Goal: Complete application form: Complete application form

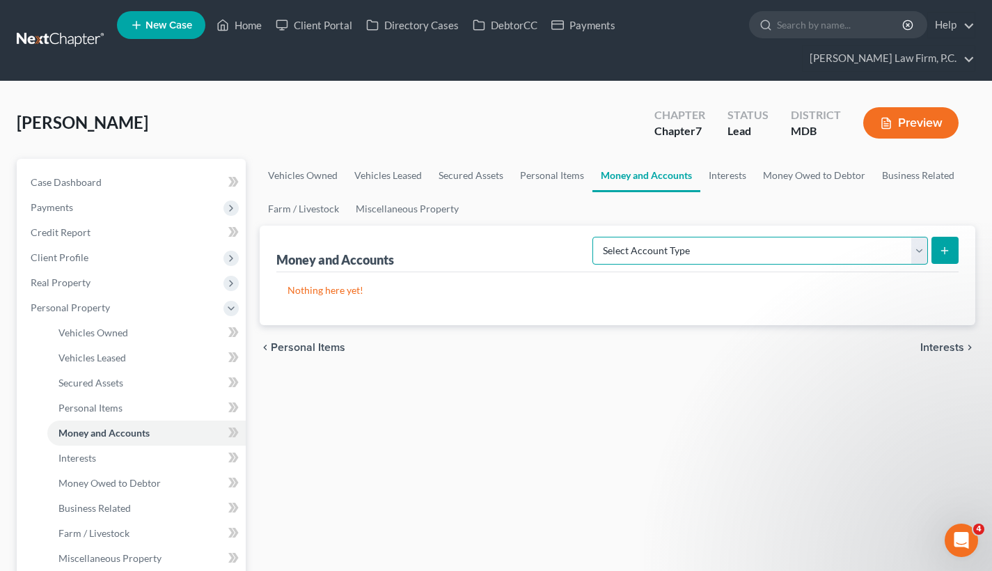
select select "checking"
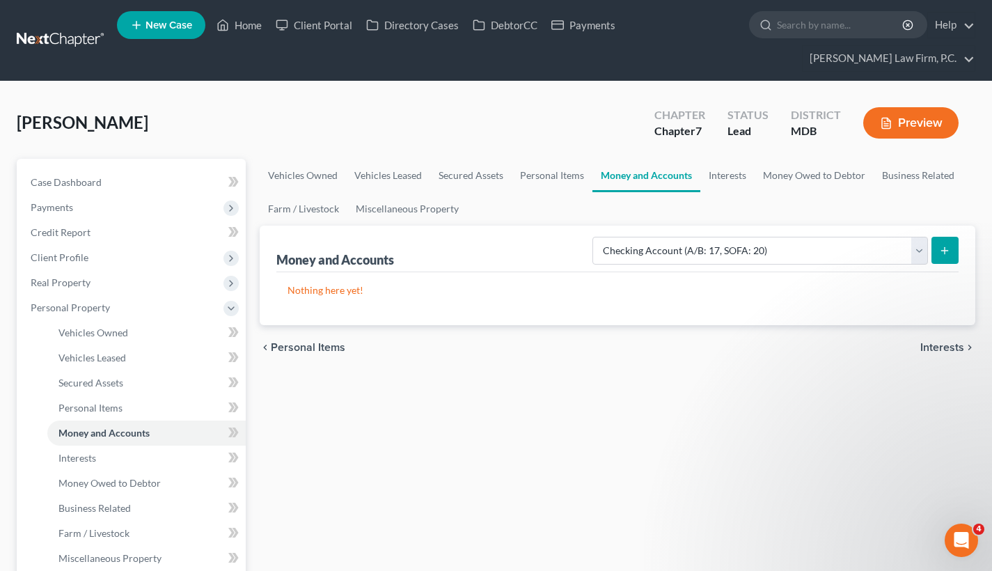
click at [949, 249] on icon "submit" at bounding box center [944, 250] width 11 height 11
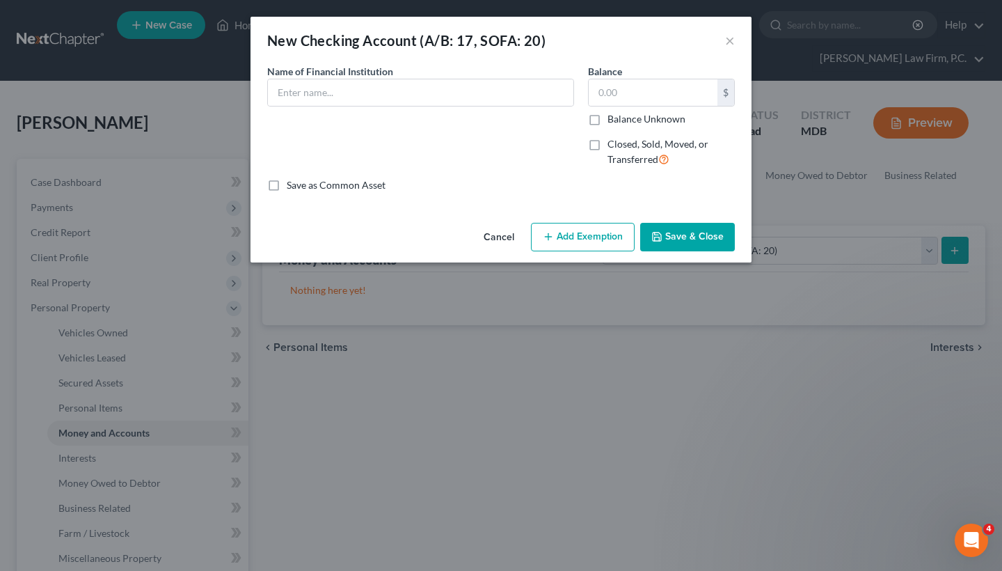
click at [441, 78] on div "Name of Financial Institution *" at bounding box center [420, 85] width 307 height 42
click at [420, 93] on input "text" at bounding box center [421, 92] width 306 height 26
paste input "Truist Student Checking Account Ending 1829 (Available balance as of date of fi…"
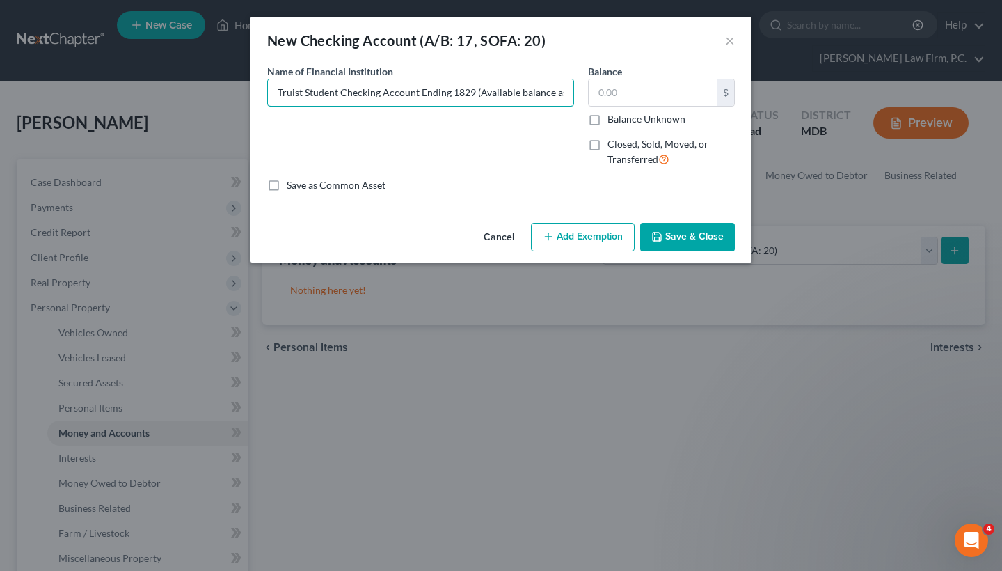
drag, startPoint x: 297, startPoint y: 105, endPoint x: 251, endPoint y: 61, distance: 64.0
click at [251, 61] on div "New Checking Account (A/B: 17, SOFA: 20) × An exemption set must first be selec…" at bounding box center [501, 140] width 501 height 246
click at [313, 89] on input "Truist Student Checking Account Ending 1829 (Available balance as of date of fi…" at bounding box center [421, 92] width 306 height 26
drag, startPoint x: 338, startPoint y: 93, endPoint x: 265, endPoint y: 93, distance: 72.4
click at [265, 93] on div "Name of Financial Institution * Truist Student Checking Account Ending 1829 (Av…" at bounding box center [420, 121] width 321 height 114
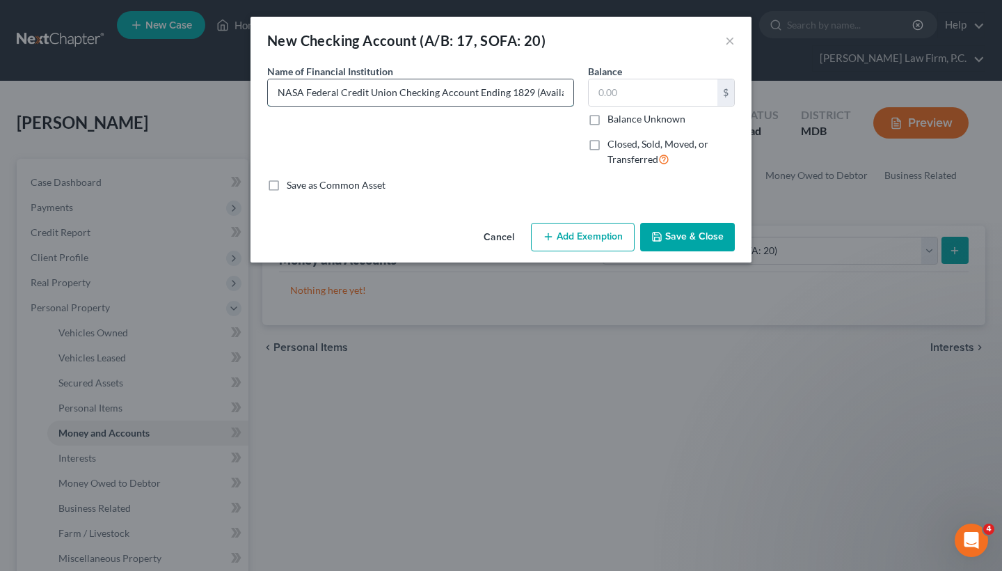
drag, startPoint x: 507, startPoint y: 91, endPoint x: 528, endPoint y: 95, distance: 22.0
click at [528, 95] on input "NASA Federal Credit Union Checking Account Ending 1829 (Available balance as of…" at bounding box center [421, 92] width 306 height 26
drag, startPoint x: 508, startPoint y: 93, endPoint x: 590, endPoint y: 100, distance: 81.7
click at [590, 100] on div "Name of Financial Institution * NASA Federal Credit Union Checking Account Endi…" at bounding box center [501, 121] width 482 height 114
type input "NASA Federal Credit Union Checking Account Ending 8796 (Available balance as of…"
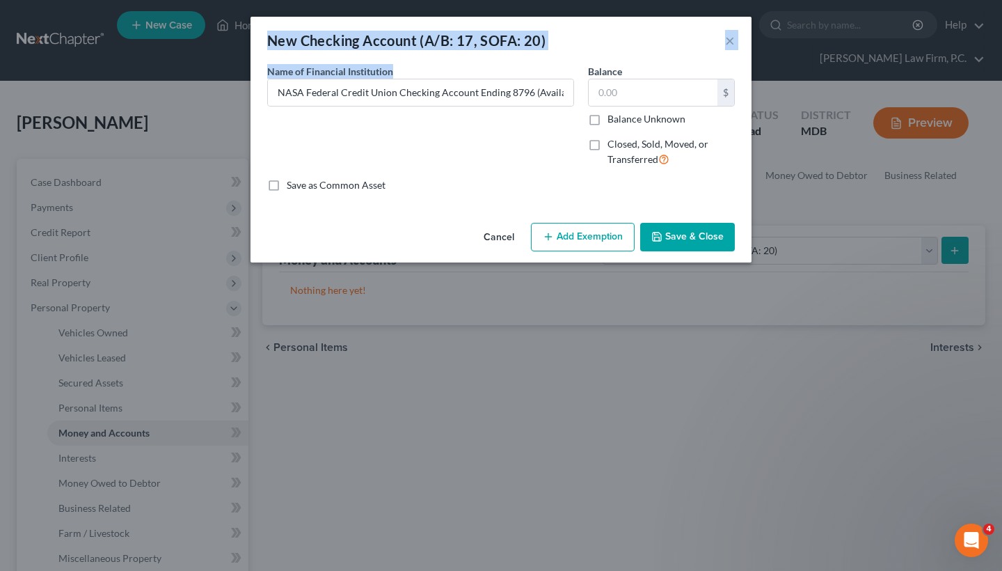
drag, startPoint x: 408, startPoint y: 78, endPoint x: 214, endPoint y: 38, distance: 198.2
click at [213, 38] on div "New Checking Account (A/B: 17, SOFA: 20) × An exemption set must first be selec…" at bounding box center [501, 285] width 1002 height 571
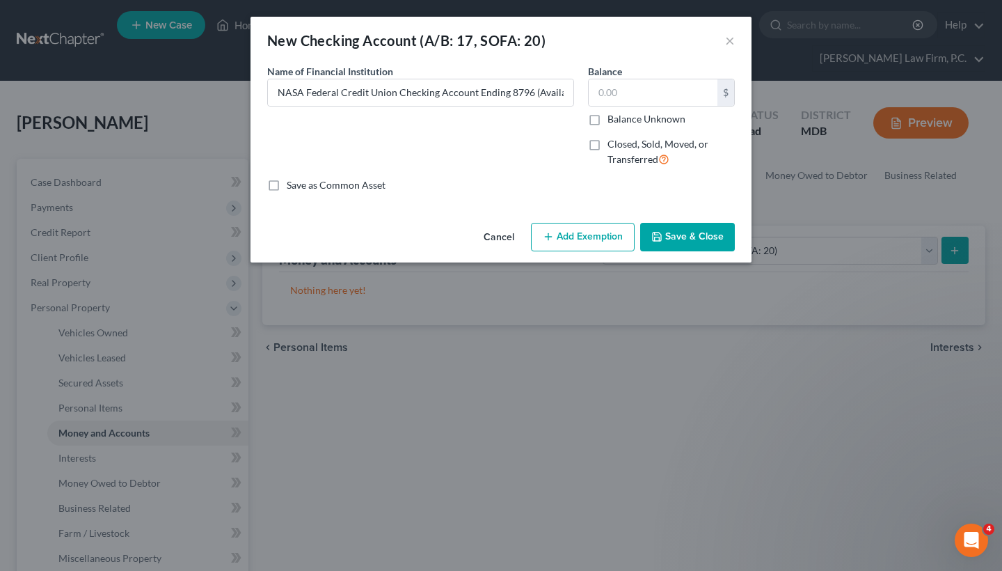
click at [391, 131] on div "Name of Financial Institution * NASA Federal Credit Union Checking Account Endi…" at bounding box center [420, 121] width 321 height 114
click at [608, 118] on label "Balance Unknown" at bounding box center [647, 119] width 78 height 14
click at [613, 118] on input "Balance Unknown" at bounding box center [617, 116] width 9 height 9
checkbox input "true"
type input "0.00"
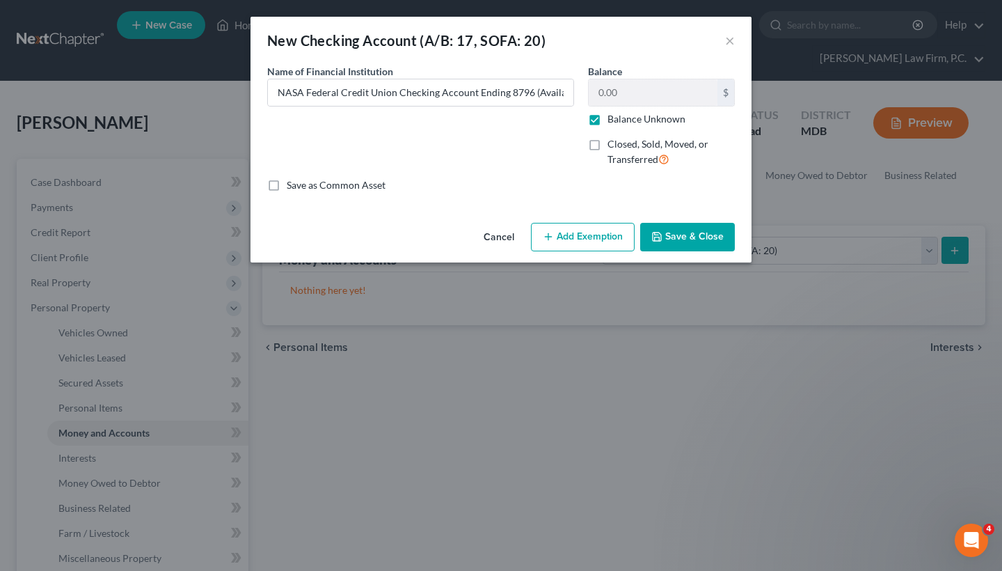
click at [687, 236] on button "Save & Close" at bounding box center [687, 237] width 95 height 29
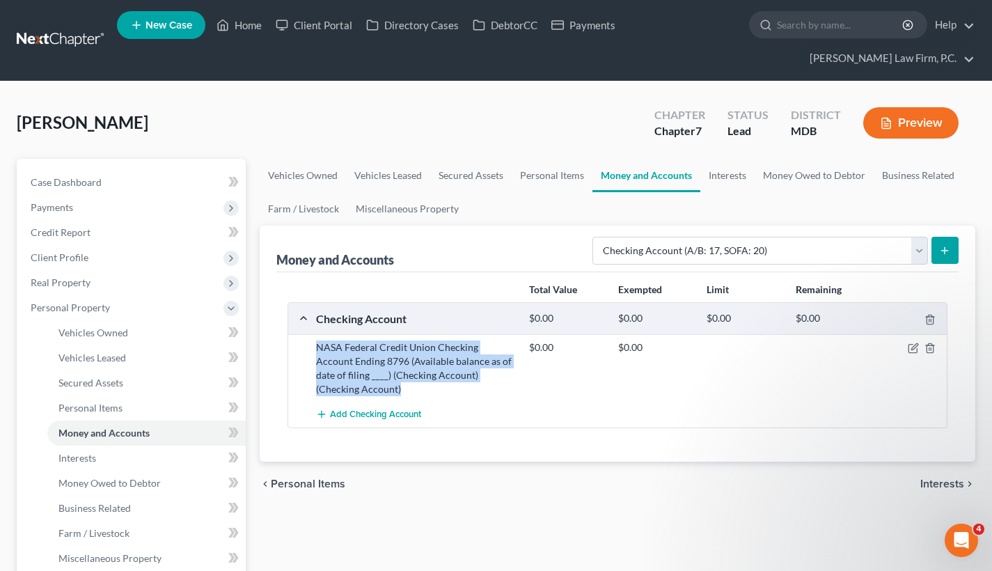
drag, startPoint x: 317, startPoint y: 345, endPoint x: 369, endPoint y: 389, distance: 68.2
click at [369, 389] on div "NASA Federal Credit Union Checking Account Ending 8796 (Available balance as of…" at bounding box center [415, 368] width 213 height 56
copy div "NASA Federal Credit Union Checking Account Ending 8796 (Available balance as of…"
click at [942, 255] on icon "submit" at bounding box center [944, 250] width 11 height 11
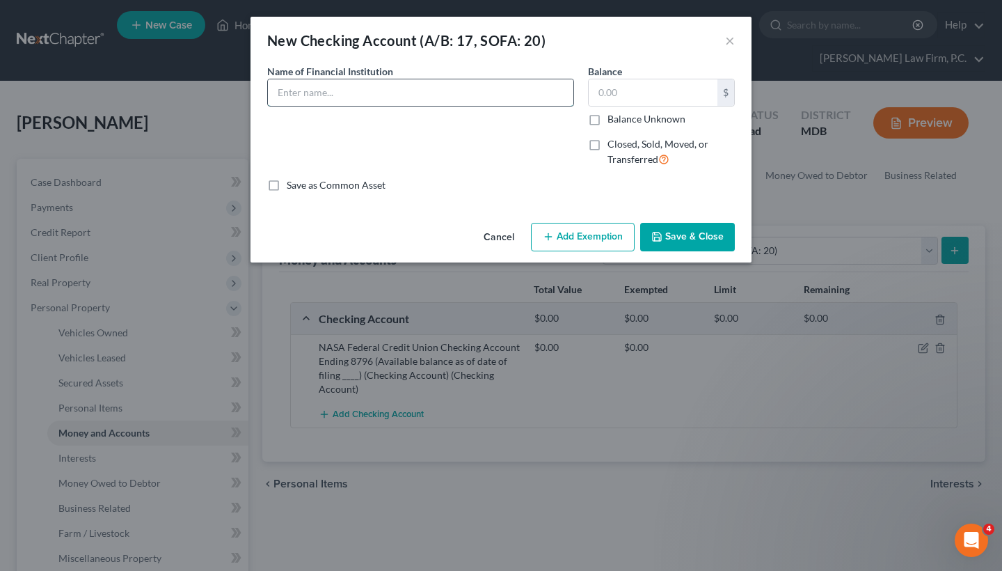
click at [337, 88] on input "text" at bounding box center [421, 92] width 306 height 26
paste input "NASA Federal Credit Union Checking Account Ending 8796 (Available balance as of…"
drag, startPoint x: 334, startPoint y: 100, endPoint x: 223, endPoint y: 86, distance: 111.6
click at [223, 86] on div "New Checking Account (A/B: 17, SOFA: 20) × An exemption set must first be selec…" at bounding box center [501, 285] width 1002 height 571
click at [318, 96] on input "NASA Federal Credit Union Checking Account Ending 8796 (Available balance as of…" at bounding box center [421, 92] width 306 height 26
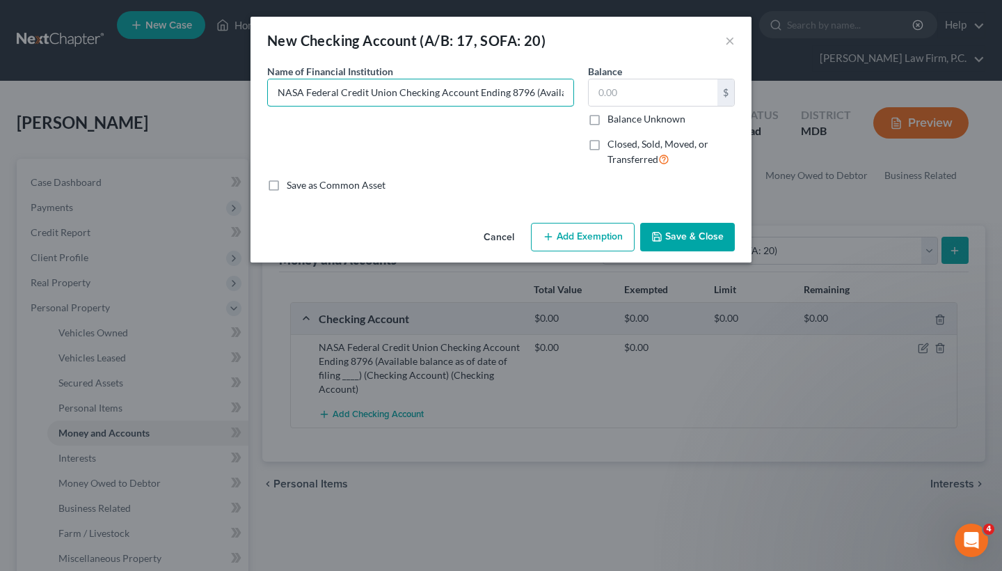
drag, startPoint x: 395, startPoint y: 92, endPoint x: 261, endPoint y: 89, distance: 134.4
click at [261, 89] on div "Name of Financial Institution * NASA Federal Credit Union Checking Account Endi…" at bounding box center [420, 121] width 321 height 114
drag, startPoint x: 443, startPoint y: 93, endPoint x: 462, endPoint y: 90, distance: 19.6
click at [462, 90] on input "Capital One Checking Account Ending 8796 (Available balance as of date of filin…" at bounding box center [421, 92] width 306 height 26
drag, startPoint x: 465, startPoint y: 90, endPoint x: 592, endPoint y: 90, distance: 126.7
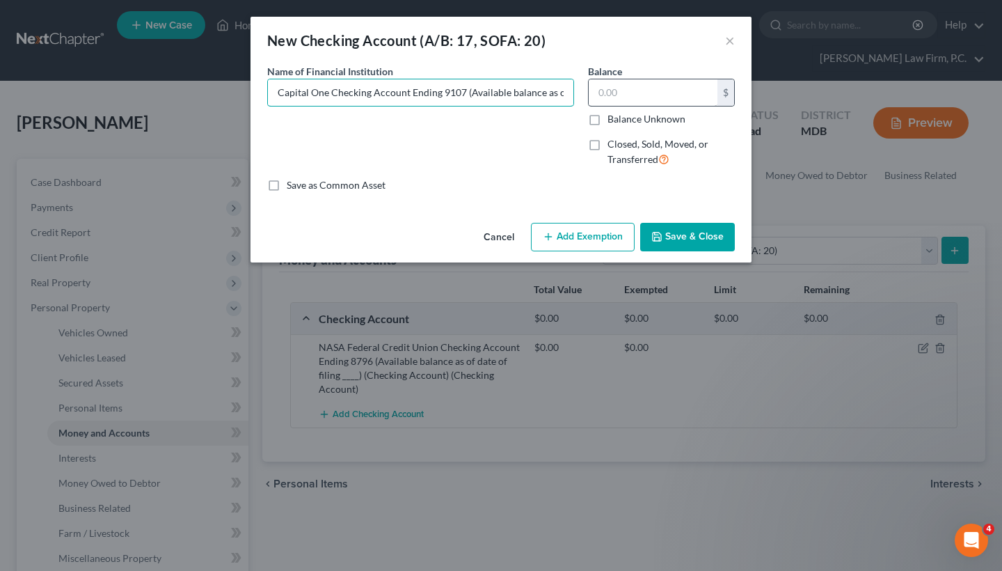
click at [592, 90] on div "Name of Financial Institution * Capital One Checking Account Ending 9107 (Avail…" at bounding box center [501, 121] width 482 height 114
click at [566, 90] on input "Capital One Checking Account Ending 9107 (Available balance as of date of filin…" at bounding box center [421, 92] width 306 height 26
drag, startPoint x: 572, startPoint y: 95, endPoint x: 479, endPoint y: 97, distance: 92.6
click at [479, 97] on input "Capital One Checking Account Ending 9107 (Available balance as of date of filin…" at bounding box center [421, 92] width 306 height 26
type input "Capital One Checking Account Ending 9107 (Available balance as of date of filin…"
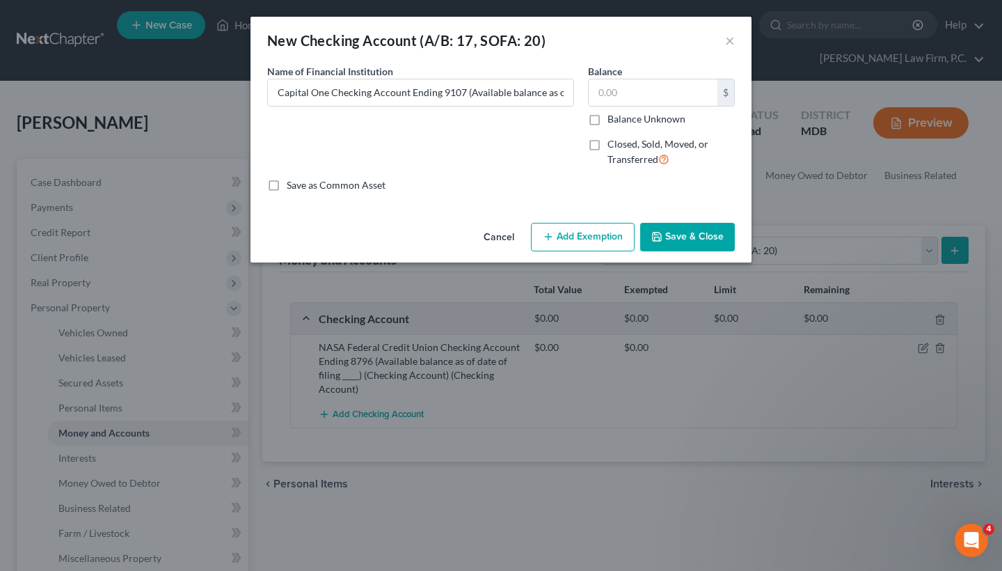
click at [608, 120] on label "Balance Unknown" at bounding box center [647, 119] width 78 height 14
click at [613, 120] on input "Balance Unknown" at bounding box center [617, 116] width 9 height 9
checkbox input "true"
type input "0.00"
click at [703, 237] on button "Save & Close" at bounding box center [687, 237] width 95 height 29
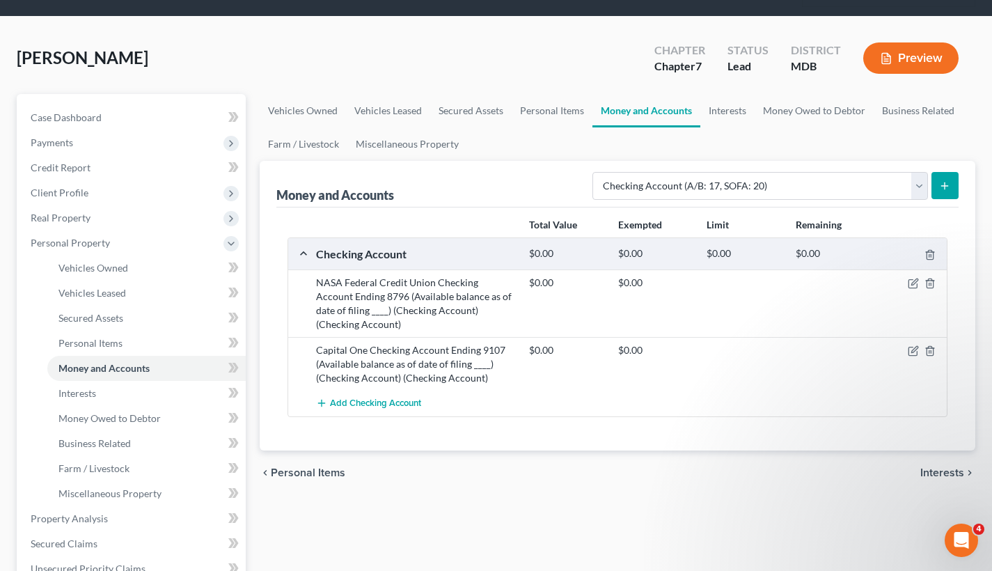
scroll to position [77, 0]
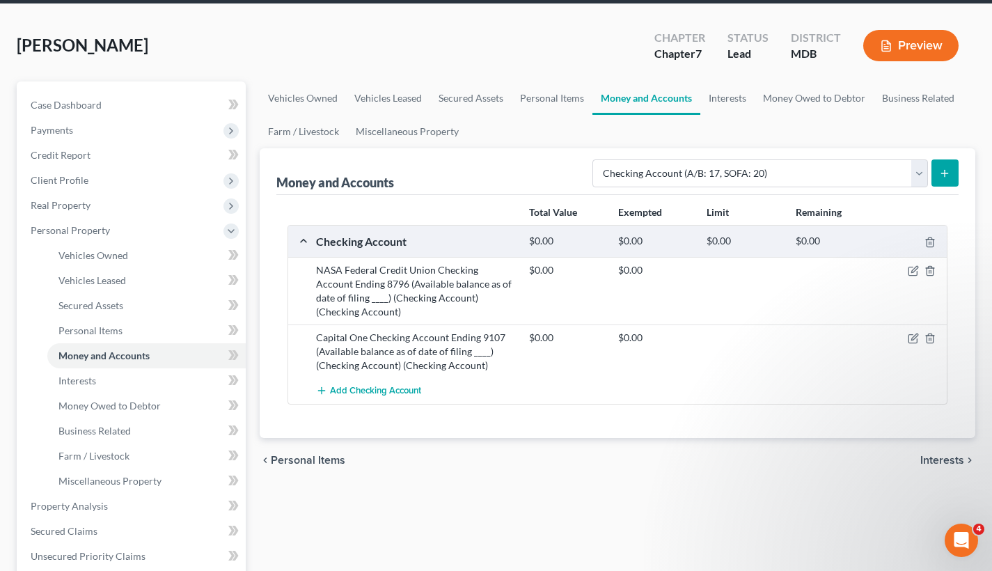
click at [938, 459] on span "Interests" at bounding box center [942, 460] width 44 height 11
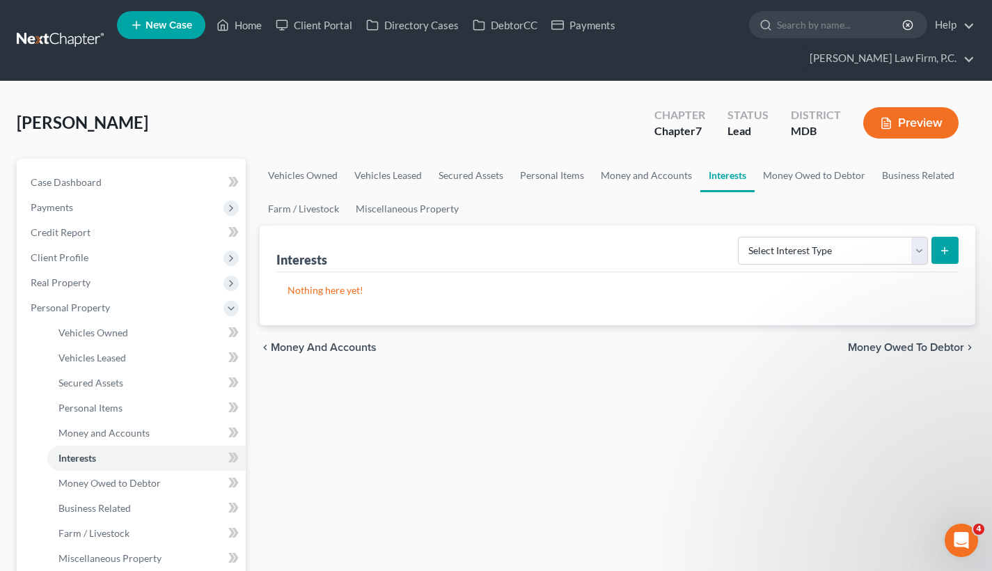
click at [785, 269] on div "Interests Select Interest Type 401K (A/B: 21) Annuity (A/B: 23) Bond (A/B: 18) …" at bounding box center [617, 249] width 682 height 47
select select "other_retirement_plan"
click at [942, 251] on line "submit" at bounding box center [945, 251] width 6 height 0
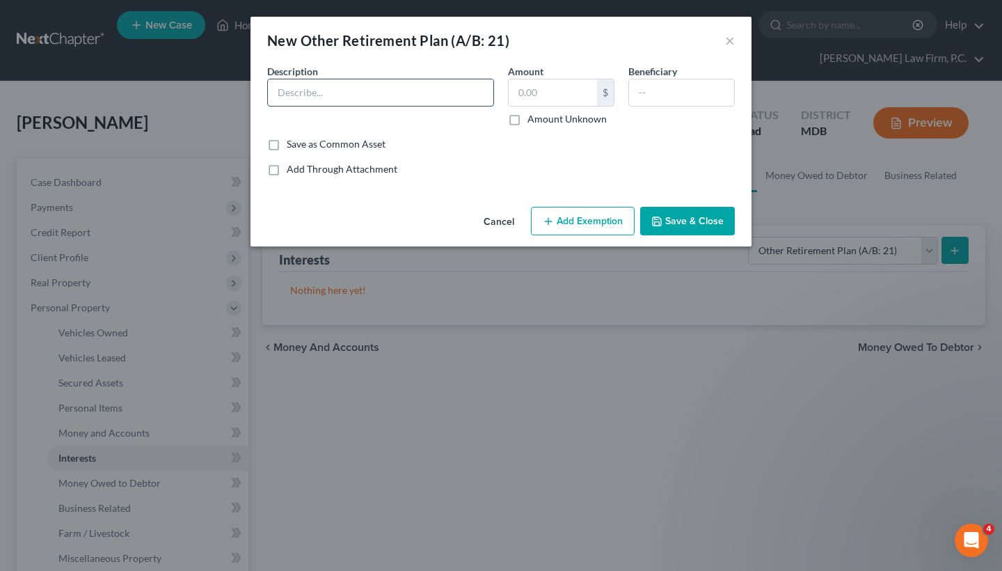
click at [411, 104] on input "text" at bounding box center [381, 92] width 226 height 26
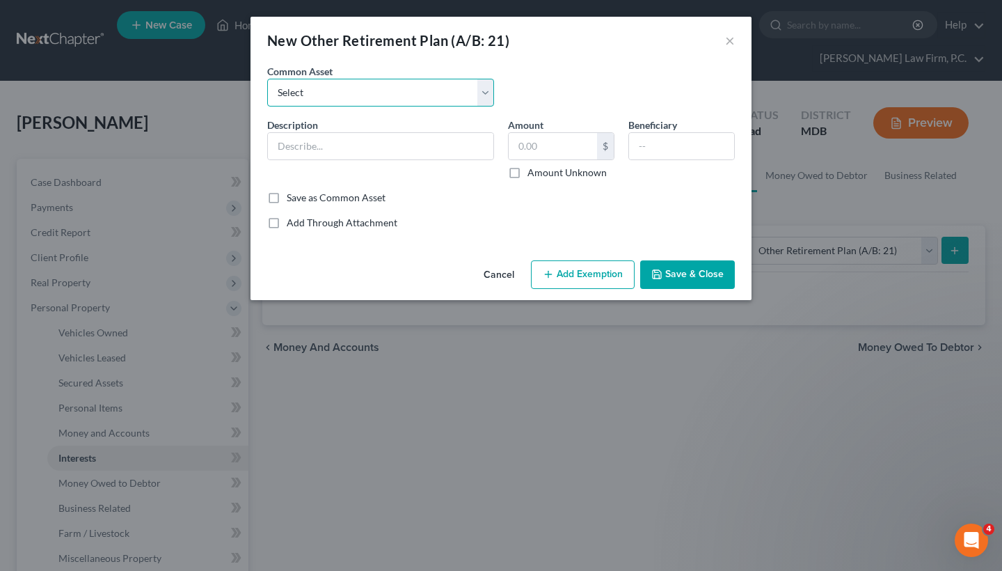
select select "0"
type input "Thrift Savings Plan"
click at [539, 141] on input "text" at bounding box center [553, 146] width 88 height 26
type input "76,111.30"
click at [316, 198] on label "Save as Common Asset" at bounding box center [336, 198] width 99 height 14
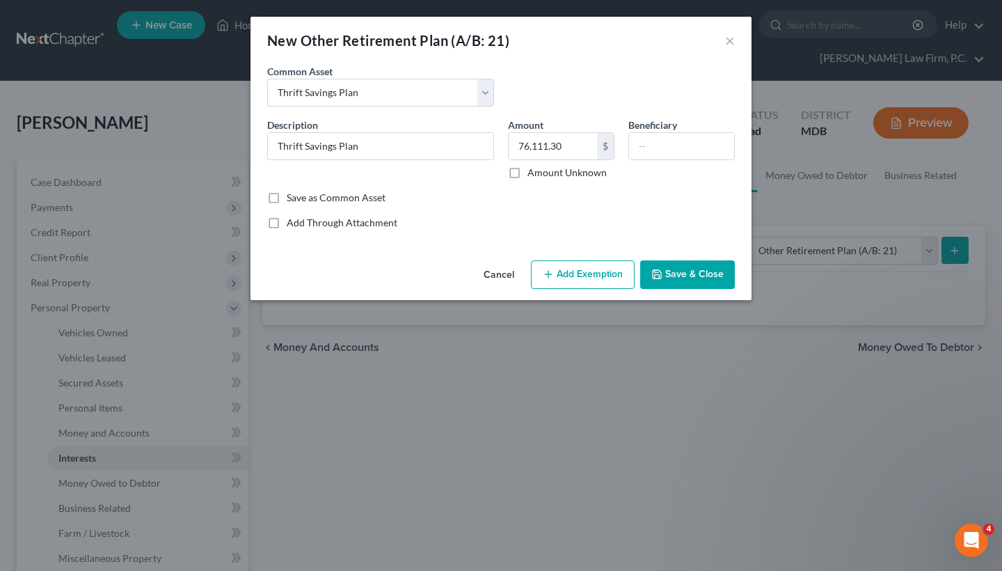
click at [301, 198] on input "Save as Common Asset" at bounding box center [296, 195] width 9 height 9
click at [316, 198] on label "Save as Common Asset" at bounding box center [336, 198] width 99 height 14
click at [301, 198] on input "Save as Common Asset" at bounding box center [296, 195] width 9 height 9
checkbox input "false"
click at [704, 269] on button "Save & Close" at bounding box center [687, 274] width 95 height 29
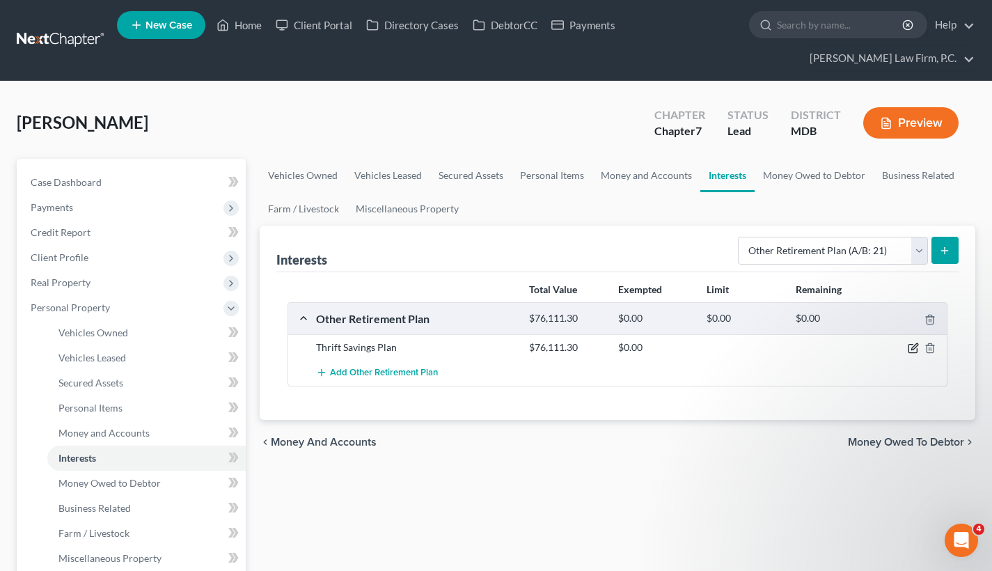
click at [911, 349] on icon "button" at bounding box center [913, 347] width 11 height 11
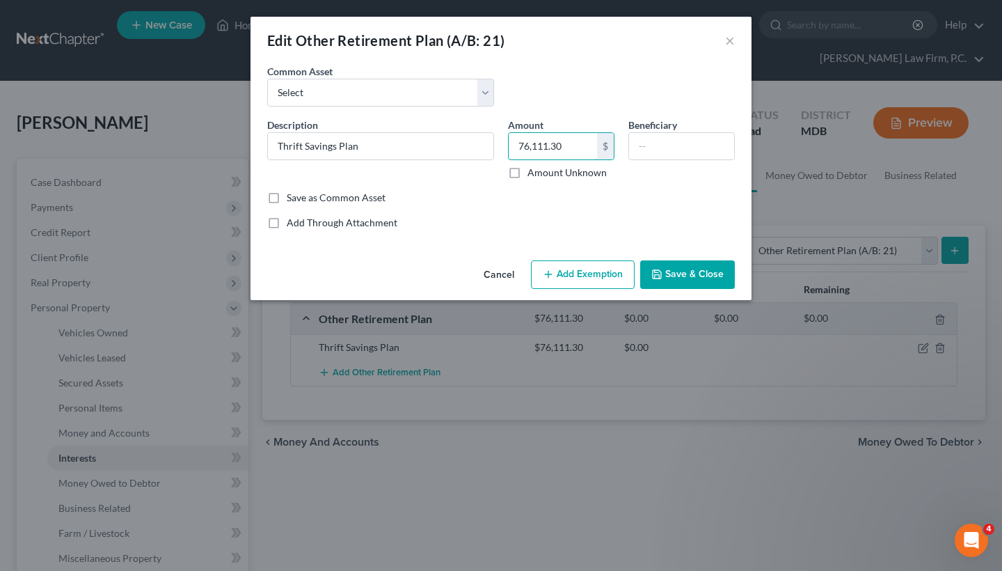
drag, startPoint x: 569, startPoint y: 142, endPoint x: 499, endPoint y: 148, distance: 69.8
click at [500, 148] on div "Description * Thrift Savings Plan Amount 76,111.30 $ Amount Unknown Beneficiary" at bounding box center [501, 154] width 482 height 73
type input "66,352.37"
click at [684, 269] on button "Save & Close" at bounding box center [687, 274] width 95 height 29
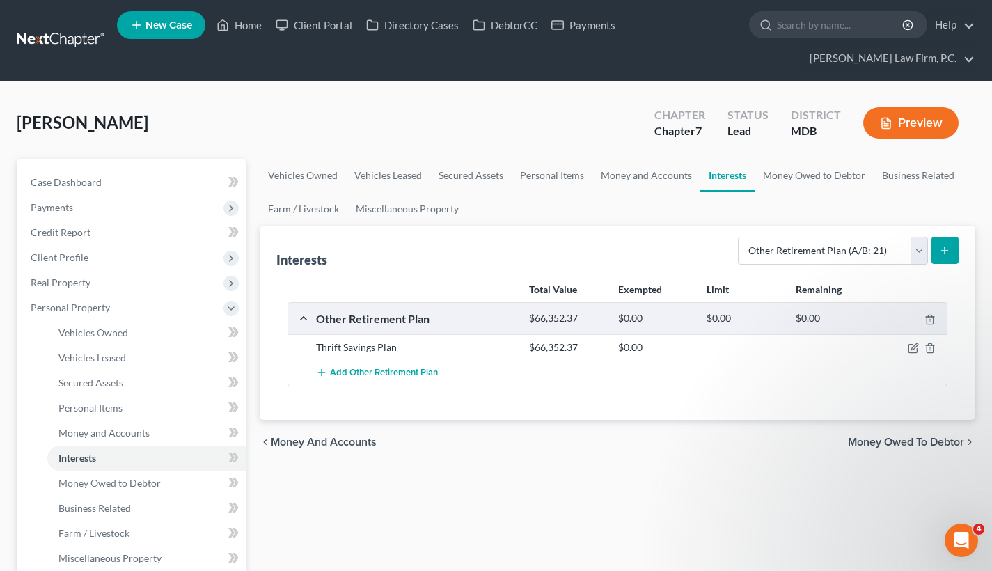
click at [897, 439] on span "Money Owed to Debtor" at bounding box center [906, 441] width 116 height 11
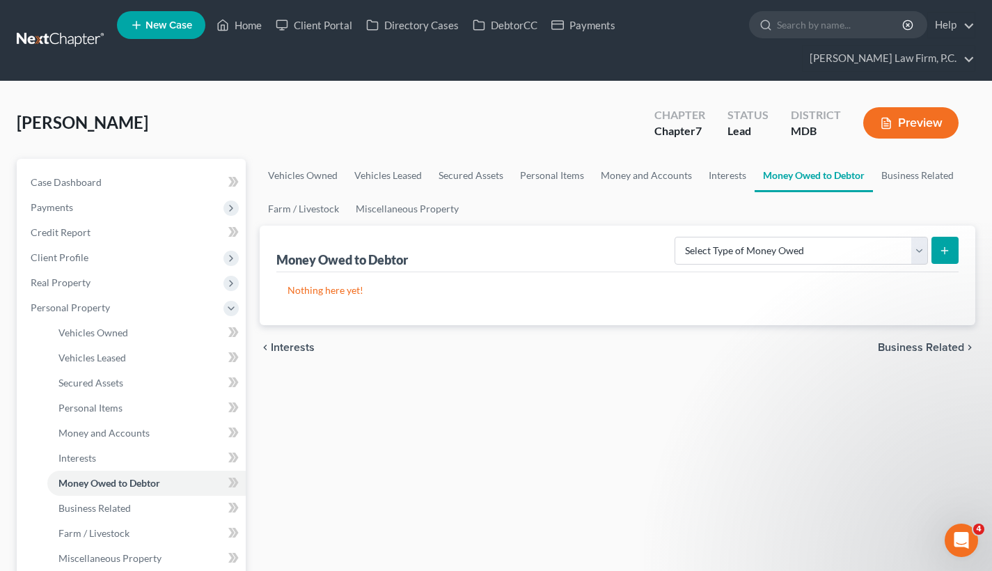
click at [908, 347] on span "Business Related" at bounding box center [921, 347] width 86 height 11
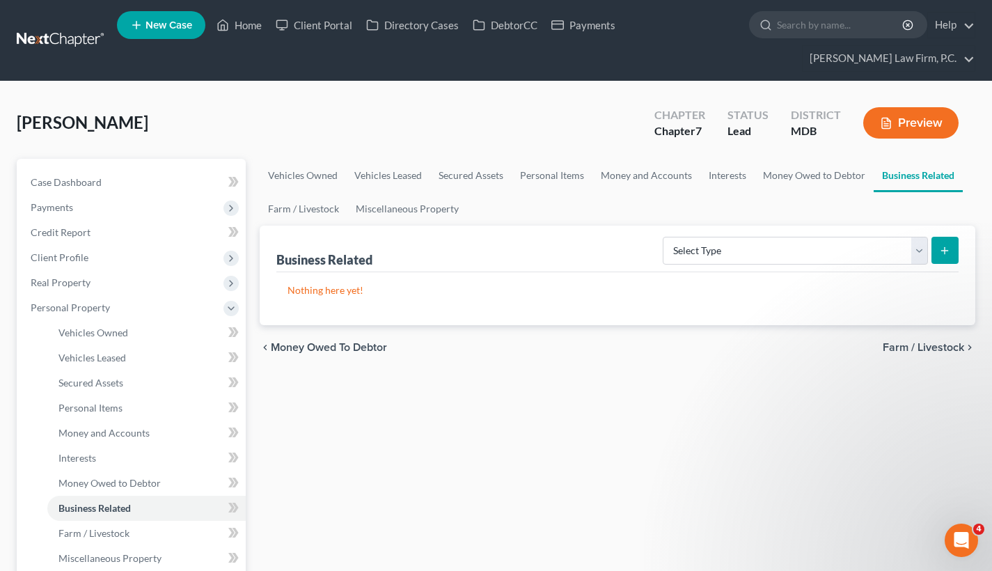
click at [922, 342] on span "Farm / Livestock" at bounding box center [923, 347] width 81 height 11
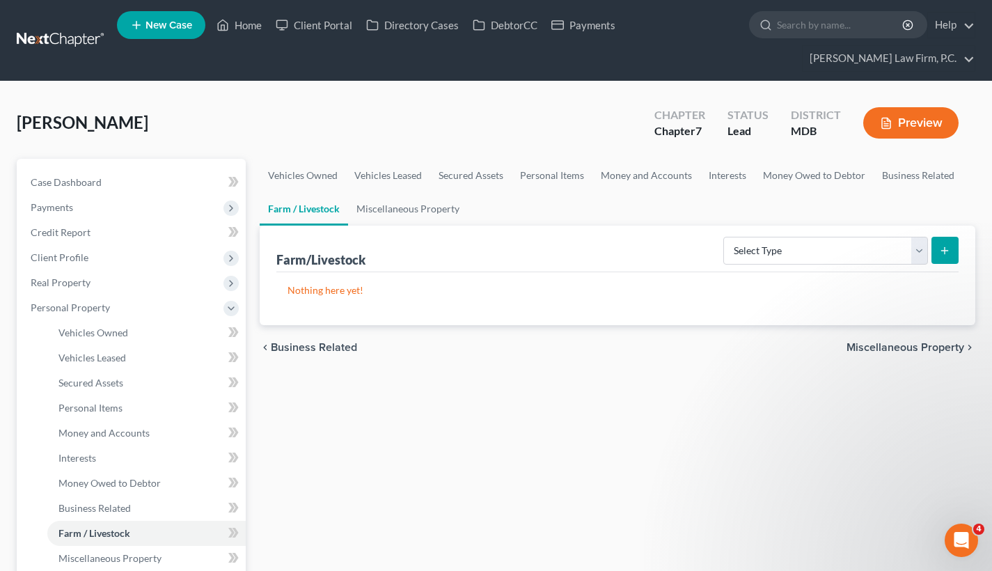
click at [933, 352] on span "Miscellaneous Property" at bounding box center [905, 347] width 118 height 11
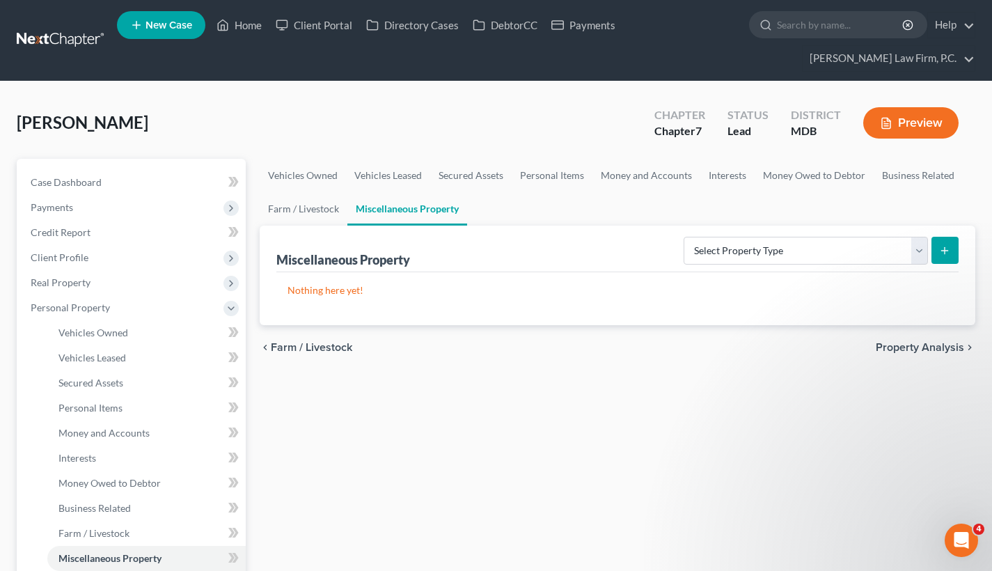
click at [901, 342] on span "Property Analysis" at bounding box center [920, 347] width 88 height 11
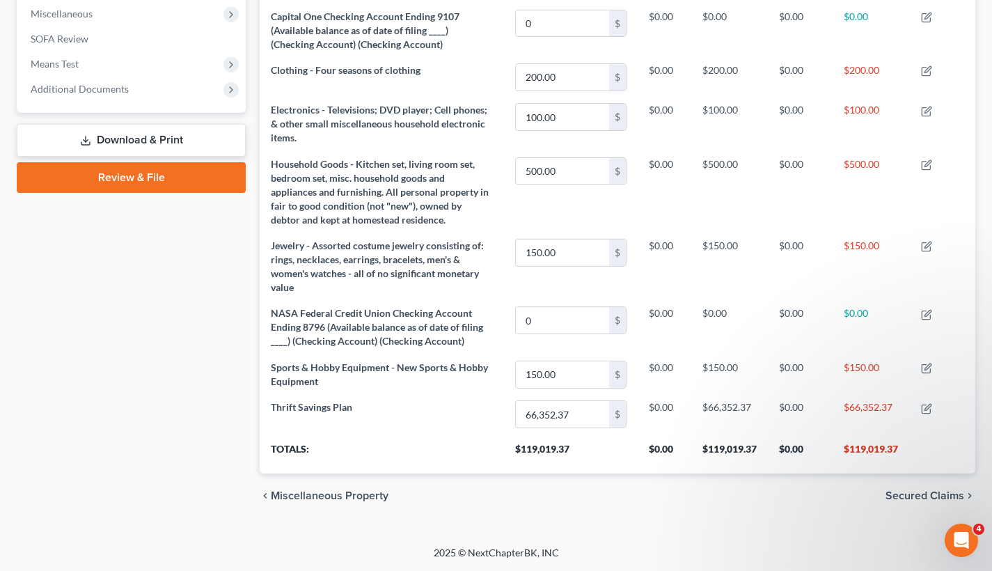
scroll to position [544, 0]
click at [911, 495] on span "Secured Claims" at bounding box center [924, 495] width 79 height 11
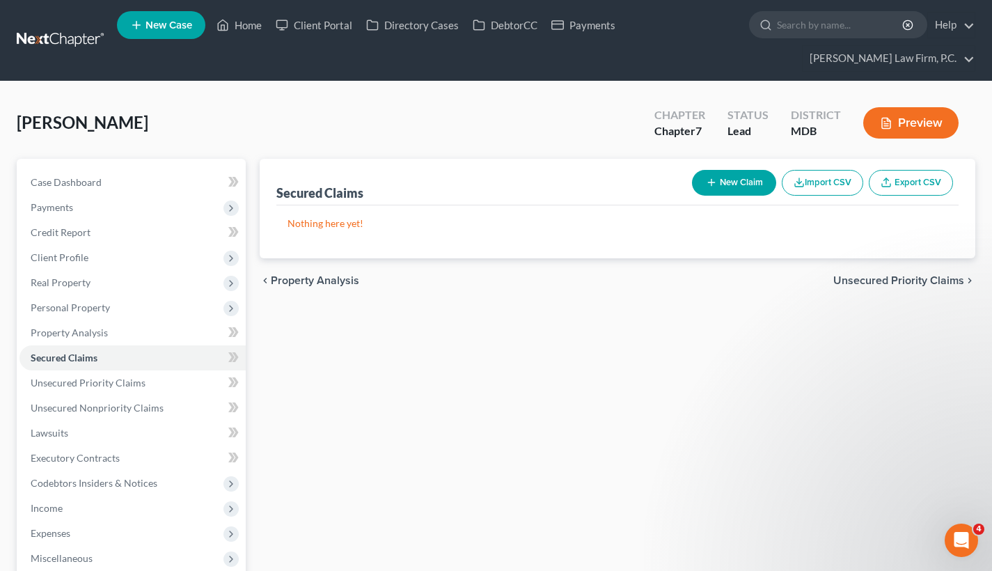
click at [849, 283] on span "Unsecured Priority Claims" at bounding box center [898, 280] width 131 height 11
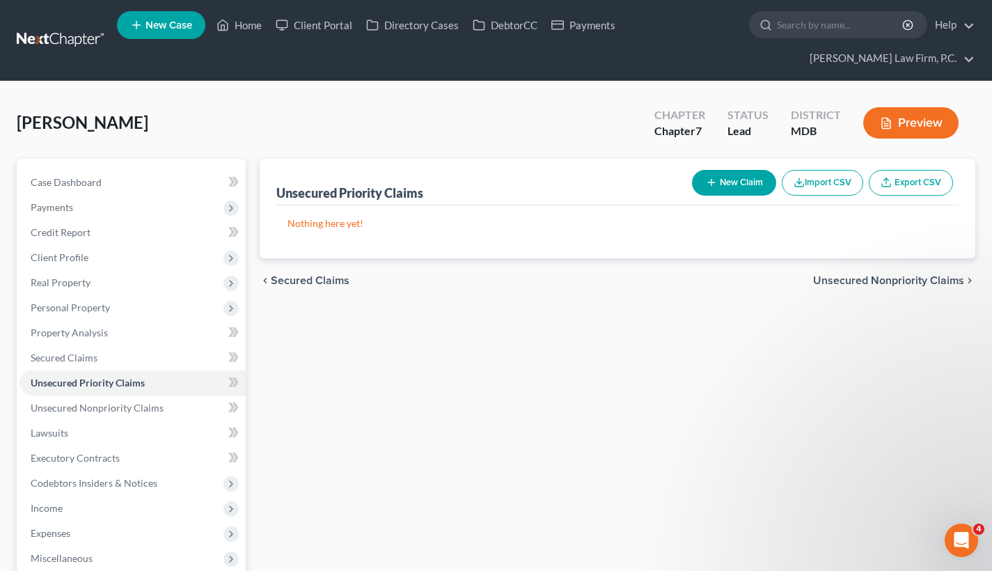
click at [870, 284] on span "Unsecured Nonpriority Claims" at bounding box center [888, 280] width 151 height 11
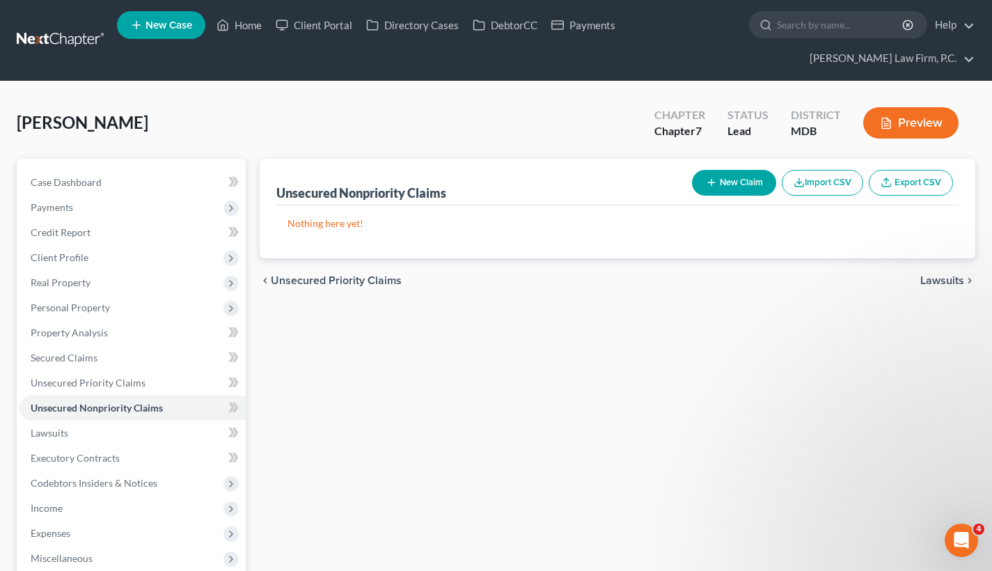
click at [718, 189] on button "New Claim" at bounding box center [734, 183] width 84 height 26
select select "0"
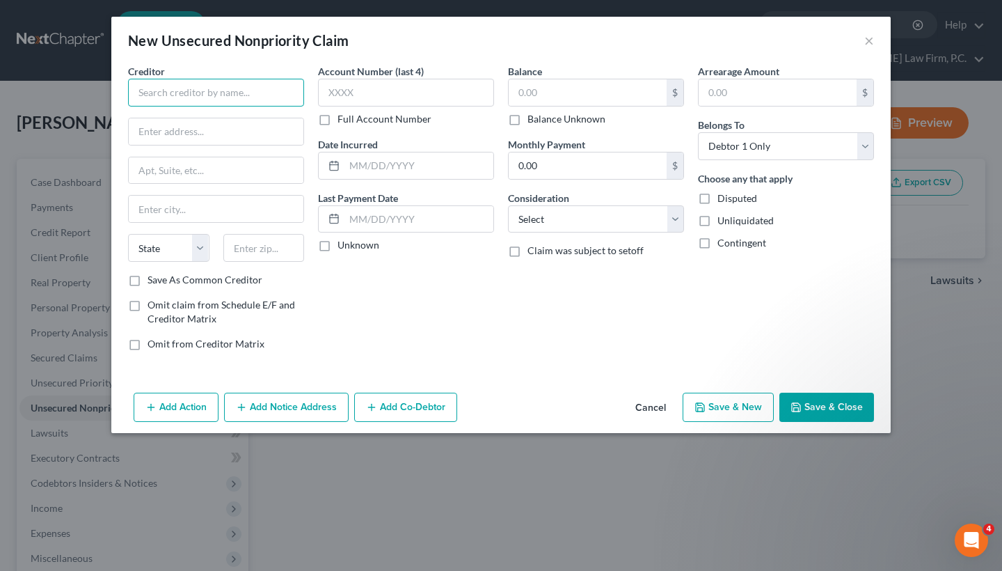
click at [187, 101] on input "text" at bounding box center [216, 93] width 176 height 28
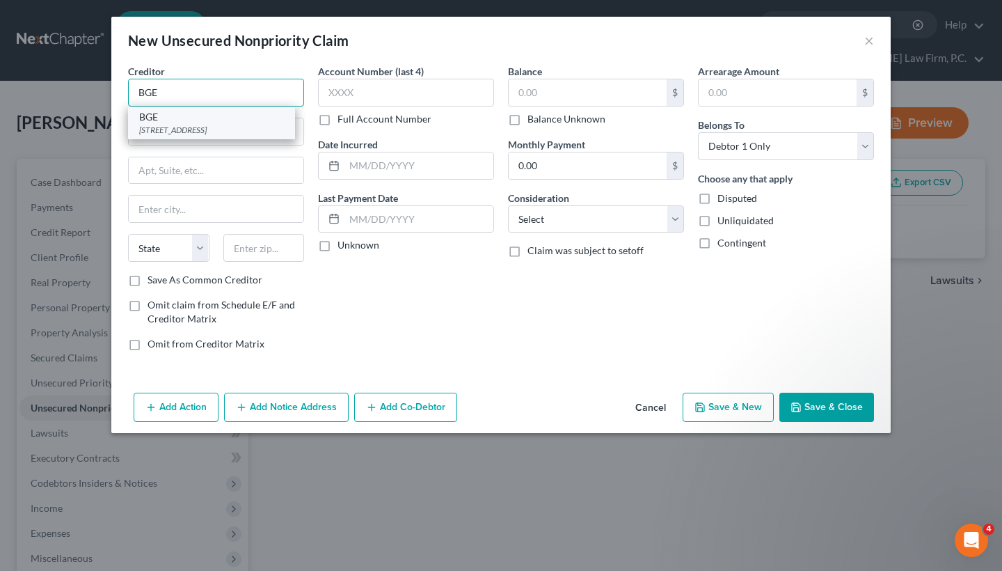
type input "BGE"
click at [196, 132] on div "PO Box 1475, Baltimore, MD 21203" at bounding box center [211, 130] width 145 height 12
type input "PO Box 1475"
type input "Baltimore"
select select "21"
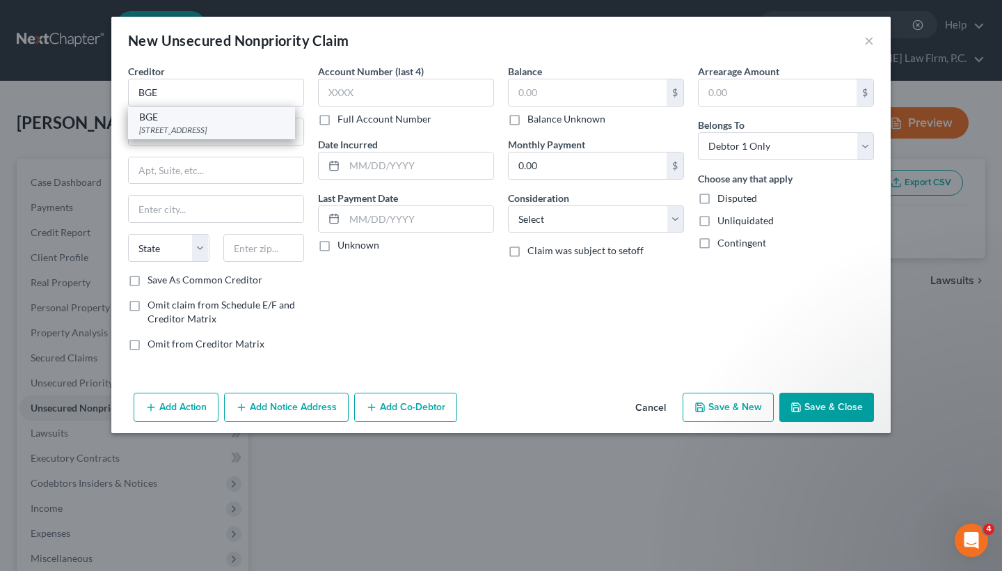
type input "21203"
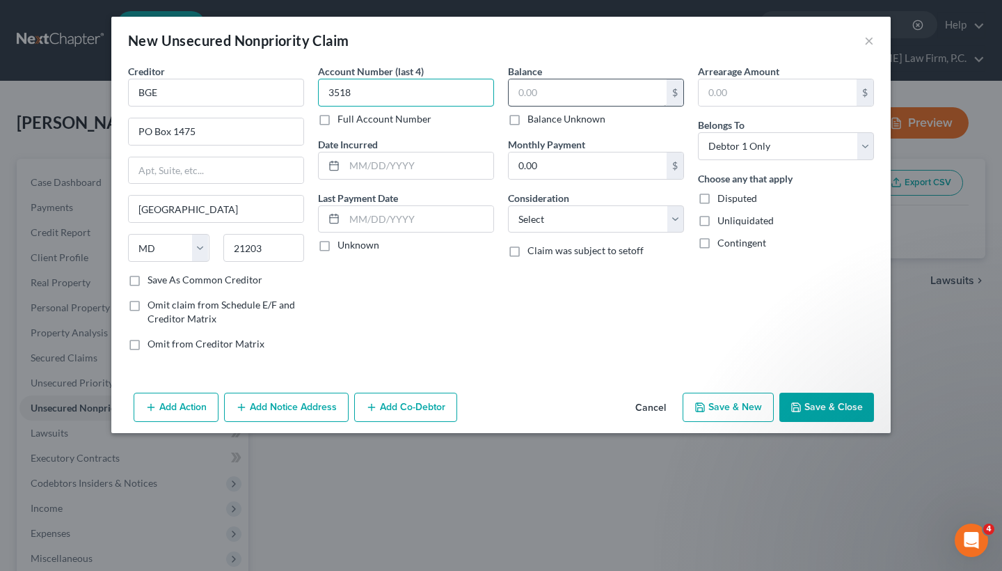
type input "3518"
click at [535, 94] on input "text" at bounding box center [588, 92] width 158 height 26
type input "690.98"
click at [827, 413] on button "Save & Close" at bounding box center [827, 407] width 95 height 29
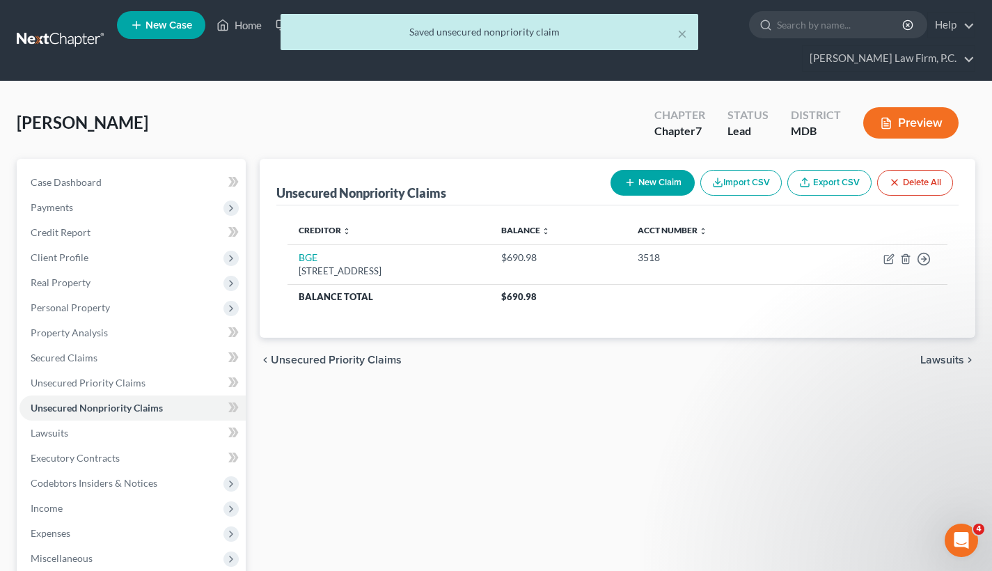
click at [659, 189] on button "New Claim" at bounding box center [652, 183] width 84 height 26
select select "0"
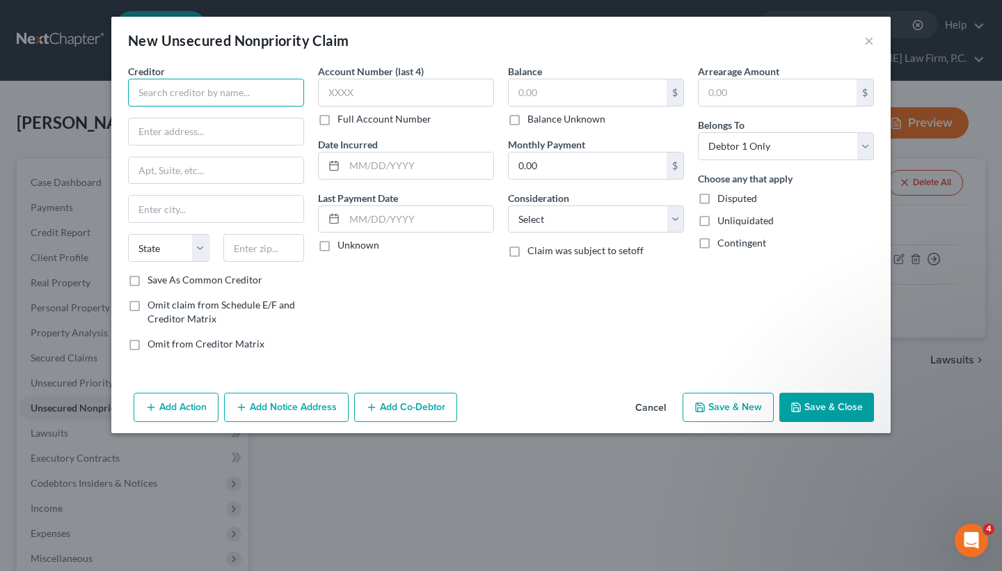
click at [218, 97] on input "text" at bounding box center [216, 93] width 176 height 28
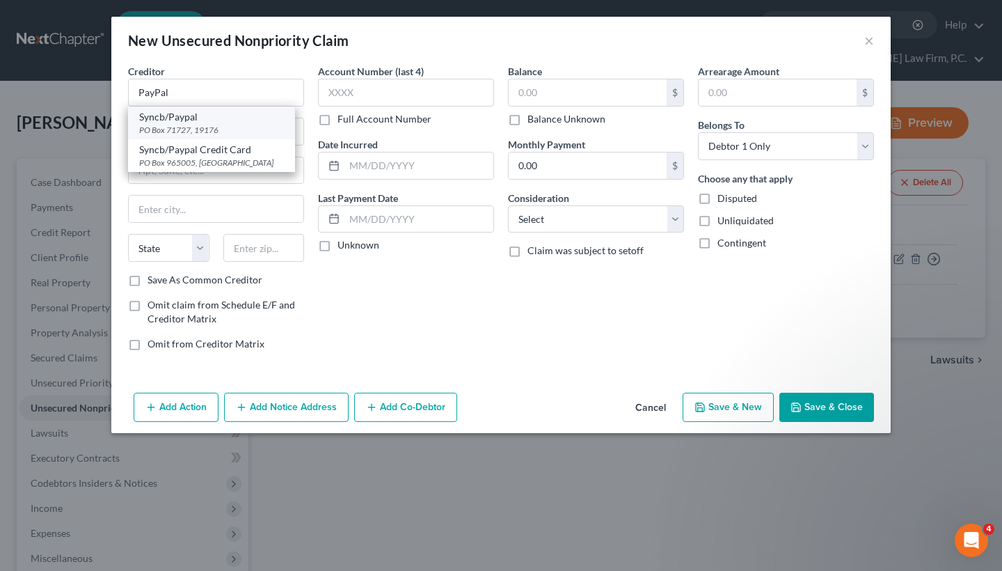
click at [233, 126] on div "PO Box 71727, 19176" at bounding box center [211, 130] width 145 height 12
type input "Syncb/Paypal"
type input "PO Box 71727"
type input "19176"
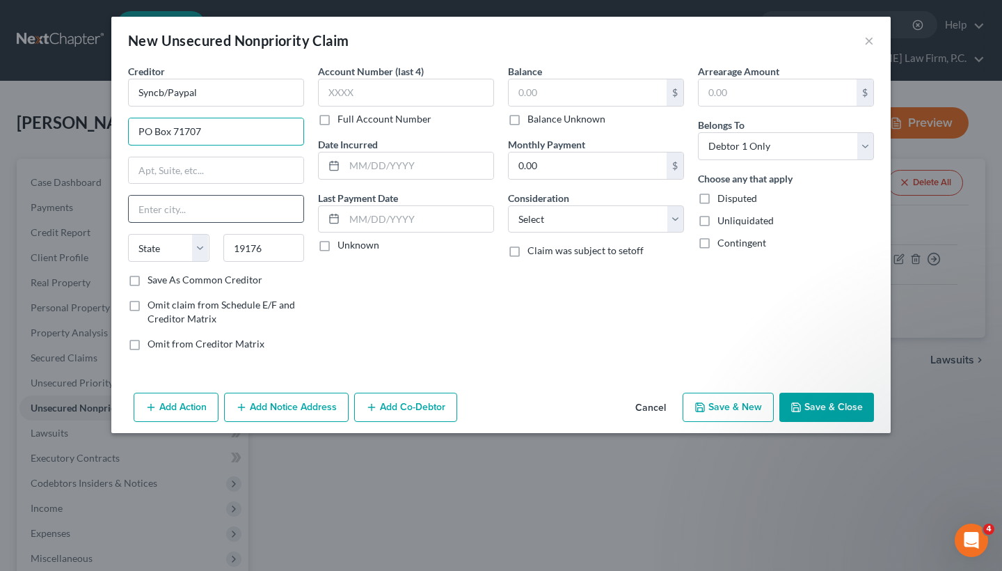
type input "PO Box 71707"
paste input "PHILADELPHIA,"
type input "PHILADELPHIA"
select select "39"
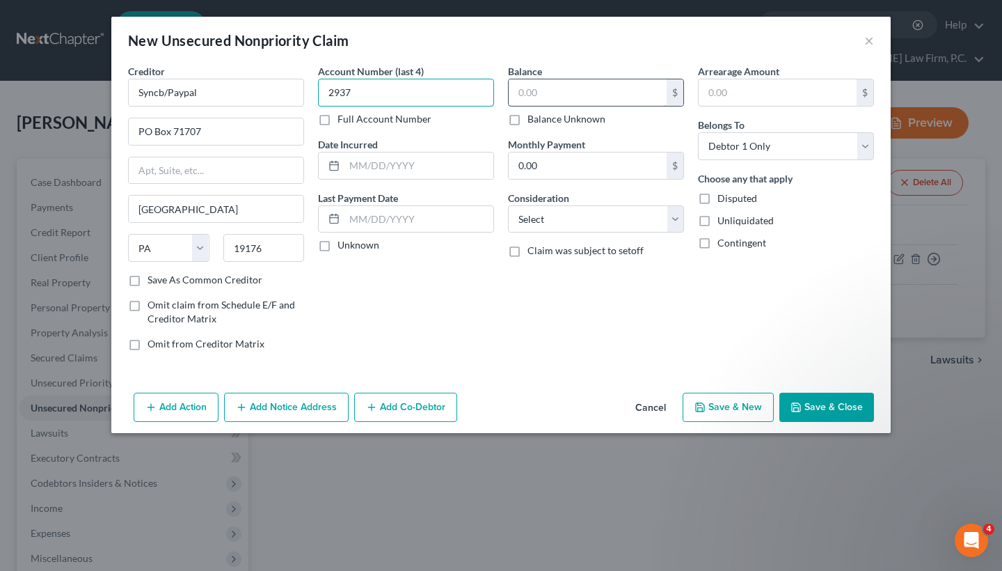
type input "2937"
click at [551, 92] on input "text" at bounding box center [588, 92] width 158 height 26
type input "7,503.76"
click at [822, 413] on button "Save & Close" at bounding box center [827, 407] width 95 height 29
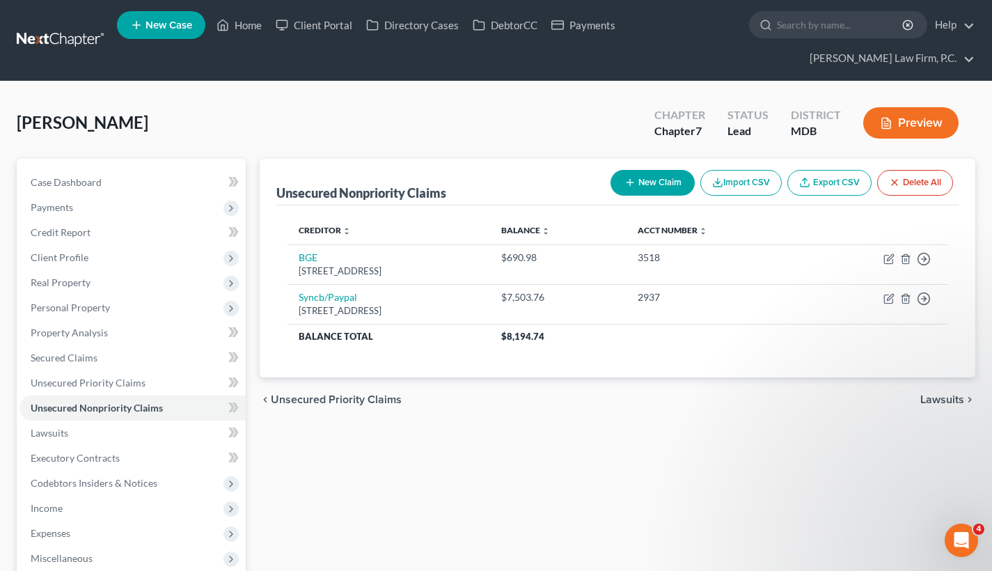
click at [642, 176] on button "New Claim" at bounding box center [652, 183] width 84 height 26
select select "0"
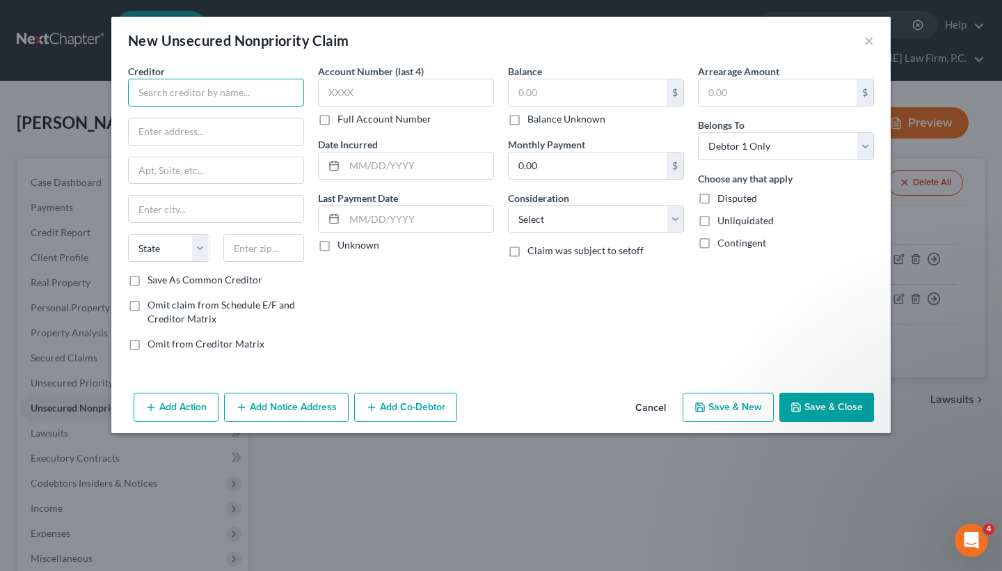
click at [244, 100] on input "text" at bounding box center [216, 93] width 176 height 28
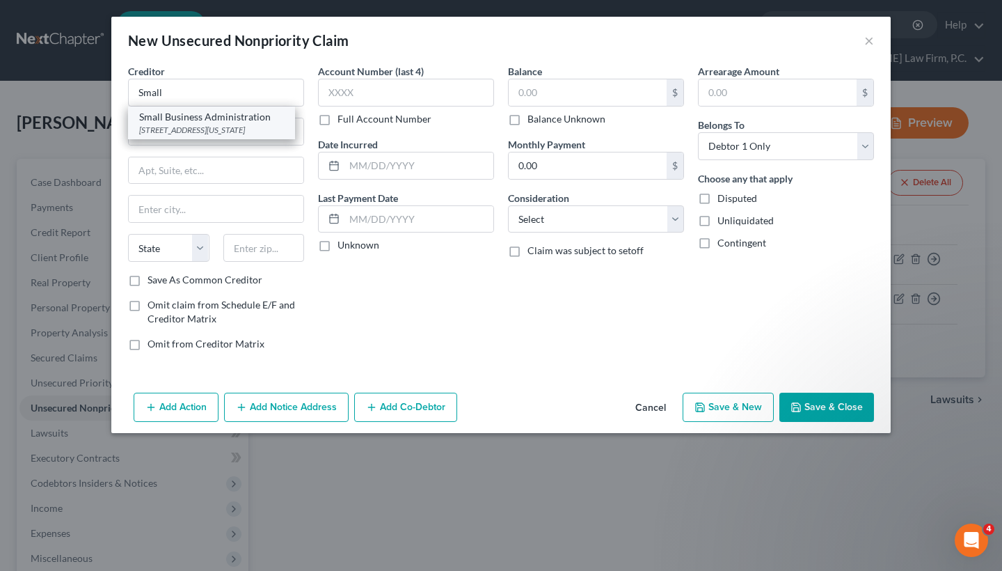
click at [237, 127] on div "409 3rd St., SW., Washington, DC 20416" at bounding box center [211, 130] width 145 height 12
type input "Small Business Administration"
type input "409 3rd St., SW."
type input "Washington"
select select "8"
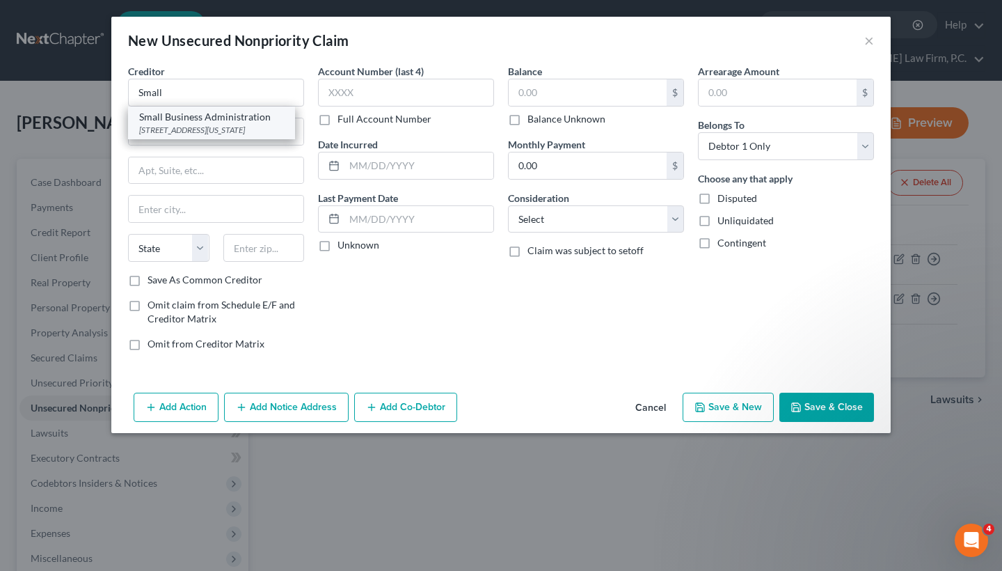
type input "20416"
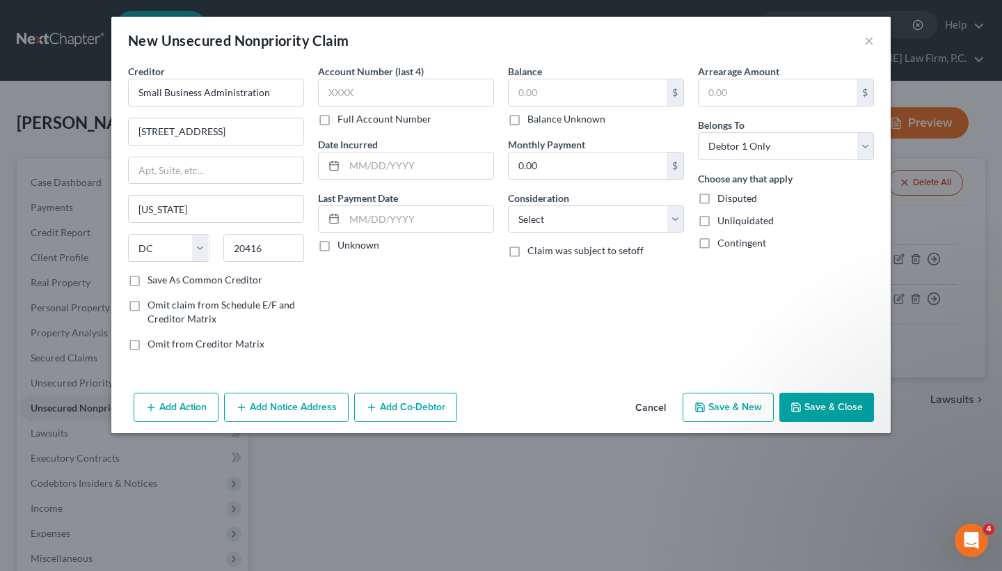
click at [528, 127] on div "Balance $ Balance Unknown Balance Undetermined $ Balance Unknown Monthly Paymen…" at bounding box center [596, 213] width 190 height 298
click at [528, 121] on label "Balance Unknown" at bounding box center [567, 119] width 78 height 14
click at [533, 121] on input "Balance Unknown" at bounding box center [537, 116] width 9 height 9
checkbox input "true"
type input "0.00"
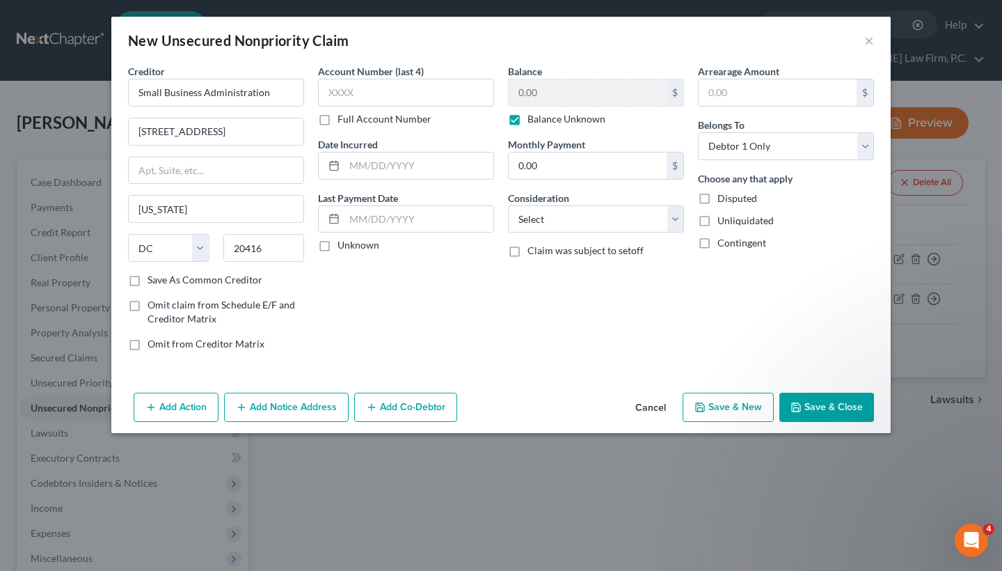
click at [844, 402] on button "Save & Close" at bounding box center [827, 407] width 95 height 29
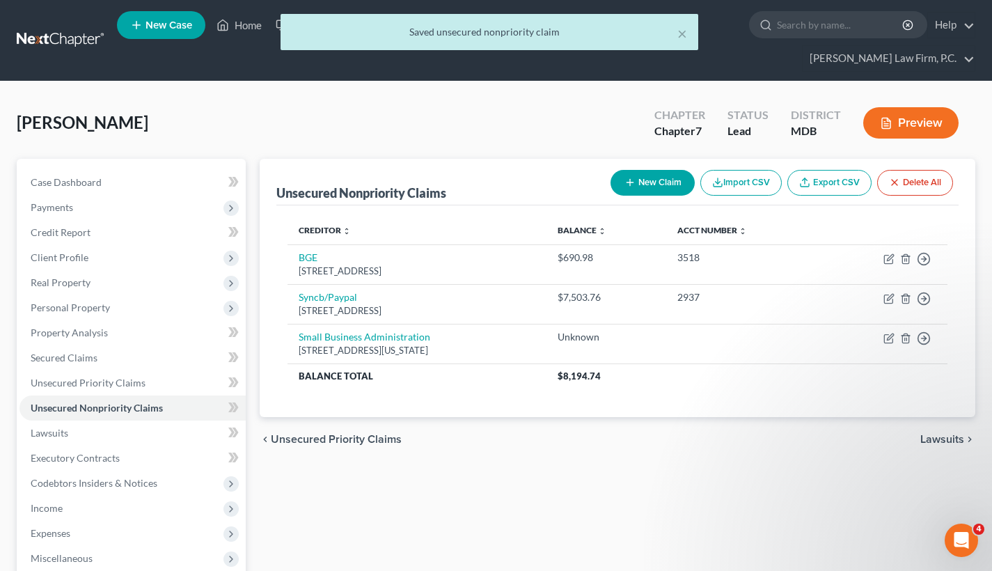
click at [665, 187] on button "New Claim" at bounding box center [652, 183] width 84 height 26
select select "0"
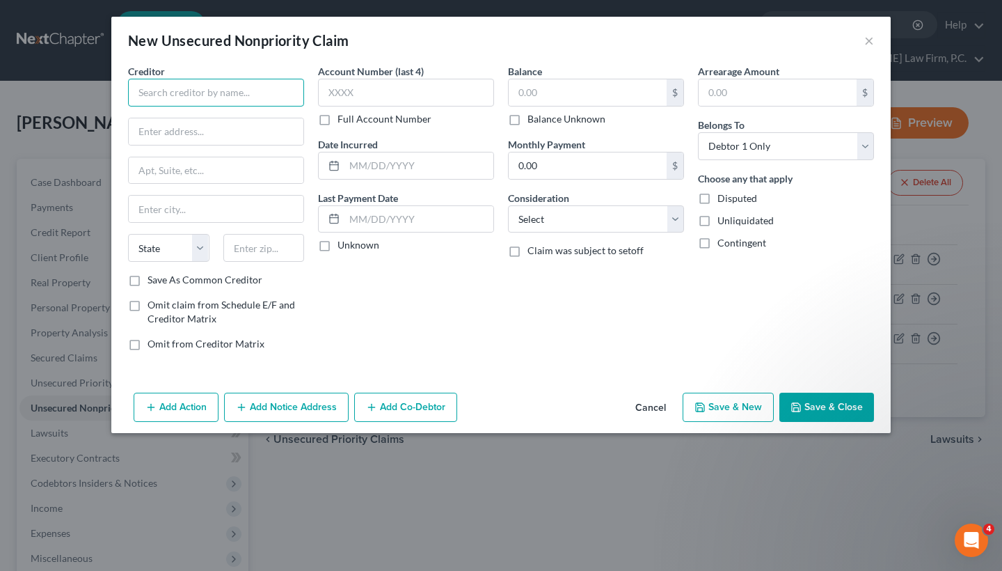
click at [216, 86] on input "text" at bounding box center [216, 93] width 176 height 28
click at [185, 95] on input "text" at bounding box center [216, 93] width 176 height 28
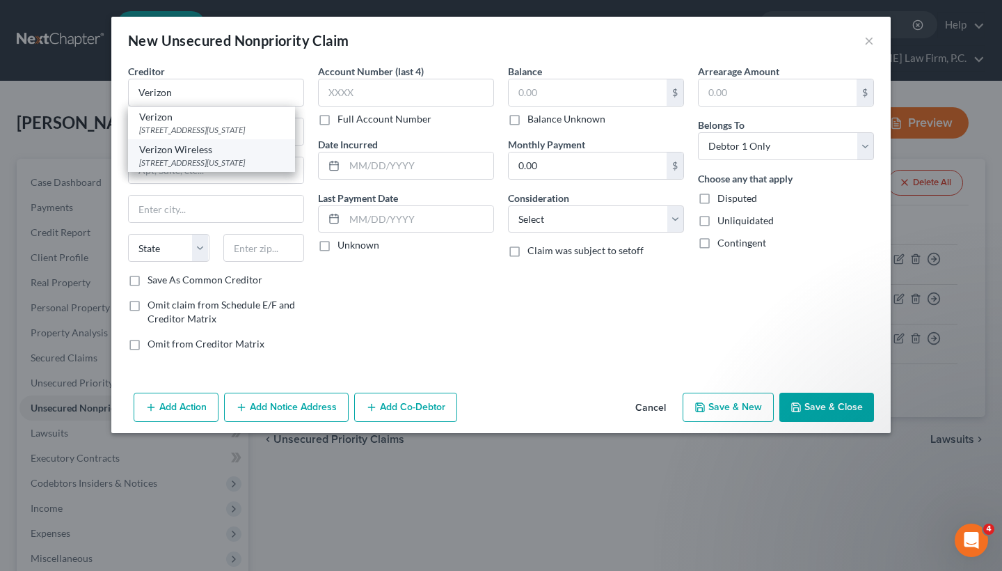
click at [205, 151] on div "Verizon Wireless 1095 Avenue of Americas, New York, NY 10036" at bounding box center [211, 155] width 167 height 33
type input "Verizon Wireless"
type input "1095 Avenue of Americas"
type input "New York"
select select "35"
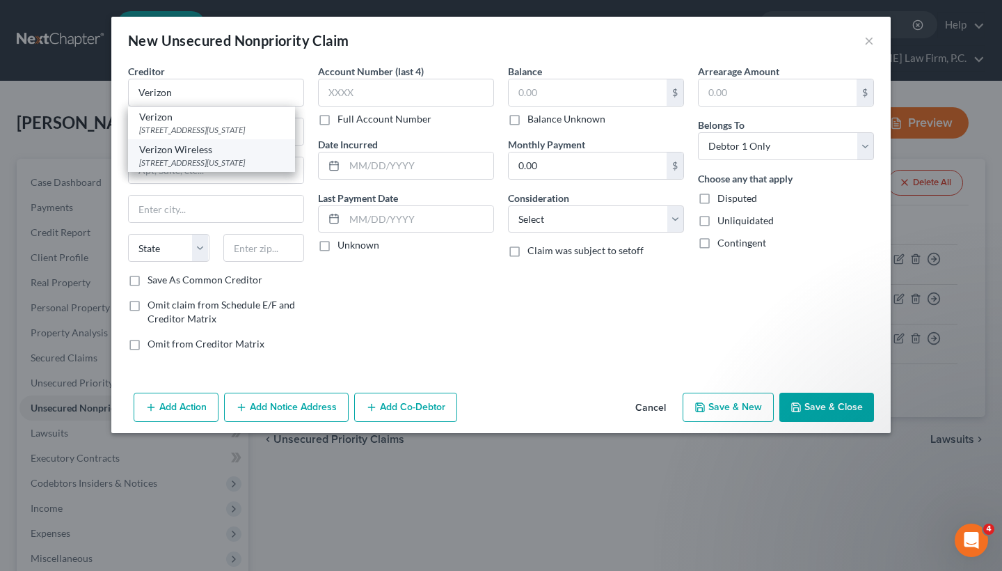
type input "10036"
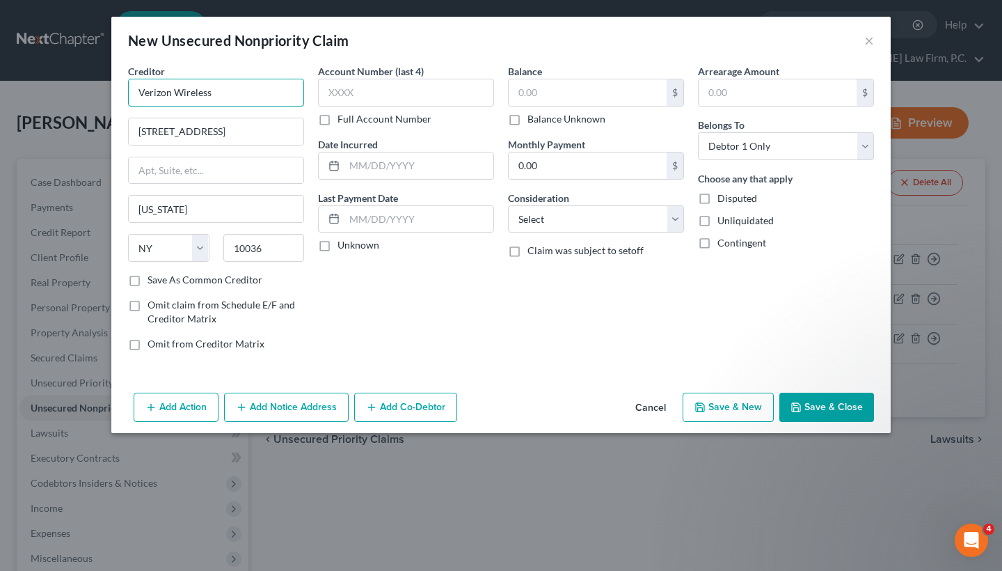
click at [225, 88] on input "Verizon Wireless" at bounding box center [216, 93] width 176 height 28
click at [223, 92] on input "Verizon Wireless" at bounding box center [216, 93] width 176 height 28
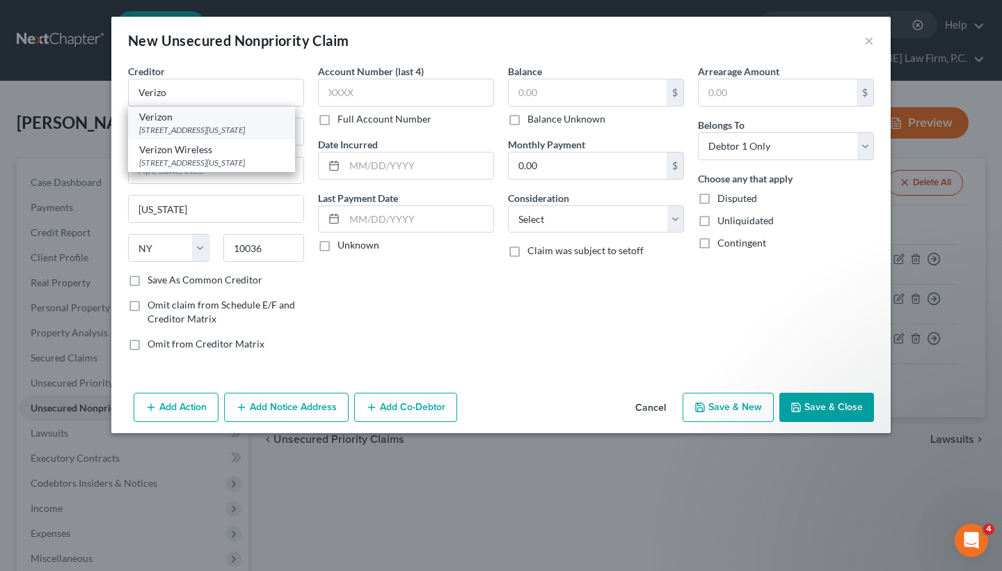
click at [239, 124] on div "4515 N. Santa Fe Ave., Oklahoma City, OK 73118" at bounding box center [211, 130] width 145 height 12
type input "Verizon"
type input "4515 N. Santa Fe Ave."
type input "Oklahoma City"
select select "37"
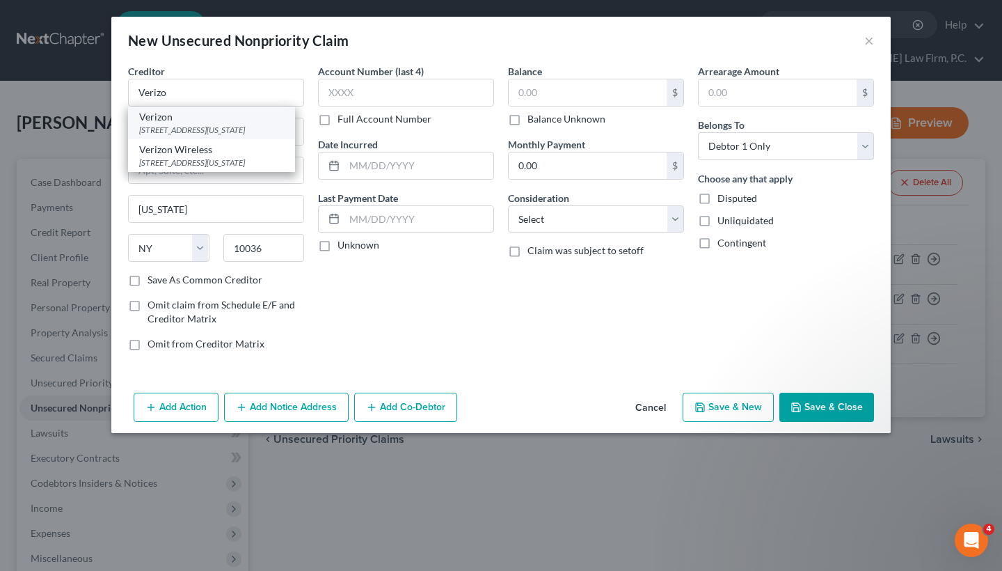
type input "73118"
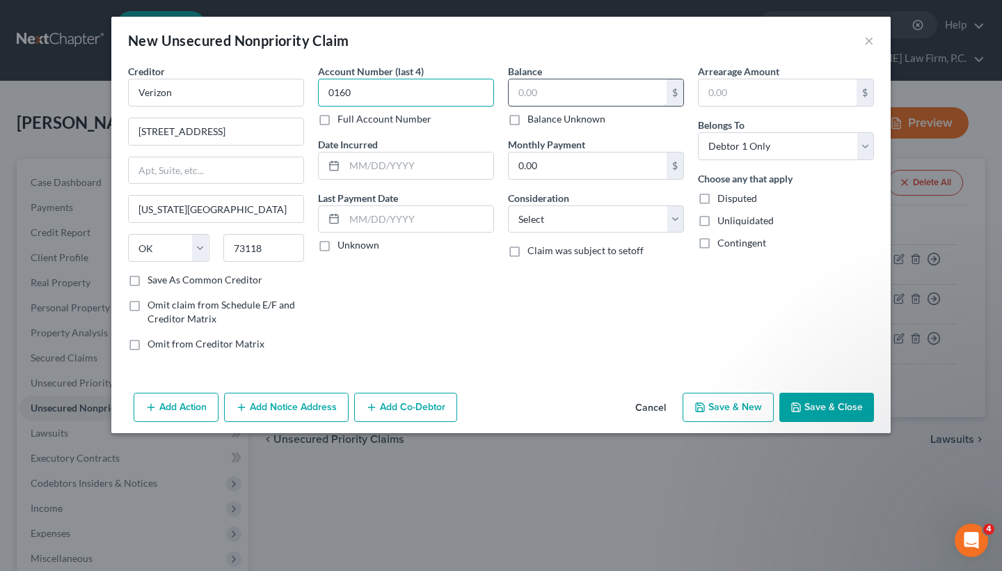
type input "0160"
click at [577, 81] on input "text" at bounding box center [588, 92] width 158 height 26
type input "209.58"
click at [813, 407] on button "Save & Close" at bounding box center [827, 407] width 95 height 29
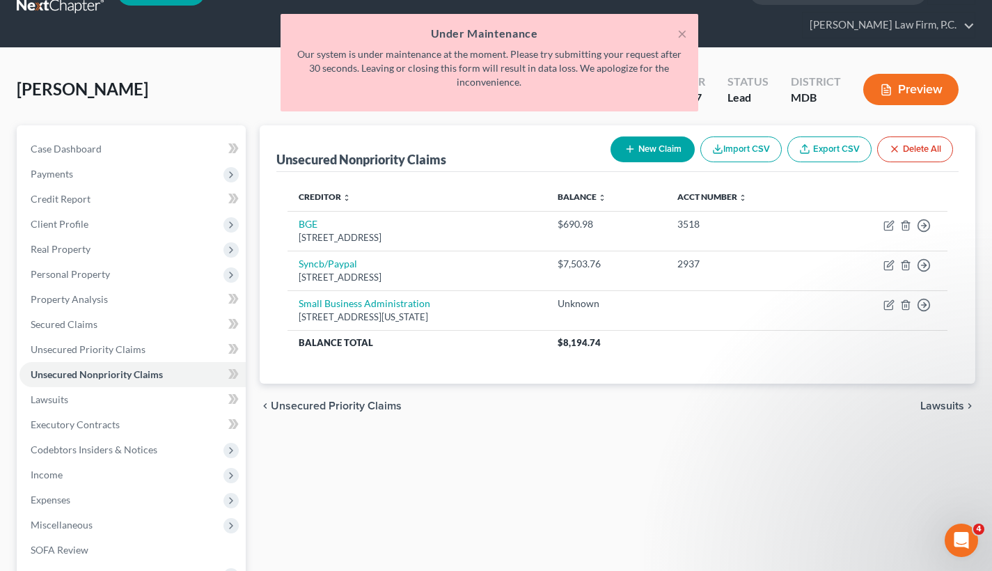
scroll to position [36, 0]
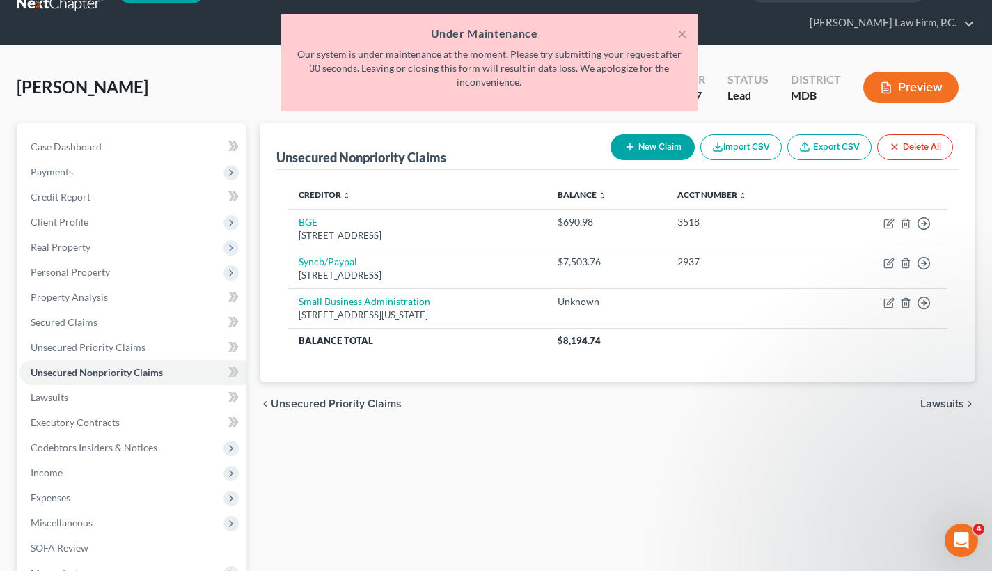
click at [685, 17] on div "× Under Maintenance Our system is under maintenance at the moment. Please try s…" at bounding box center [490, 62] width 418 height 97
click at [685, 29] on button "×" at bounding box center [682, 33] width 10 height 17
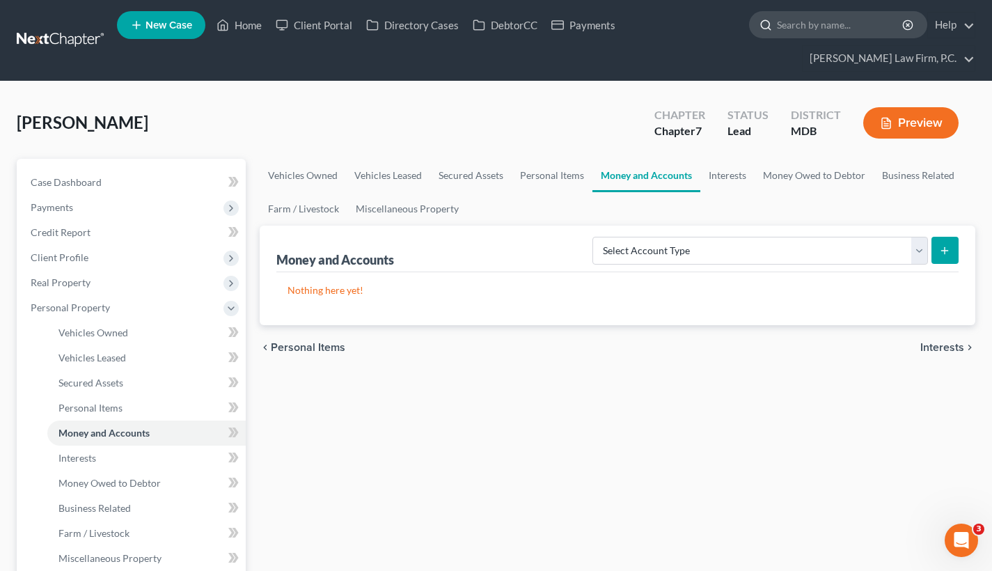
click at [828, 25] on input "search" at bounding box center [840, 25] width 127 height 26
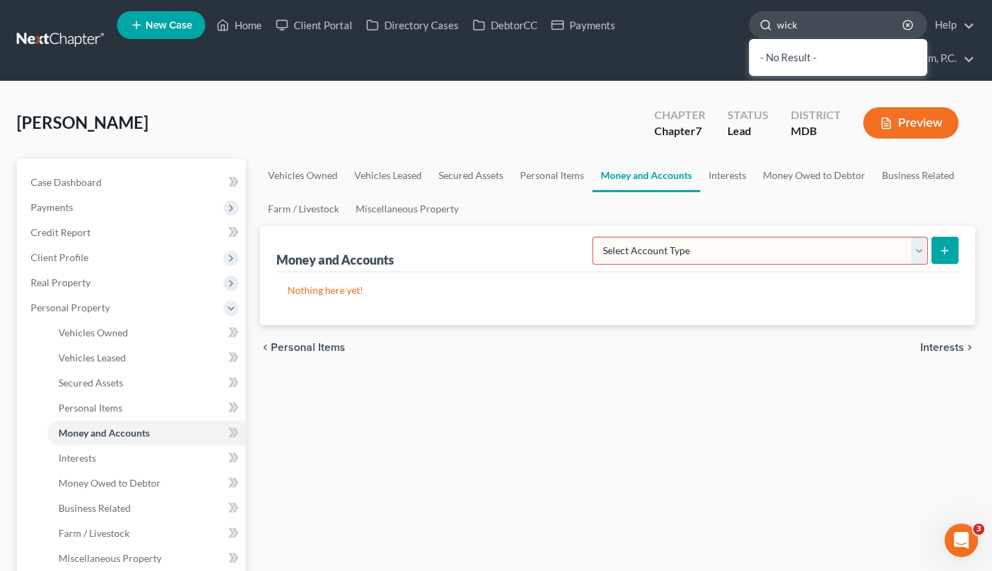
click at [824, 28] on input "wick" at bounding box center [840, 25] width 127 height 26
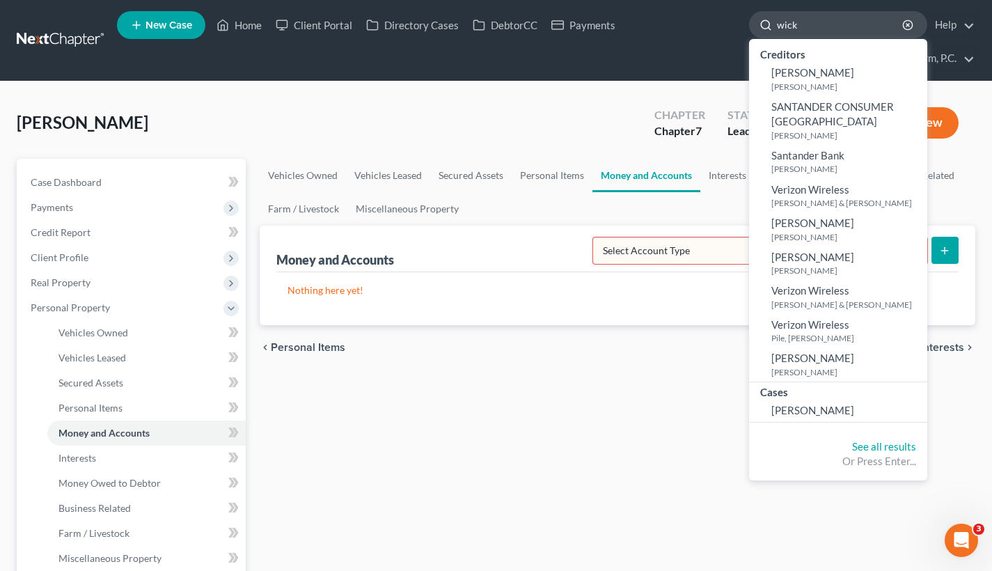
click at [819, 23] on input "wick" at bounding box center [840, 25] width 127 height 26
type input "wick"
click at [826, 400] on link "[PERSON_NAME]" at bounding box center [838, 411] width 178 height 22
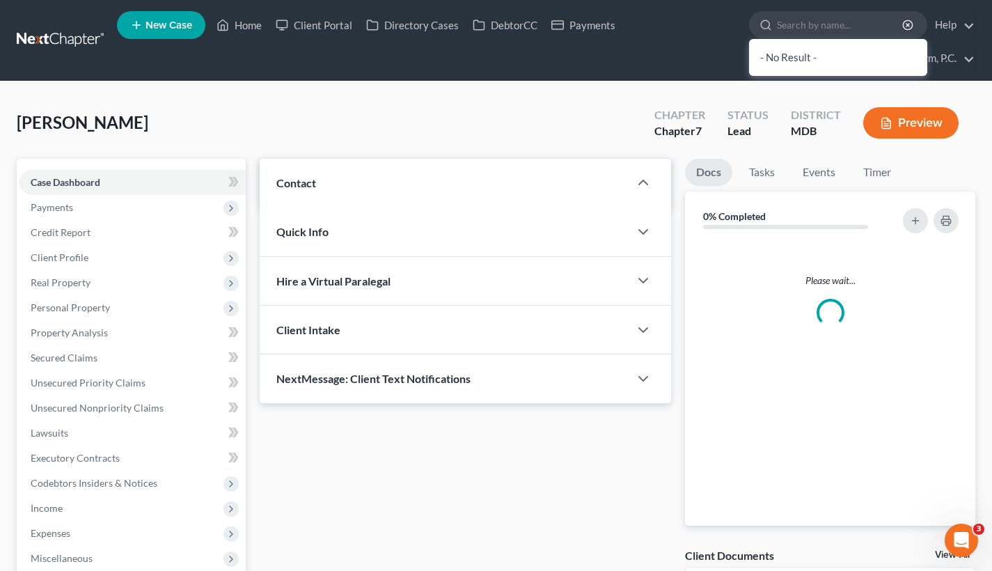
click at [814, 394] on div "Please wait..." at bounding box center [830, 382] width 290 height 285
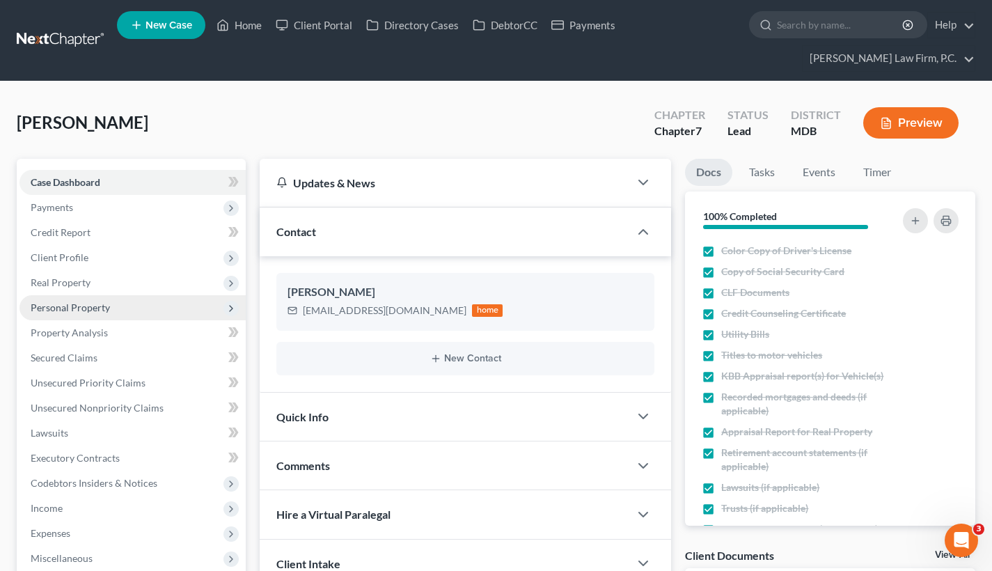
click at [86, 304] on span "Personal Property" at bounding box center [70, 307] width 79 height 12
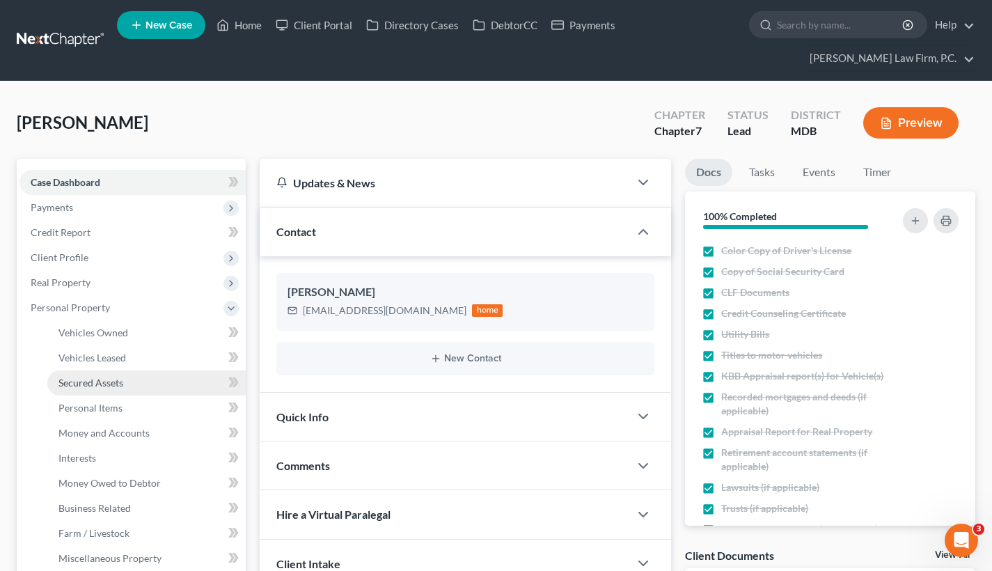
click at [107, 386] on span "Secured Assets" at bounding box center [90, 383] width 65 height 12
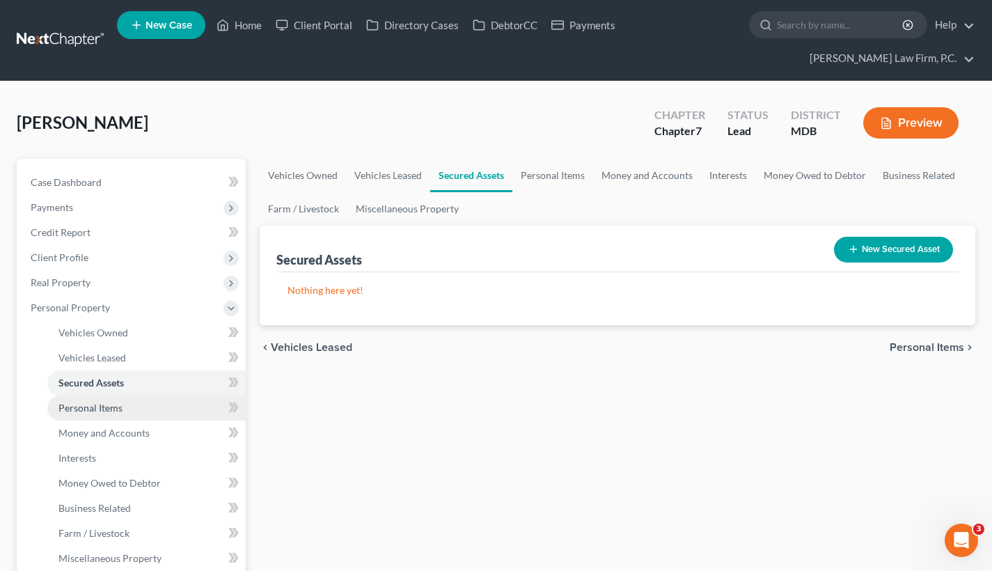
click at [129, 409] on link "Personal Items" at bounding box center [146, 407] width 198 height 25
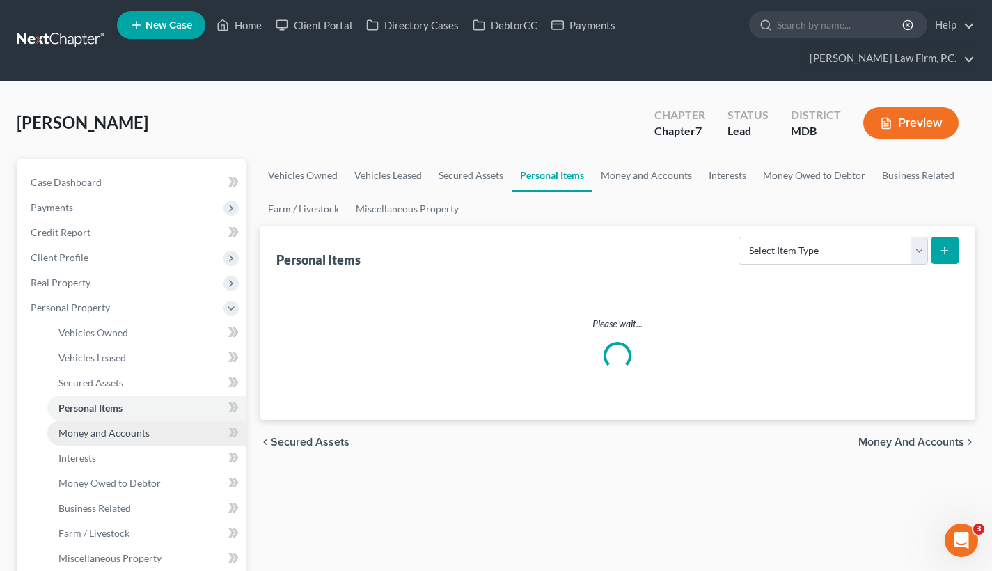
click at [127, 427] on span "Money and Accounts" at bounding box center [103, 433] width 91 height 12
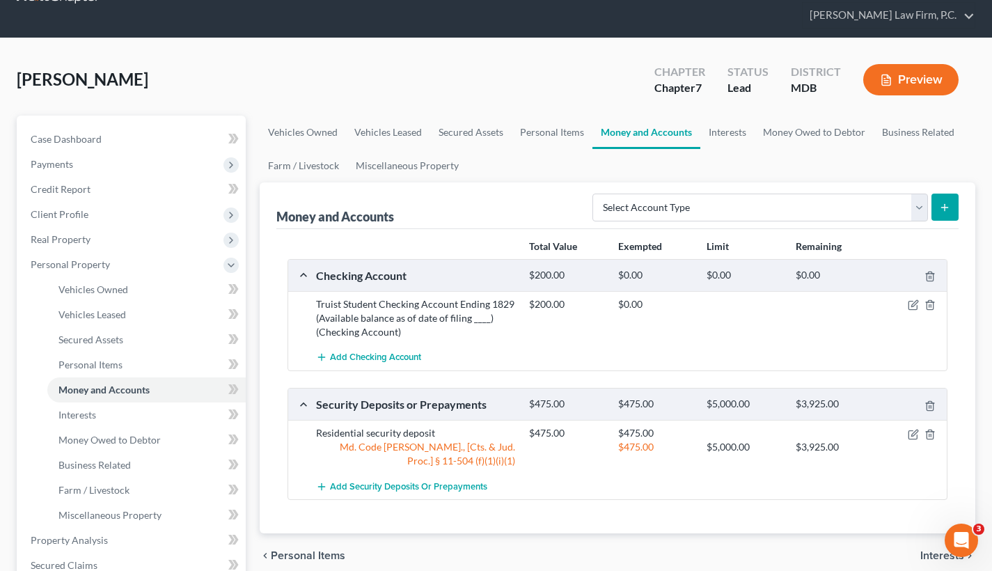
scroll to position [44, 0]
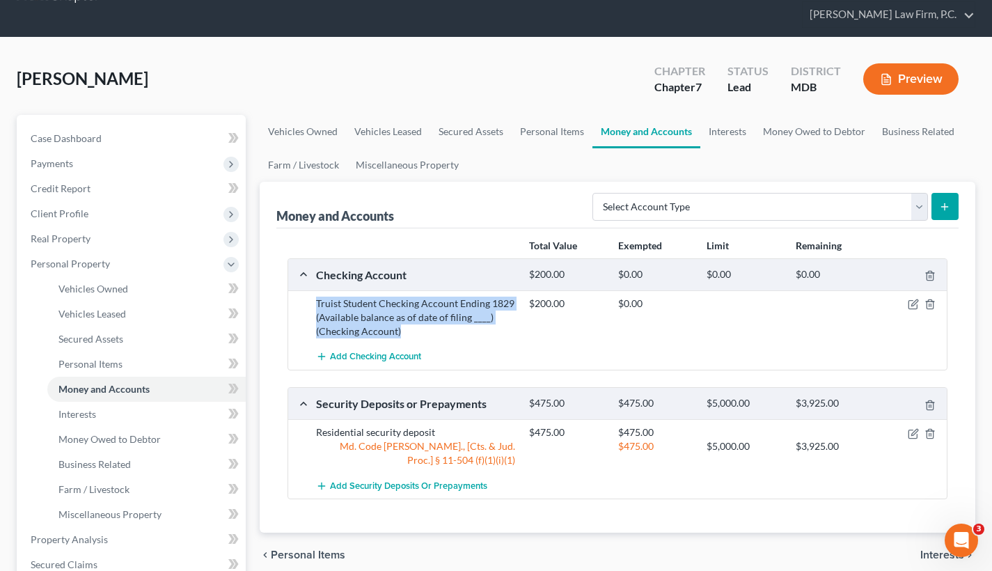
drag, startPoint x: 316, startPoint y: 299, endPoint x: 443, endPoint y: 331, distance: 131.4
click at [443, 331] on div "Truist Student Checking Account Ending 1829 (Available balance as of date of fi…" at bounding box center [415, 318] width 213 height 42
copy div "Truist Student Checking Account Ending 1829 (Available balance as of date of fi…"
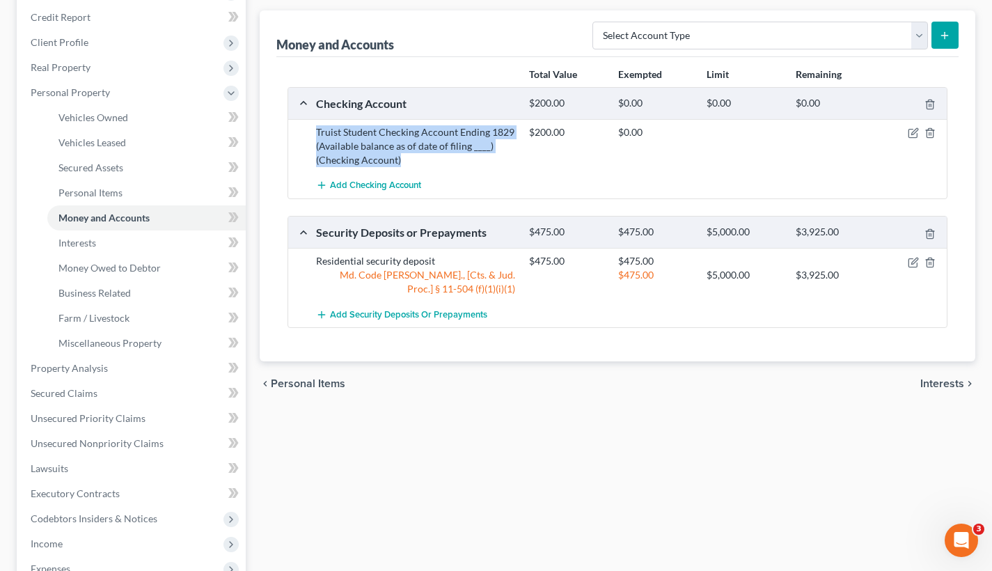
scroll to position [210, 0]
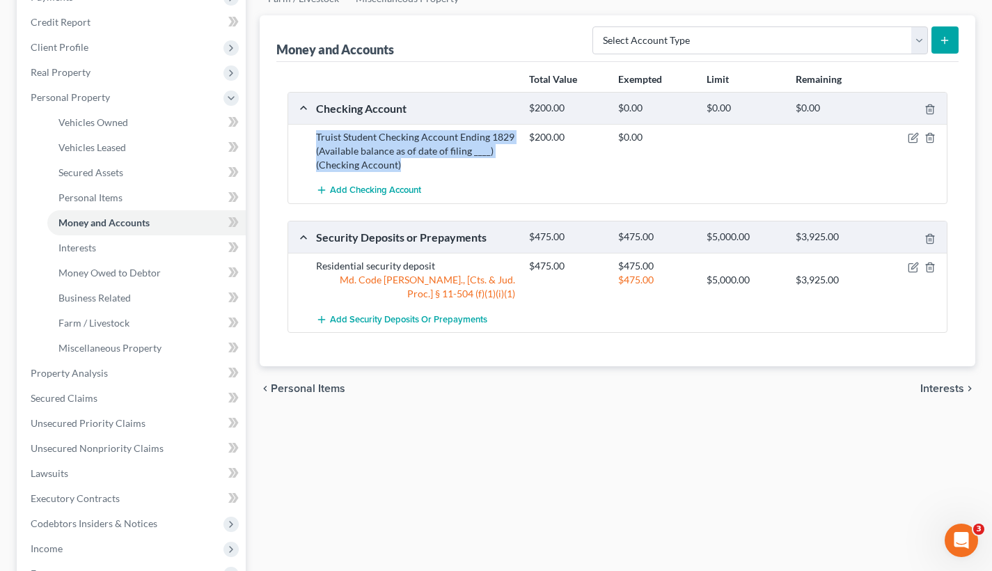
click at [944, 383] on span "Interests" at bounding box center [942, 388] width 44 height 11
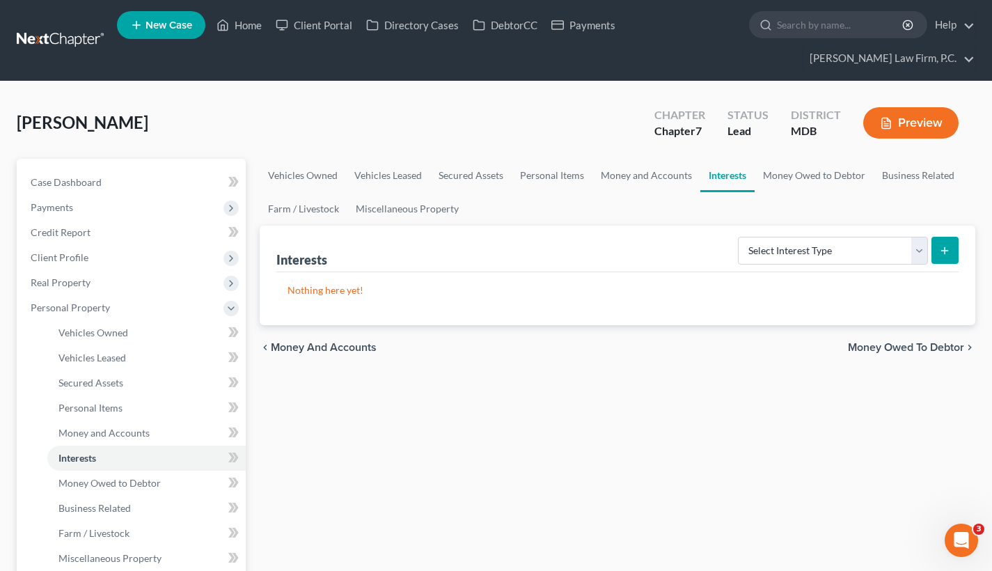
click at [926, 342] on span "Money Owed to Debtor" at bounding box center [906, 347] width 116 height 11
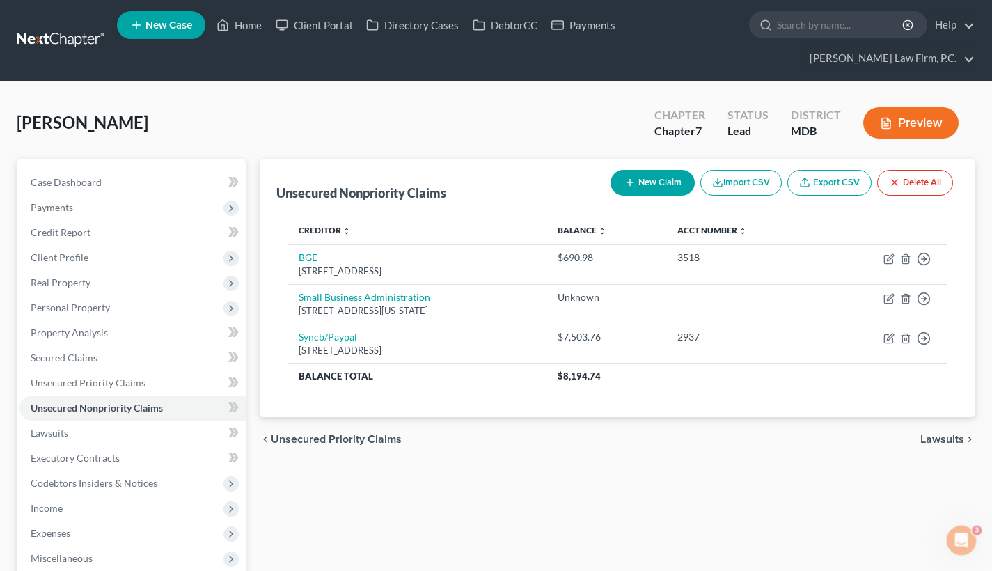
click at [631, 182] on icon "button" at bounding box center [629, 182] width 11 height 11
select select "0"
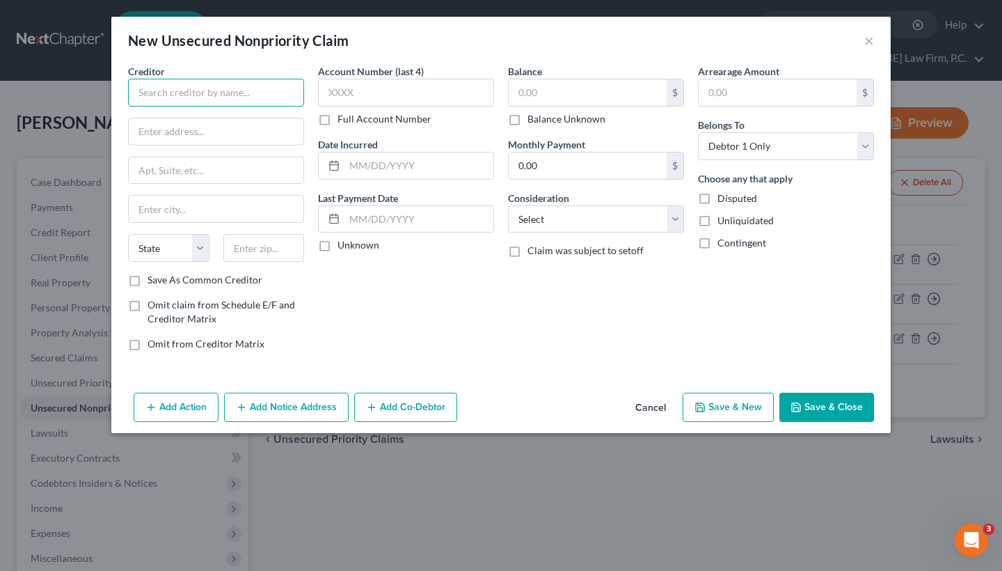
click at [242, 101] on input "text" at bounding box center [216, 93] width 176 height 28
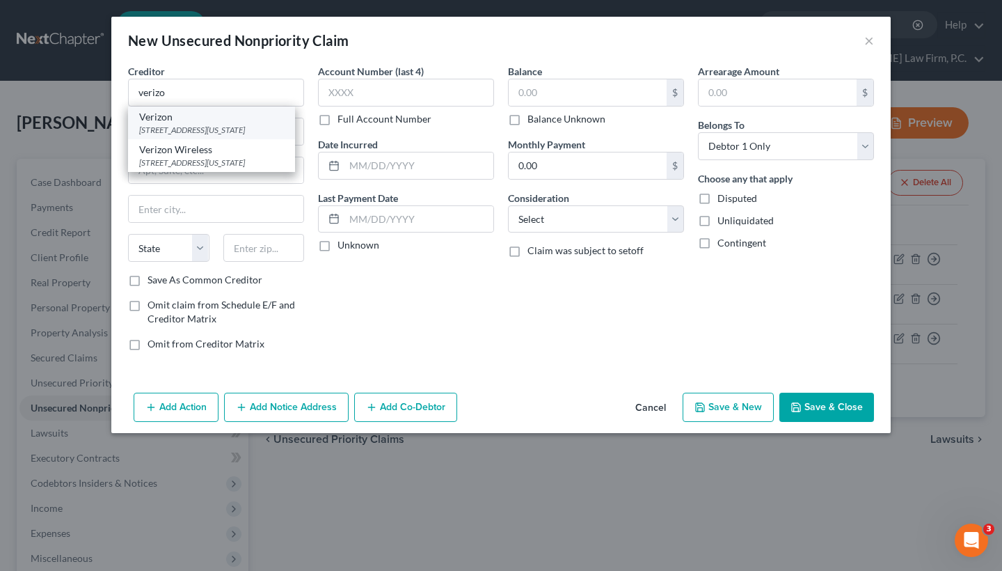
click at [226, 136] on div "[STREET_ADDRESS][US_STATE]" at bounding box center [211, 130] width 145 height 12
type input "Verizon"
type input "[STREET_ADDRESS]"
type input "[US_STATE][GEOGRAPHIC_DATA]"
select select "37"
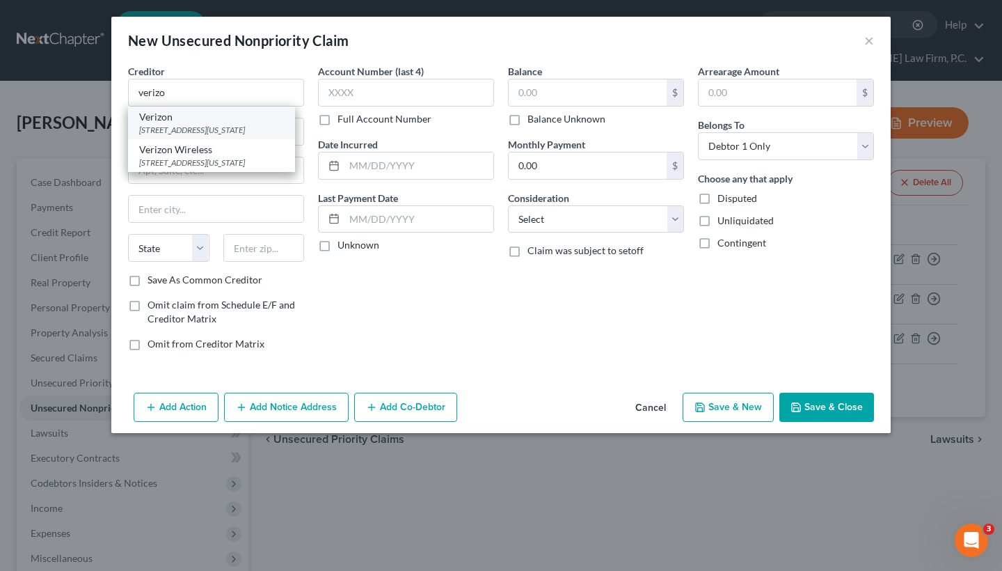
type input "73118"
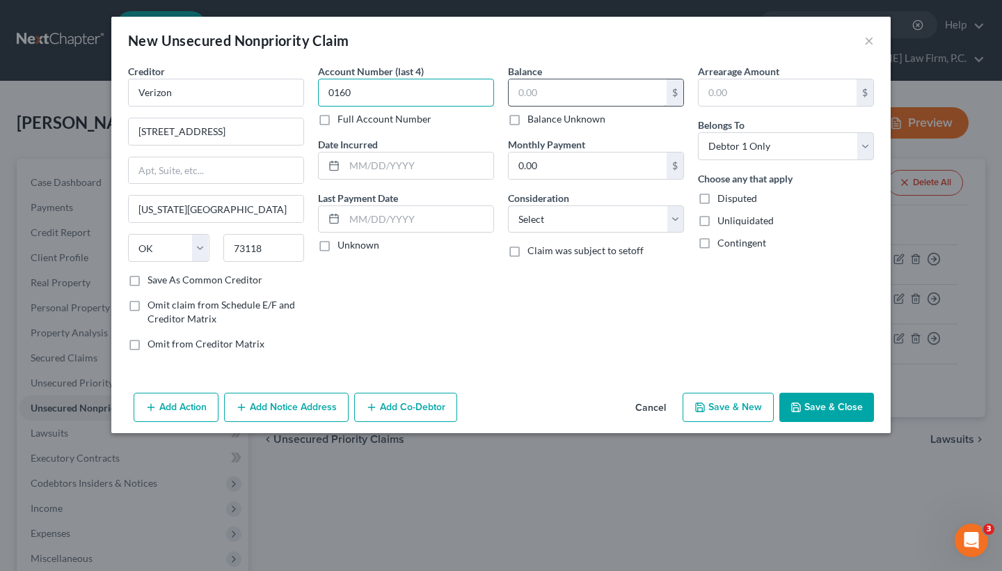
type input "0160"
click at [551, 86] on input "text" at bounding box center [588, 92] width 158 height 26
type input "209.58"
click at [808, 406] on button "Save & Close" at bounding box center [827, 407] width 95 height 29
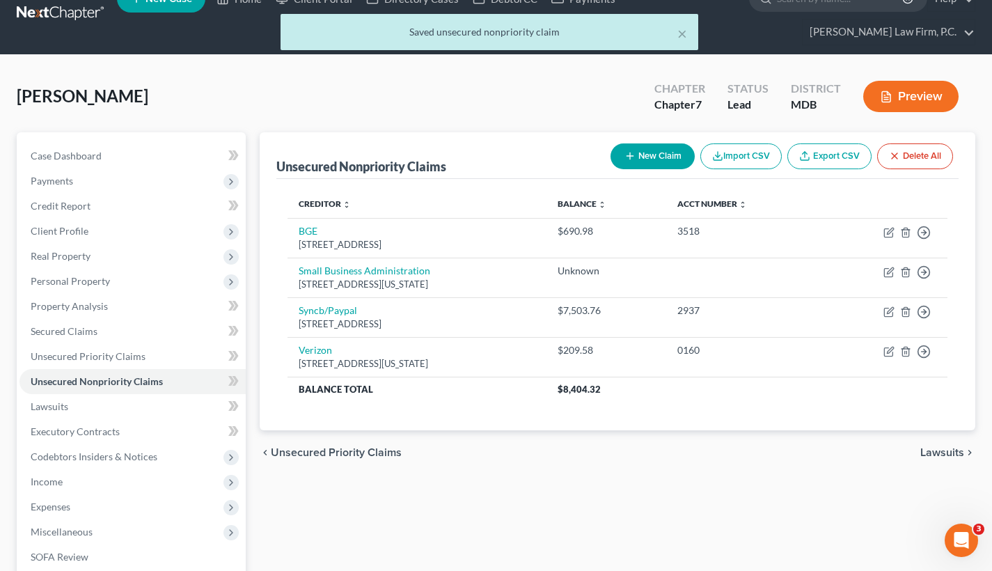
scroll to position [38, 0]
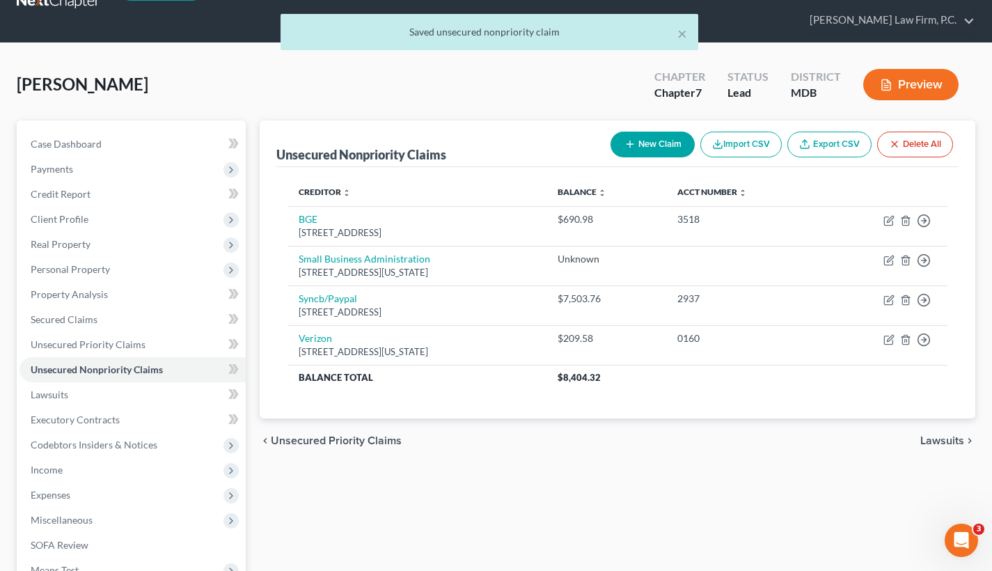
click at [962, 441] on span "Lawsuits" at bounding box center [942, 440] width 44 height 11
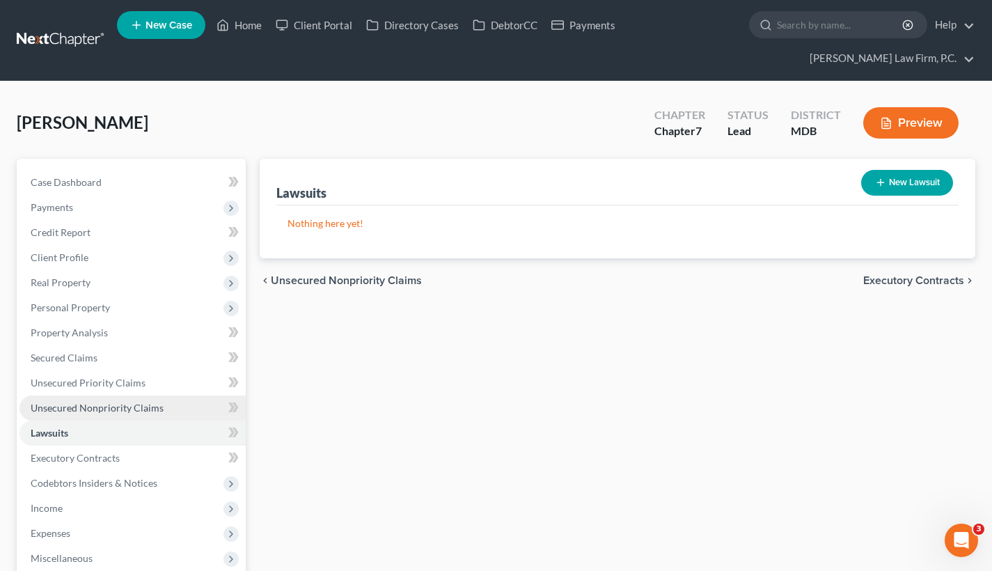
click at [81, 411] on span "Unsecured Nonpriority Claims" at bounding box center [97, 408] width 133 height 12
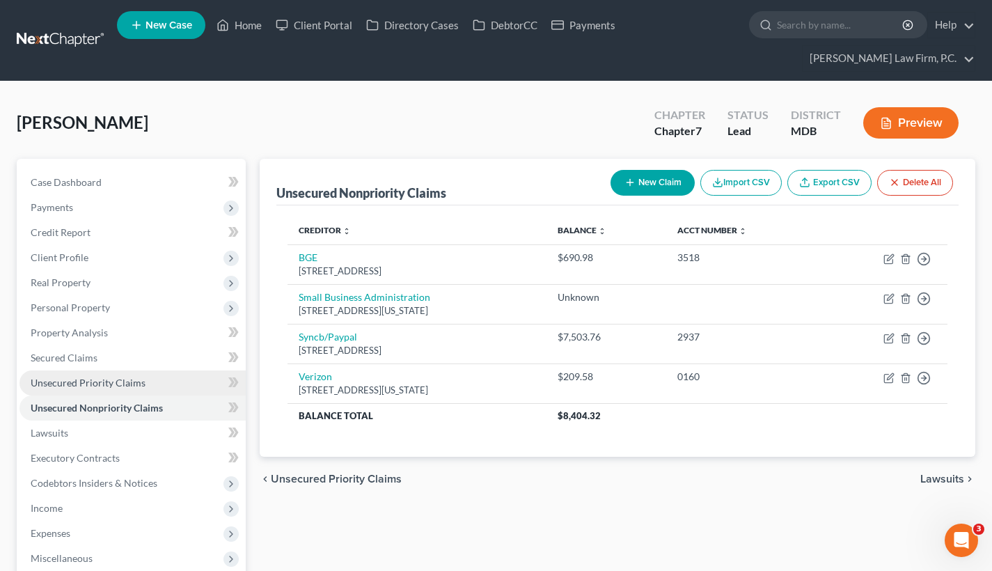
click at [105, 380] on span "Unsecured Priority Claims" at bounding box center [88, 383] width 115 height 12
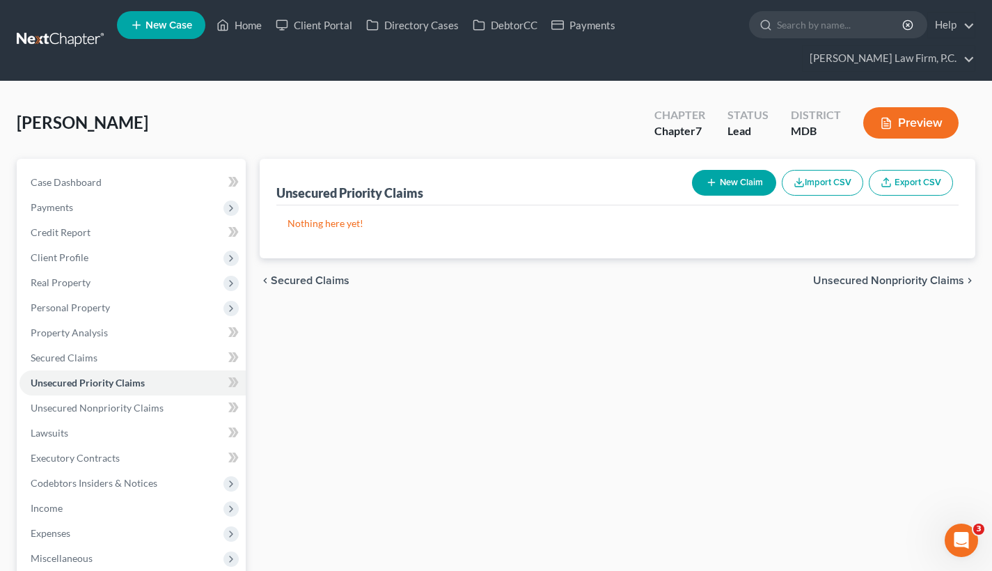
click at [748, 184] on button "New Claim" at bounding box center [734, 183] width 84 height 26
select select "0"
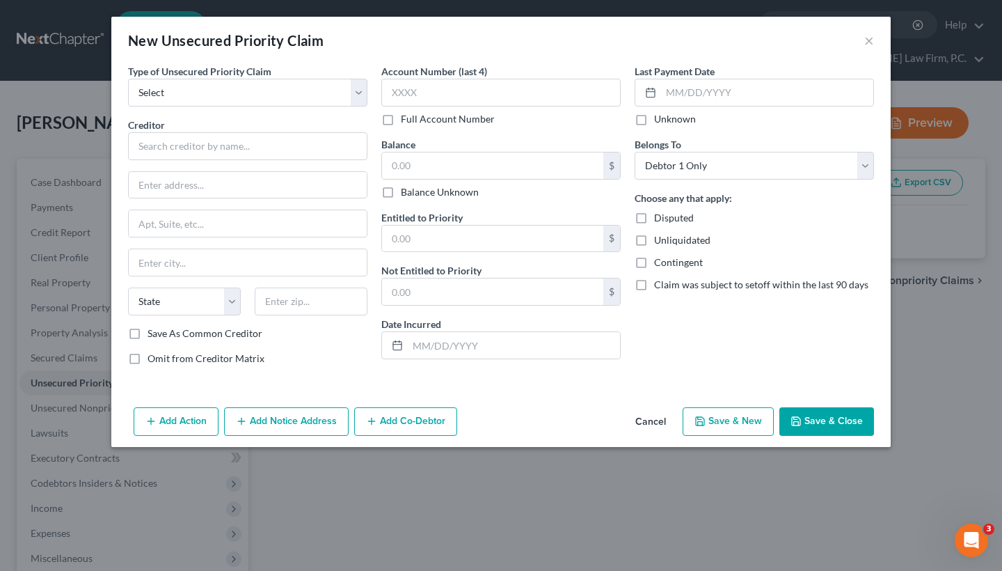
click at [872, 52] on div "New Unsecured Priority Claim ×" at bounding box center [501, 40] width 780 height 47
click at [872, 44] on button "×" at bounding box center [870, 40] width 10 height 17
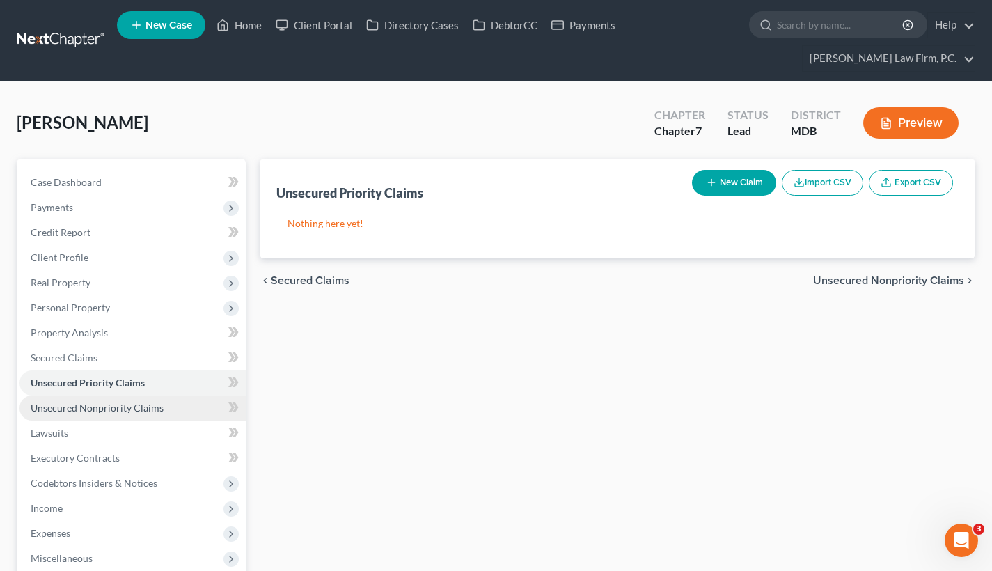
click at [119, 402] on span "Unsecured Nonpriority Claims" at bounding box center [97, 408] width 133 height 12
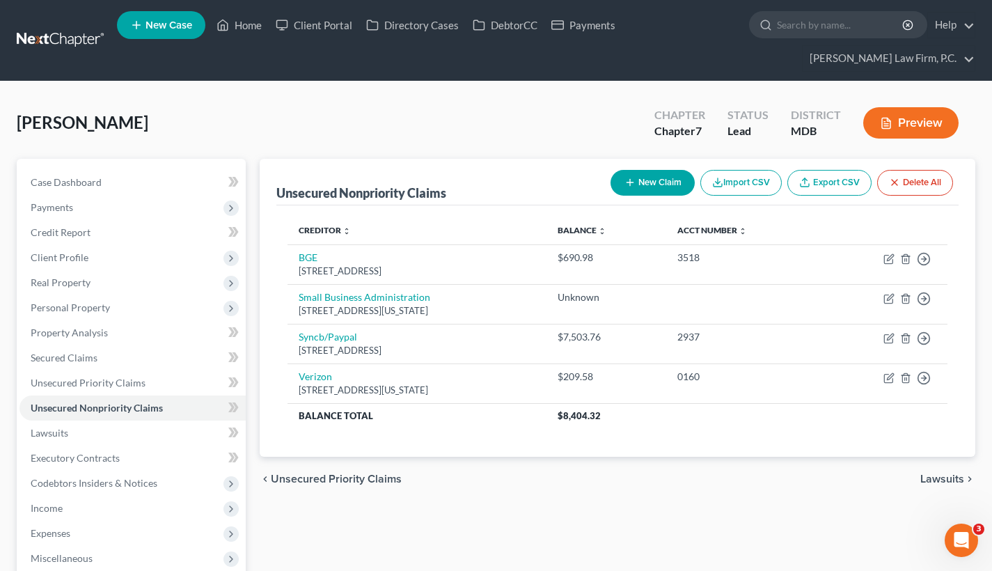
click at [649, 184] on button "New Claim" at bounding box center [652, 183] width 84 height 26
select select "0"
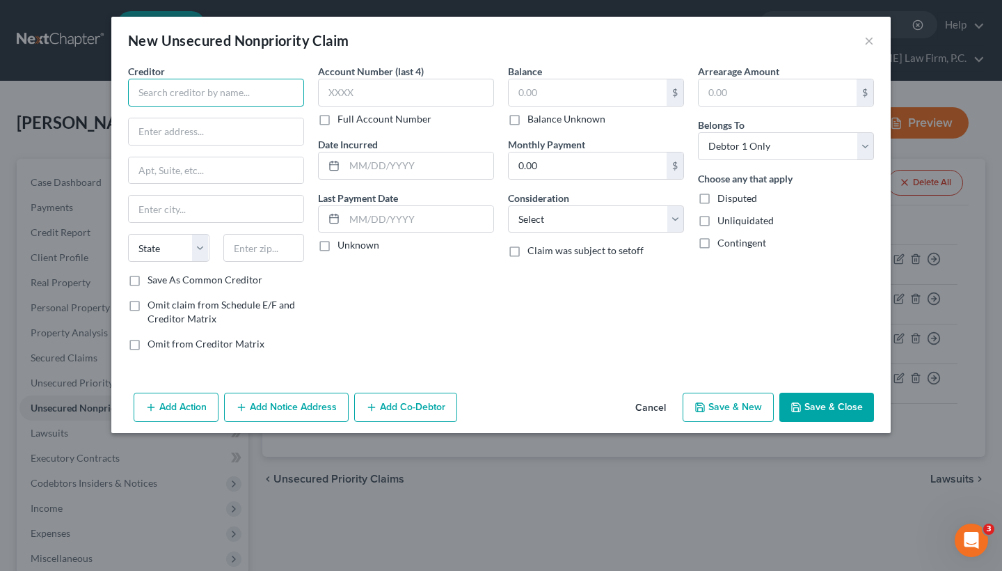
click at [251, 101] on input "text" at bounding box center [216, 93] width 176 height 28
paste input "Prestige Worldwide RealEstate LLC"
click at [246, 95] on input "Prestige Worldwide RealEstate LLC" at bounding box center [216, 93] width 176 height 28
type input "Prestige Worldwide Real Estate LLC"
click at [543, 91] on input "text" at bounding box center [588, 92] width 158 height 26
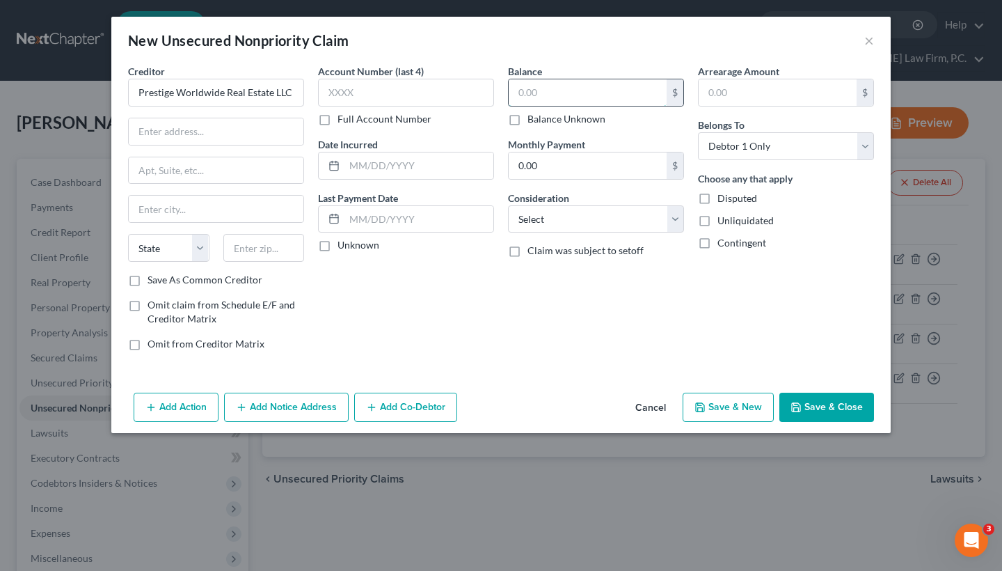
paste input "71,713.90"
type input "71,713.90"
select select "3"
click at [836, 402] on button "Save & Close" at bounding box center [827, 407] width 95 height 29
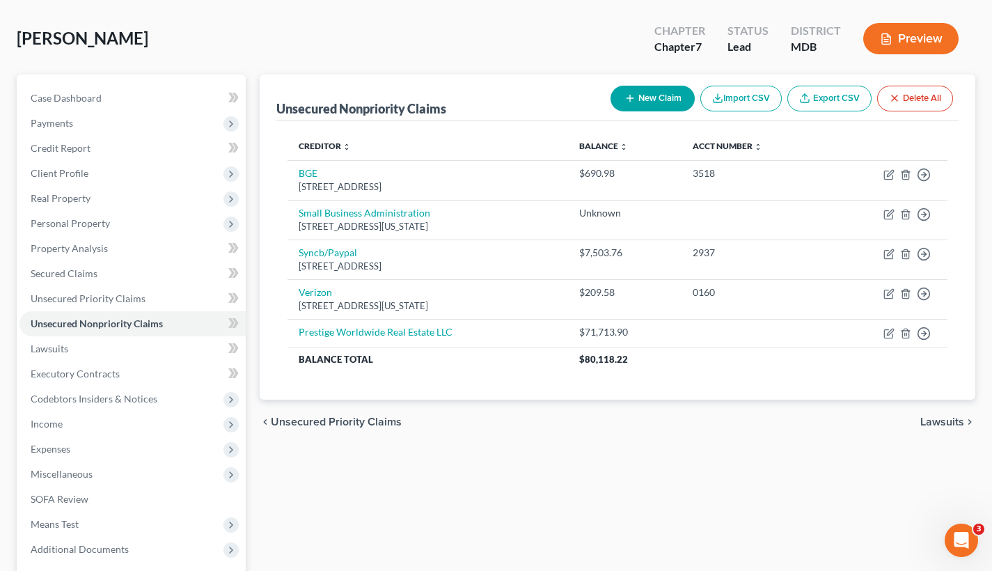
scroll to position [98, 0]
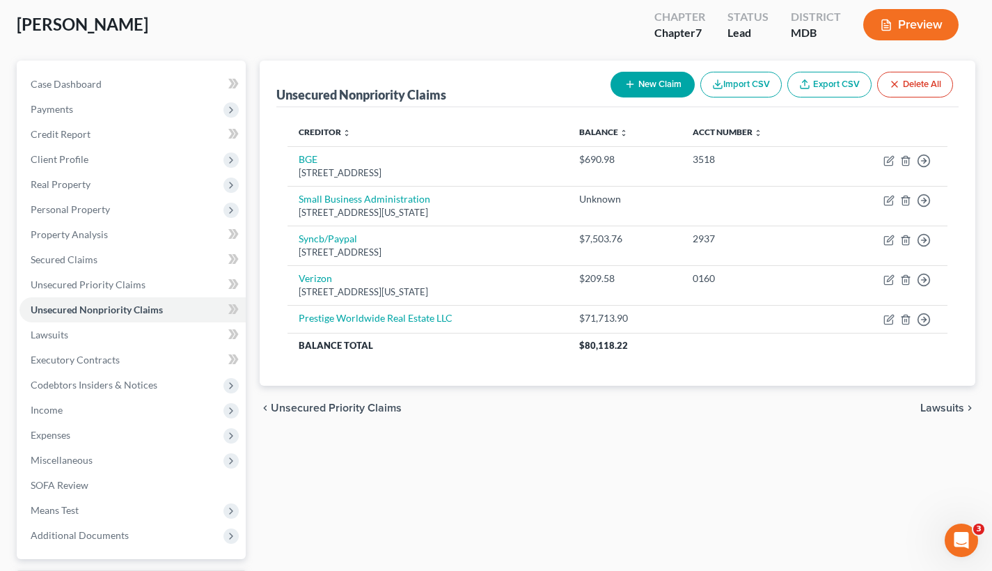
click at [934, 409] on span "Lawsuits" at bounding box center [942, 407] width 44 height 11
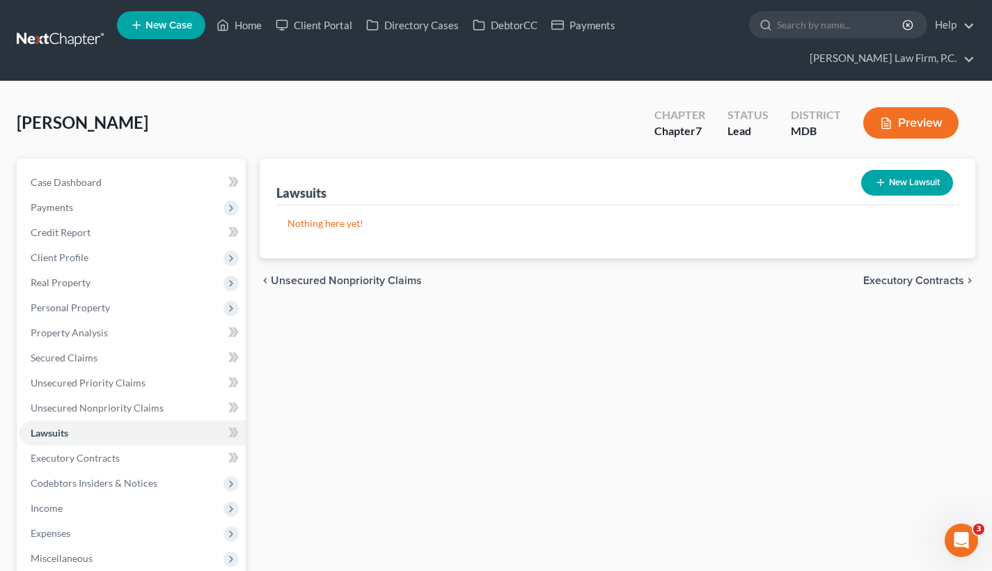
click at [915, 286] on span "Executory Contracts" at bounding box center [913, 280] width 101 height 11
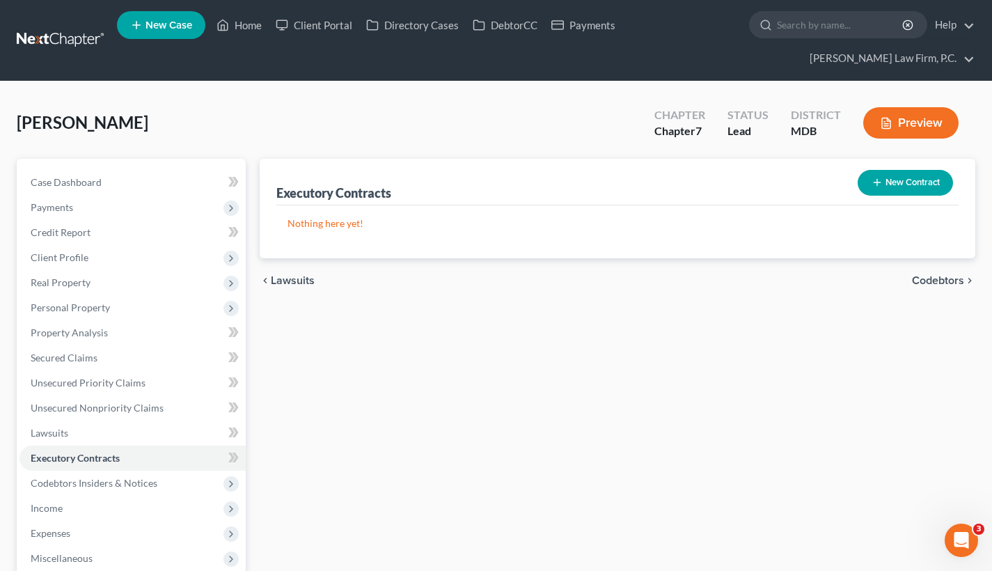
click at [933, 280] on span "Codebtors" at bounding box center [938, 280] width 52 height 11
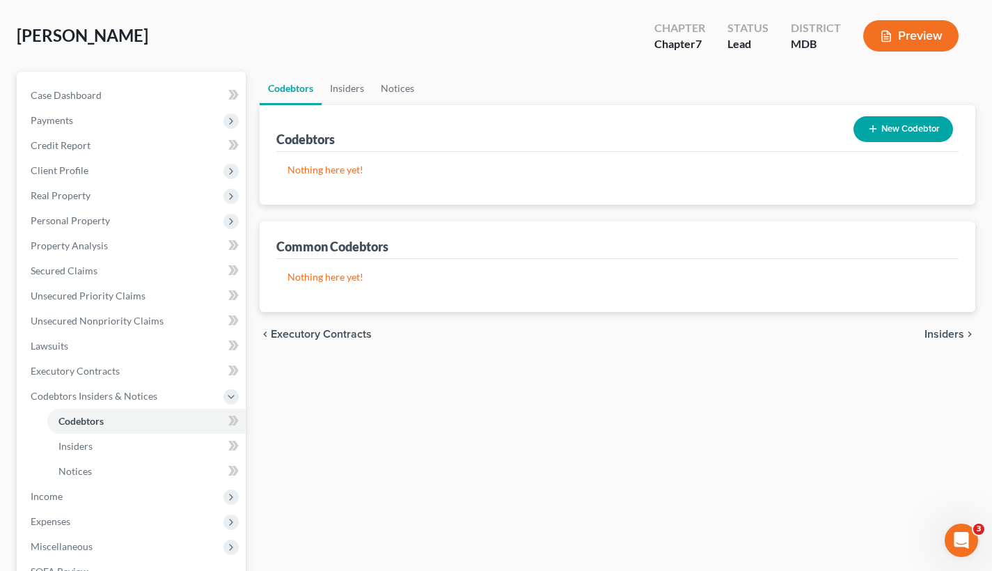
scroll to position [117, 0]
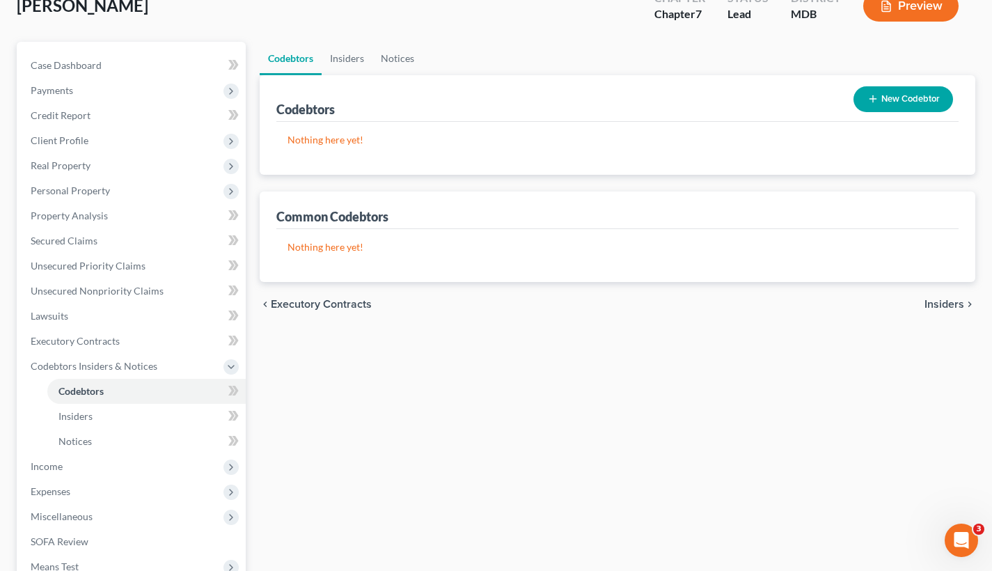
click at [961, 308] on span "Insiders" at bounding box center [944, 304] width 40 height 11
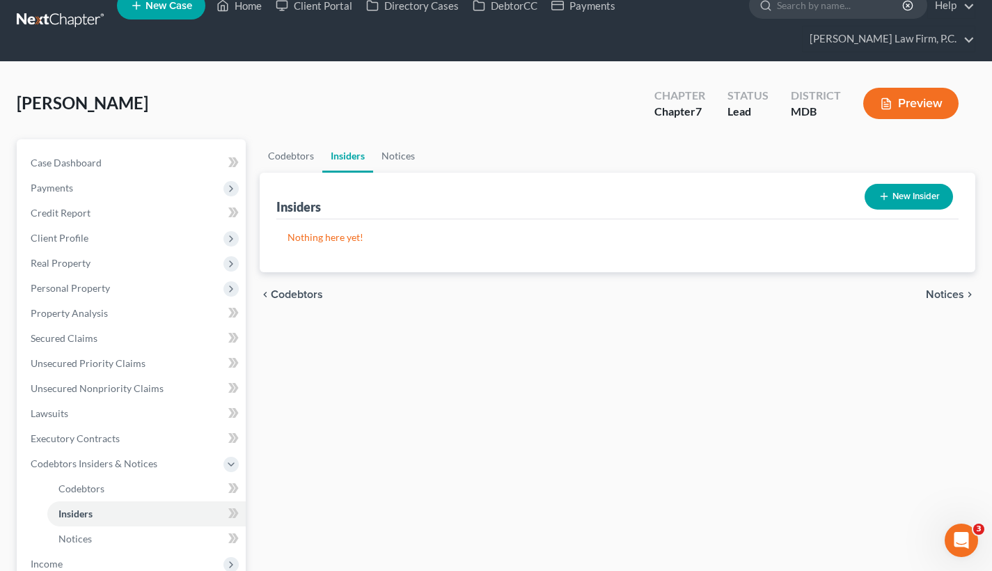
scroll to position [32, 0]
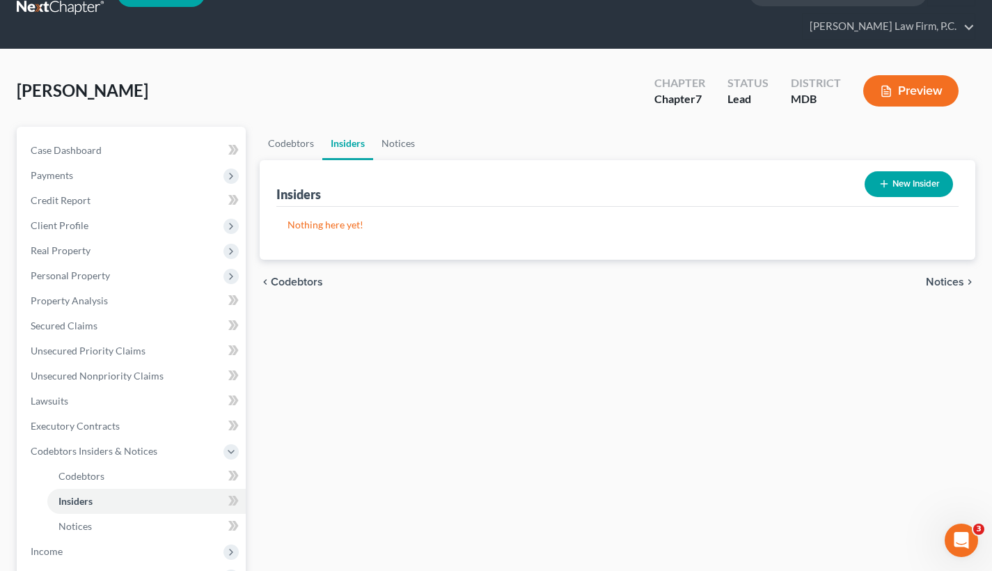
click at [938, 277] on span "Notices" at bounding box center [945, 281] width 38 height 11
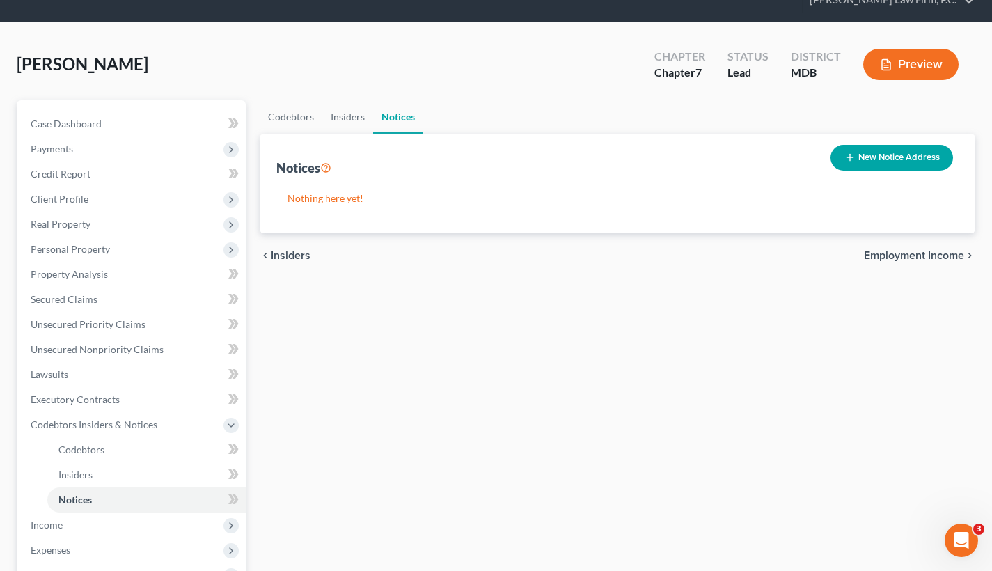
scroll to position [68, 0]
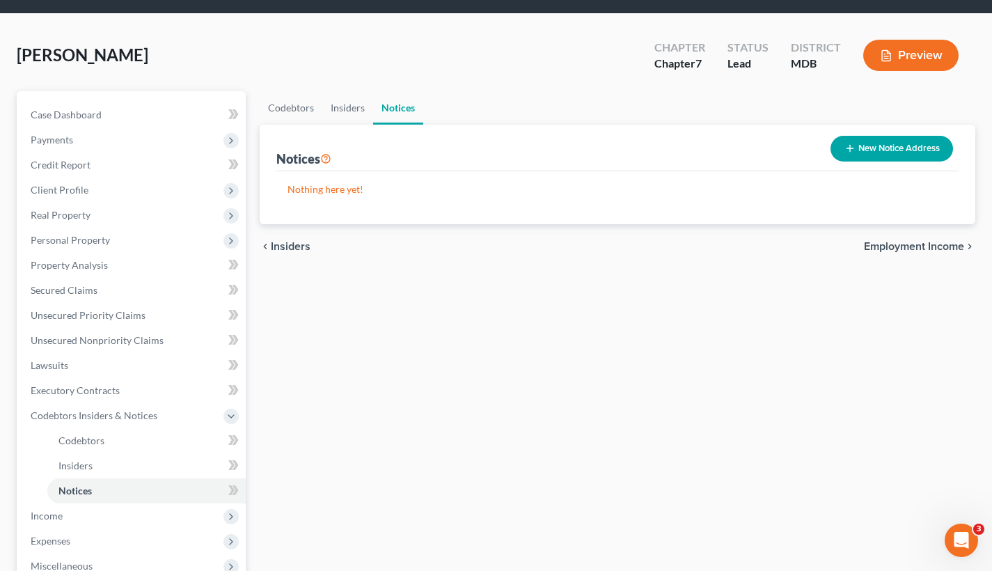
click at [899, 249] on span "Employment Income" at bounding box center [914, 246] width 100 height 11
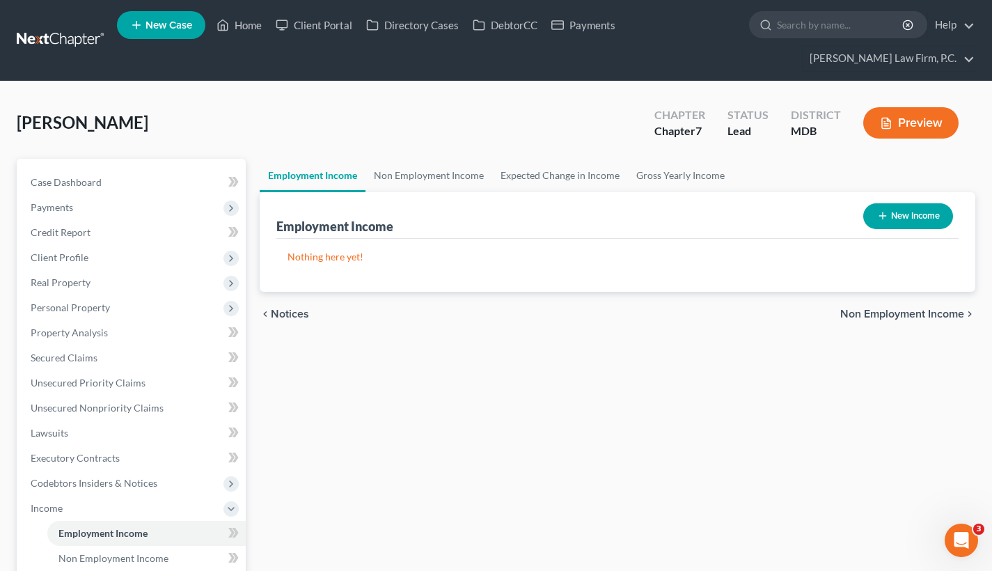
click at [885, 207] on button "New Income" at bounding box center [908, 216] width 90 height 26
select select "0"
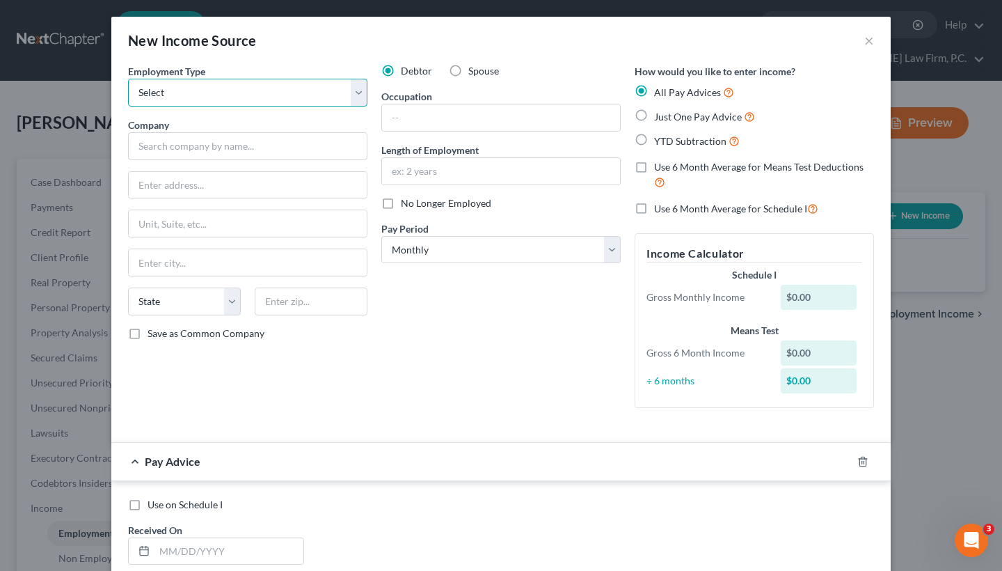
click at [242, 100] on select "Select Full or Part Time Employment Self Employment" at bounding box center [247, 93] width 239 height 28
select select "0"
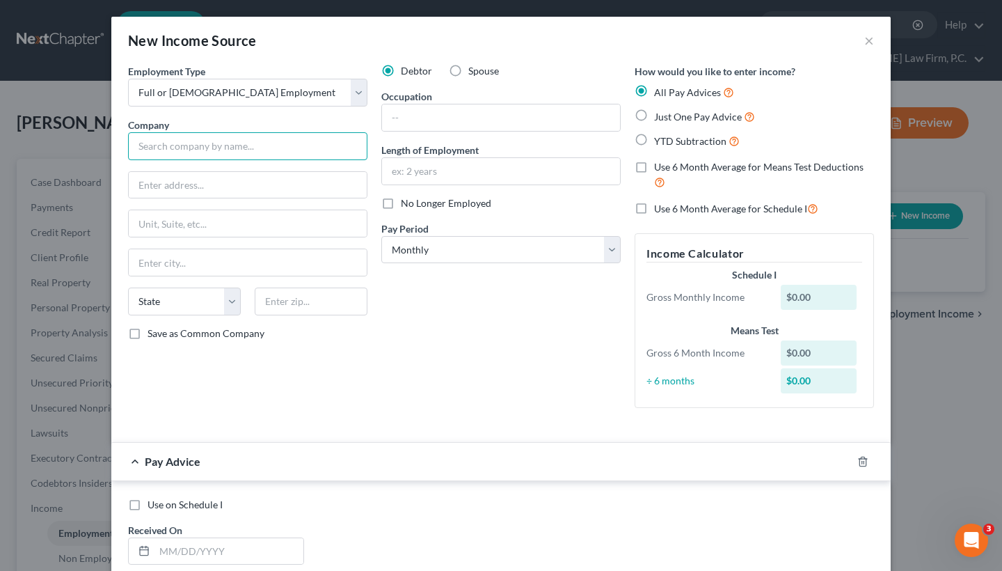
click at [239, 149] on input "text" at bounding box center [247, 146] width 239 height 28
type input "Department of Defense"
paste input "6910 Cooper Ave"
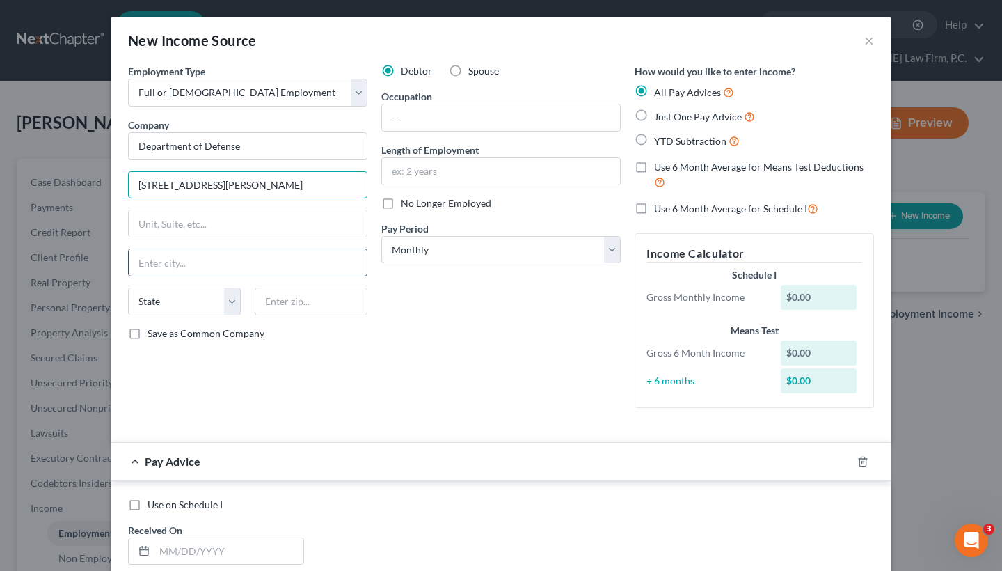
type input "6910 Cooper Ave."
paste input "Fort Meade"
type input "Fort Meade"
select select "21"
type input "20755"
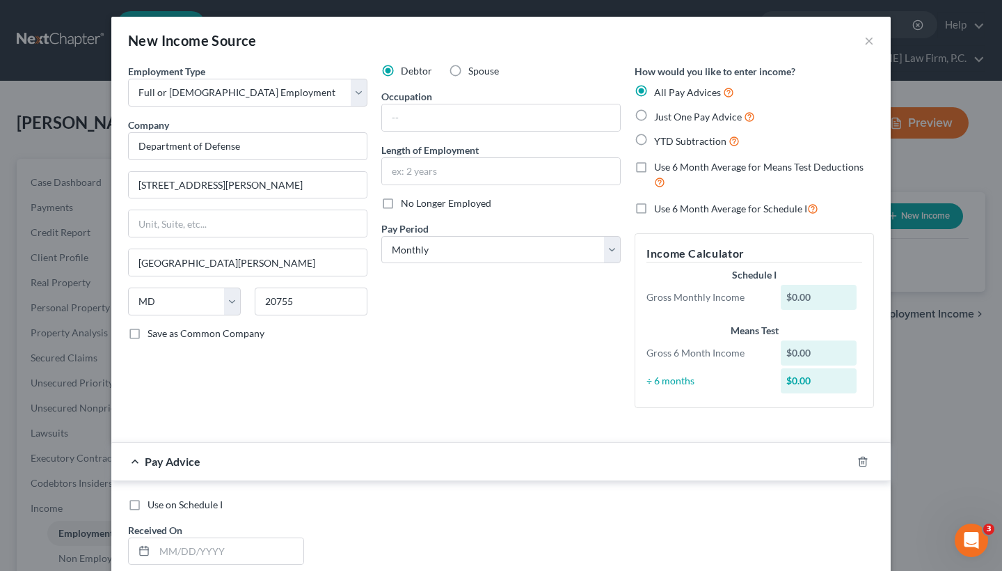
type input "Fort George G Meade"
type input "20755"
click at [423, 118] on input "text" at bounding box center [501, 117] width 238 height 26
type input "Portfolio Manager"
click at [477, 168] on input "text" at bounding box center [501, 171] width 238 height 26
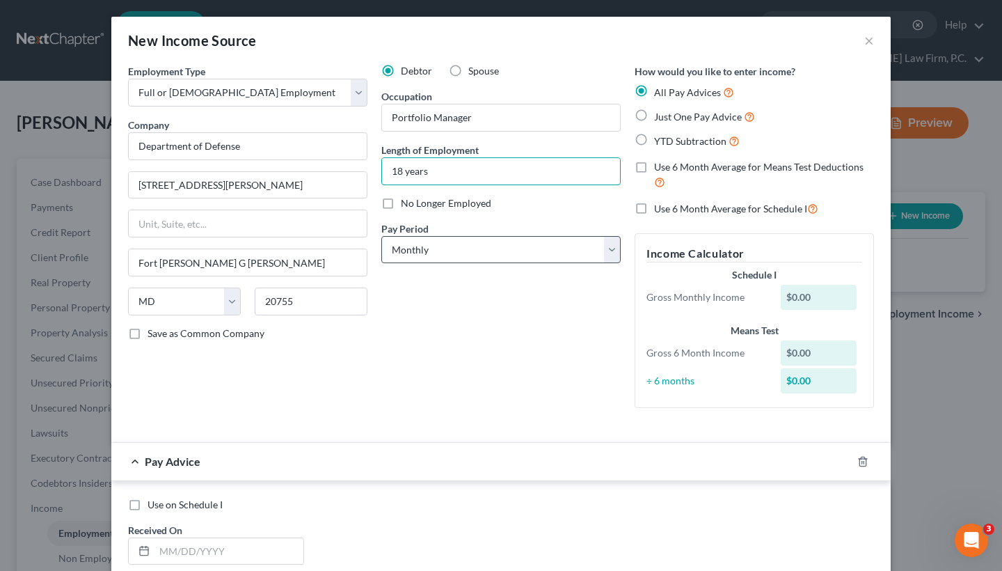
type input "18 years"
select select "3"
click at [463, 304] on div "Debtor Spouse Occupation Portfolio Manager Length of Employment 18 years No Lon…" at bounding box center [501, 241] width 253 height 355
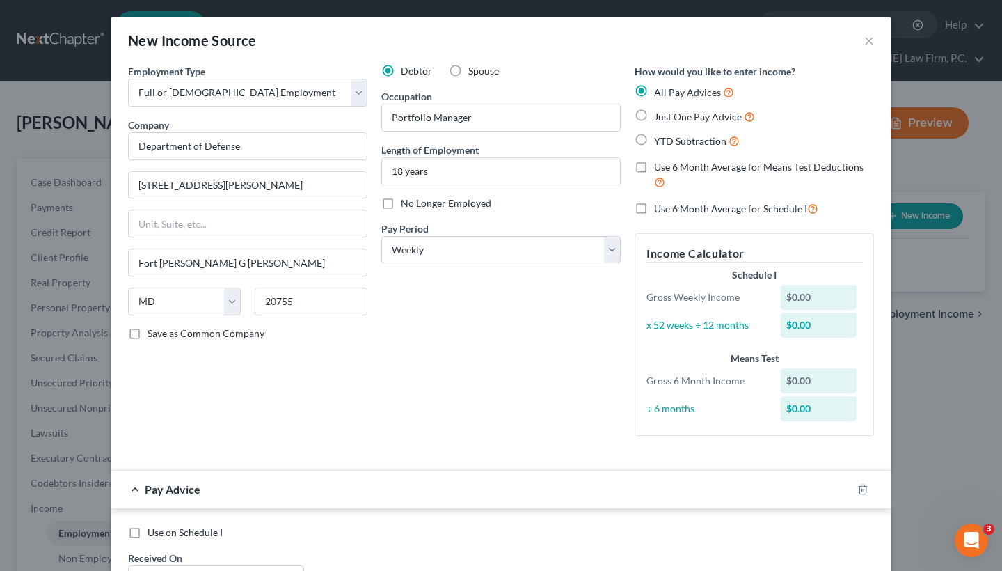
click at [654, 140] on label "YTD Subtraction" at bounding box center [697, 141] width 86 height 16
click at [660, 140] on input "YTD Subtraction" at bounding box center [664, 137] width 9 height 9
radio input "true"
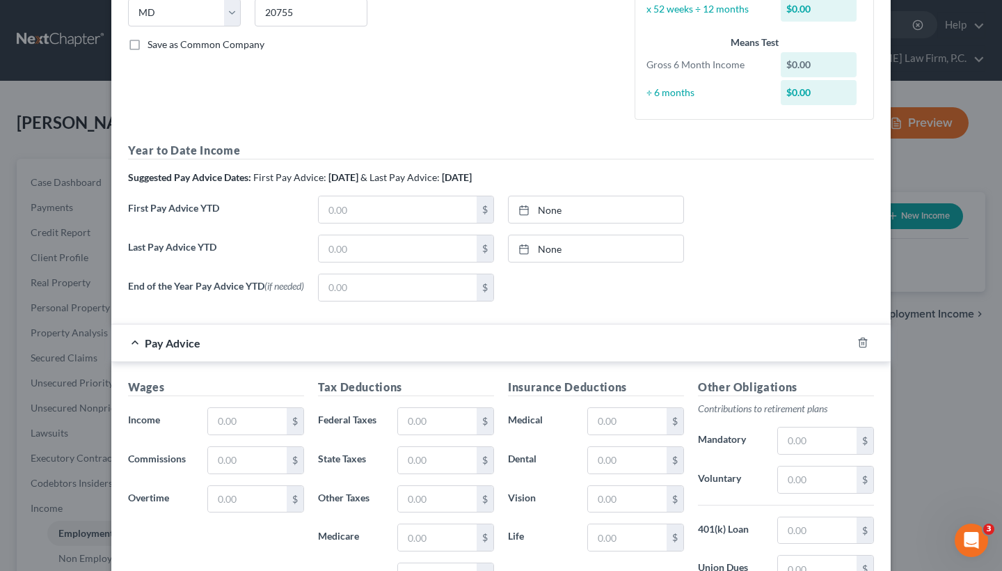
scroll to position [304, 0]
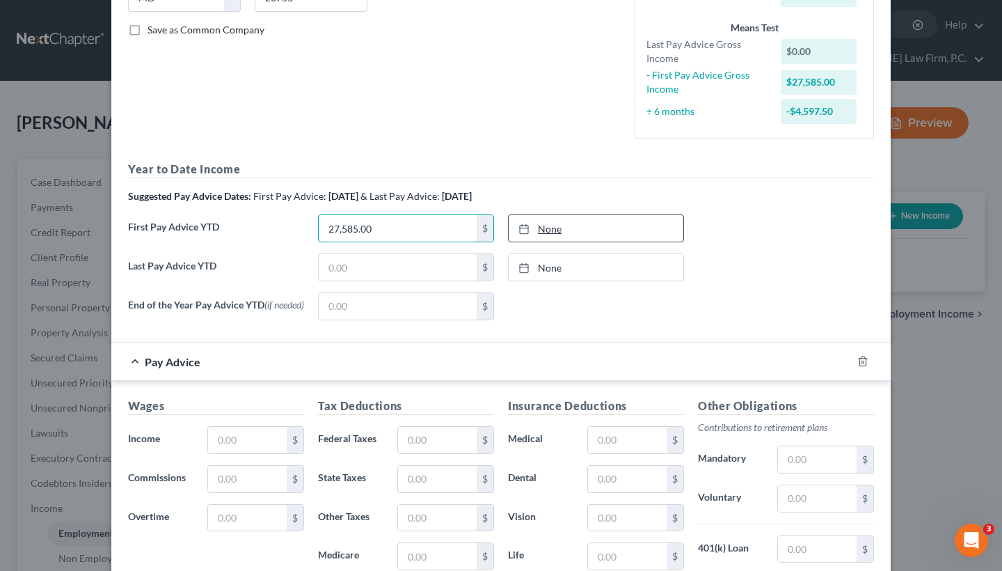
type input "27,585.00"
click at [560, 226] on link "None" at bounding box center [596, 228] width 175 height 26
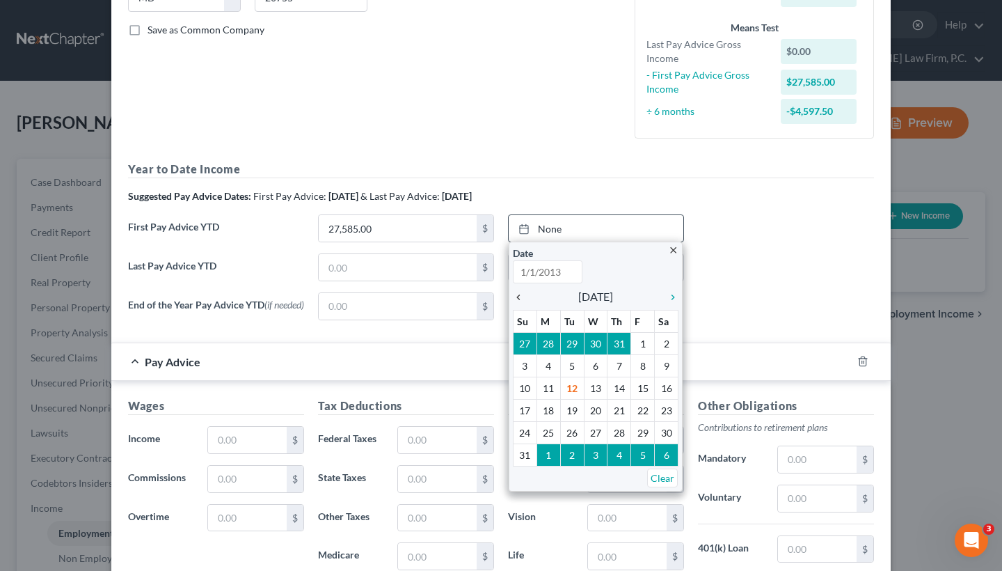
type input "8/12/2025"
click at [517, 297] on icon "chevron_left" at bounding box center [522, 297] width 18 height 11
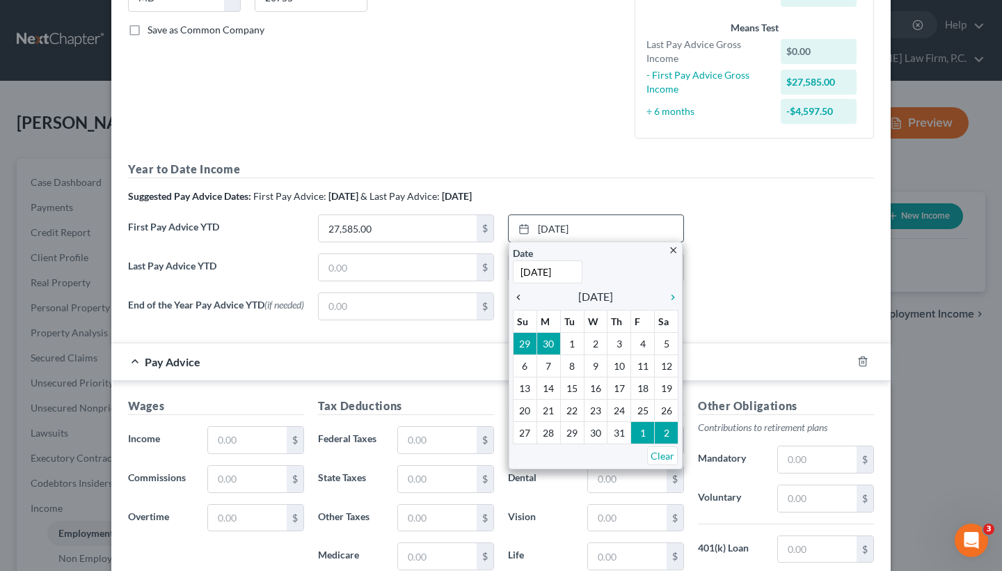
click at [517, 297] on icon "chevron_left" at bounding box center [522, 297] width 18 height 11
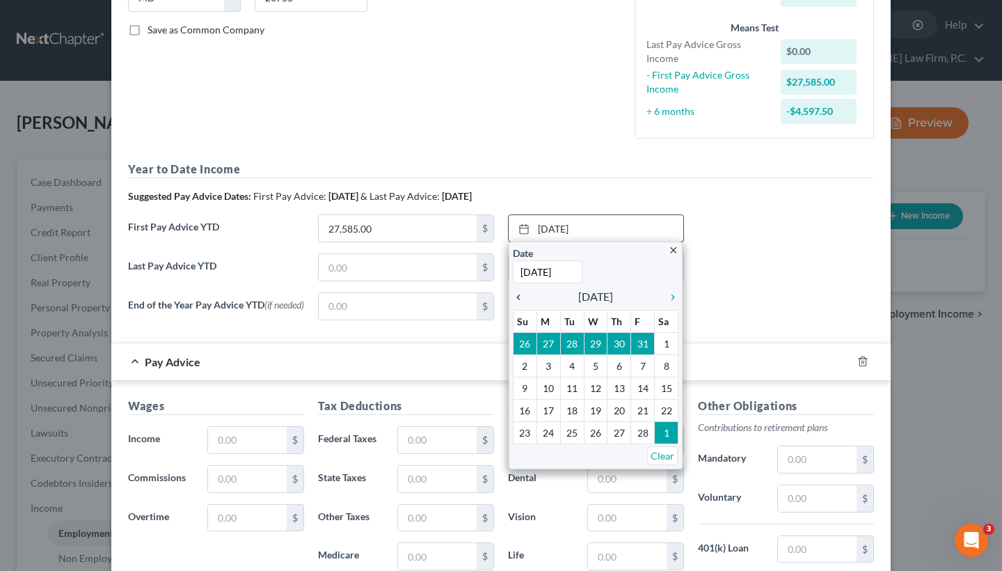
click at [517, 297] on icon "chevron_left" at bounding box center [522, 297] width 18 height 11
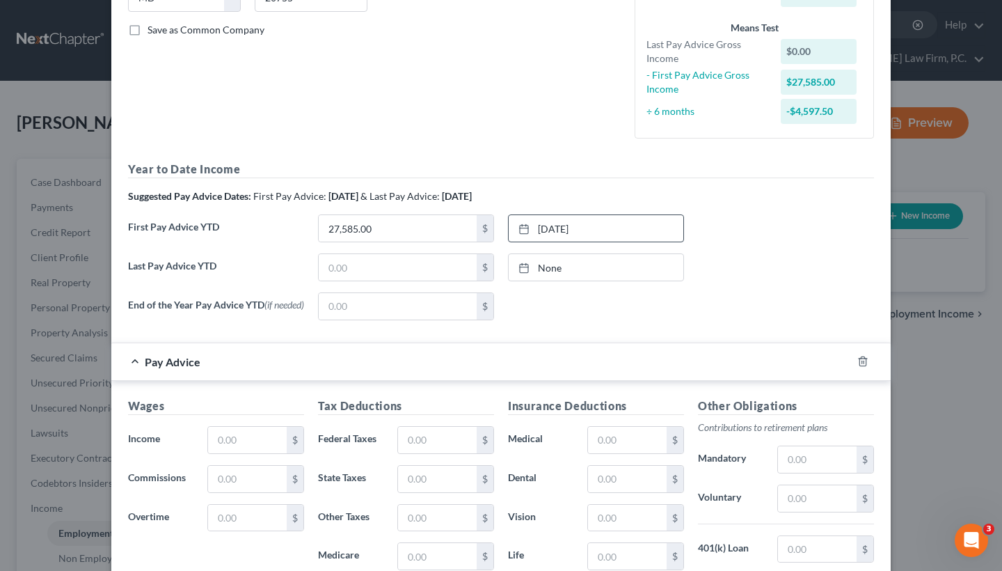
click at [600, 344] on div "Pay Advice" at bounding box center [481, 361] width 741 height 37
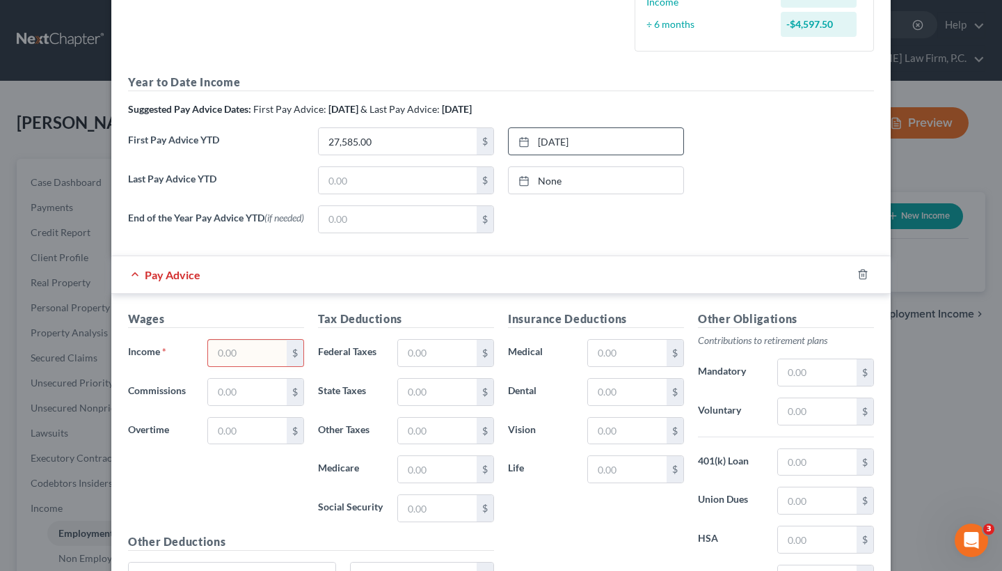
scroll to position [394, 0]
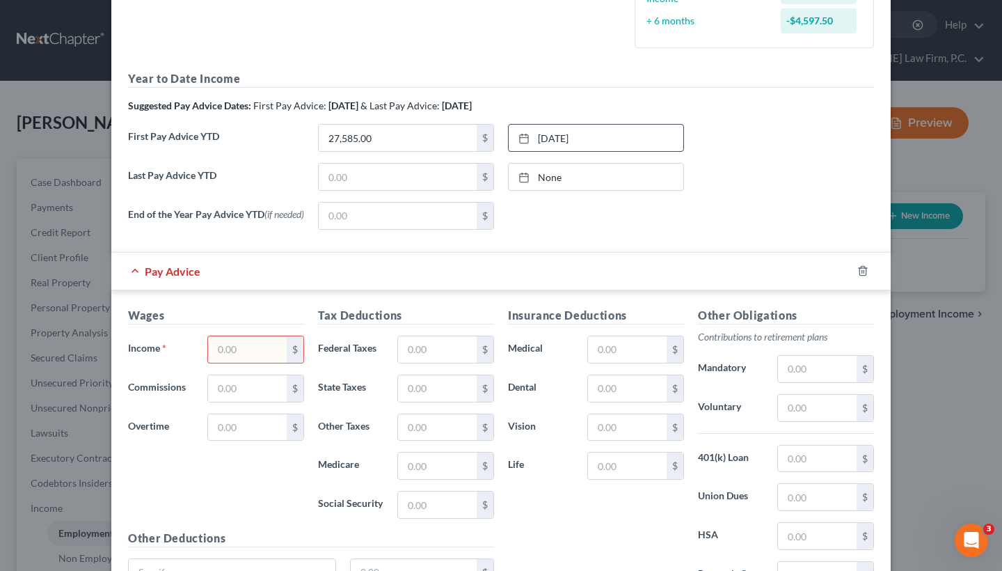
click at [244, 344] on input "text" at bounding box center [247, 349] width 79 height 26
type input "27,585"
click at [413, 349] on input "text" at bounding box center [437, 349] width 79 height 26
click at [415, 345] on input "text" at bounding box center [437, 349] width 79 height 26
paste input "3551.39"
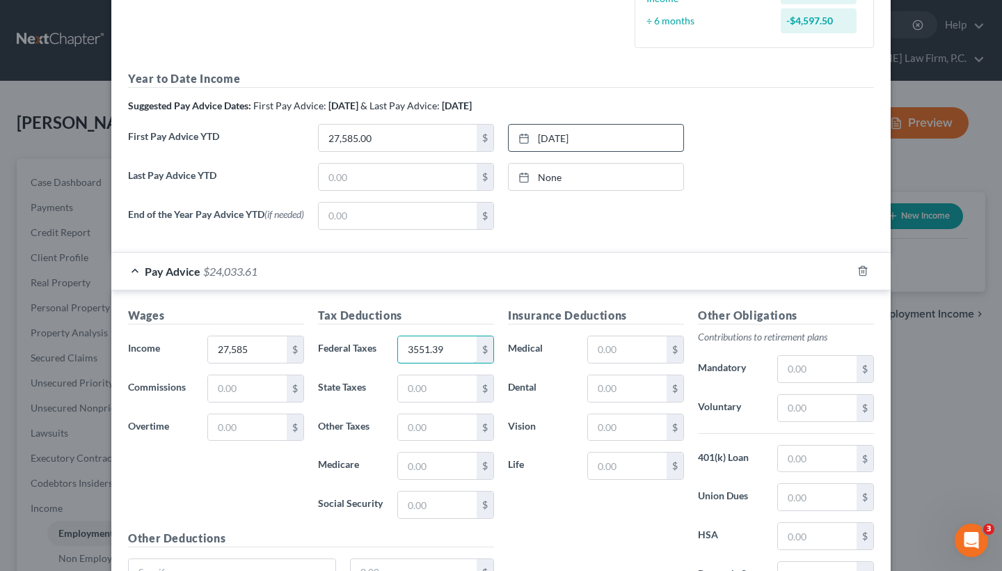
type input "3,551.39"
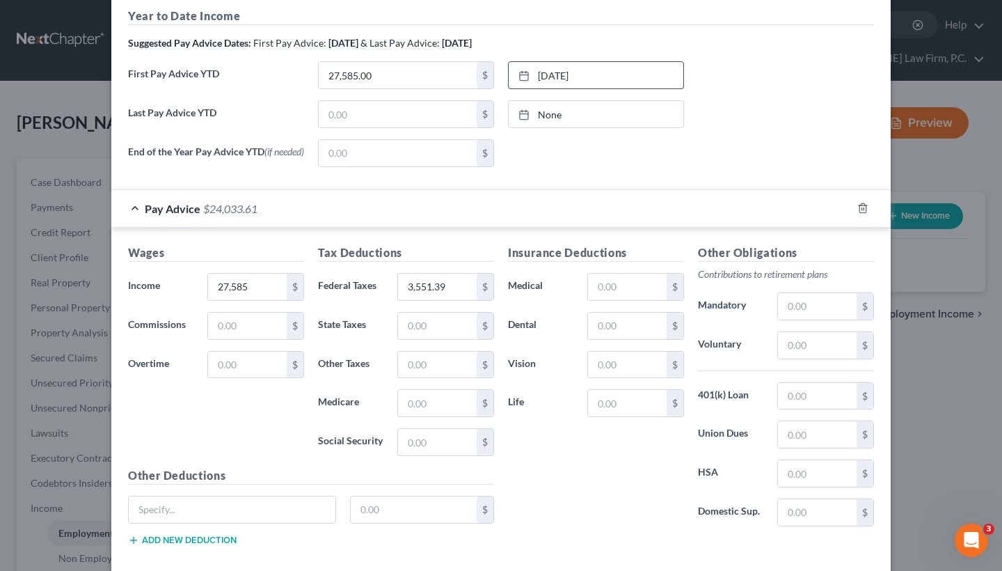
scroll to position [463, 0]
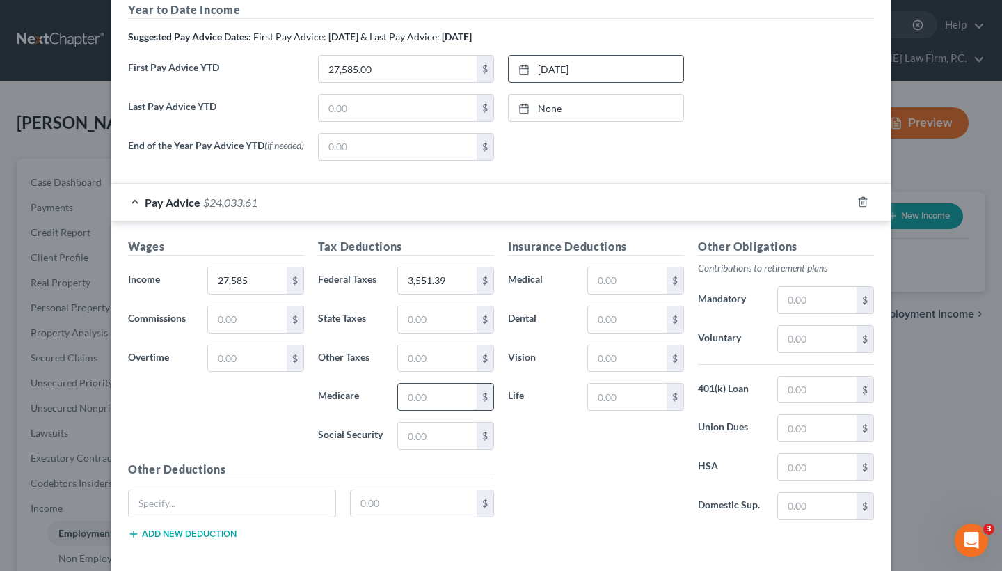
click at [413, 397] on input "text" at bounding box center [437, 397] width 79 height 26
paste input "124.33"
type input "124.33"
click at [250, 282] on input "27,585" at bounding box center [247, 280] width 79 height 26
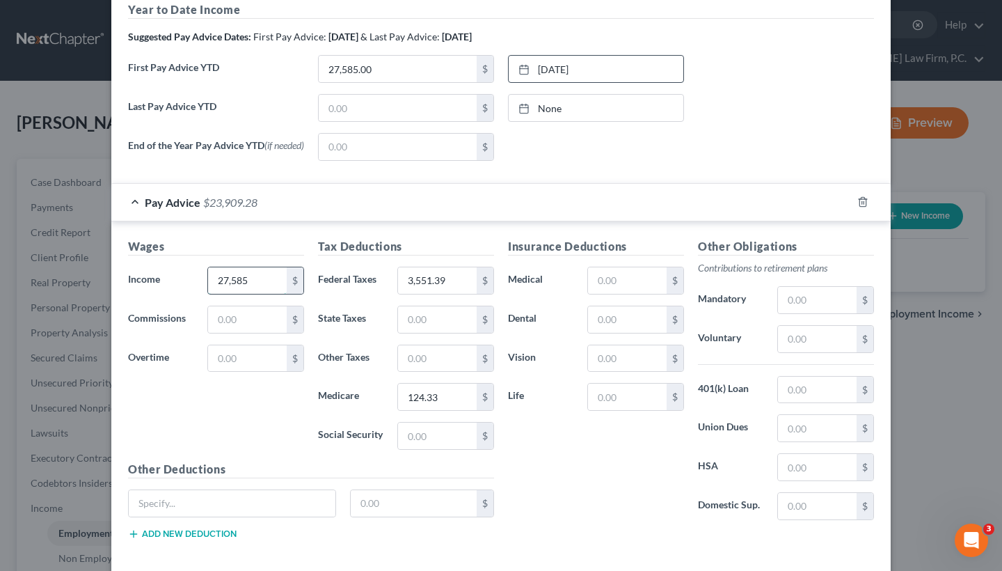
click at [250, 282] on input "27,585" at bounding box center [247, 280] width 79 height 26
paste input "5475.2"
type input "5,475.25"
click at [253, 446] on div "Wages Income * 5,475.25 $ Commissions $ Overtime $" at bounding box center [216, 349] width 190 height 223
click at [626, 324] on input "text" at bounding box center [627, 319] width 79 height 26
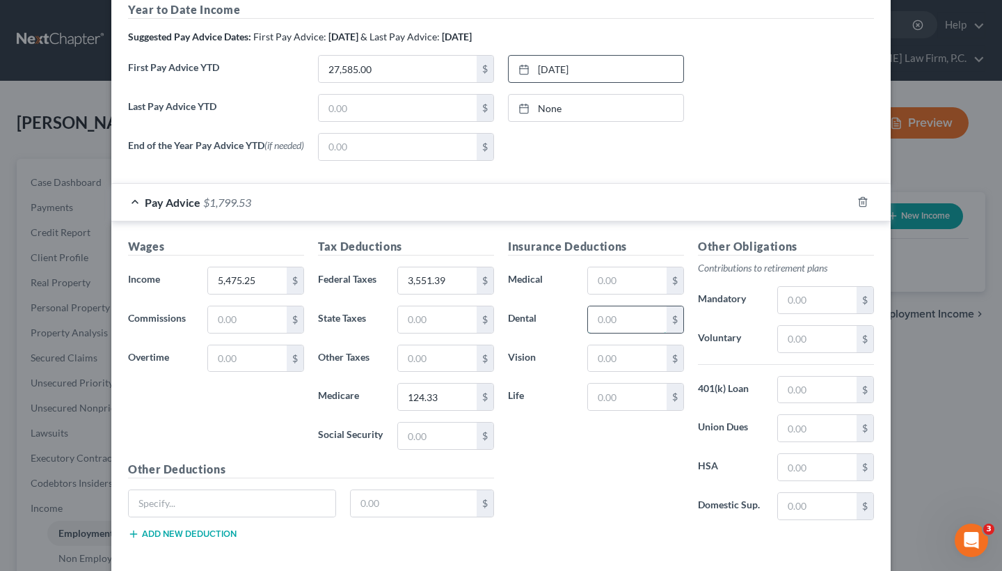
paste input "69.31"
type input "69.31"
click at [605, 402] on input "text" at bounding box center [627, 397] width 79 height 26
paste input "31.04"
type input "31.04"
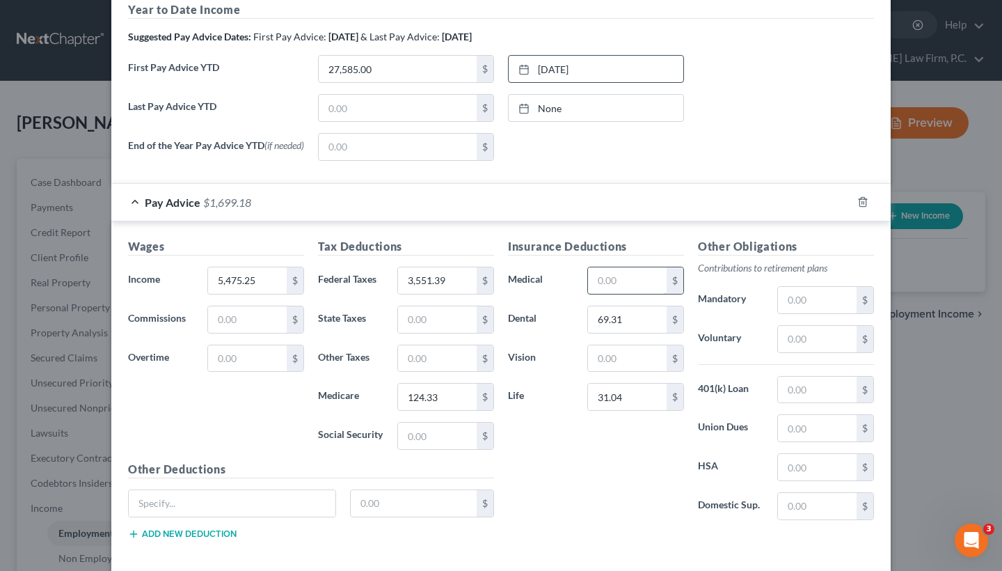
click at [610, 279] on input "text" at bounding box center [627, 280] width 79 height 26
paste input "424.65"
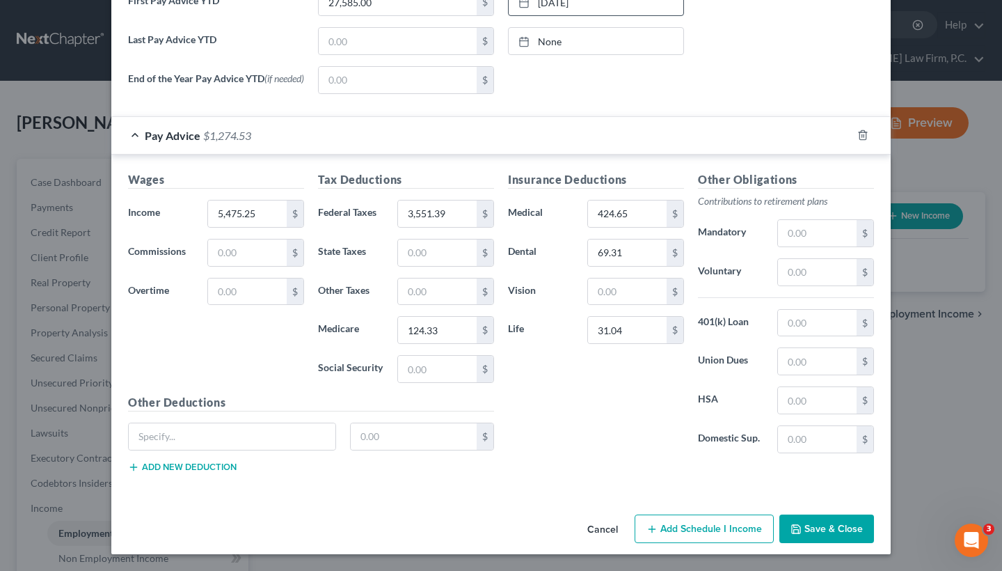
scroll to position [530, 0]
type input "424.65"
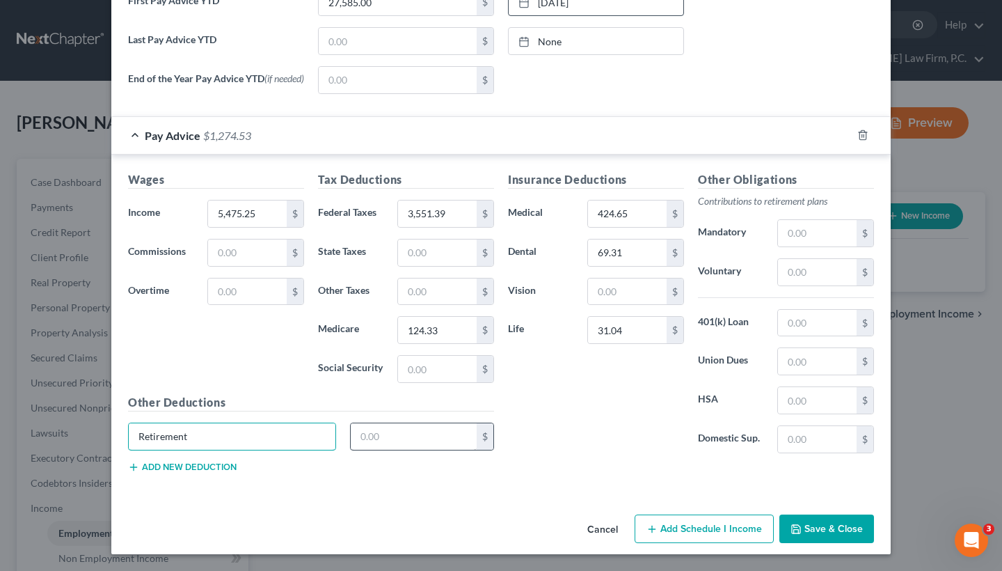
type input "Retirement"
click at [373, 441] on input "text" at bounding box center [414, 436] width 127 height 26
paste input "58.85"
type input "58.85"
click at [198, 463] on button "Add new deduction" at bounding box center [182, 467] width 109 height 11
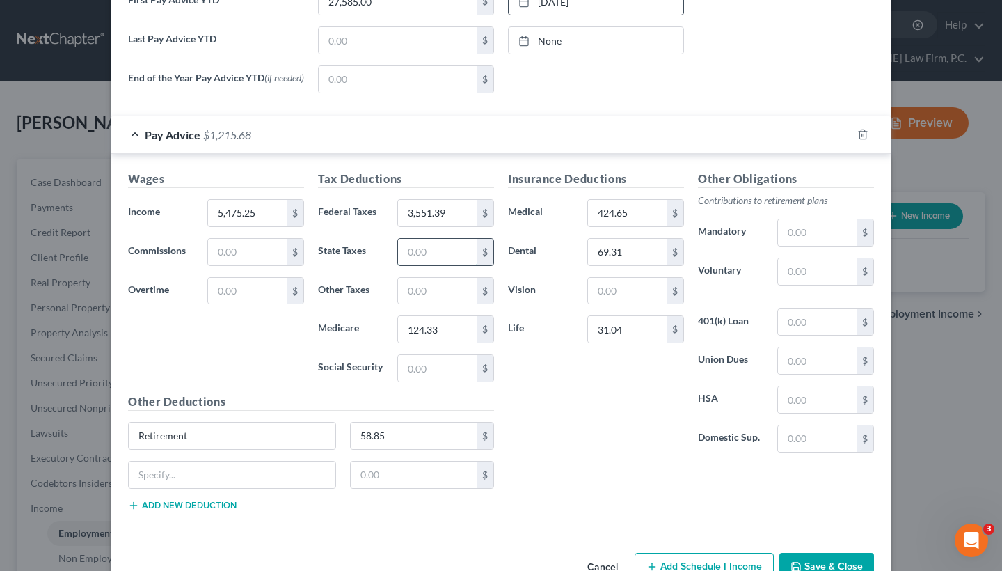
paste input "630.49"
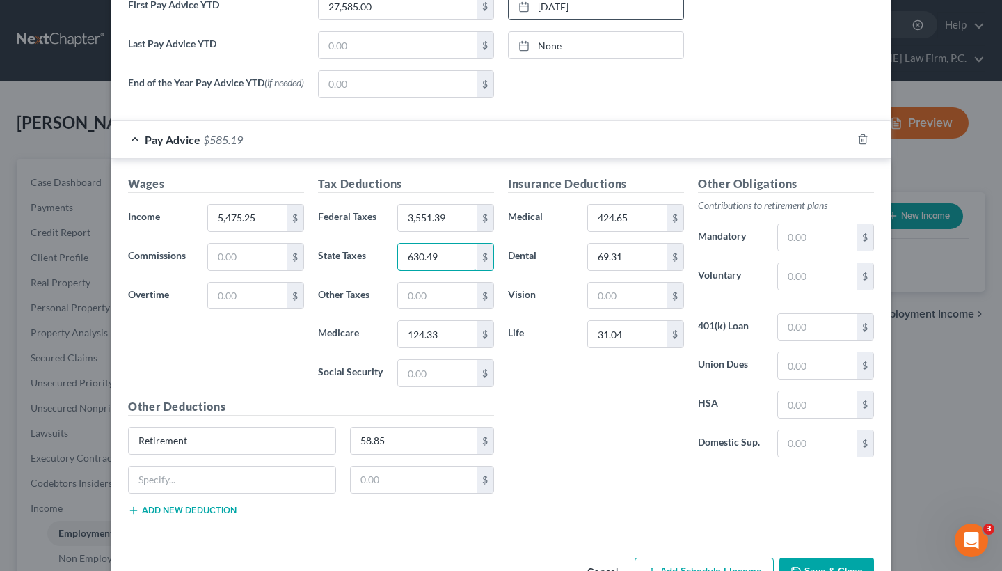
type input "630.49"
click at [214, 485] on input "text" at bounding box center [232, 479] width 207 height 26
paste input "FEGLI OPTNL"
paste input "177.78"
type input "FEGLI OPTNL"
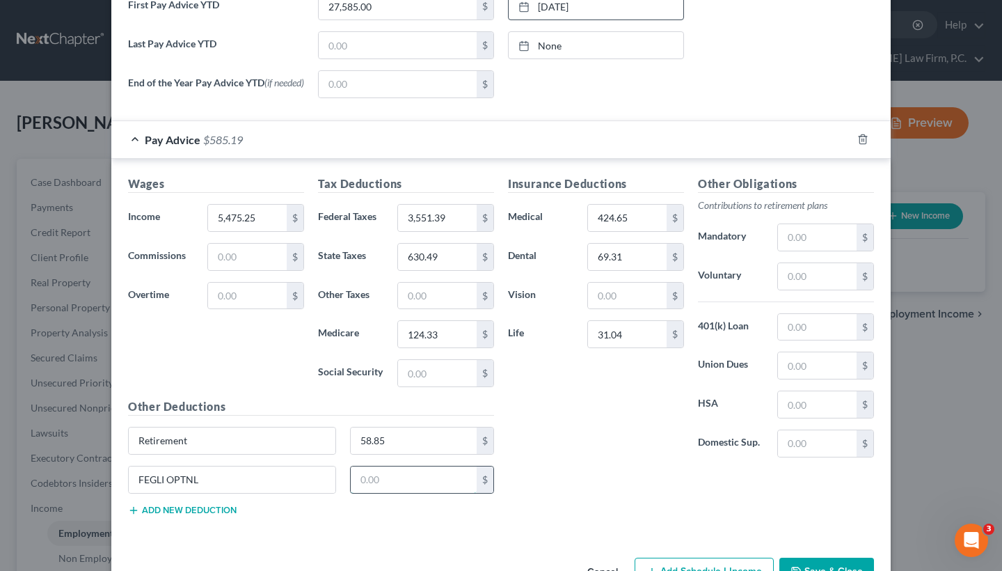
click at [385, 476] on input "text" at bounding box center [414, 479] width 127 height 26
paste input "177.78"
type input "177.78"
click at [201, 514] on button "Add new deduction" at bounding box center [182, 510] width 109 height 11
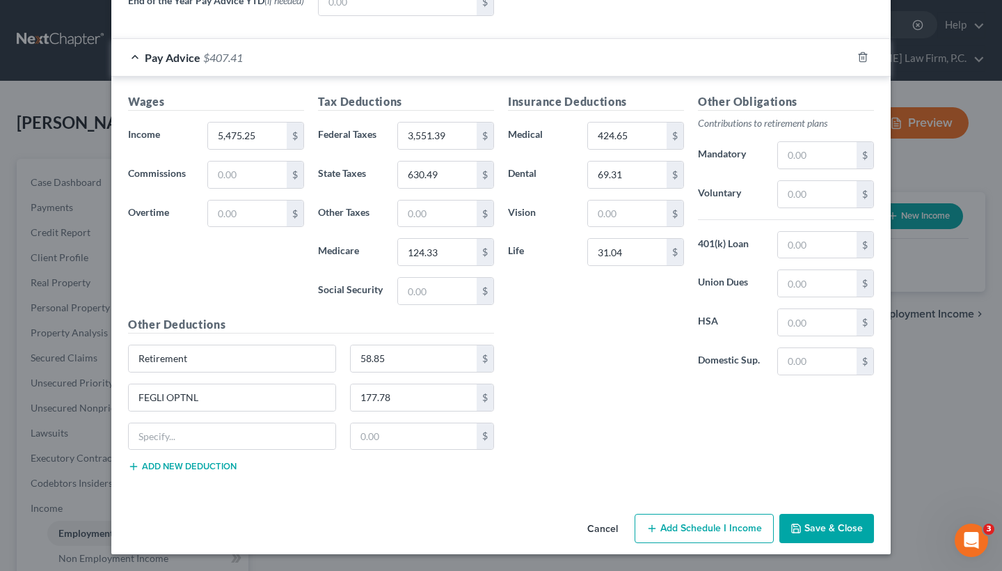
scroll to position [608, 0]
drag, startPoint x: 62, startPoint y: 521, endPoint x: 166, endPoint y: 426, distance: 140.9
paste input "Understanding Health Care Flexible Spending Accounts"
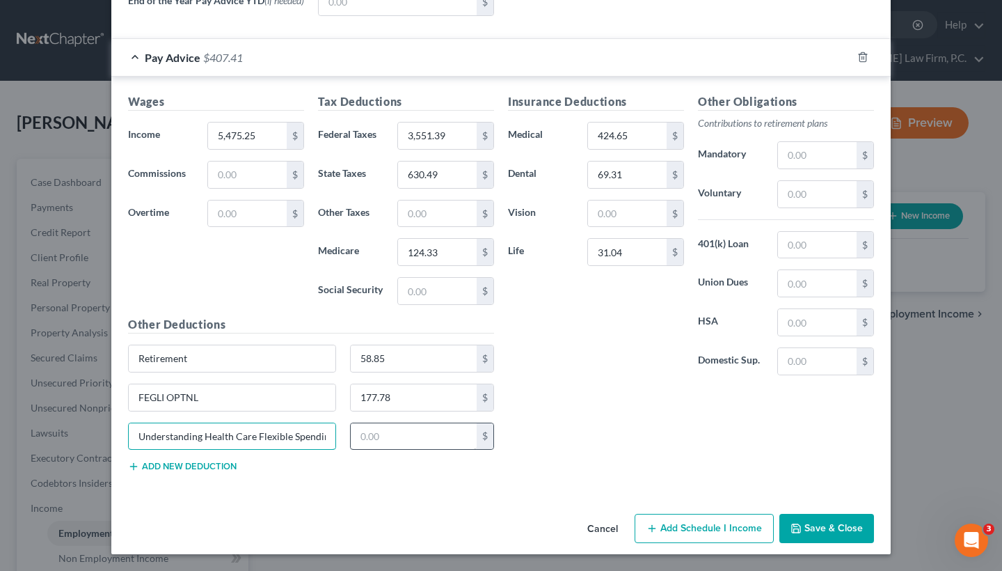
type input "Understanding Health Care Flexible Spending Accounts"
click at [374, 439] on input "text" at bounding box center [414, 436] width 127 height 26
paste input "380.76"
type input "380.76"
drag, startPoint x: 132, startPoint y: 438, endPoint x: 326, endPoint y: 443, distance: 193.6
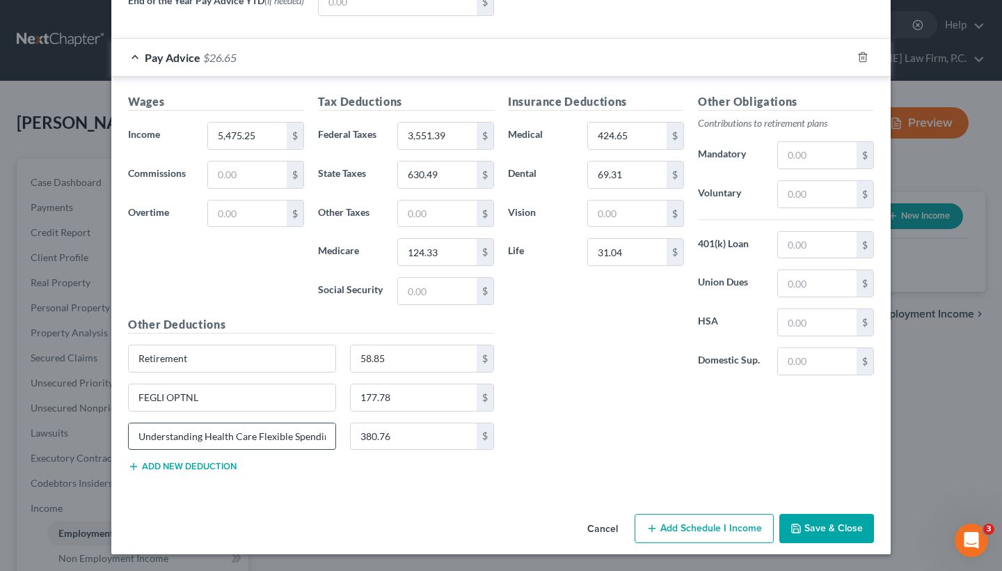
click at [326, 443] on input "Understanding Health Care Flexible Spending Accounts" at bounding box center [232, 436] width 207 height 26
click at [414, 476] on div "Other Deductions Retirement 58.85 $ FEGLI OPTNL 177.78 $ Understanding Health C…" at bounding box center [311, 399] width 380 height 167
click at [159, 463] on button "Add new deduction" at bounding box center [182, 466] width 109 height 11
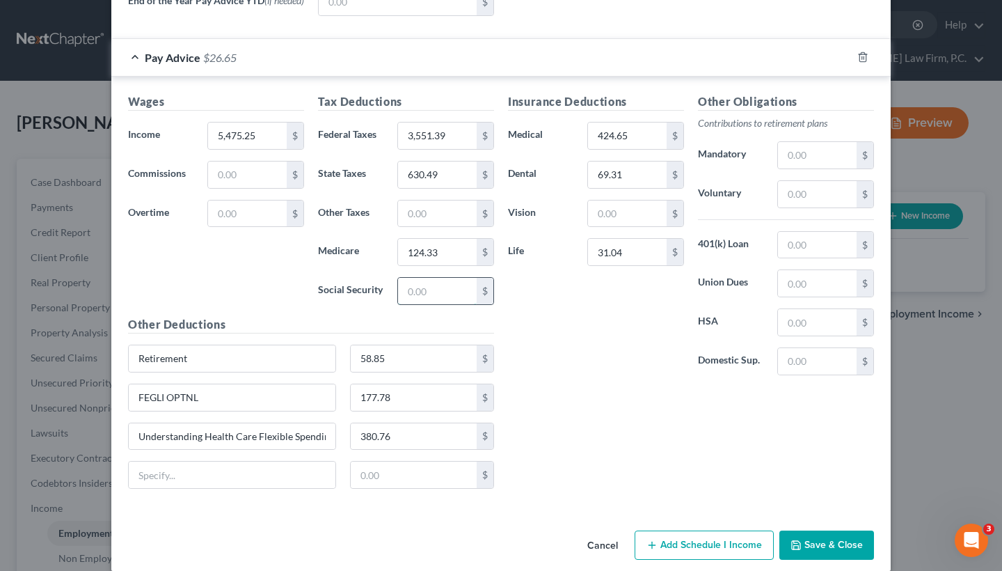
click at [416, 290] on input "text" at bounding box center [437, 291] width 79 height 26
paste input "1601.25"
type input "1,601.25"
paste input "TSP LOANS"
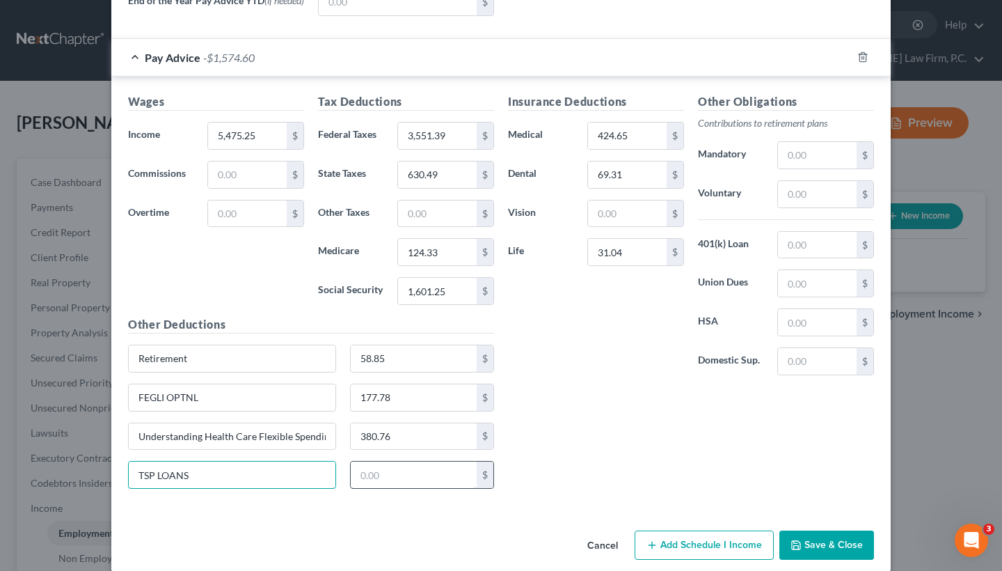
type input "TSP LOANS"
click at [396, 468] on input "text" at bounding box center [414, 475] width 127 height 26
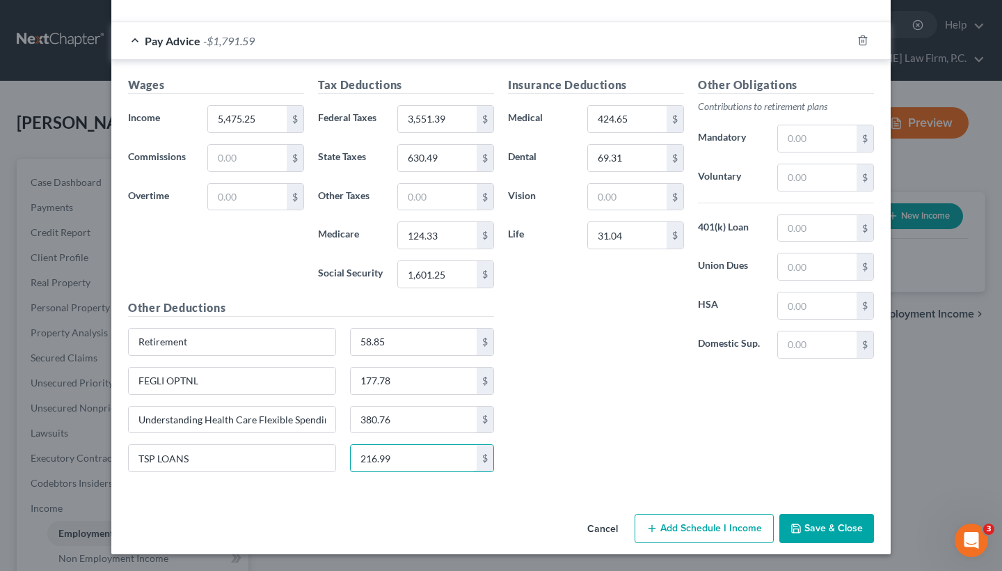
scroll to position [624, 0]
type input "216.99"
drag, startPoint x: 397, startPoint y: 342, endPoint x: 347, endPoint y: 342, distance: 49.4
click at [351, 342] on input "58.85" at bounding box center [414, 342] width 127 height 26
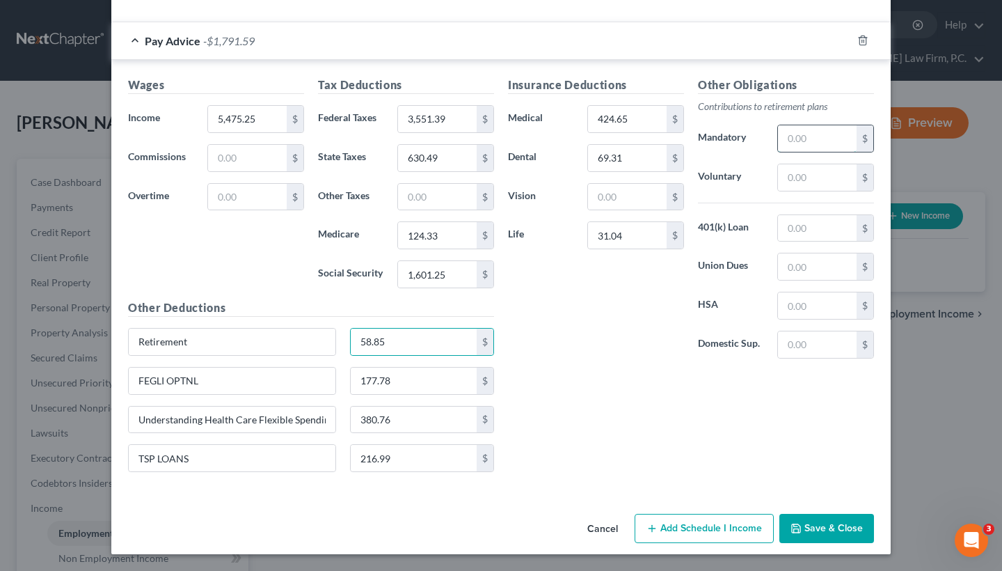
click at [811, 138] on input "text" at bounding box center [817, 138] width 79 height 26
paste input "58.85"
type input "58.85"
click at [794, 180] on input "text" at bounding box center [817, 177] width 79 height 26
paste input "441.36"
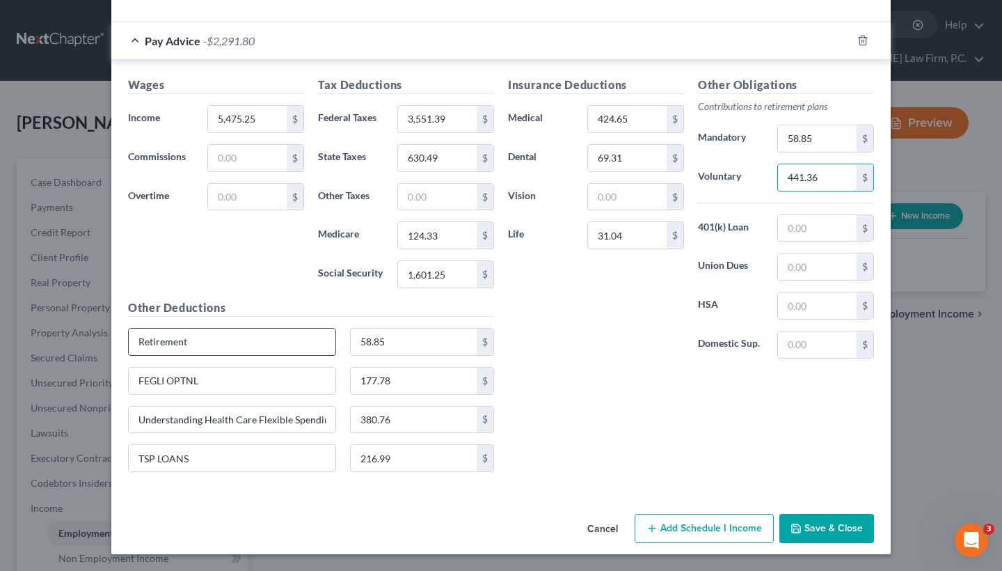
type input "441.36"
drag, startPoint x: 231, startPoint y: 333, endPoint x: 157, endPoint y: 335, distance: 73.8
click at [157, 335] on input "Retirement" at bounding box center [232, 342] width 207 height 26
drag, startPoint x: 198, startPoint y: 341, endPoint x: 44, endPoint y: 330, distance: 154.2
click at [45, 330] on div "New Income Source × Employment Type * Select Full or Part Time Employment Self …" at bounding box center [501, 285] width 1002 height 571
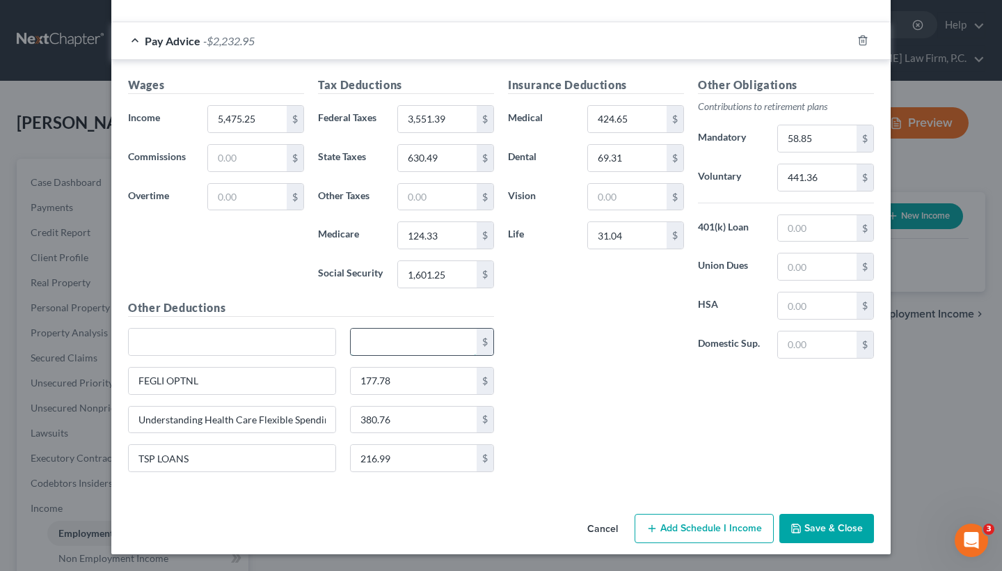
drag, startPoint x: 396, startPoint y: 334, endPoint x: 399, endPoint y: 351, distance: 16.9
click at [400, 351] on input "text" at bounding box center [414, 342] width 127 height 26
type input "0"
click at [807, 534] on button "Save & Close" at bounding box center [827, 528] width 95 height 29
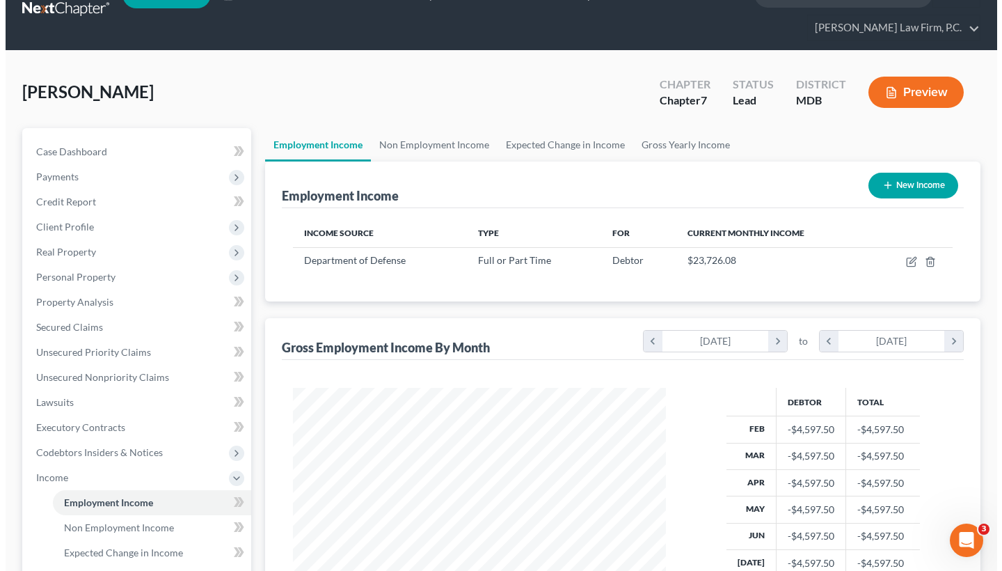
scroll to position [31, 0]
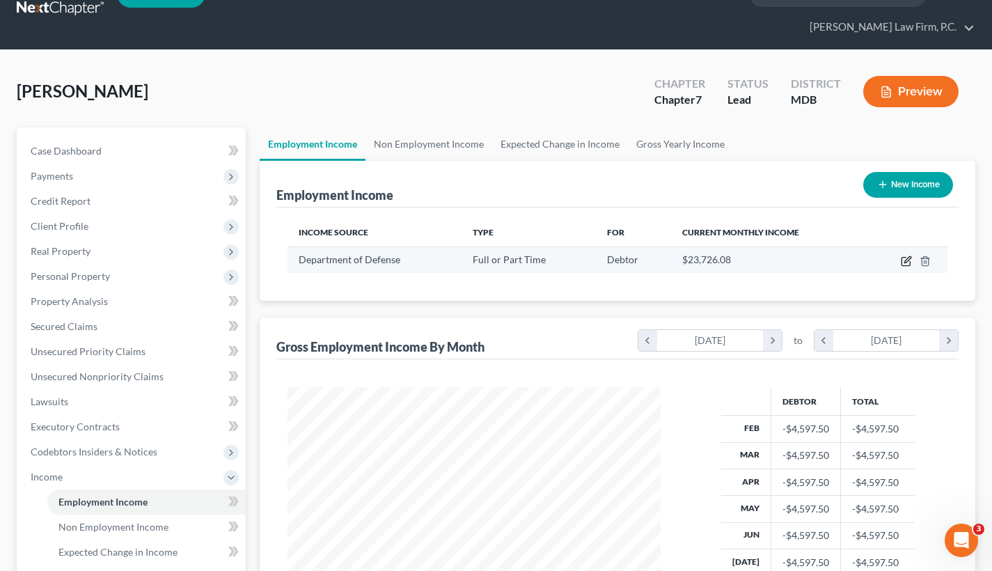
click at [901, 263] on icon "button" at bounding box center [906, 260] width 11 height 11
select select "0"
select select "21"
select select "3"
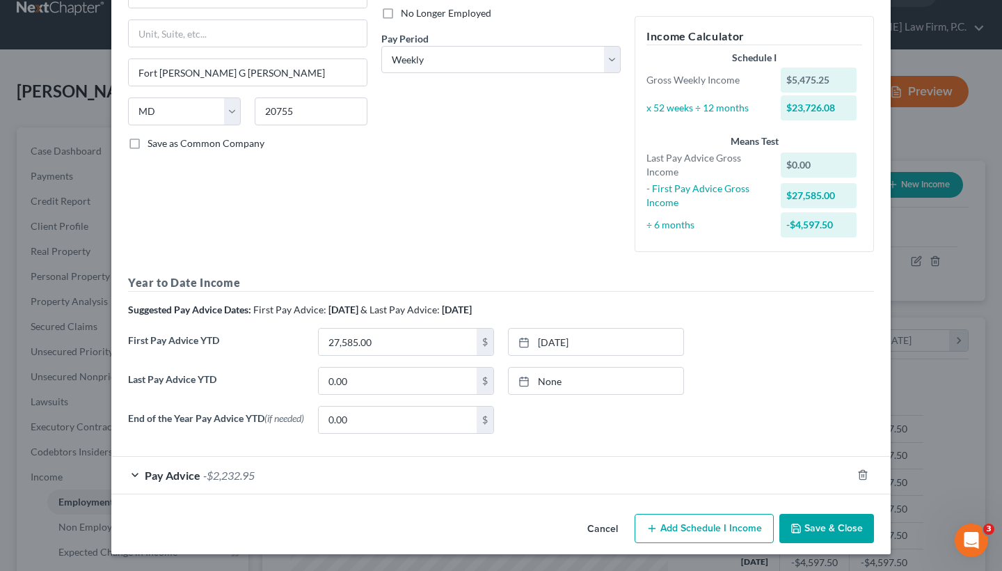
scroll to position [190, 0]
click at [372, 380] on input "0.00" at bounding box center [398, 381] width 158 height 26
paste input "87844.91"
type input "87,844.91"
click at [550, 379] on link "None" at bounding box center [596, 381] width 175 height 26
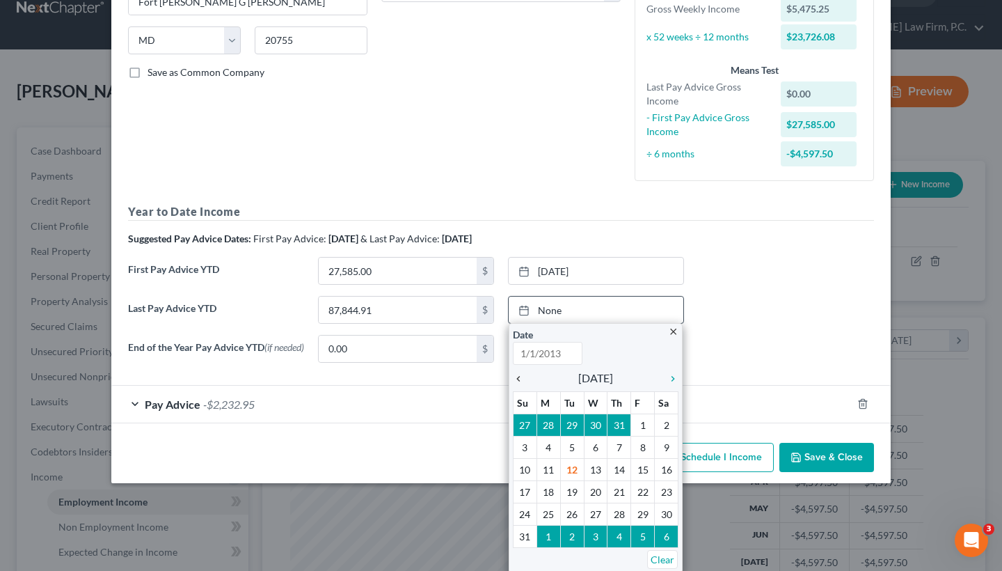
type input "8/12/2025"
click at [513, 379] on icon "chevron_left" at bounding box center [522, 378] width 18 height 11
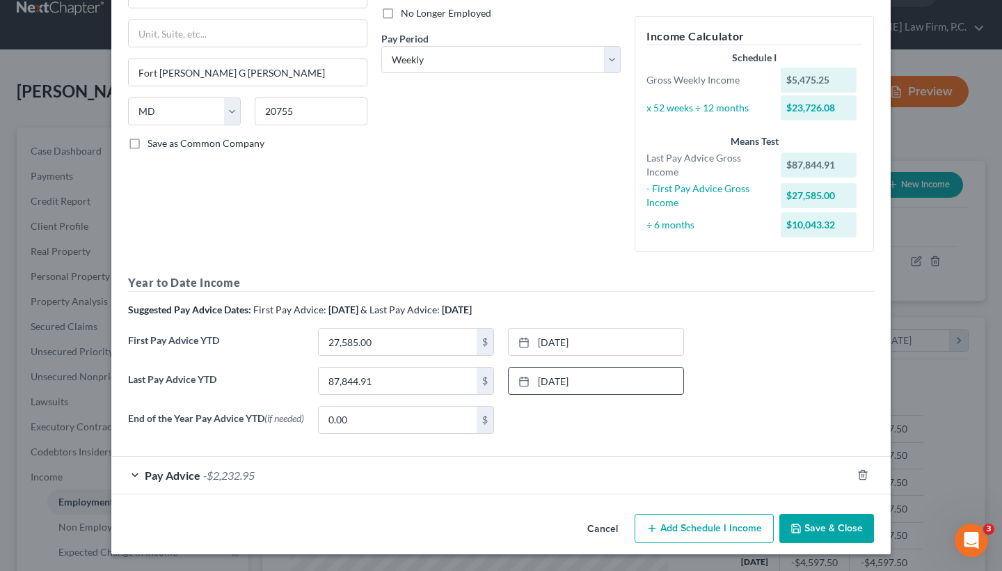
click at [522, 485] on div "Pay Advice -$2,232.95" at bounding box center [481, 475] width 741 height 37
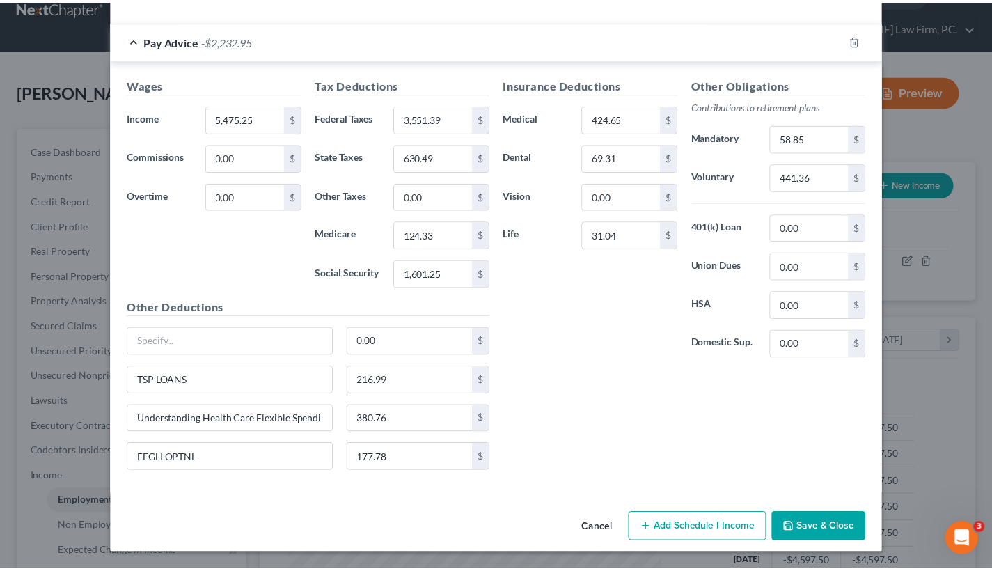
scroll to position [624, 0]
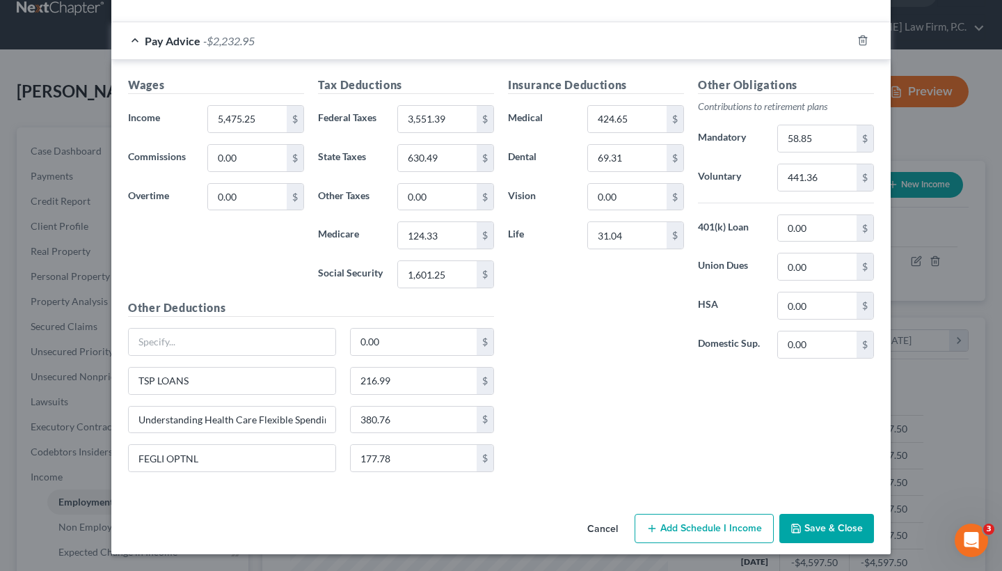
click at [802, 522] on button "Save & Close" at bounding box center [827, 528] width 95 height 29
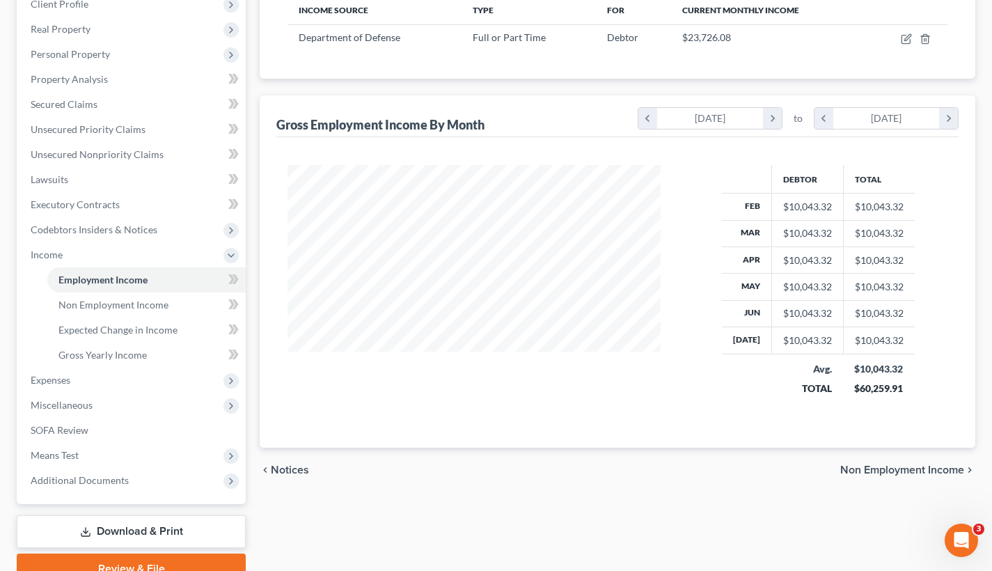
scroll to position [261, 0]
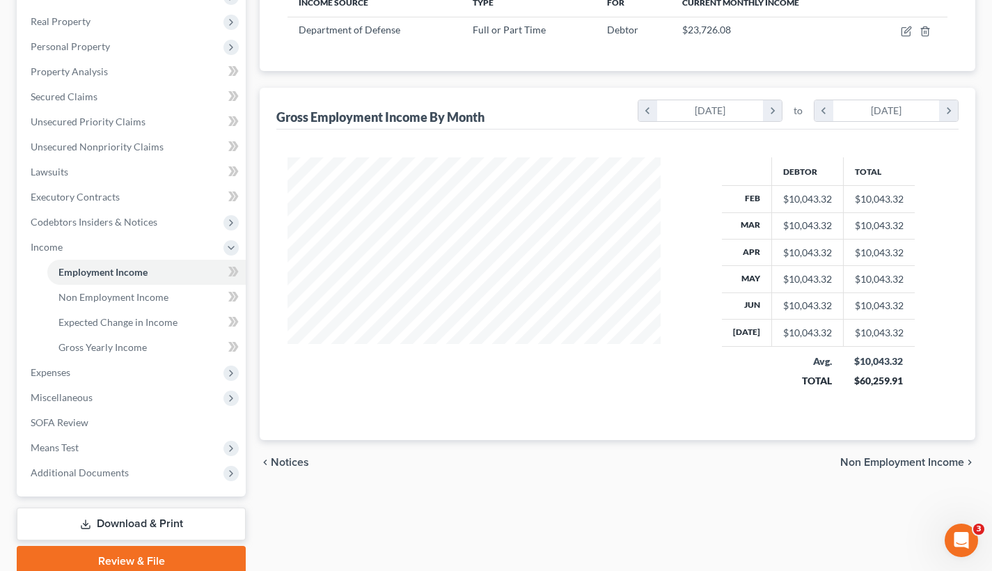
click at [889, 459] on span "Non Employment Income" at bounding box center [902, 462] width 124 height 11
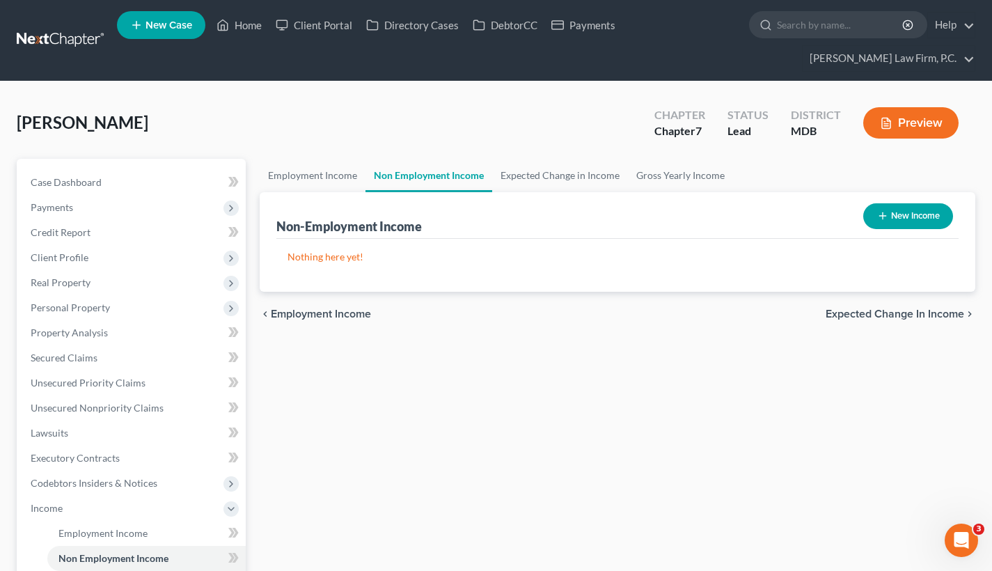
click at [870, 313] on span "Expected Change in Income" at bounding box center [895, 313] width 139 height 11
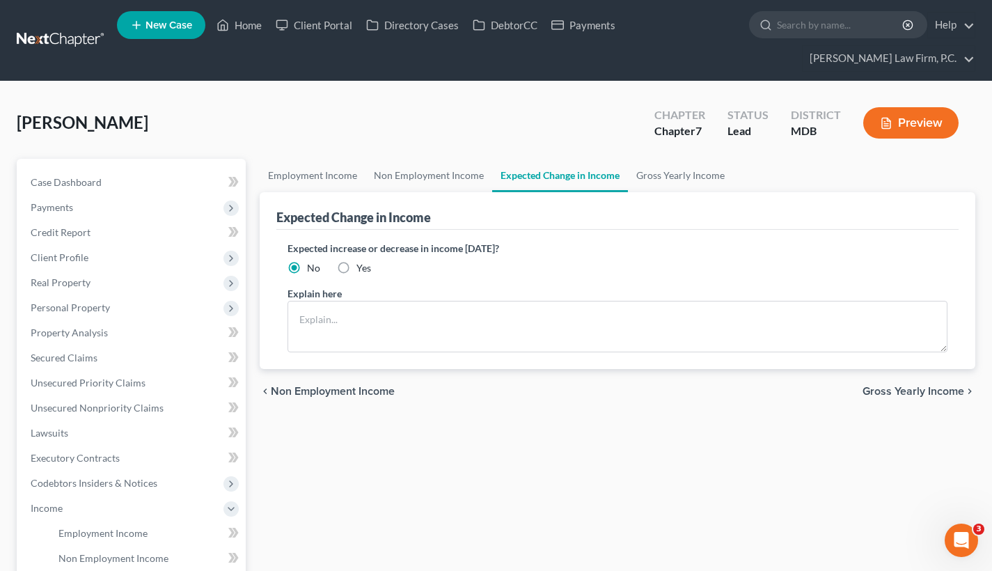
click at [878, 389] on span "Gross Yearly Income" at bounding box center [913, 391] width 102 height 11
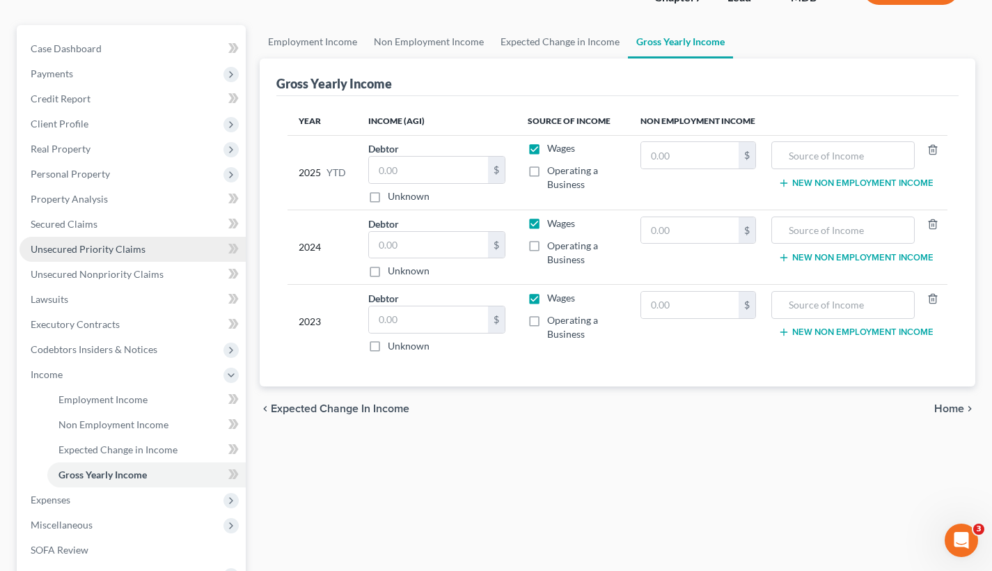
scroll to position [181, 0]
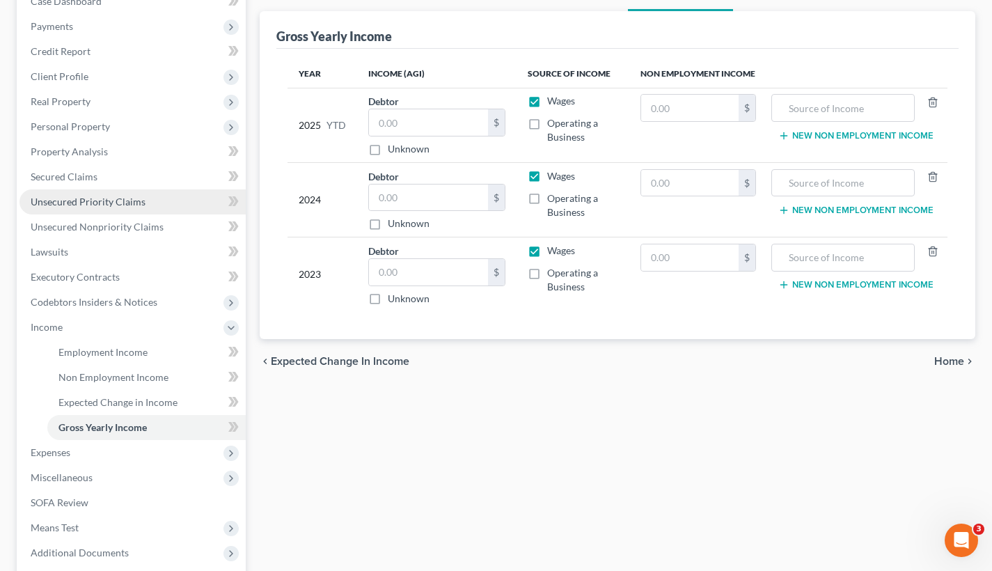
click at [950, 365] on span "Home" at bounding box center [949, 361] width 30 height 11
click at [950, 361] on span "Home" at bounding box center [949, 361] width 30 height 11
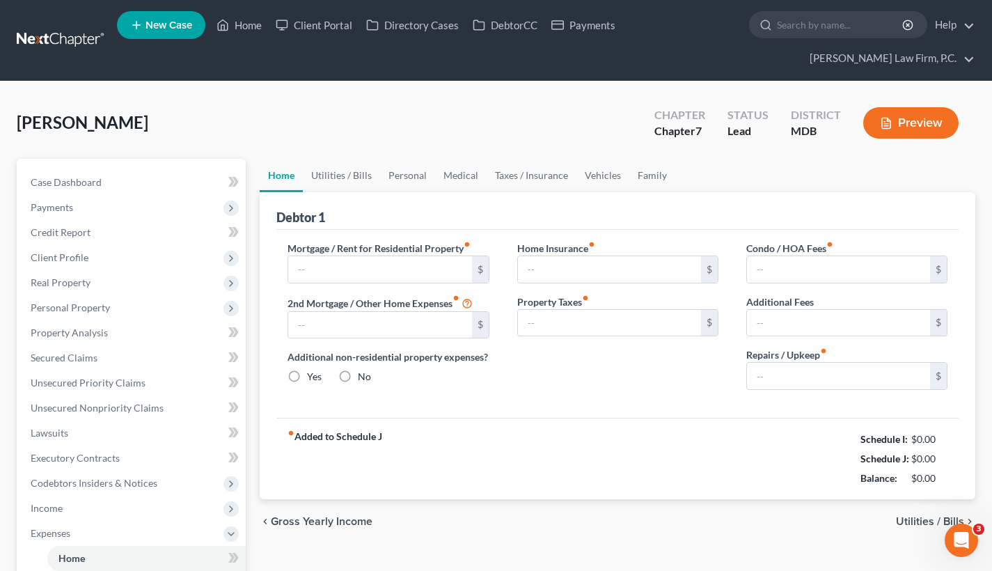
type input "0.00"
radio input "true"
type input "0.00"
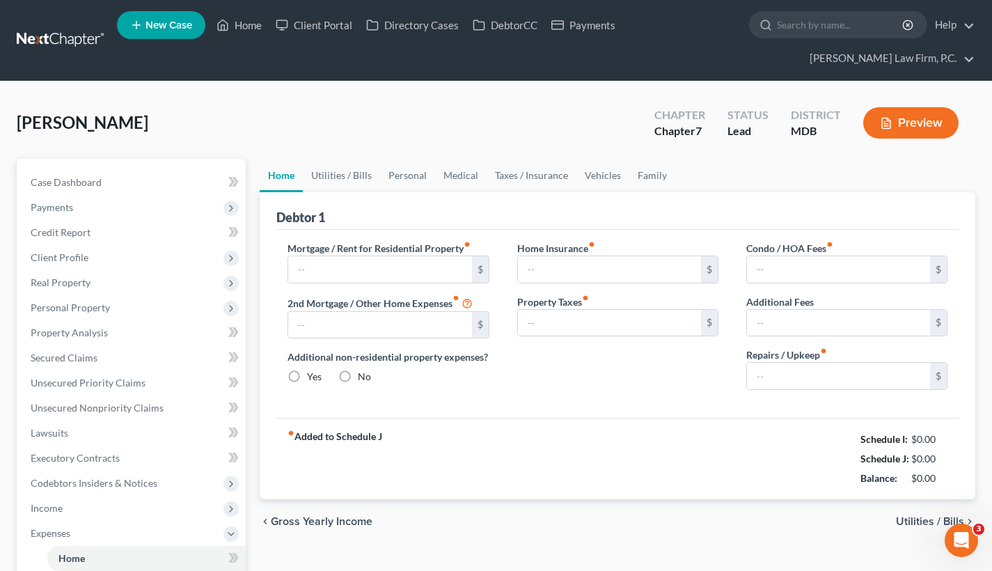
type input "0.00"
click at [326, 260] on input "text" at bounding box center [379, 269] width 183 height 26
paste input "$_______"
drag, startPoint x: 337, startPoint y: 268, endPoint x: 273, endPoint y: 267, distance: 64.1
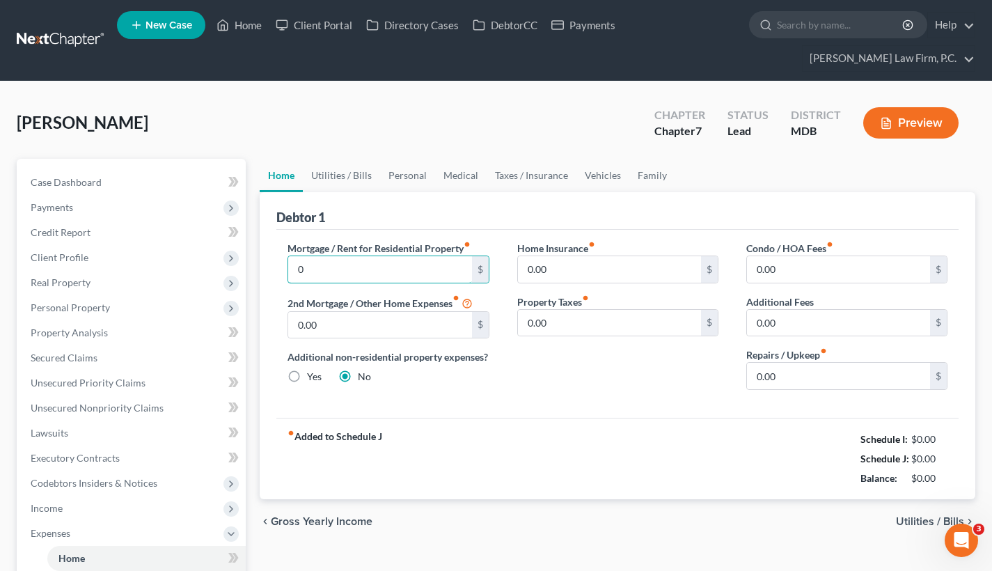
click at [273, 267] on div "Debtor 1 Mortgage / Rent for Residential Property fiber_manual_record 0 $ 2nd M…" at bounding box center [618, 345] width 716 height 307
type input "2,850"
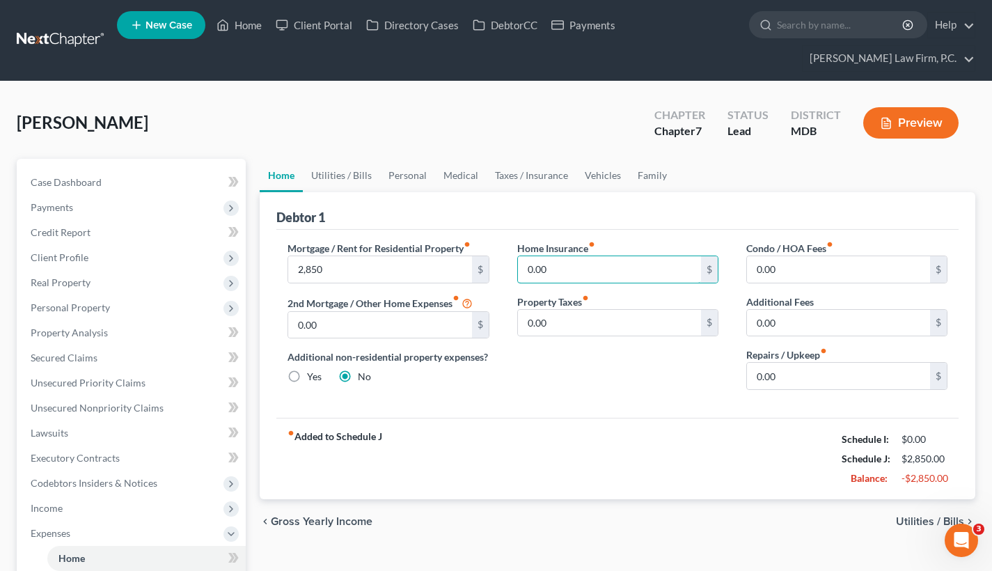
drag, startPoint x: 565, startPoint y: 267, endPoint x: 493, endPoint y: 267, distance: 71.7
click at [492, 267] on div "Mortgage / Rent for Residential Property fiber_manual_record 2,850 $ 2nd Mortga…" at bounding box center [618, 321] width 688 height 160
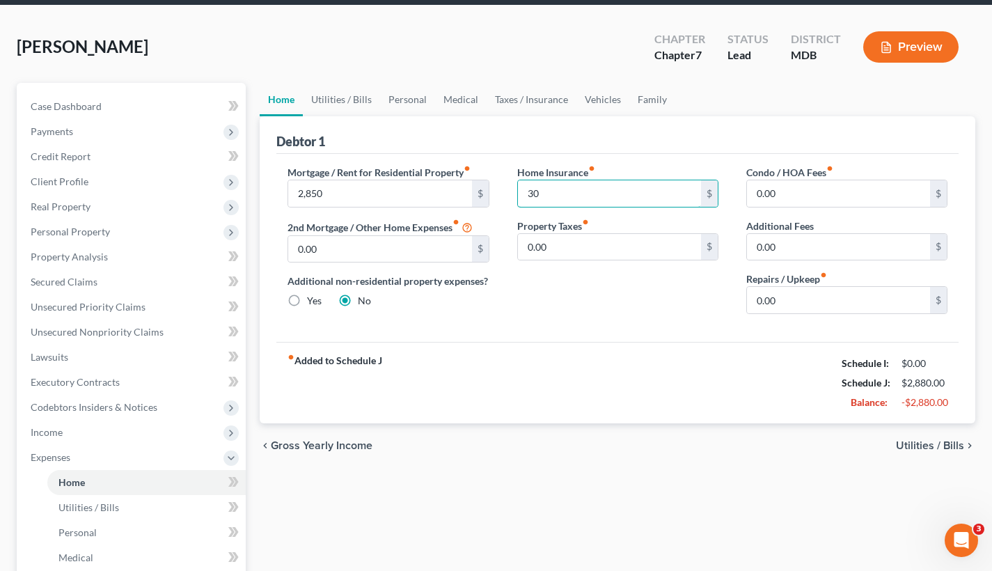
scroll to position [81, 0]
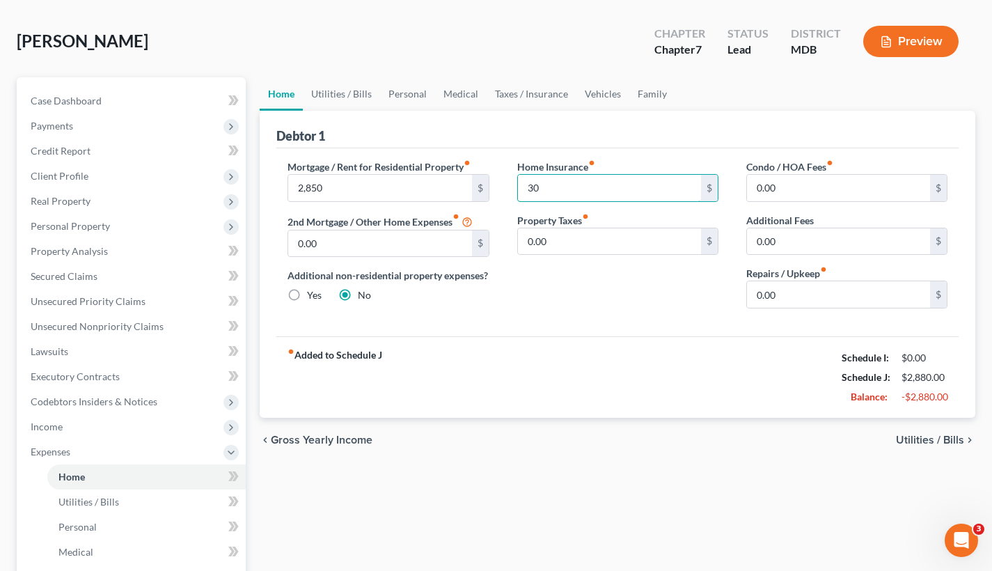
type input "30"
click at [929, 434] on span "Utilities / Bills" at bounding box center [930, 439] width 68 height 11
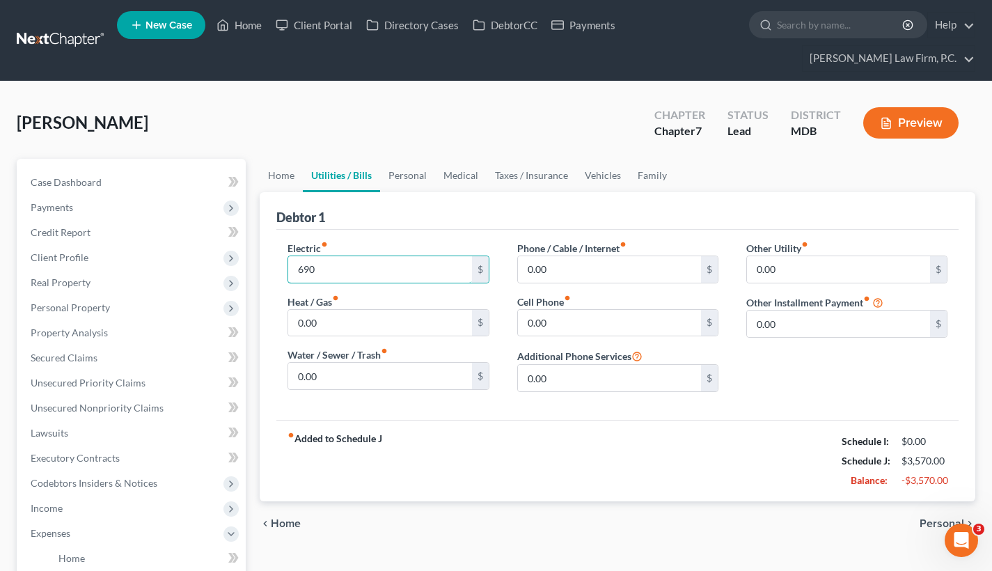
type input "690"
click at [330, 439] on strong "fiber_manual_record Added to Schedule J" at bounding box center [334, 461] width 95 height 58
click at [305, 438] on strong "fiber_manual_record Added to Schedule J" at bounding box center [334, 461] width 95 height 58
click at [283, 519] on span "Home" at bounding box center [286, 523] width 30 height 11
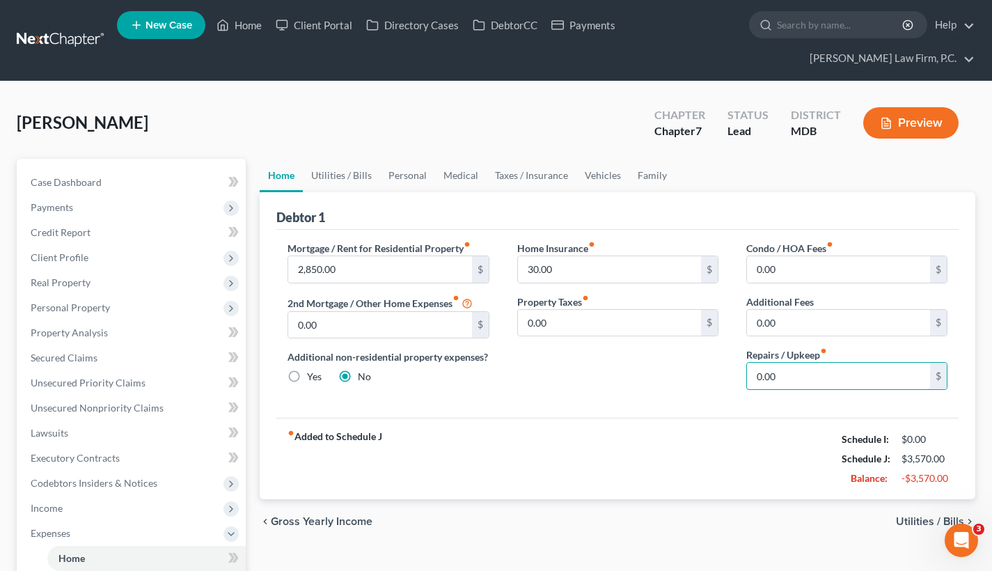
drag, startPoint x: 785, startPoint y: 378, endPoint x: 741, endPoint y: 376, distance: 43.9
click at [741, 376] on div "Condo / HOA Fees fiber_manual_record 0.00 $ Additional Fees 0.00 $ Repairs / Up…" at bounding box center [846, 321] width 229 height 160
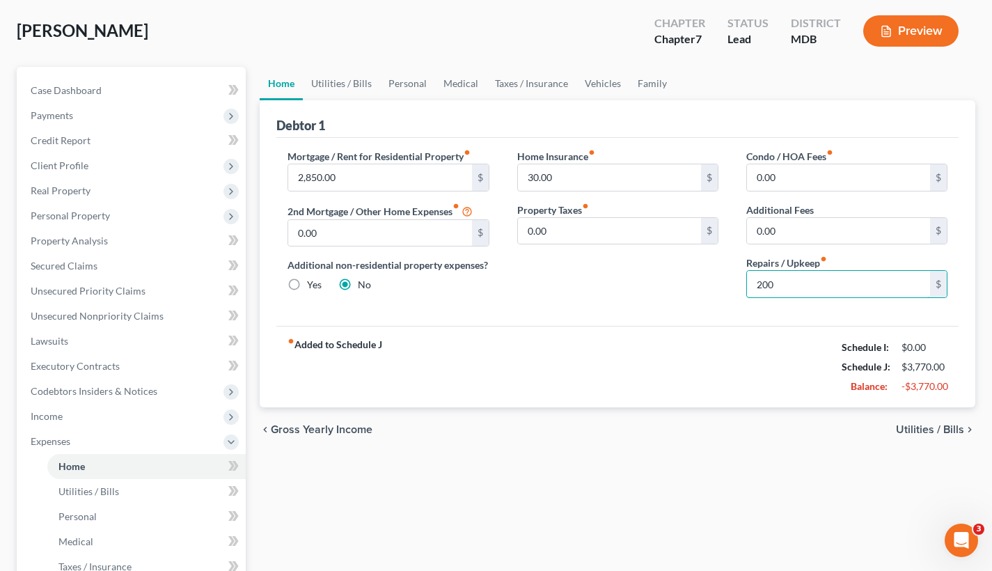
scroll to position [141, 0]
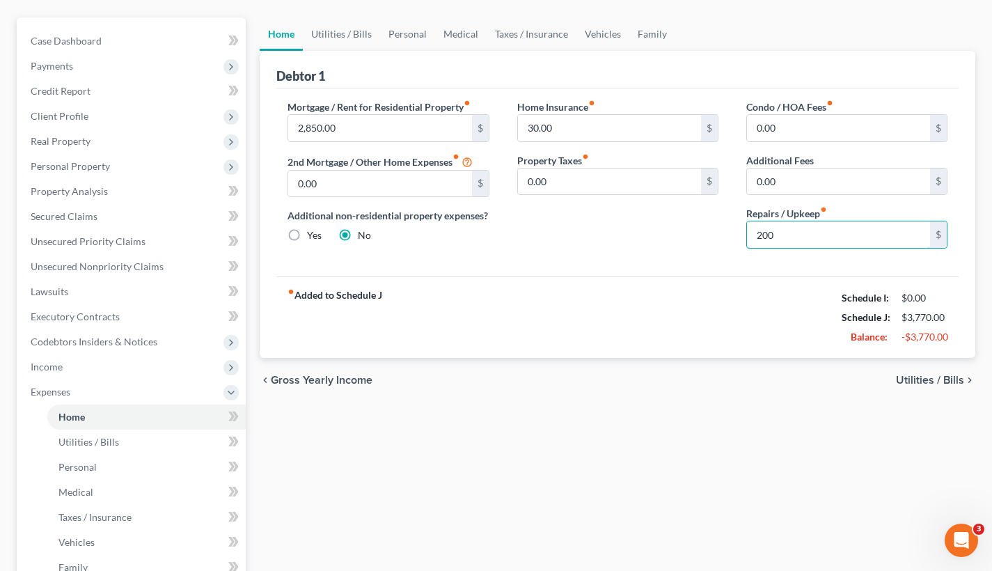
type input "200"
click at [946, 379] on span "Utilities / Bills" at bounding box center [930, 380] width 68 height 11
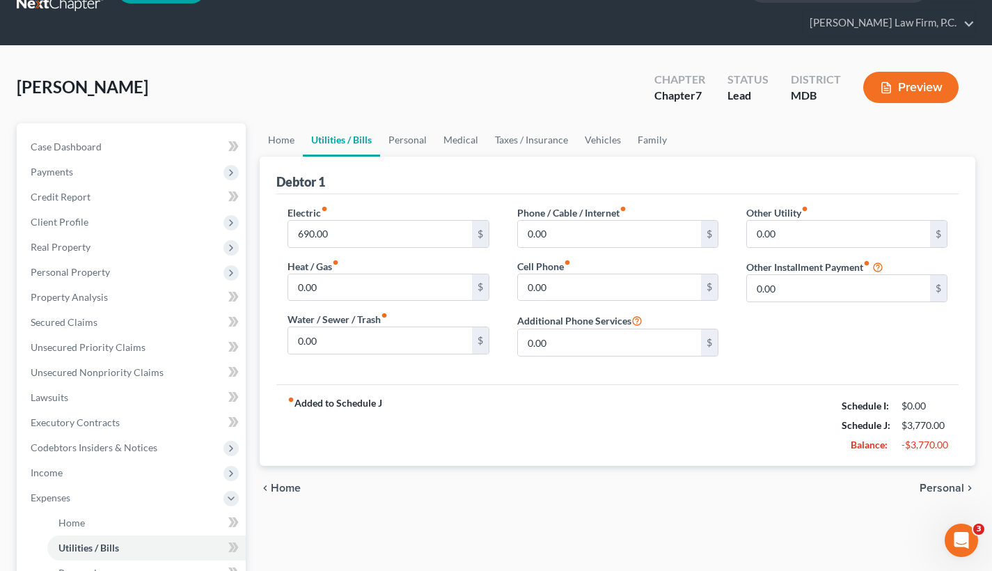
scroll to position [37, 0]
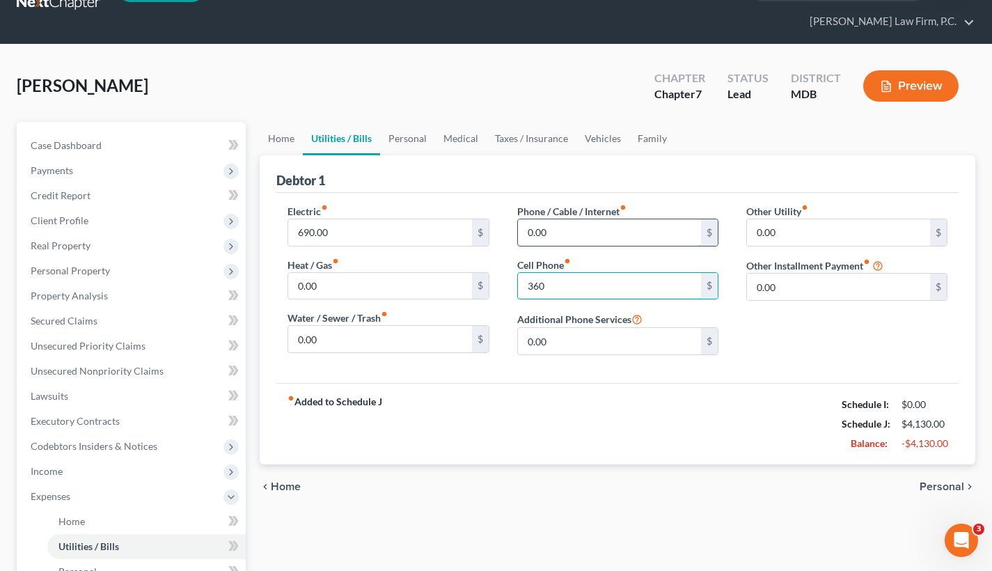
type input "360"
type input "115"
click at [681, 422] on div "fiber_manual_record Added to Schedule J Schedule I: $0.00 Schedule J: $4,245.00…" at bounding box center [617, 423] width 682 height 81
click at [929, 482] on span "Personal" at bounding box center [942, 486] width 45 height 11
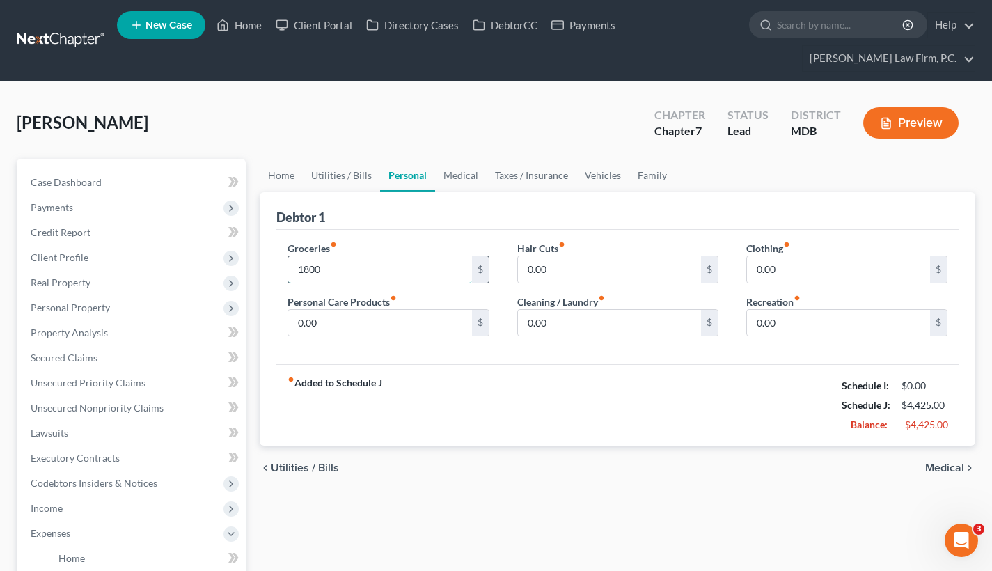
type input "1,800"
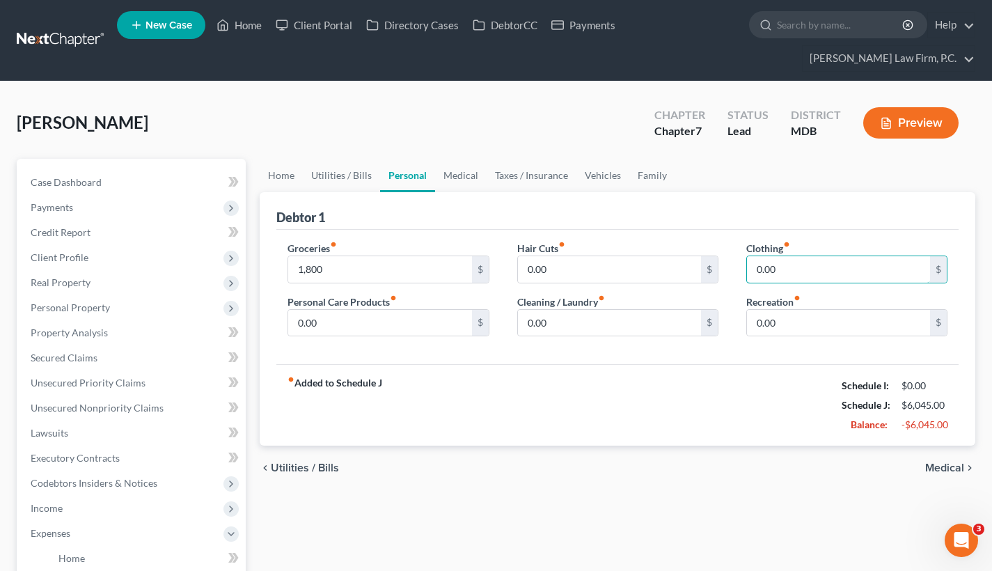
drag, startPoint x: 804, startPoint y: 271, endPoint x: 725, endPoint y: 271, distance: 79.4
click at [725, 271] on div "Groceries fiber_manual_record 1,800 $ Personal Care Products fiber_manual_recor…" at bounding box center [618, 294] width 688 height 107
type input "200"
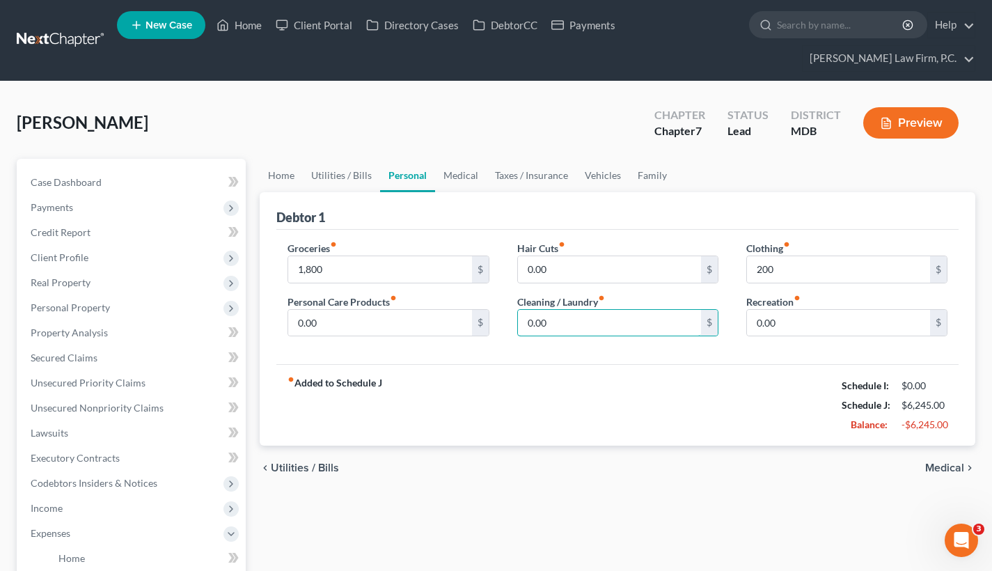
drag, startPoint x: 565, startPoint y: 323, endPoint x: 505, endPoint y: 322, distance: 59.9
click at [505, 322] on div "Hair Cuts fiber_manual_record 0.00 $ Cleaning / Laundry fiber_manual_record 0.0…" at bounding box center [617, 294] width 229 height 107
type input "100"
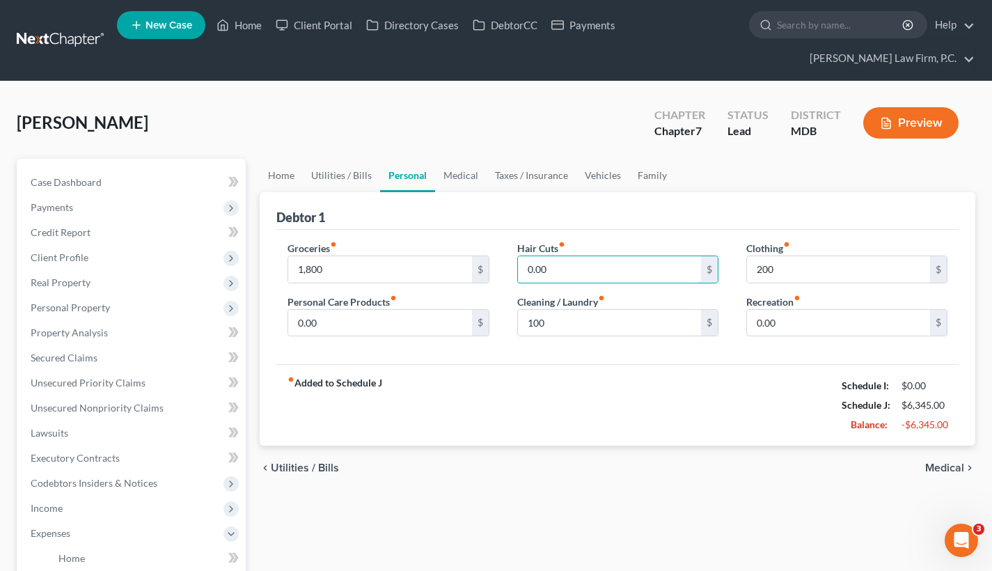
drag, startPoint x: 557, startPoint y: 267, endPoint x: 491, endPoint y: 267, distance: 65.4
click at [491, 267] on div "Groceries fiber_manual_record 1,800 $ Personal Care Products fiber_manual_recor…" at bounding box center [618, 294] width 688 height 107
type input "100"
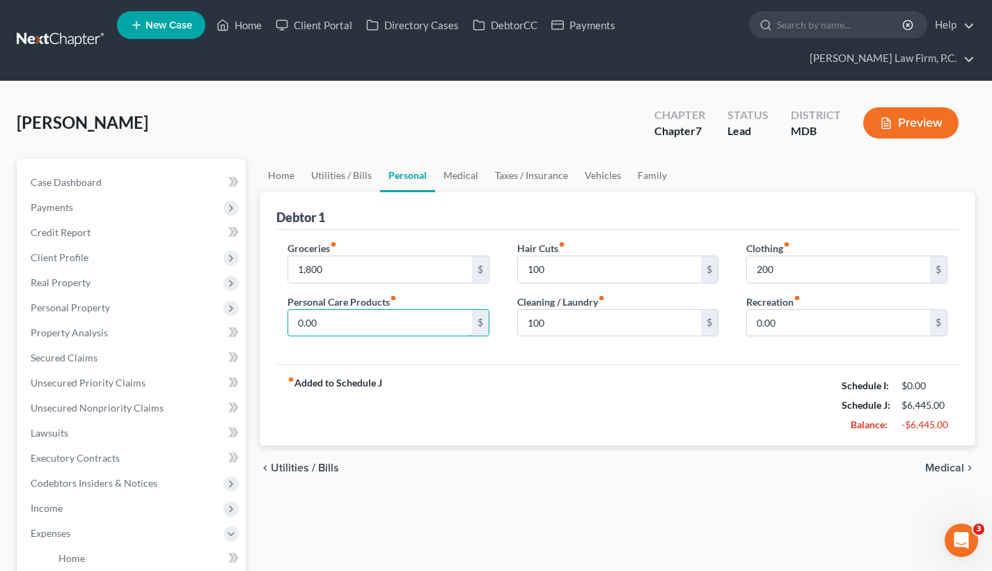
drag, startPoint x: 333, startPoint y: 328, endPoint x: 283, endPoint y: 327, distance: 50.8
click at [283, 327] on div "Groceries fiber_manual_record 1,800 $ Personal Care Products fiber_manual_recor…" at bounding box center [388, 294] width 229 height 107
type input "100"
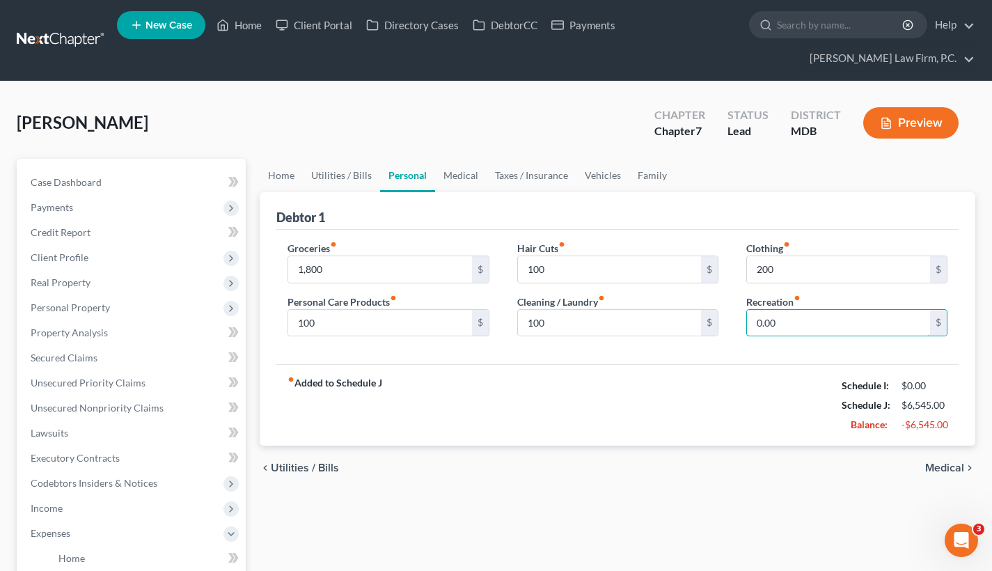
drag, startPoint x: 789, startPoint y: 320, endPoint x: 732, endPoint y: 320, distance: 57.8
click at [732, 320] on div "Clothing fiber_manual_record 200 $ Recreation fiber_manual_record 0.00 $" at bounding box center [846, 294] width 229 height 107
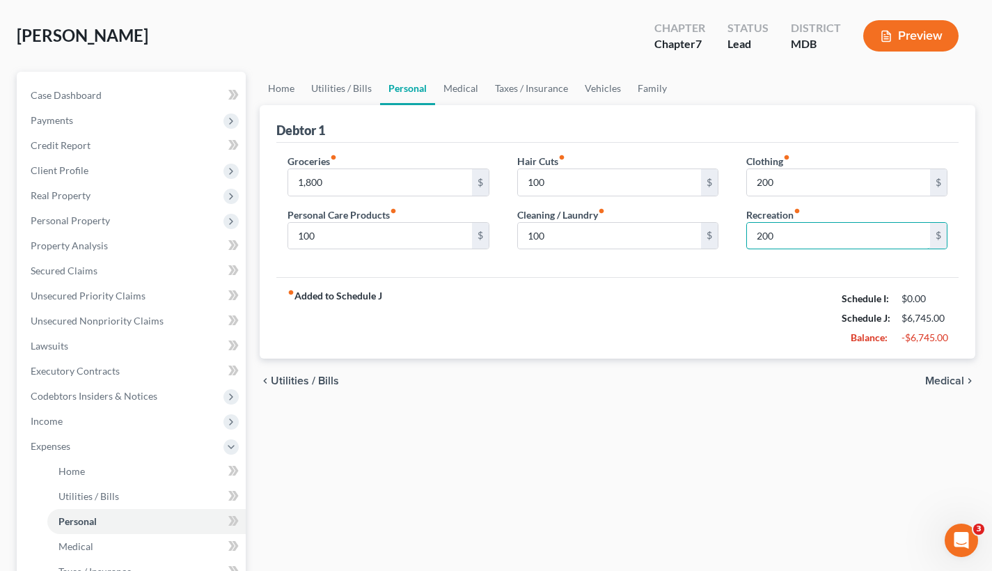
type input "200"
click at [950, 383] on span "Medical" at bounding box center [944, 380] width 39 height 11
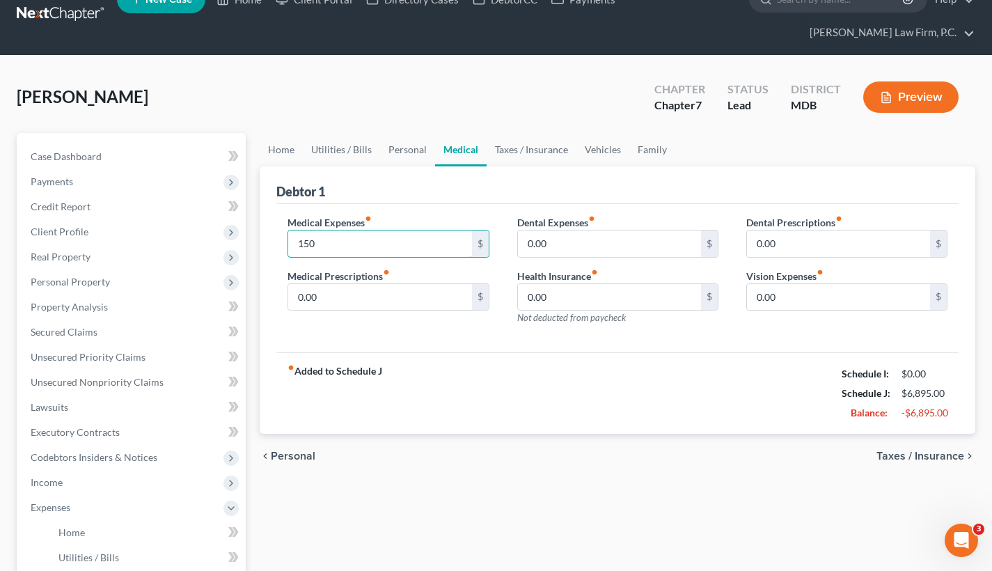
scroll to position [28, 0]
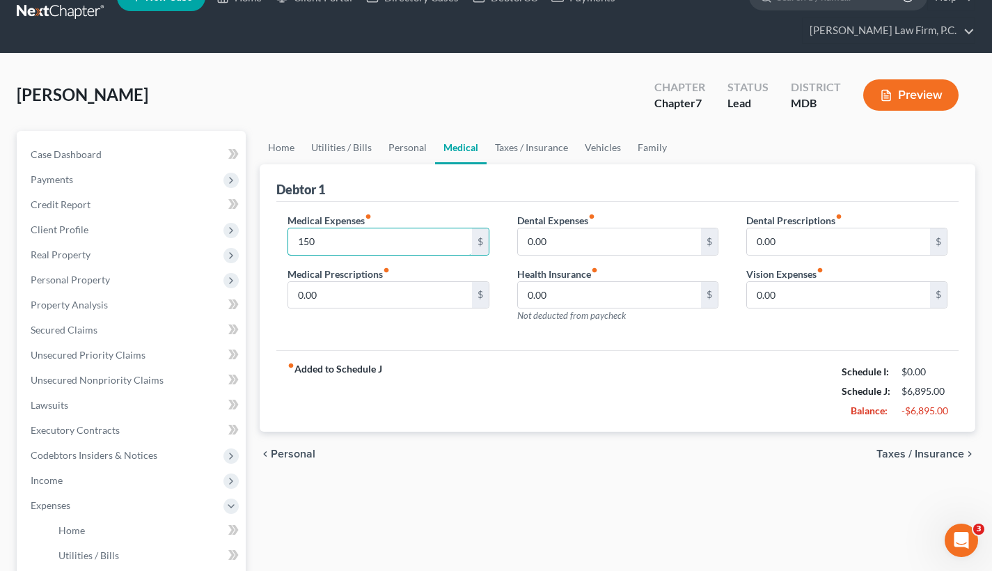
type input "150"
click at [901, 453] on span "Taxes / Insurance" at bounding box center [920, 453] width 88 height 11
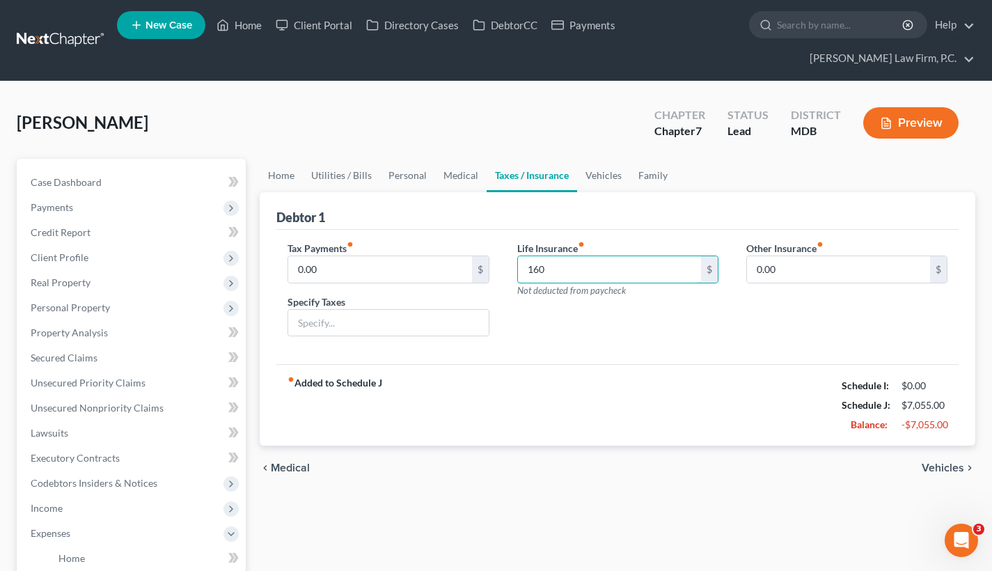
type input "160"
click at [938, 463] on span "Vehicles" at bounding box center [943, 467] width 42 height 11
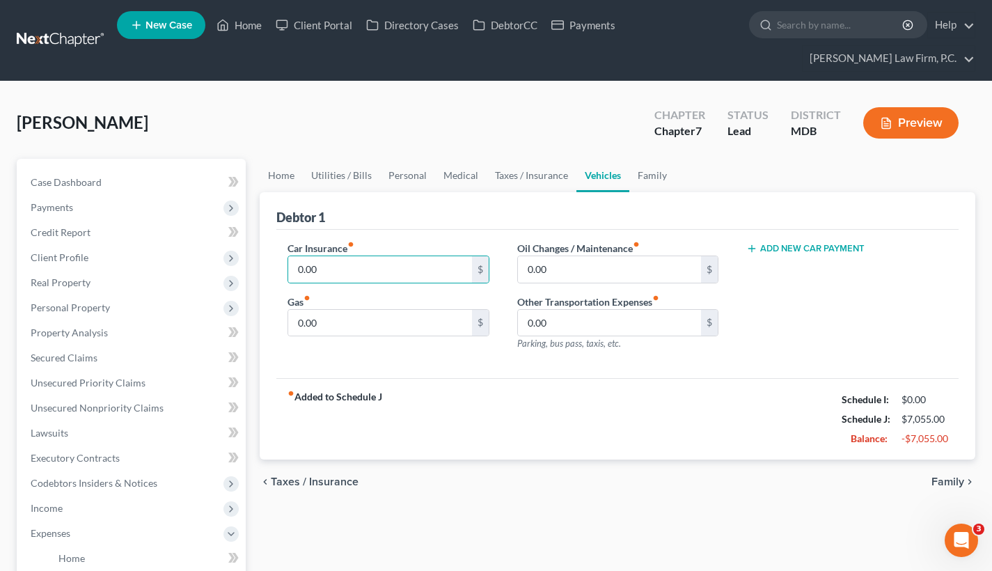
click at [798, 250] on button "Add New Car Payment" at bounding box center [805, 248] width 118 height 11
click at [334, 273] on input "0.00" at bounding box center [379, 269] width 183 height 26
drag, startPoint x: 331, startPoint y: 273, endPoint x: 283, endPoint y: 273, distance: 48.0
click at [283, 273] on div "Car Insurance fiber_manual_record 0.00 $ Gas fiber_manual_record 0.00 $" at bounding box center [388, 301] width 229 height 121
type input "255"
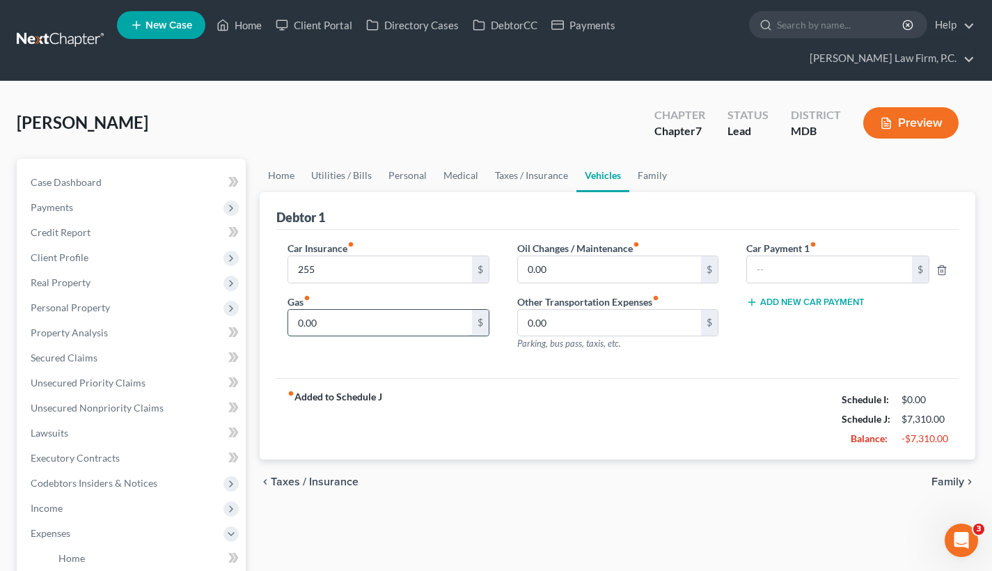
click at [349, 323] on input "0.00" at bounding box center [379, 323] width 183 height 26
type input "200"
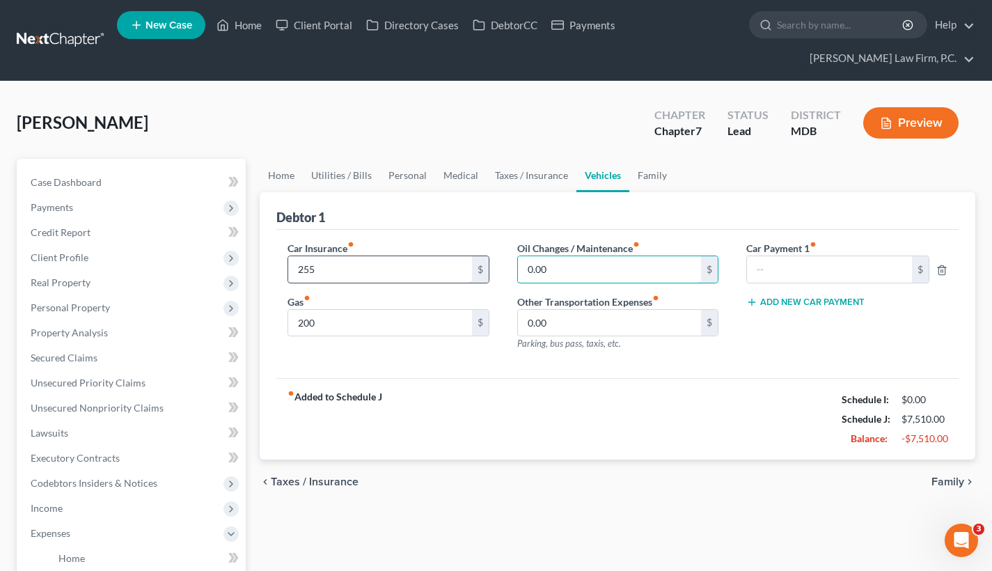
drag, startPoint x: 559, startPoint y: 267, endPoint x: 470, endPoint y: 267, distance: 89.1
click at [470, 267] on div "Car Insurance fiber_manual_record 255 $ Gas fiber_manual_record 200 $ Oil Chang…" at bounding box center [618, 301] width 688 height 121
drag, startPoint x: 557, startPoint y: 269, endPoint x: 512, endPoint y: 269, distance: 44.6
click at [512, 269] on div "Oil Changes / Maintenance fiber_manual_record 200 $ Other Transportation Expens…" at bounding box center [617, 301] width 229 height 121
type input "400"
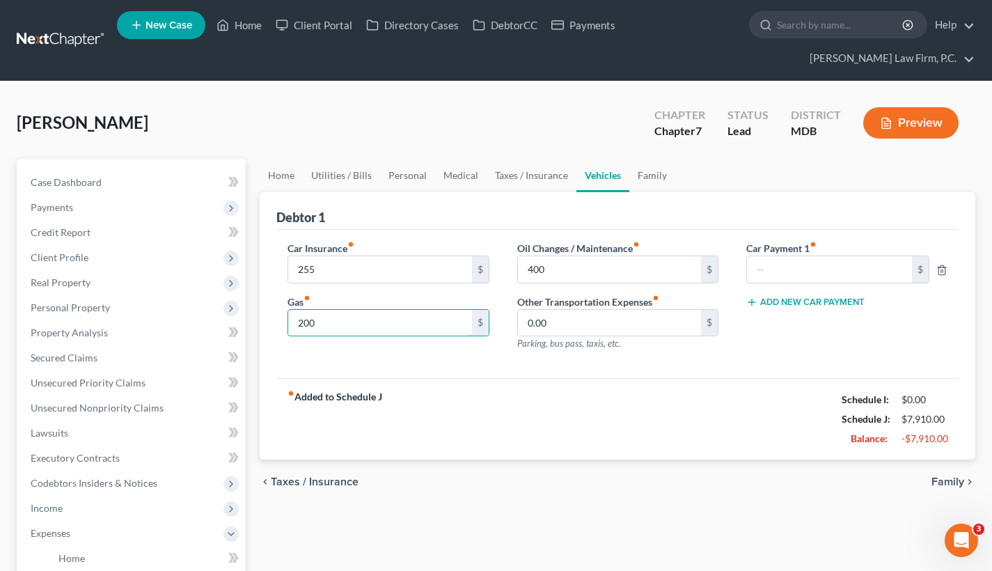
drag, startPoint x: 340, startPoint y: 331, endPoint x: 267, endPoint y: 328, distance: 72.5
click at [267, 329] on div "Debtor 1 Car Insurance fiber_manual_record 255 $ Gas fiber_manual_record 200 $ …" at bounding box center [618, 326] width 716 height 268
drag, startPoint x: 328, startPoint y: 321, endPoint x: 270, endPoint y: 321, distance: 57.8
click at [270, 321] on div "Debtor 1 Car Insurance fiber_manual_record 255 $ Gas fiber_manual_record 200 $ …" at bounding box center [618, 326] width 716 height 268
click at [767, 260] on input "text" at bounding box center [829, 269] width 165 height 26
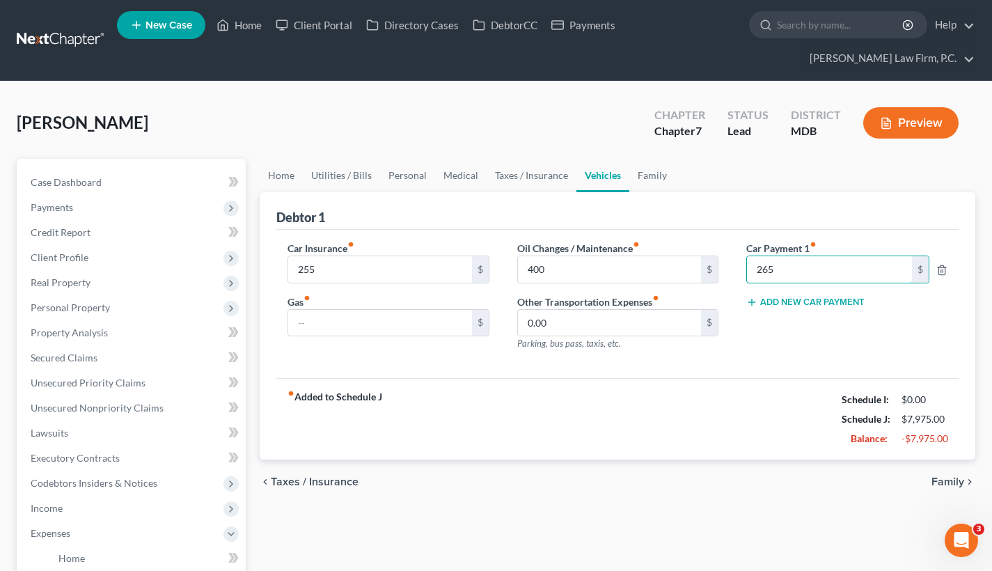
type input "265"
click at [830, 301] on button "Add New Car Payment" at bounding box center [805, 302] width 118 height 11
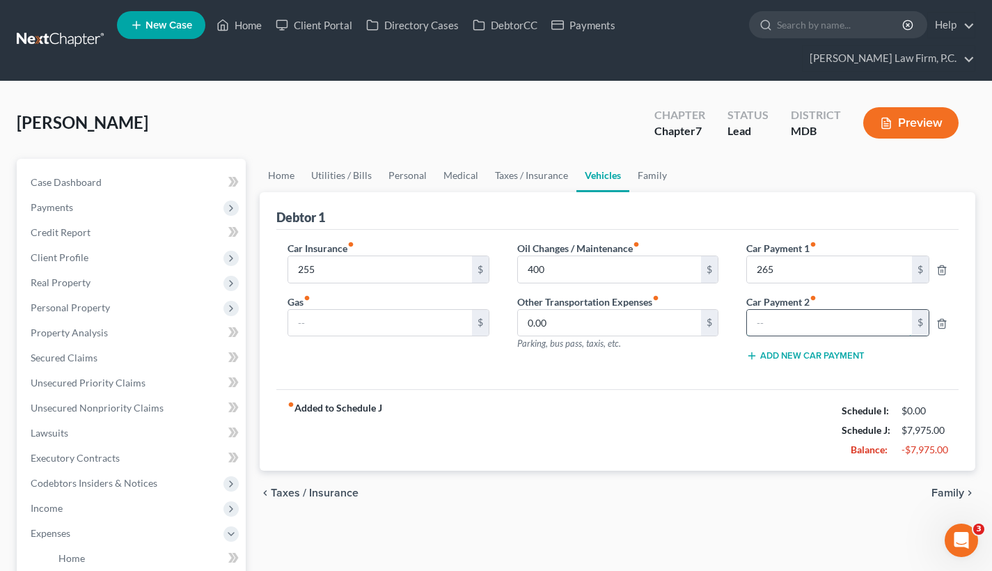
click at [805, 329] on input "text" at bounding box center [829, 323] width 165 height 26
type input "500"
click at [769, 447] on div "fiber_manual_record Added to Schedule J Schedule I: $0.00 Schedule J: $7,980.00…" at bounding box center [617, 429] width 682 height 81
click at [942, 492] on span "Family" at bounding box center [947, 492] width 33 height 11
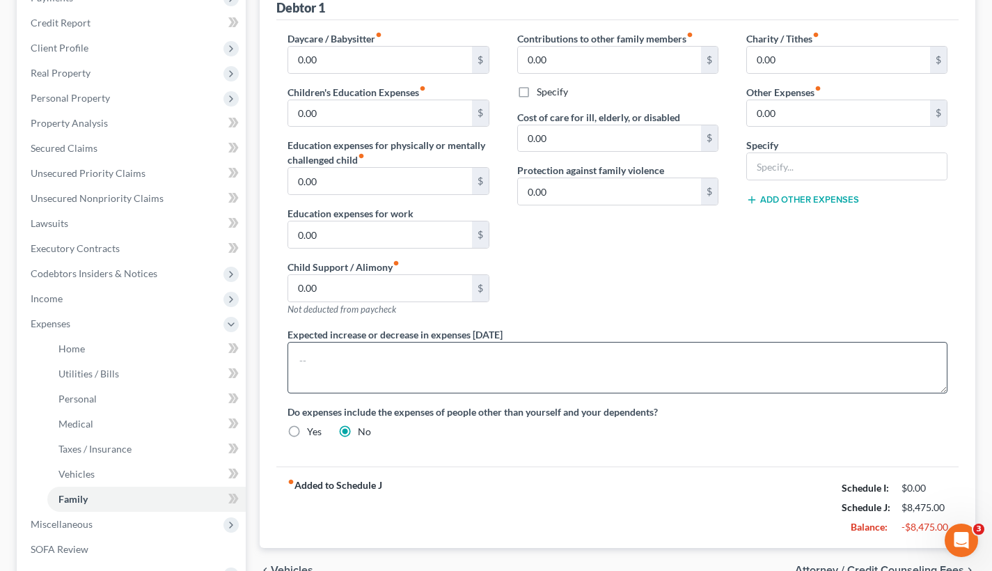
scroll to position [212, 0]
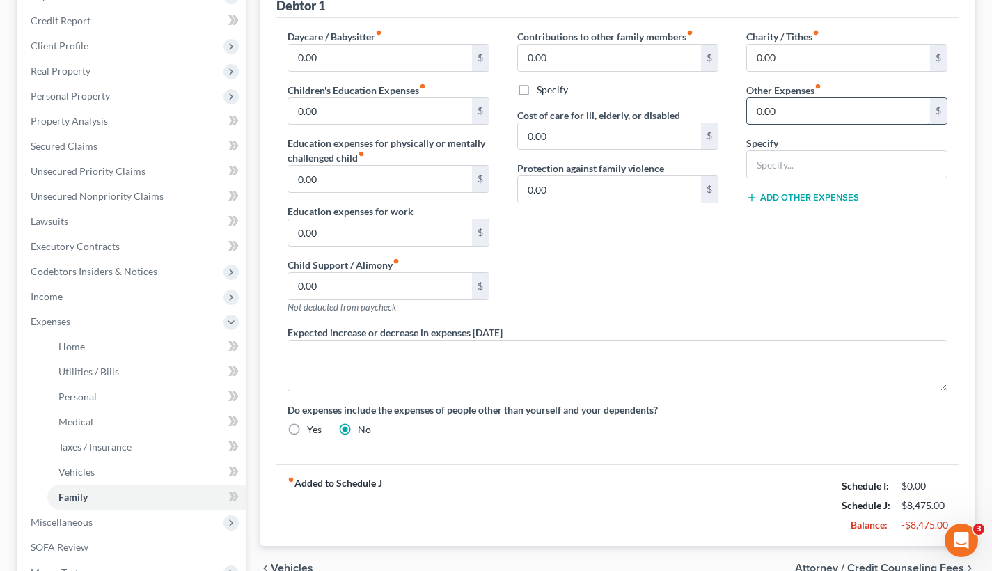
click at [769, 118] on input "0.00" at bounding box center [838, 111] width 183 height 26
type input "0"
click at [796, 171] on input "text" at bounding box center [847, 164] width 200 height 26
click at [797, 104] on input "text" at bounding box center [838, 111] width 183 height 26
type input "500"
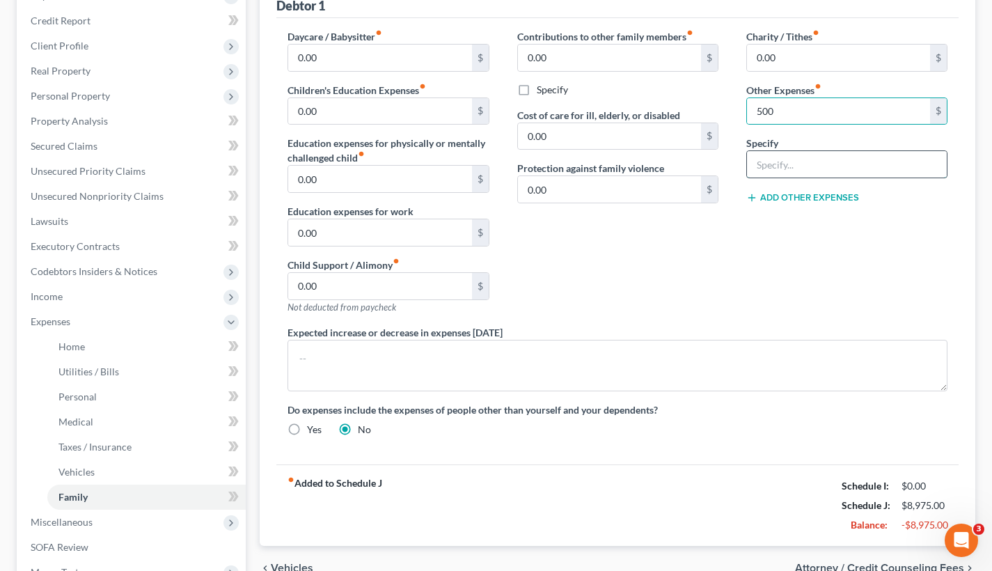
click at [860, 172] on input "text" at bounding box center [847, 164] width 200 height 26
type input "Child's Vehicle"
click at [828, 200] on button "Add Other Expenses" at bounding box center [802, 197] width 113 height 11
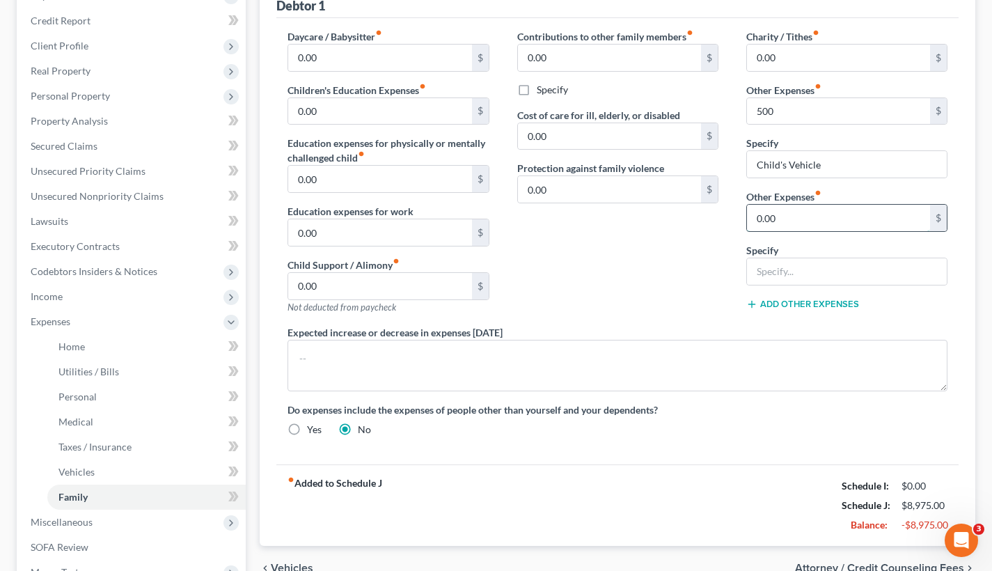
click at [813, 227] on input "0.00" at bounding box center [838, 218] width 183 height 26
drag, startPoint x: 804, startPoint y: 224, endPoint x: 748, endPoint y: 221, distance: 55.8
click at [748, 221] on input "0.00" at bounding box center [838, 218] width 183 height 26
type input "265"
drag, startPoint x: 826, startPoint y: 163, endPoint x: 753, endPoint y: 162, distance: 73.8
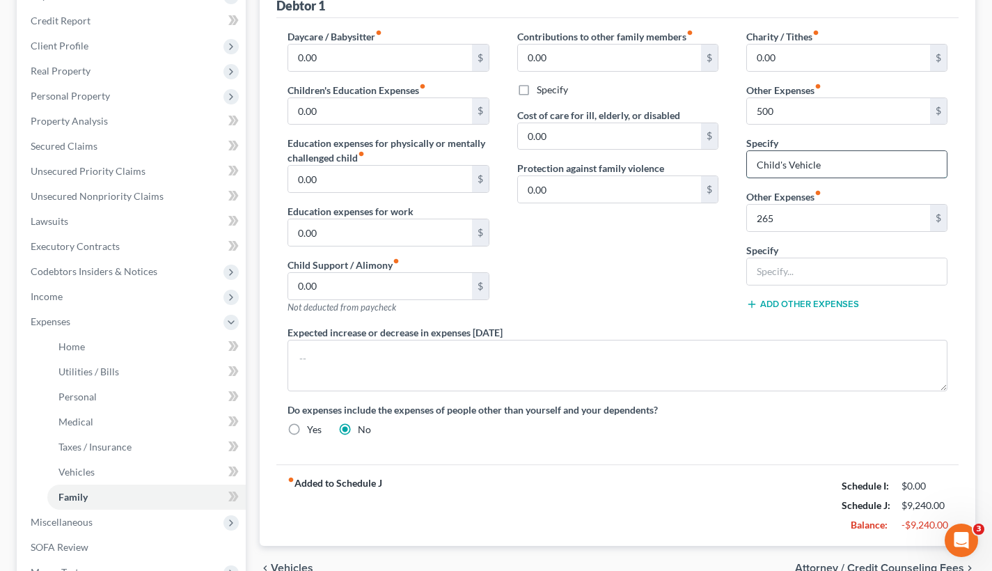
click at [753, 162] on input "Child's Vehicle" at bounding box center [847, 164] width 200 height 26
click at [777, 280] on input "text" at bounding box center [847, 271] width 200 height 26
paste input "Child's Vehicle"
type input "Child's Vehicle Insurance"
click at [702, 410] on label "Do expenses include the expenses of people other than yourself and your depende…" at bounding box center [617, 409] width 660 height 15
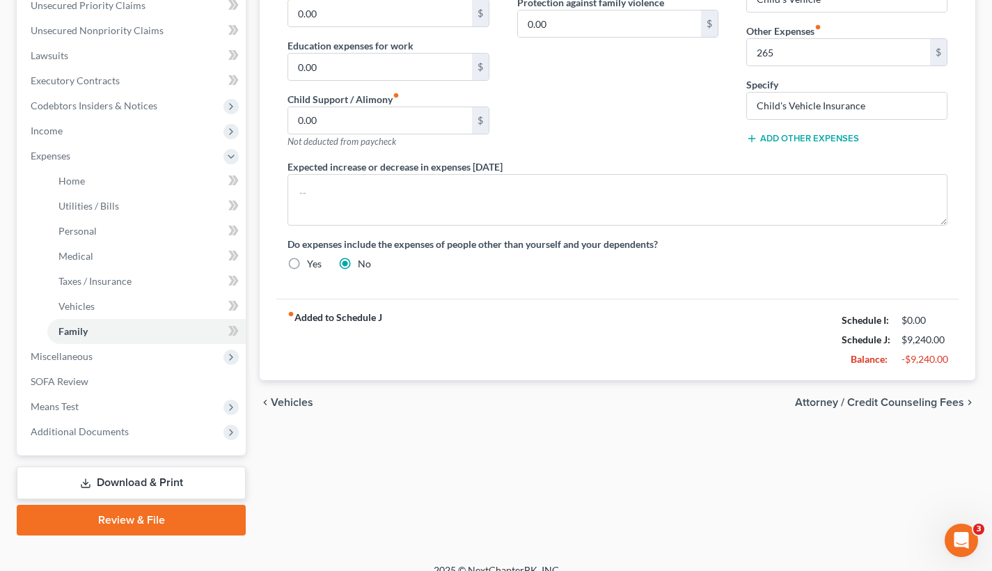
click at [294, 401] on span "Vehicles" at bounding box center [292, 402] width 42 height 11
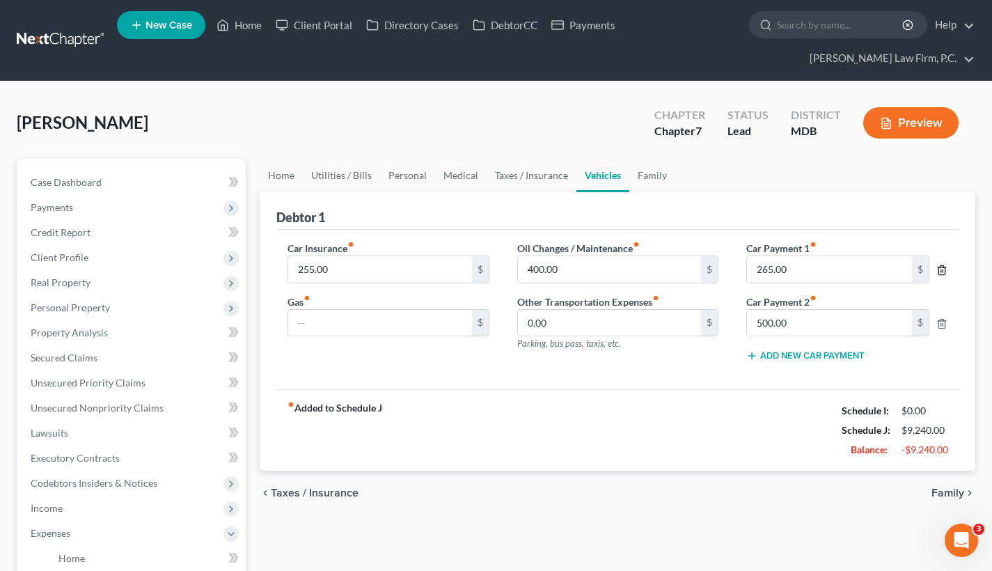
click at [940, 271] on icon "button" at bounding box center [941, 270] width 11 height 11
type input "500.00"
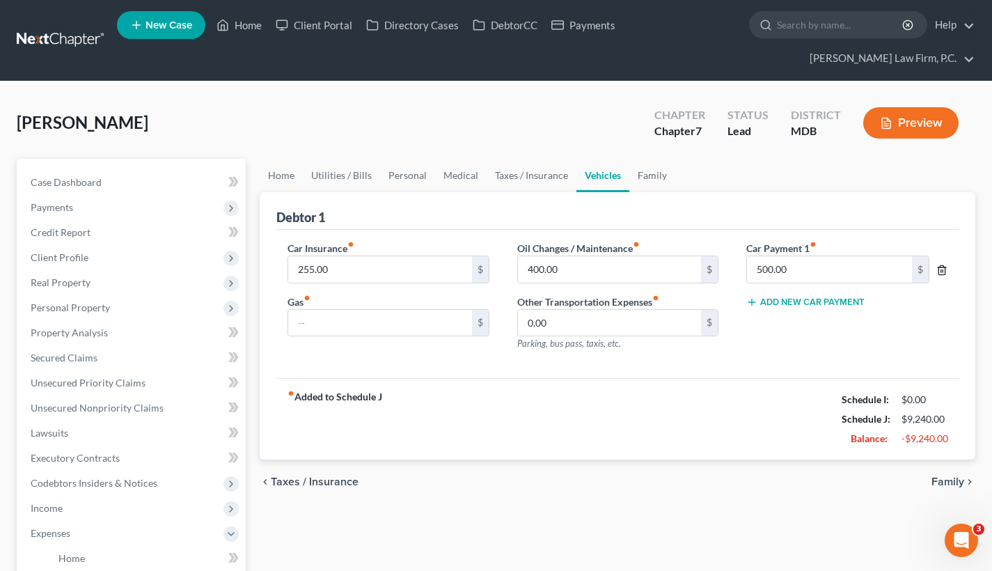
click at [940, 272] on icon "button" at bounding box center [941, 270] width 11 height 11
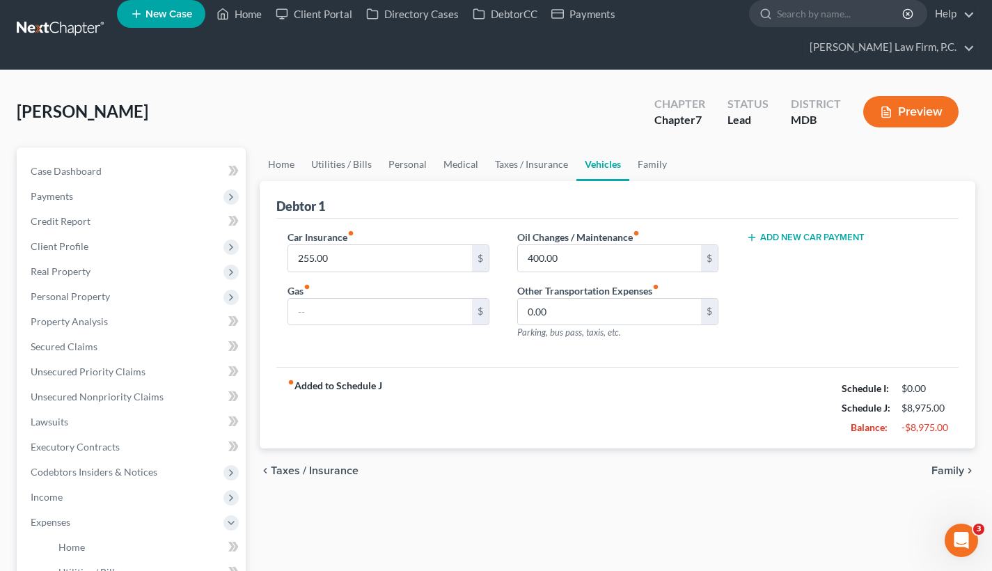
click at [643, 533] on div "Home Utilities / Bills Personal Medical Taxes / Insurance Vehicles Family Debto…" at bounding box center [618, 525] width 730 height 754
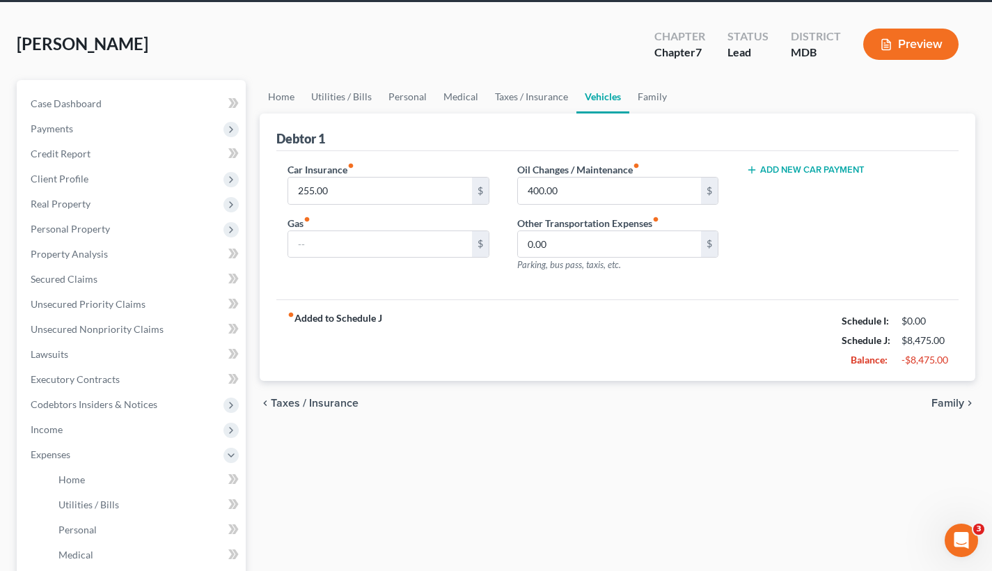
click at [959, 404] on span "Family" at bounding box center [947, 402] width 33 height 11
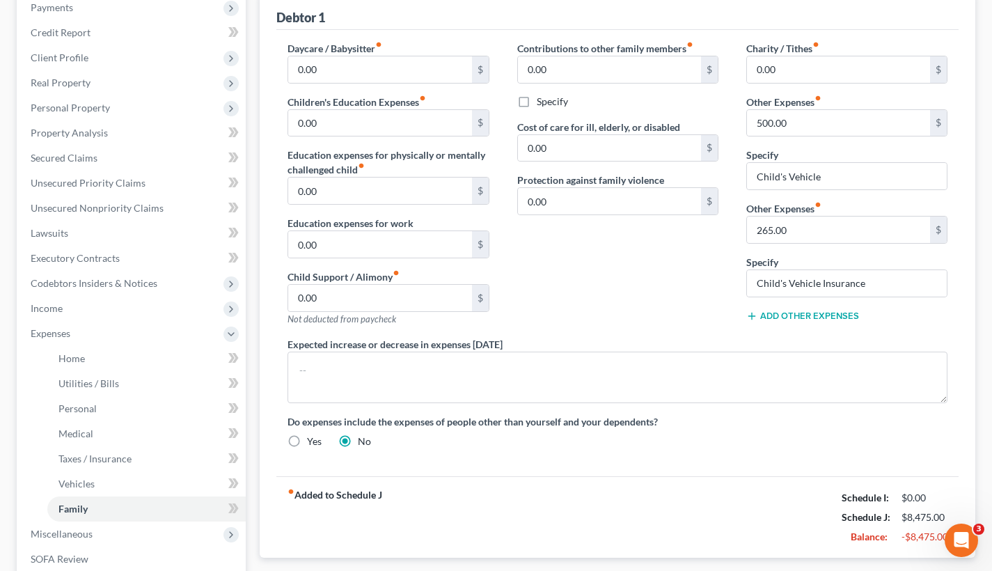
scroll to position [207, 0]
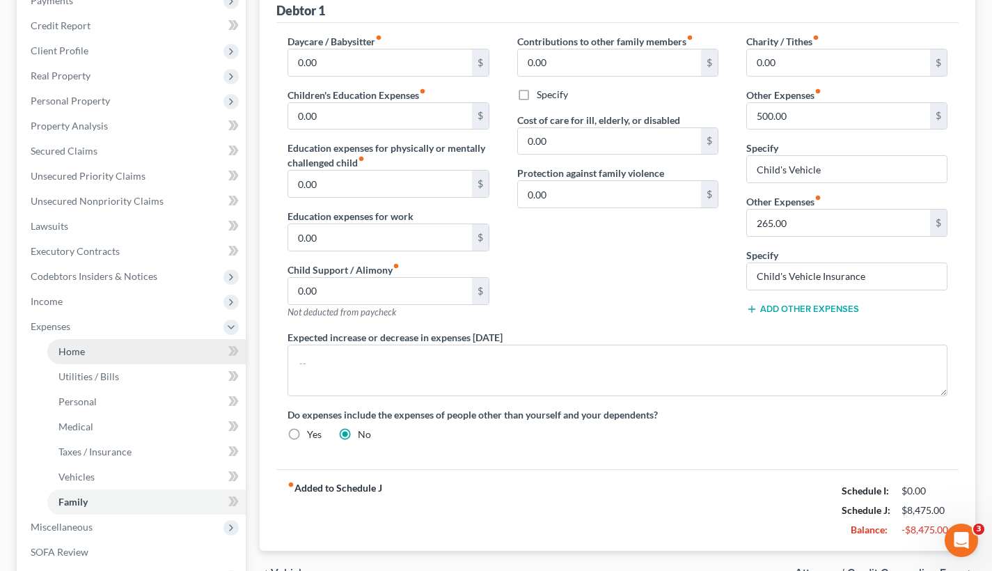
click at [81, 354] on span "Home" at bounding box center [71, 351] width 26 height 12
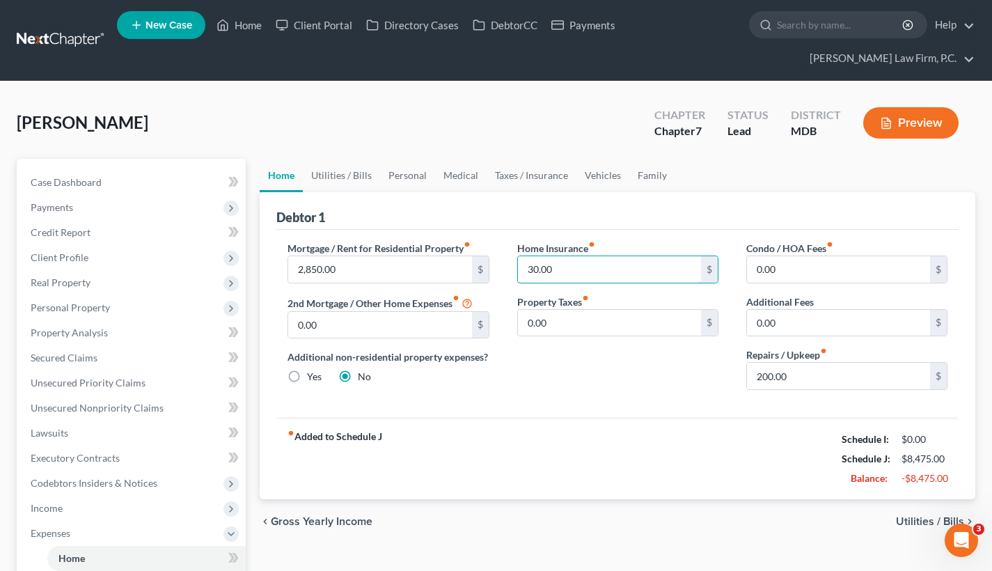
click at [562, 271] on input "30.00" at bounding box center [609, 269] width 183 height 26
drag, startPoint x: 3, startPoint y: 342, endPoint x: 538, endPoint y: 270, distance: 540.2
click at [538, 270] on input "30.00" at bounding box center [609, 269] width 183 height 26
type input "00"
click at [822, 266] on input "0.00" at bounding box center [838, 269] width 183 height 26
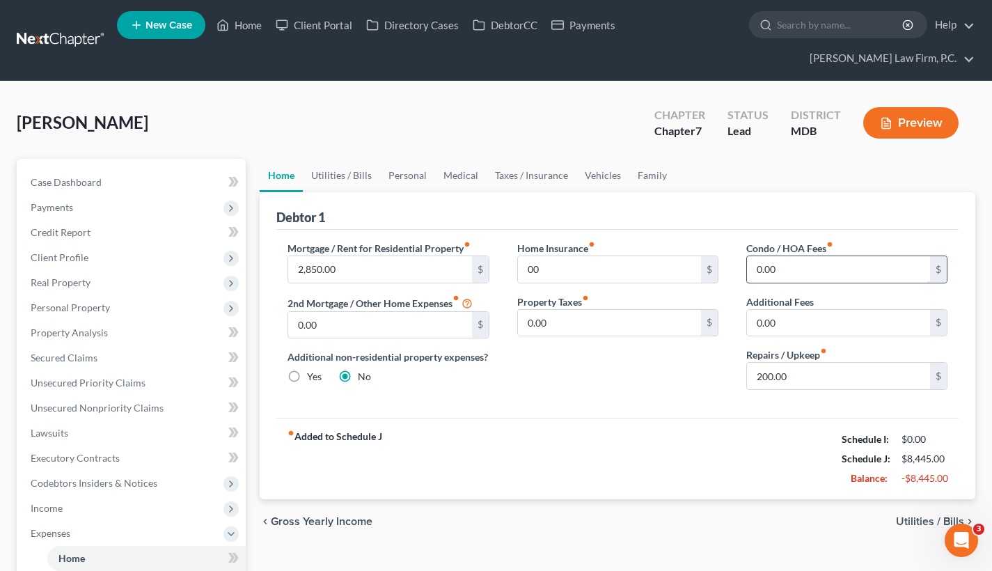
paste input "30."
drag, startPoint x: 776, startPoint y: 267, endPoint x: 727, endPoint y: 269, distance: 49.4
click at [727, 269] on div "Mortgage / Rent for Residential Property fiber_manual_record 2,850.00 $ 2nd Mor…" at bounding box center [618, 321] width 688 height 160
paste input "30."
type input "30.00"
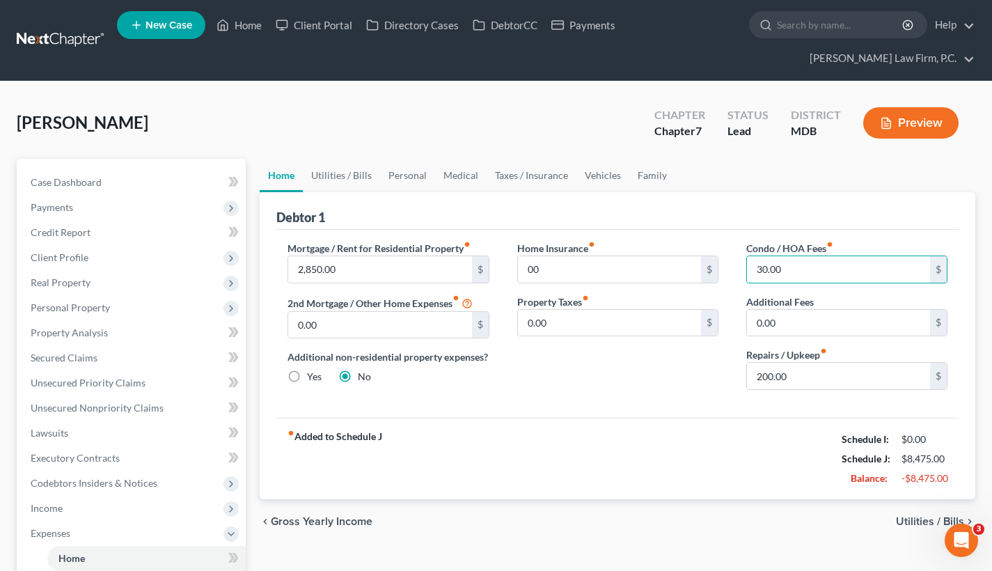
click at [676, 425] on div "fiber_manual_record Added to Schedule J Schedule I: $0.00 Schedule J: $8,475.00…" at bounding box center [617, 458] width 682 height 81
click at [915, 521] on span "Utilities / Bills" at bounding box center [930, 521] width 68 height 11
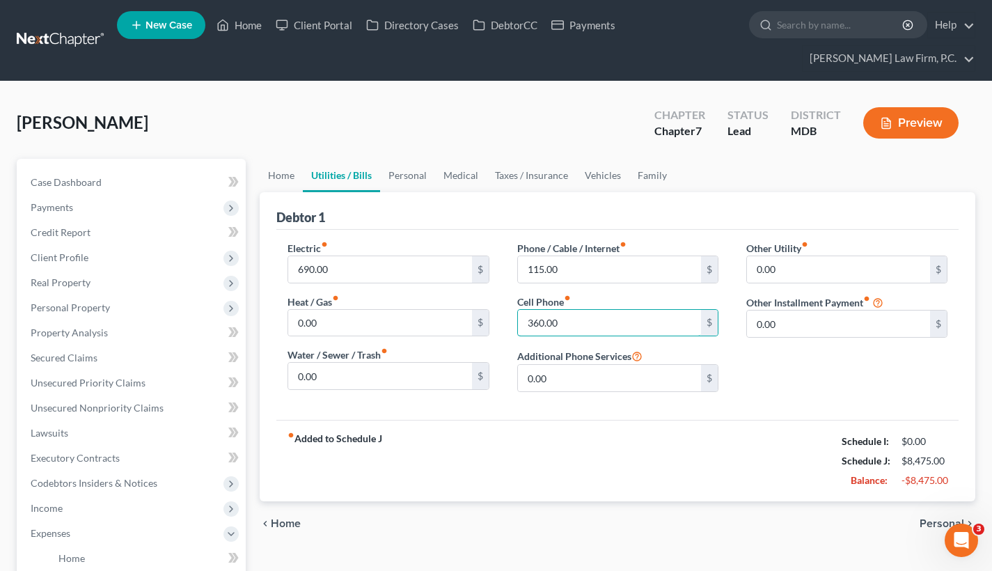
drag, startPoint x: 574, startPoint y: 316, endPoint x: 501, endPoint y: 316, distance: 73.1
type input "100"
click at [614, 454] on div "fiber_manual_record Added to Schedule J Schedule I: $0.00 Schedule J: $8,215.00…" at bounding box center [617, 460] width 682 height 81
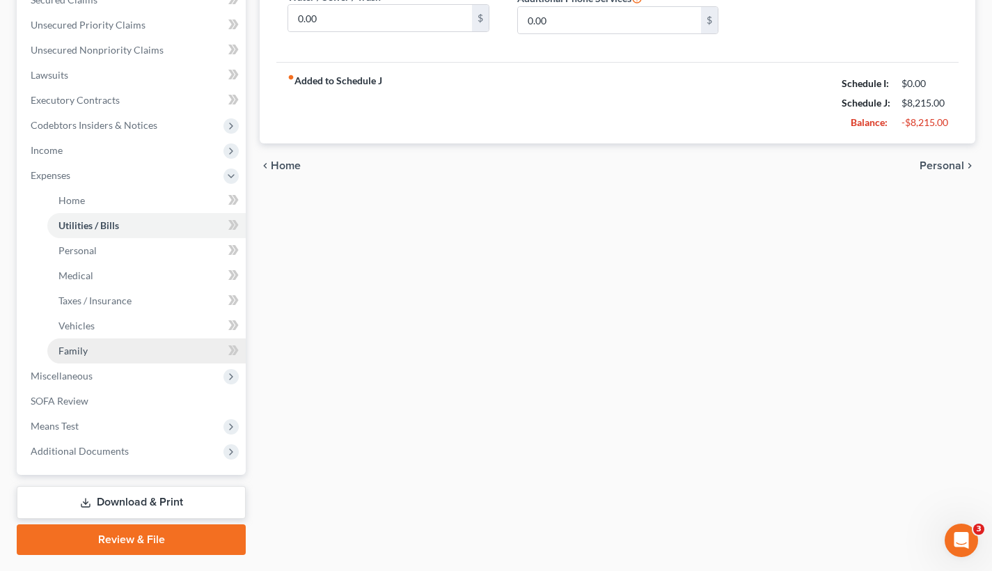
click at [153, 356] on link "Family" at bounding box center [146, 350] width 198 height 25
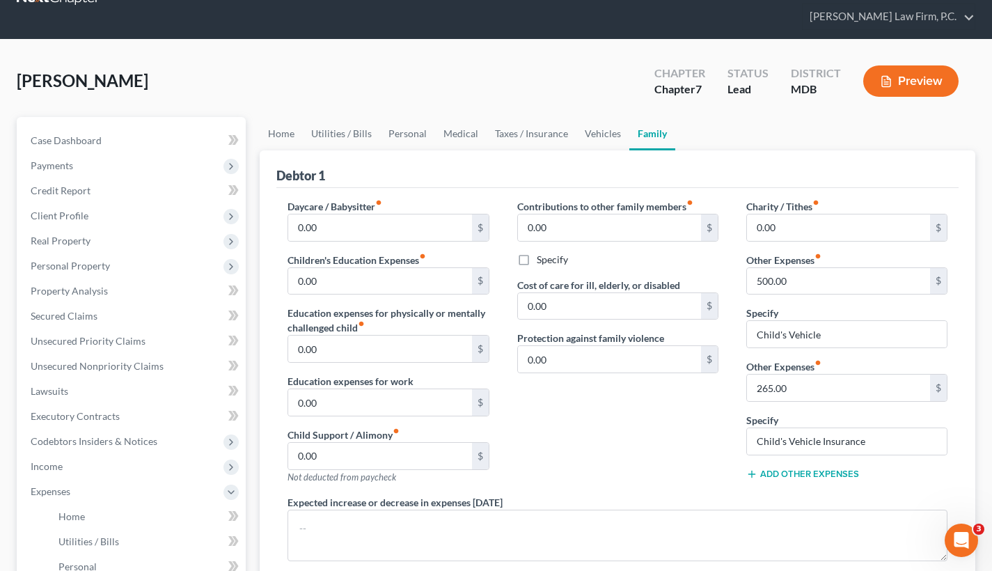
scroll to position [63, 0]
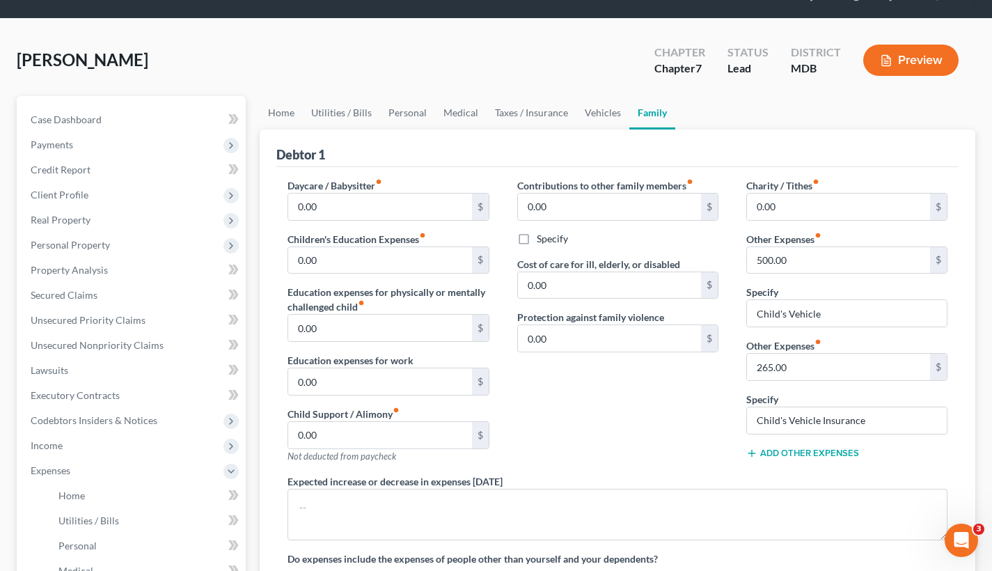
click at [760, 451] on button "Add Other Expenses" at bounding box center [802, 453] width 113 height 11
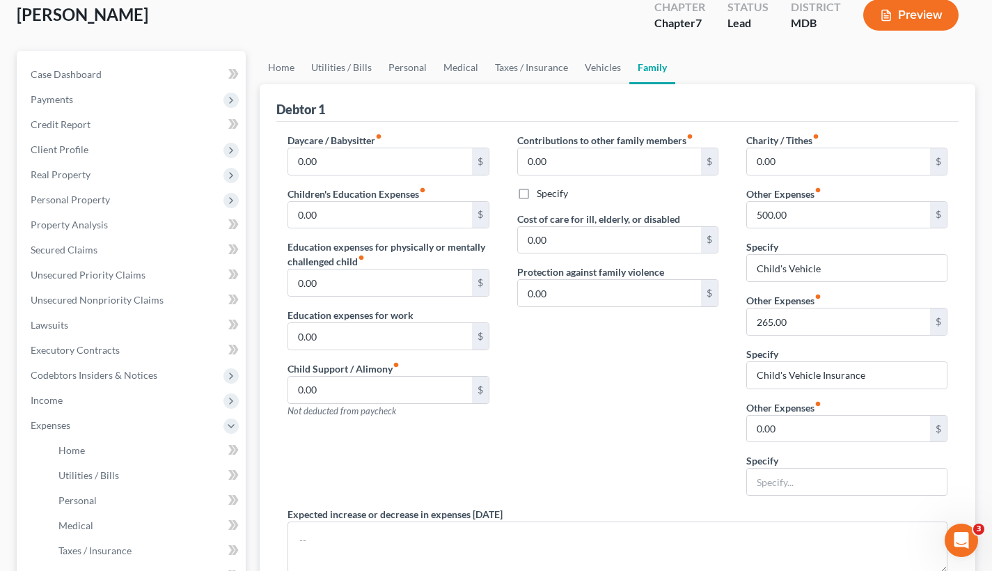
scroll to position [123, 0]
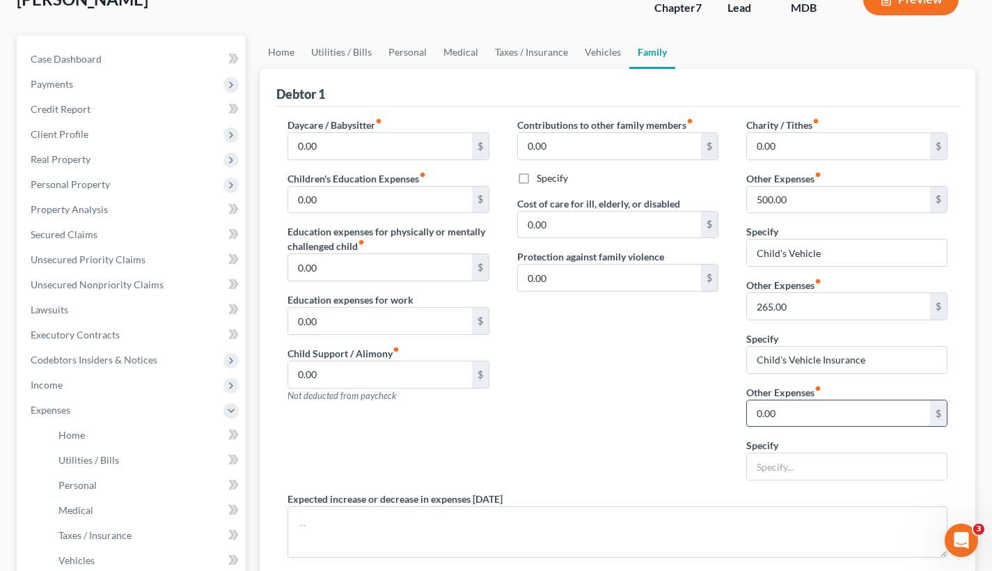
click at [790, 416] on input "0.00" at bounding box center [838, 413] width 183 height 26
type input "0"
type input "260"
click at [826, 471] on input "text" at bounding box center [847, 466] width 200 height 26
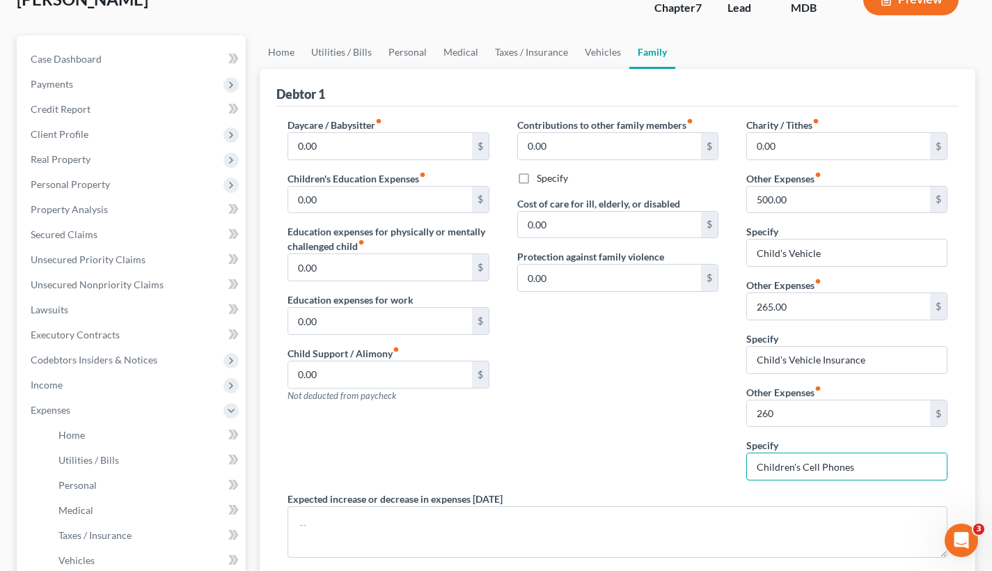
type input "Children's Cell Phones"
click at [700, 494] on div "Expected increase or decrease in expenses within one year" at bounding box center [618, 524] width 688 height 66
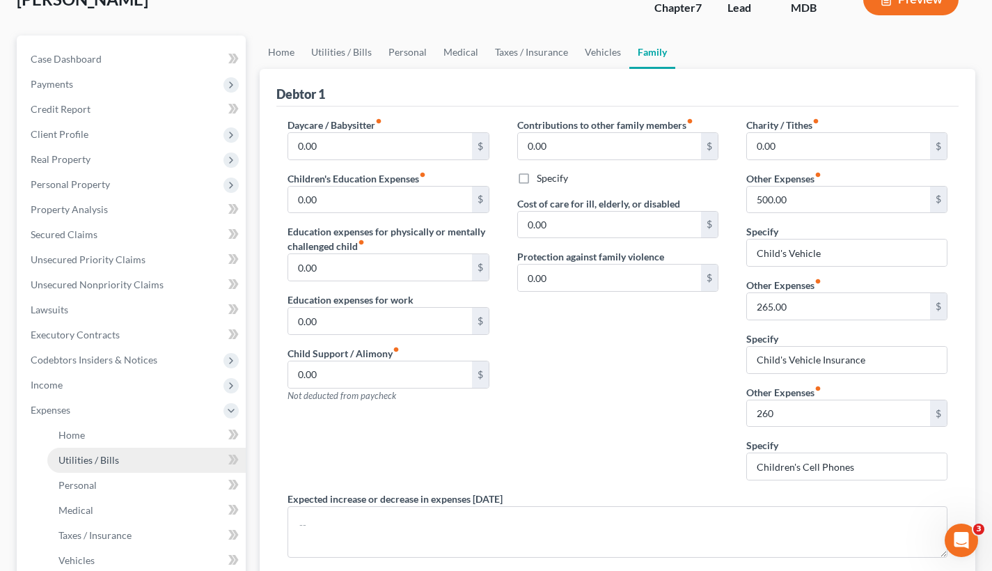
click at [95, 461] on span "Utilities / Bills" at bounding box center [88, 460] width 61 height 12
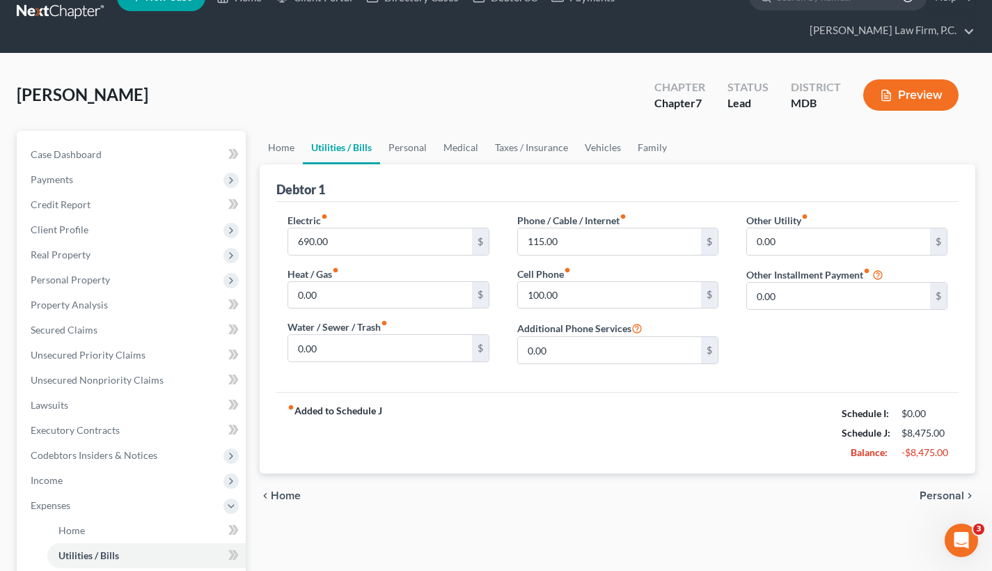
scroll to position [40, 0]
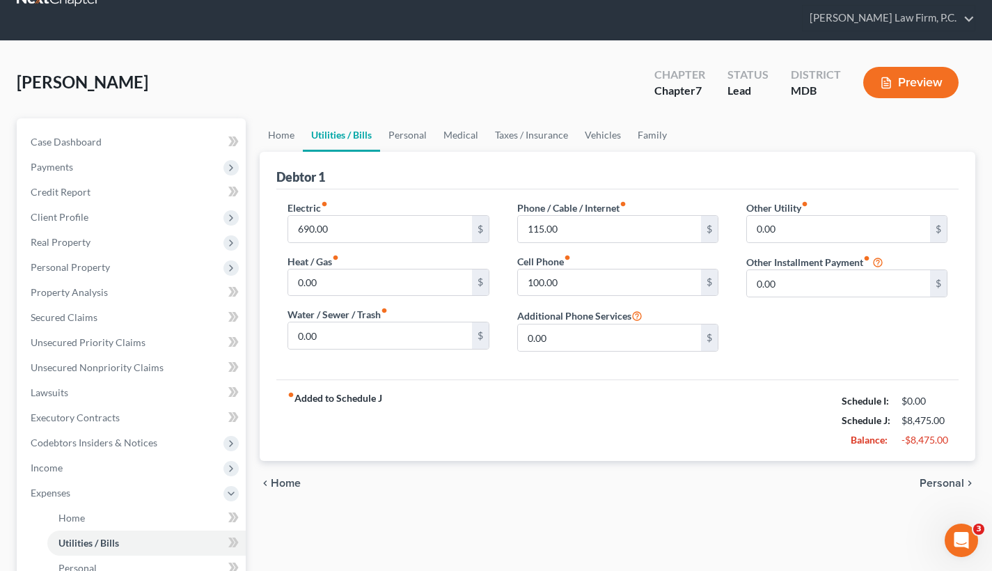
click at [931, 489] on span "Personal" at bounding box center [942, 483] width 45 height 11
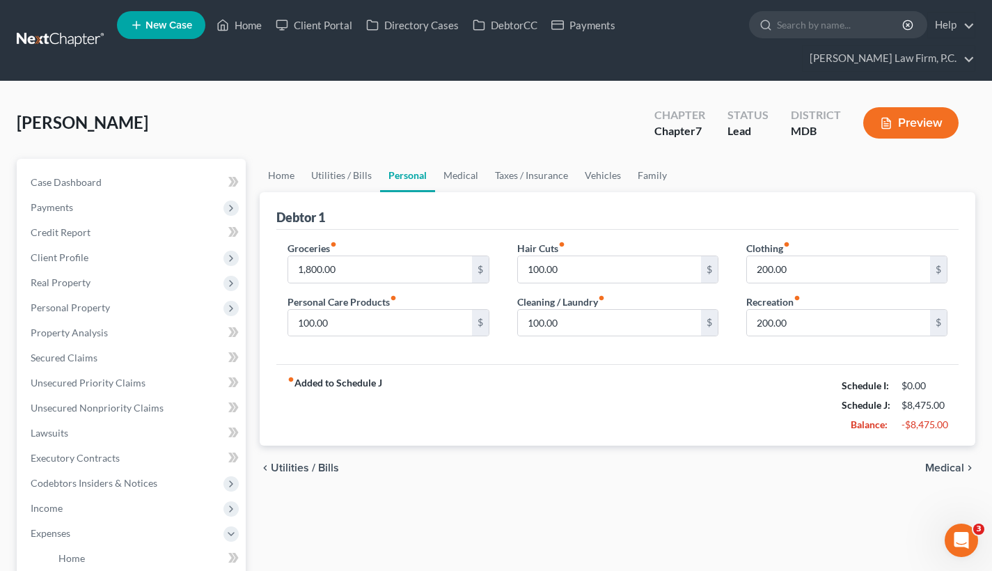
click at [950, 466] on span "Medical" at bounding box center [944, 467] width 39 height 11
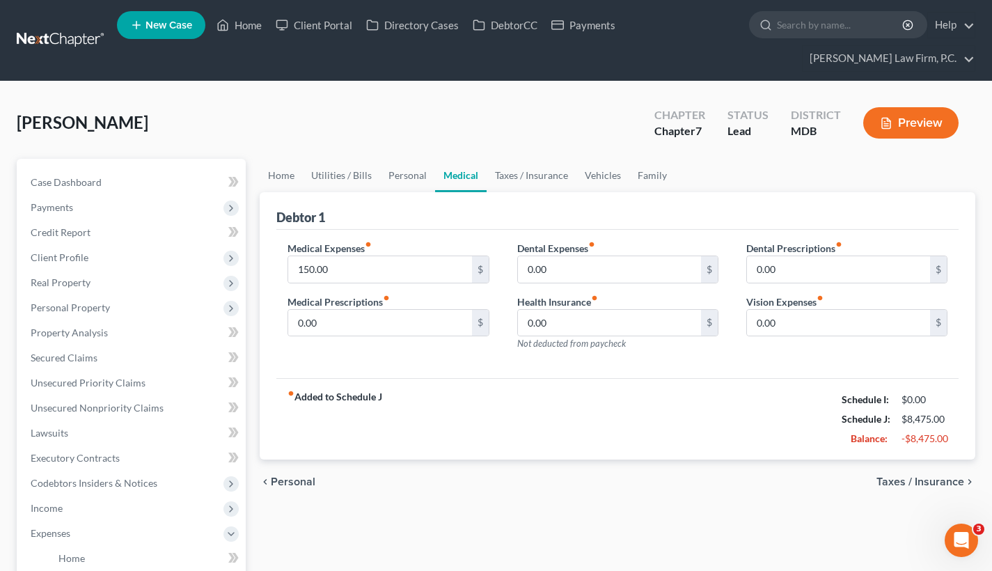
click at [908, 486] on span "Taxes / Insurance" at bounding box center [920, 481] width 88 height 11
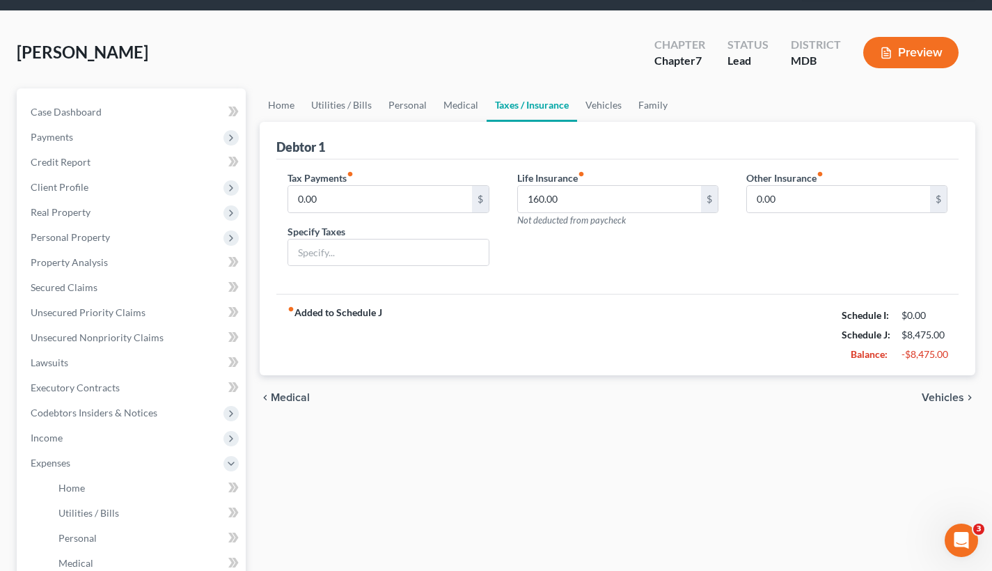
scroll to position [94, 0]
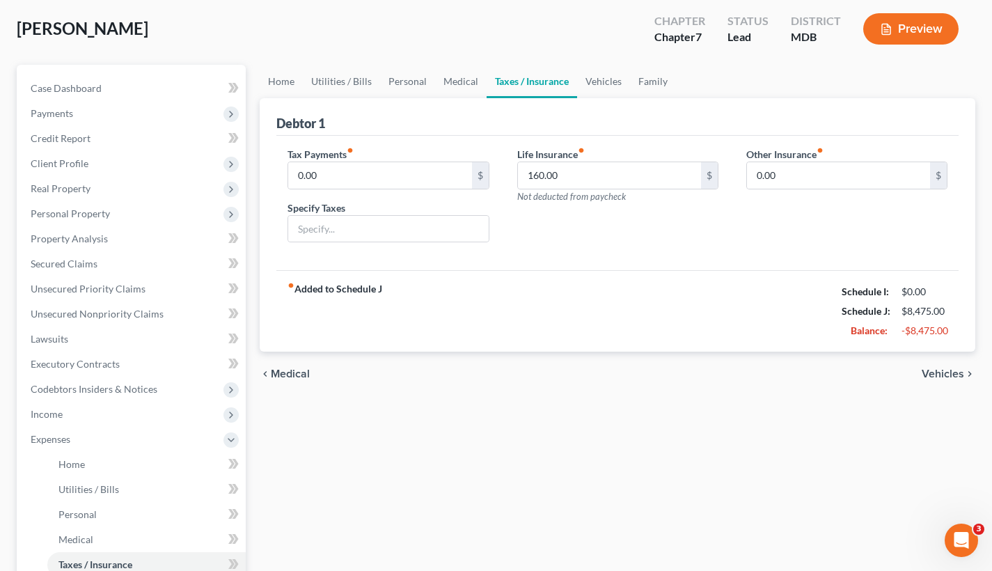
click at [283, 375] on span "Medical" at bounding box center [290, 373] width 39 height 11
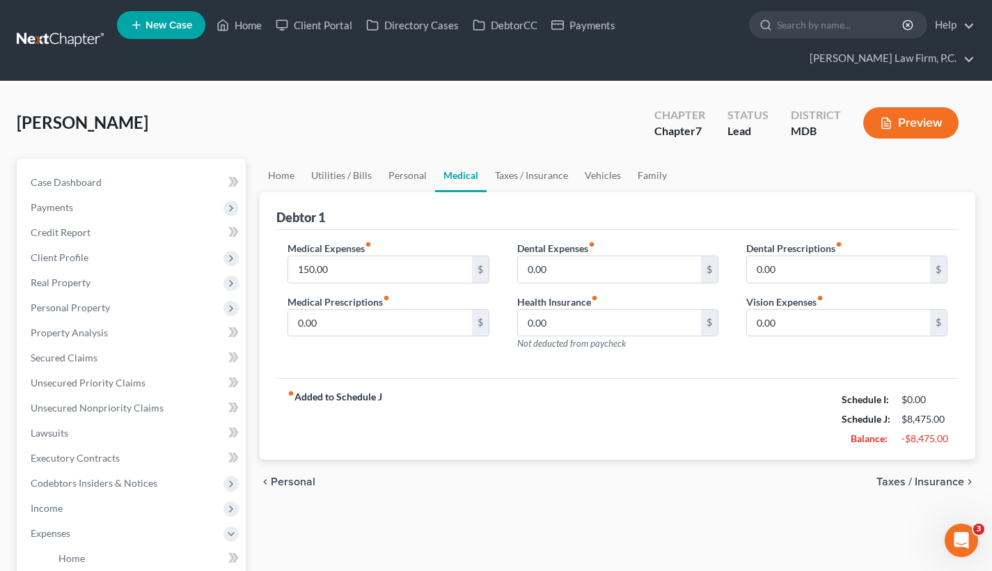
click at [927, 485] on span "Taxes / Insurance" at bounding box center [920, 481] width 88 height 11
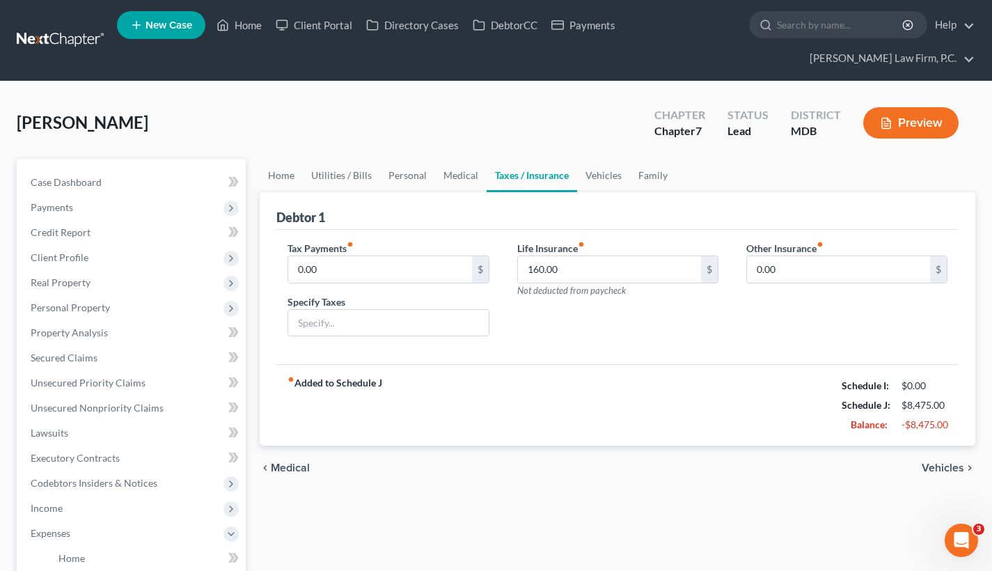
click at [956, 467] on span "Vehicles" at bounding box center [943, 467] width 42 height 11
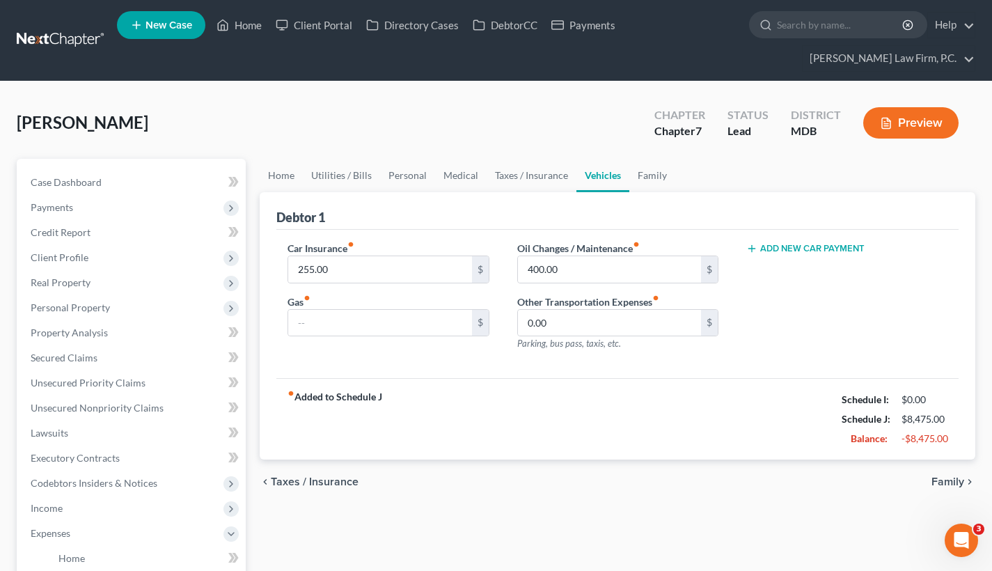
click at [936, 482] on span "Family" at bounding box center [947, 481] width 33 height 11
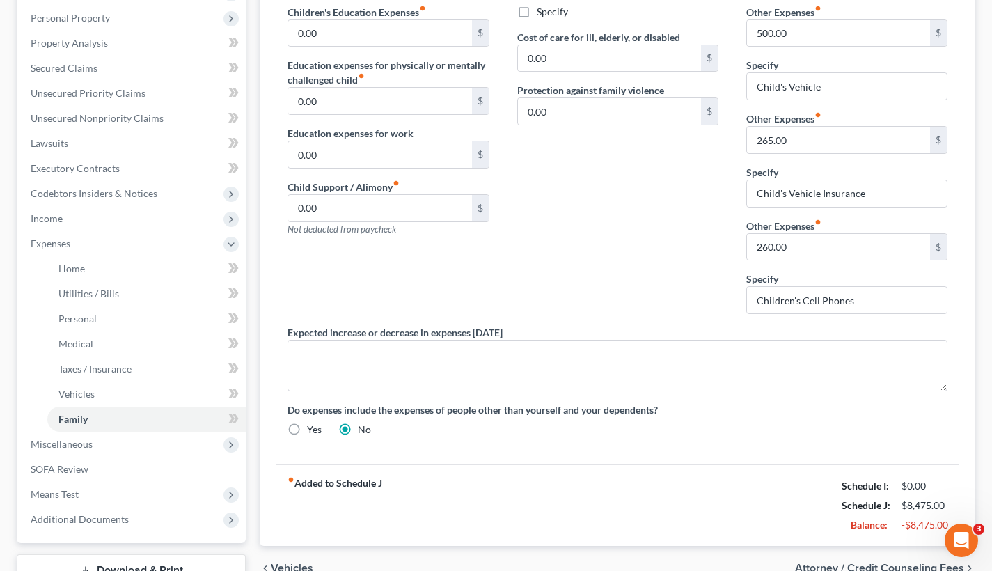
scroll to position [345, 0]
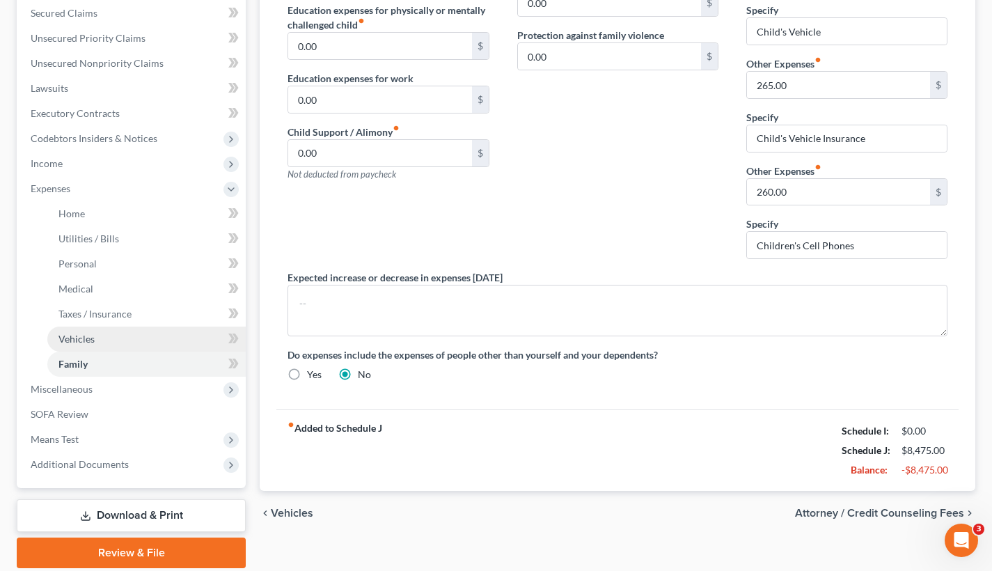
click at [121, 334] on link "Vehicles" at bounding box center [146, 338] width 198 height 25
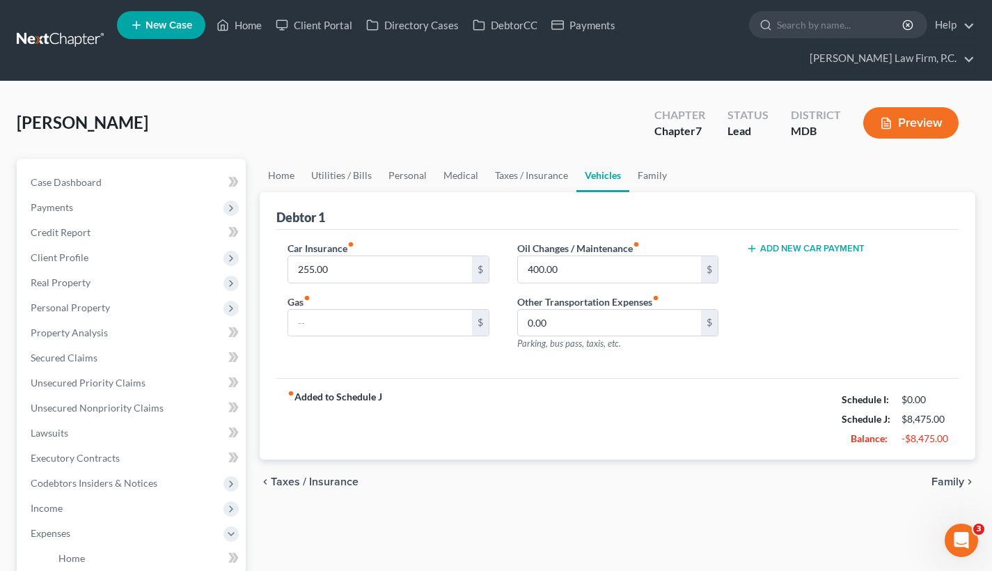
click at [824, 251] on button "Add New Car Payment" at bounding box center [805, 248] width 118 height 11
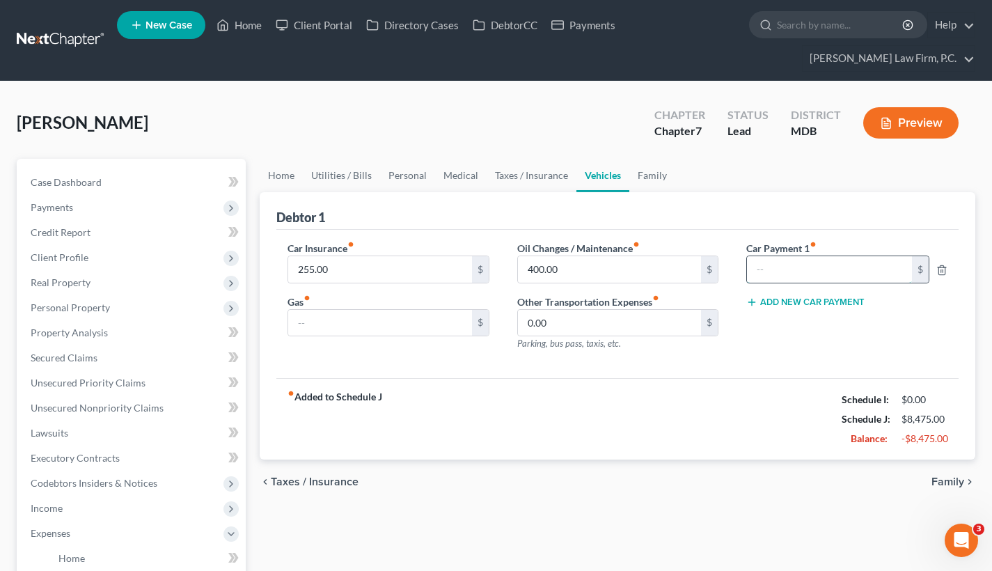
click at [830, 267] on input "text" at bounding box center [829, 269] width 165 height 26
type input "760"
click at [828, 391] on div "fiber_manual_record Added to Schedule J Schedule I: $0.00 Schedule J: $9,235.00…" at bounding box center [617, 418] width 682 height 81
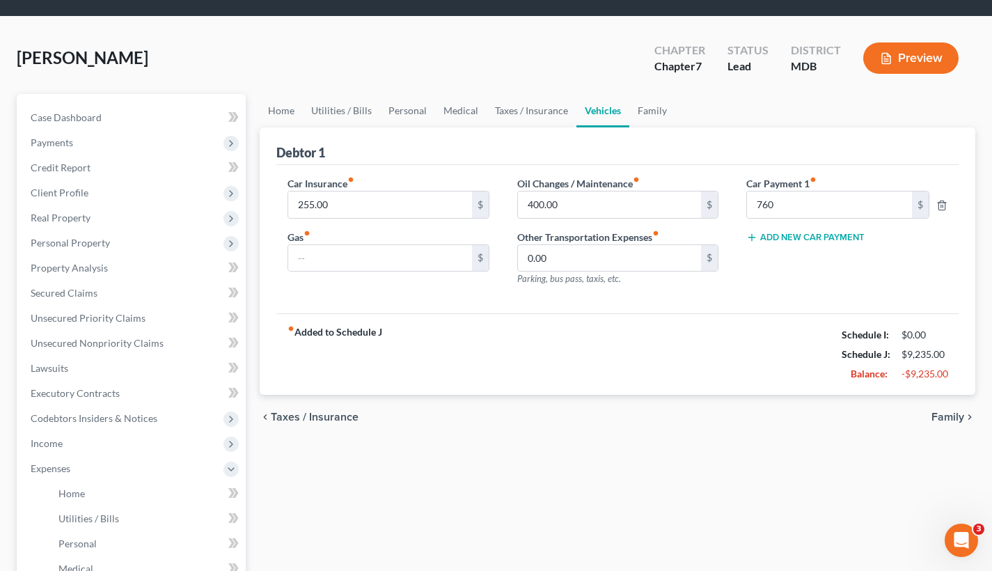
scroll to position [70, 0]
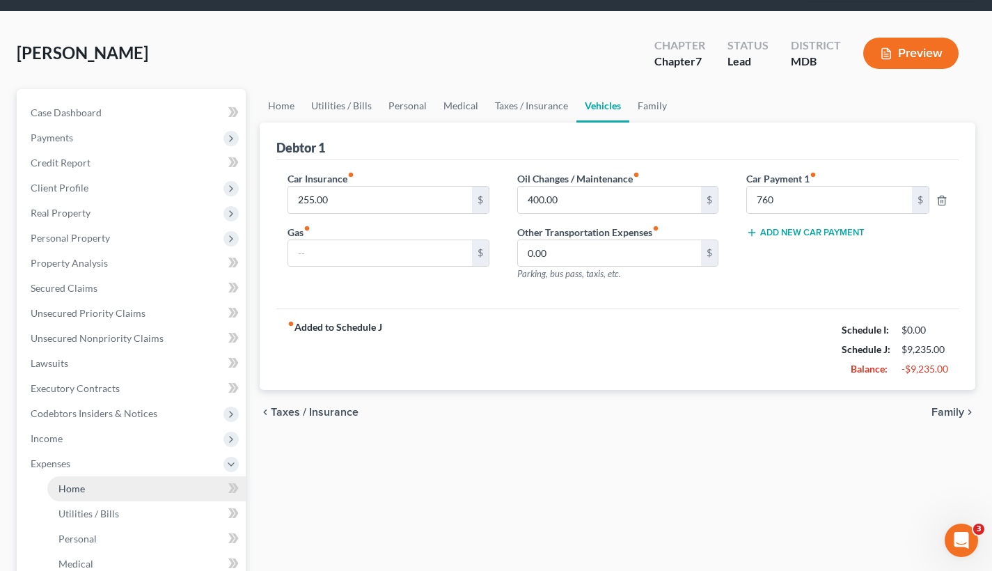
click at [77, 487] on span "Home" at bounding box center [71, 488] width 26 height 12
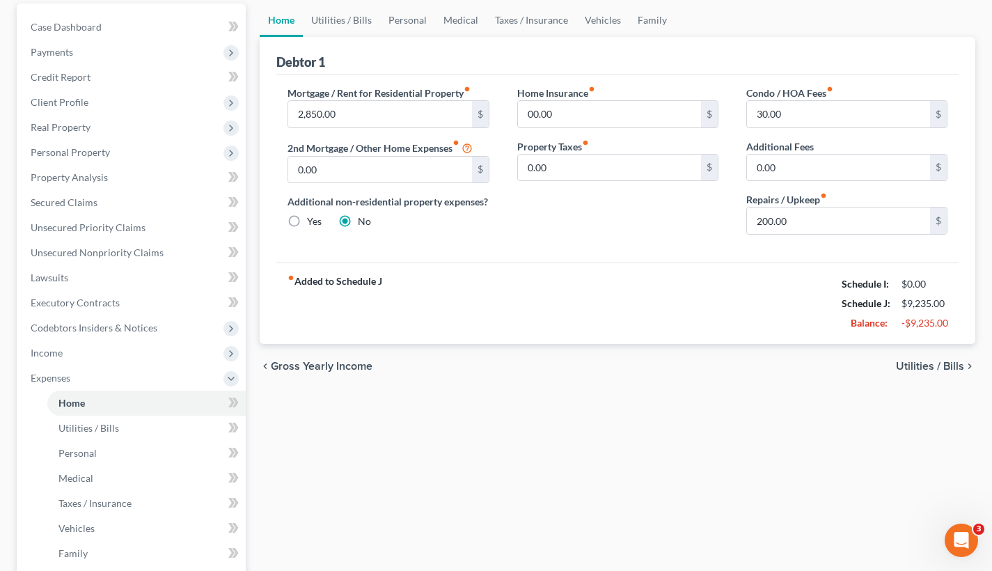
scroll to position [211, 0]
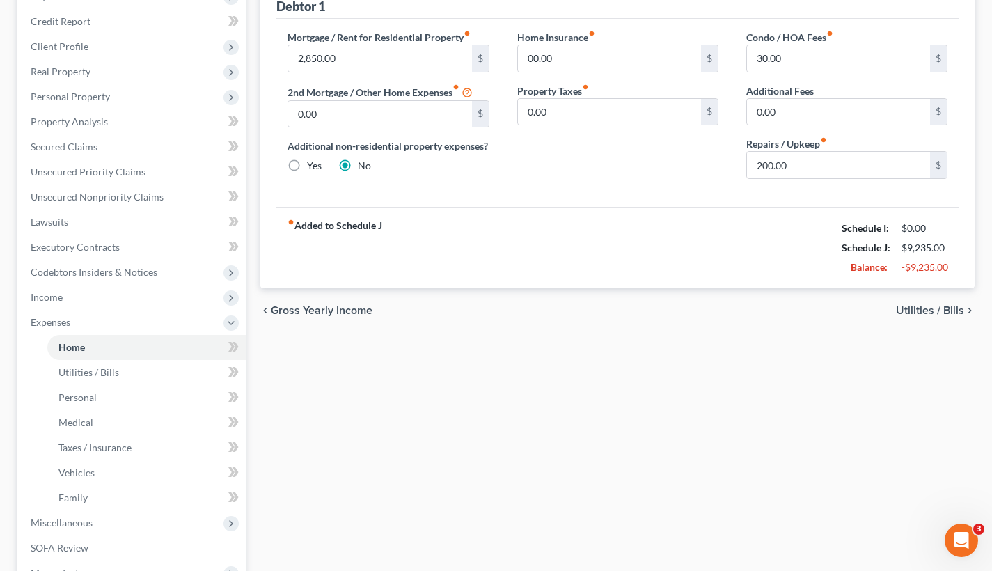
click at [937, 312] on span "Utilities / Bills" at bounding box center [930, 310] width 68 height 11
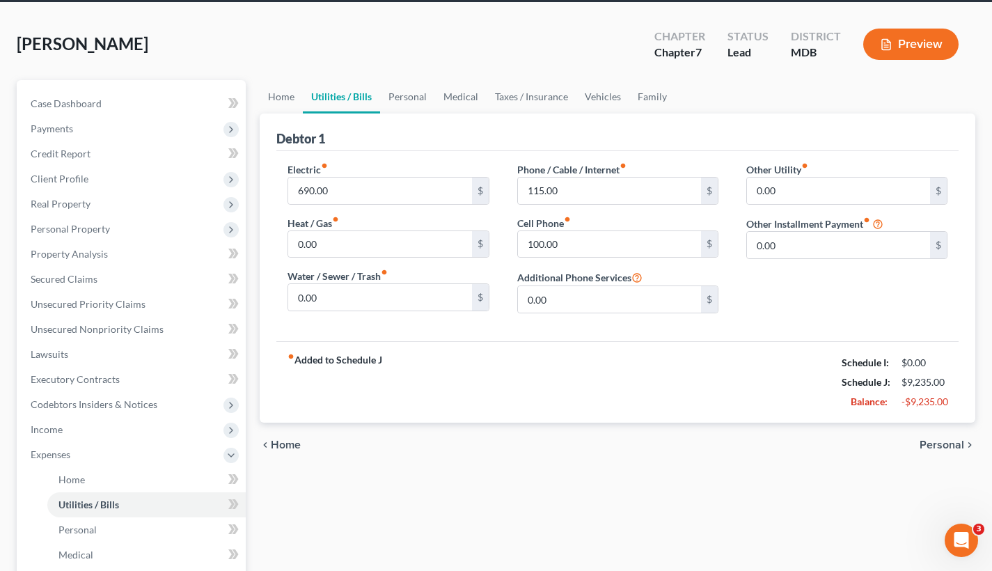
scroll to position [85, 0]
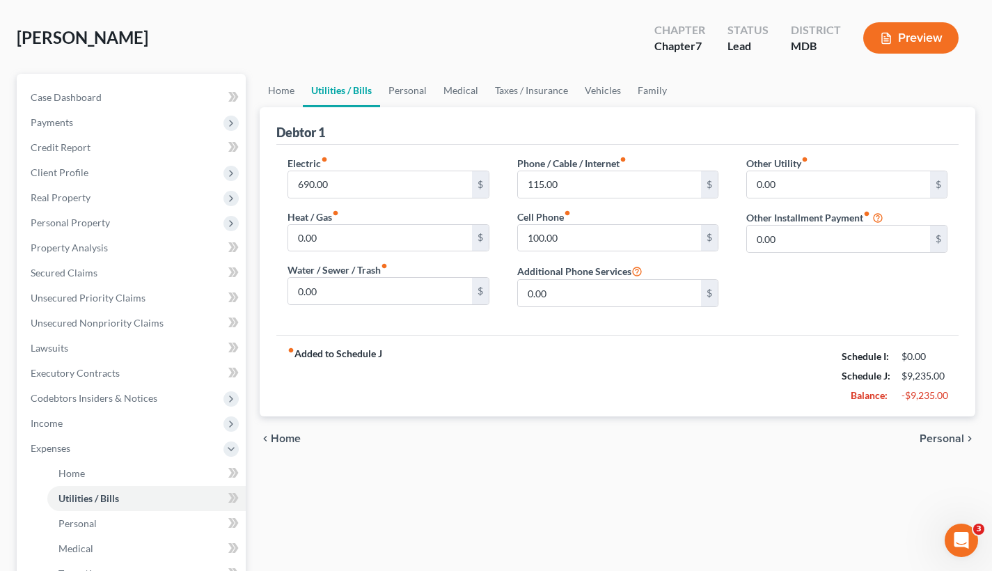
click at [937, 434] on span "Personal" at bounding box center [942, 438] width 45 height 11
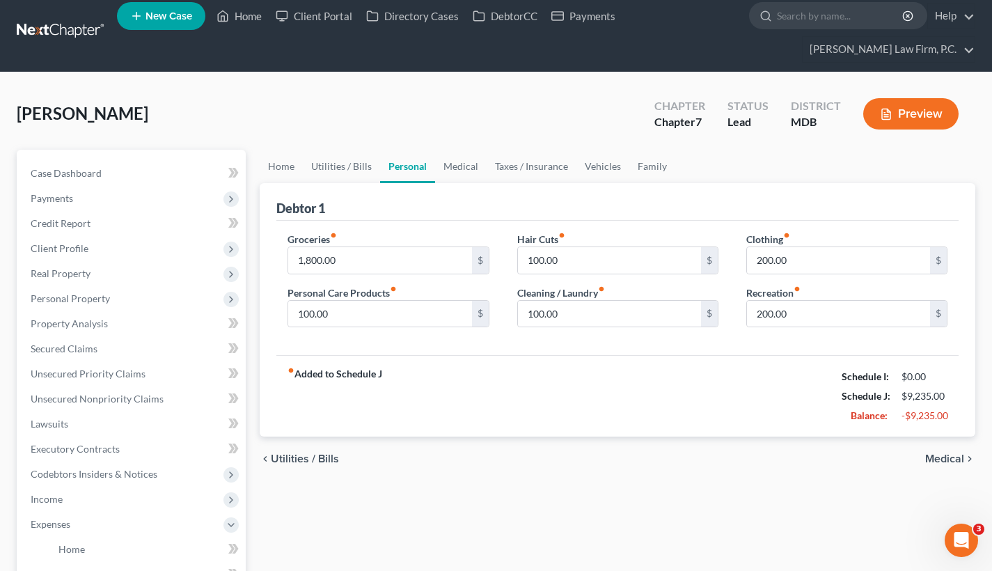
scroll to position [12, 0]
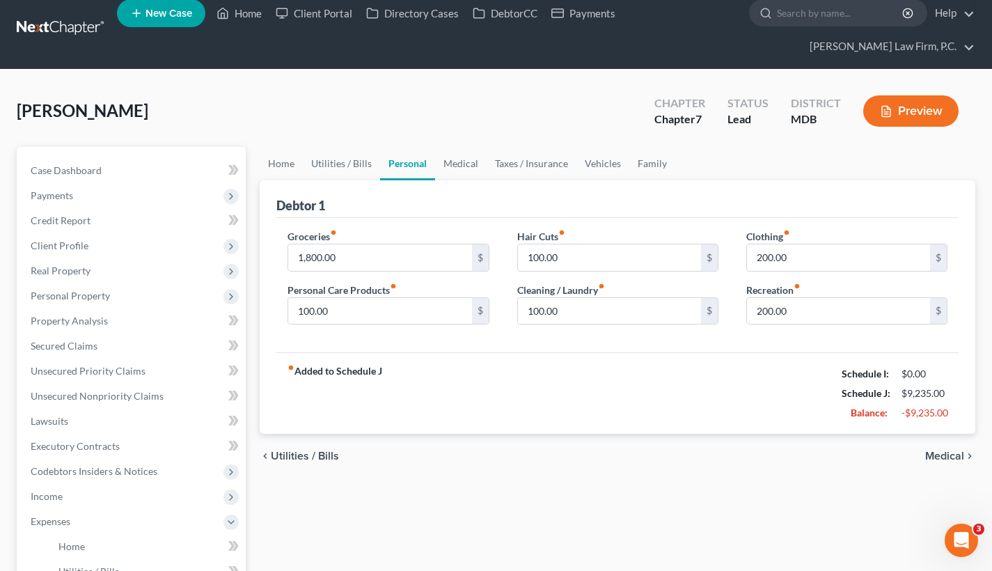
click at [939, 450] on span "Medical" at bounding box center [944, 455] width 39 height 11
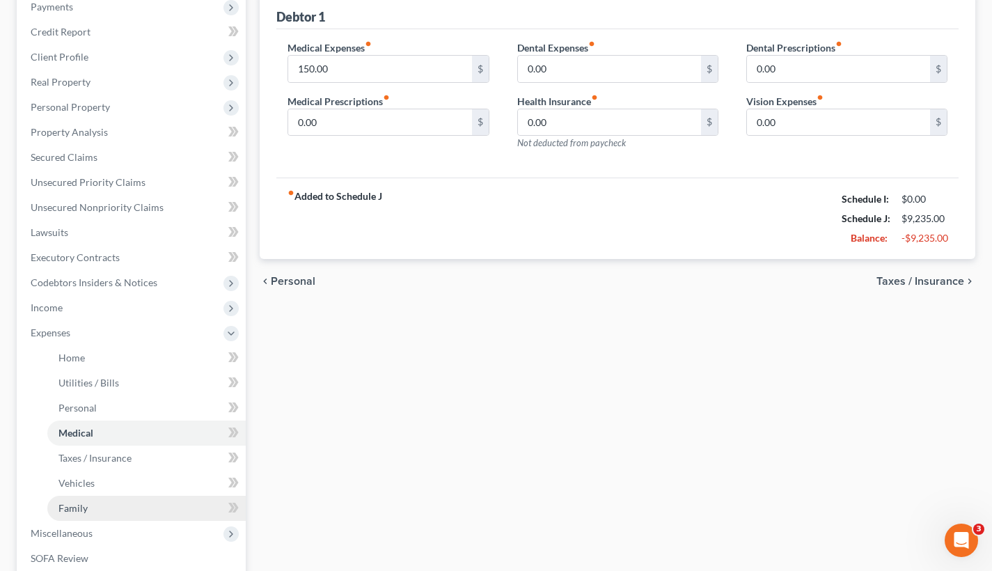
click at [116, 505] on link "Family" at bounding box center [146, 508] width 198 height 25
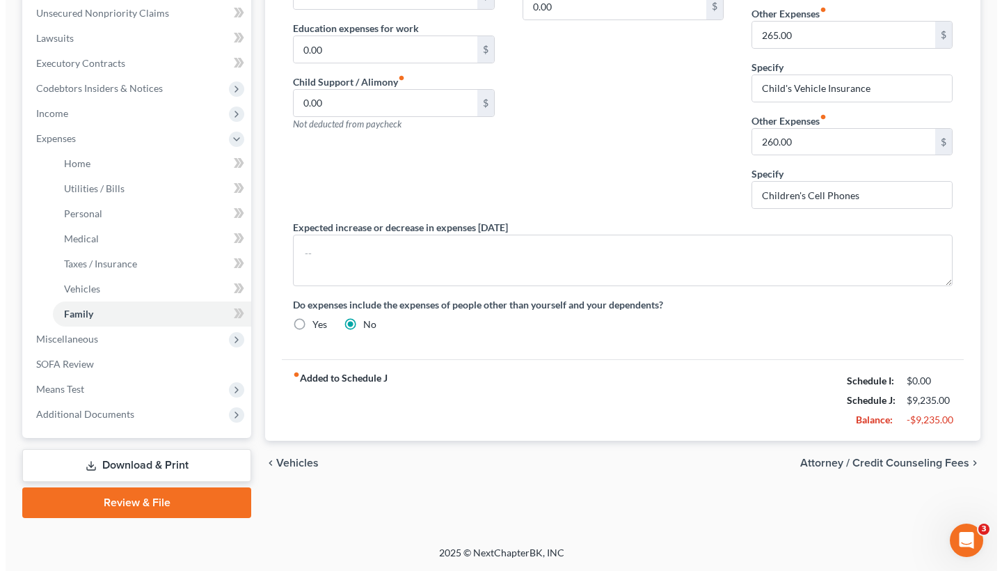
scroll to position [395, 0]
click at [883, 463] on span "Attorney / Credit Counseling Fees" at bounding box center [879, 462] width 169 height 11
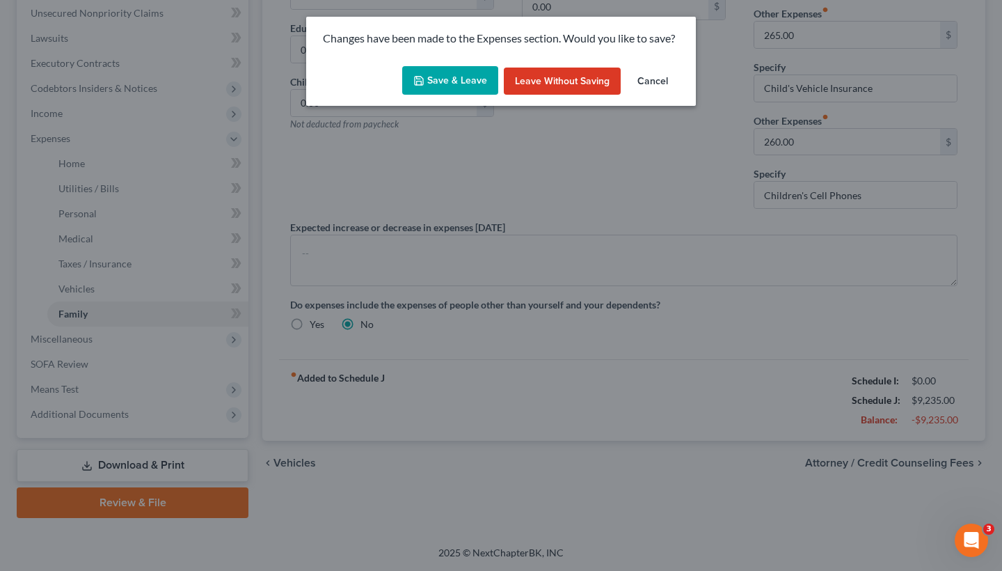
click at [479, 68] on button "Save & Leave" at bounding box center [450, 80] width 96 height 29
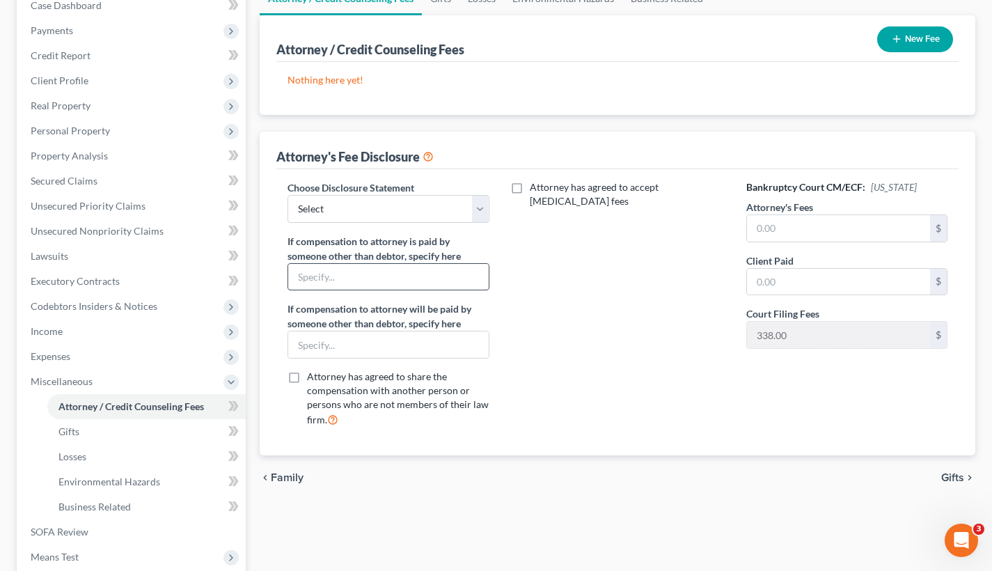
scroll to position [180, 0]
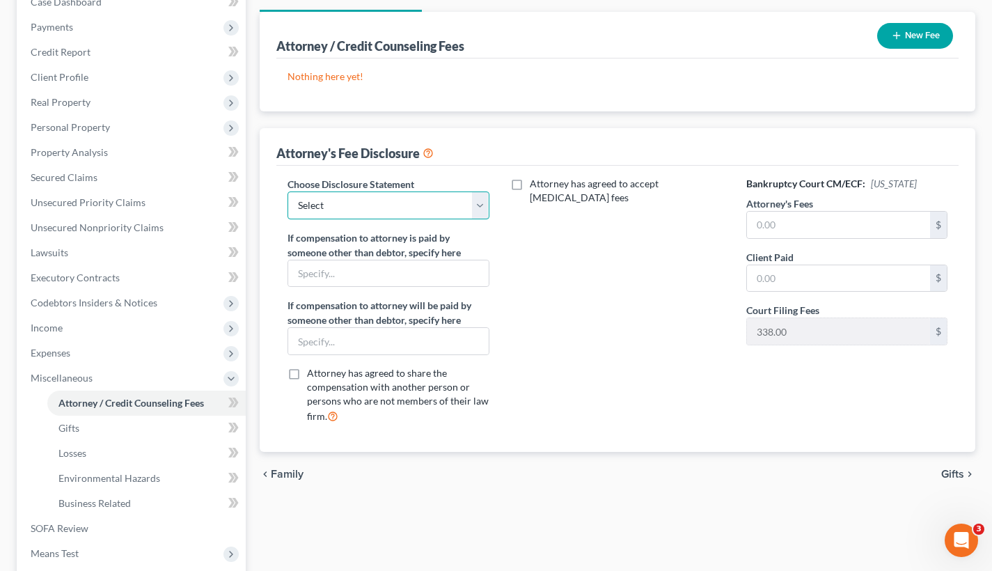
select select "2"
click at [805, 226] on input "text" at bounding box center [838, 225] width 183 height 26
type input "2,000"
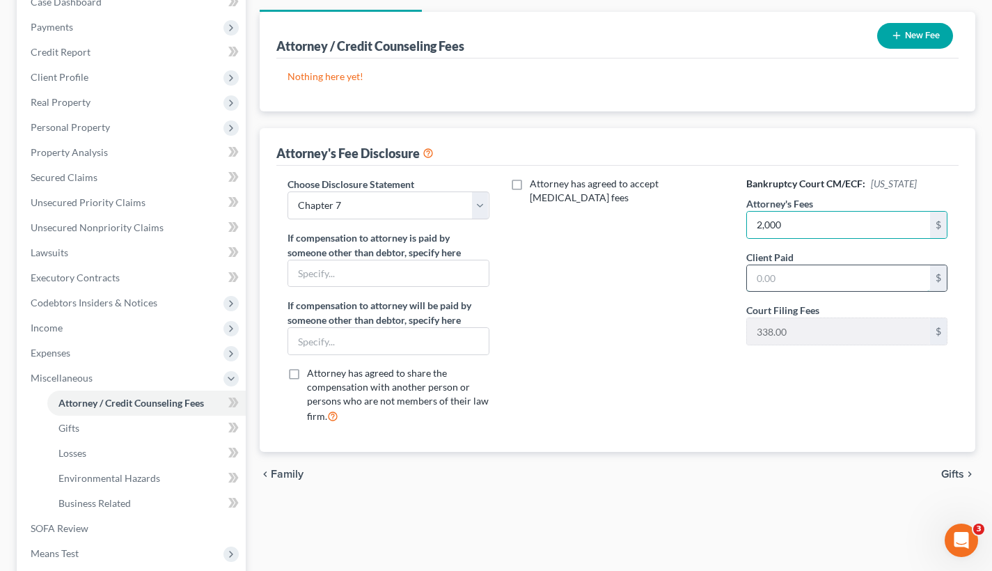
click at [802, 281] on input "text" at bounding box center [838, 278] width 183 height 26
type input "2,000"
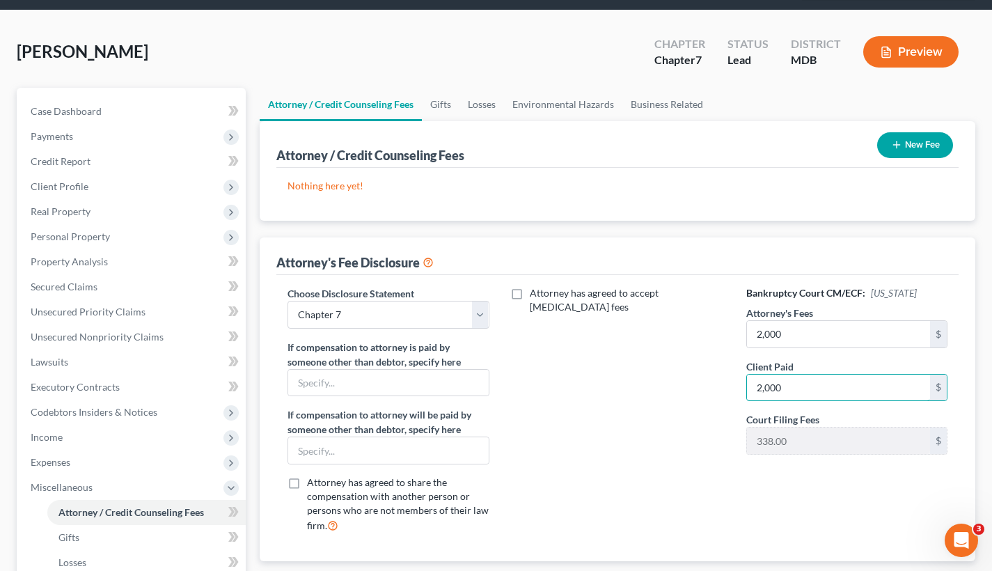
scroll to position [35, 0]
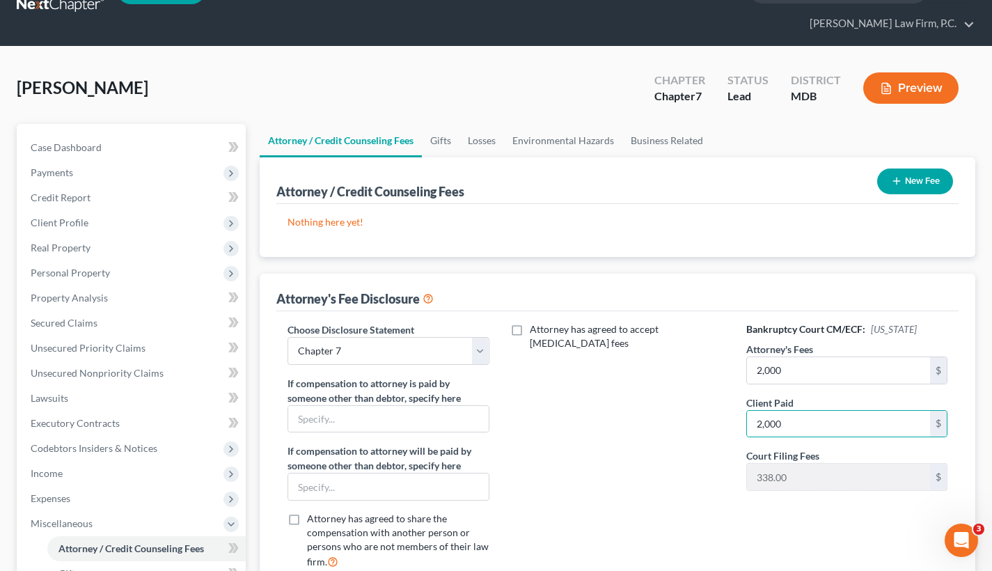
click at [918, 176] on button "New Fee" at bounding box center [915, 181] width 76 height 26
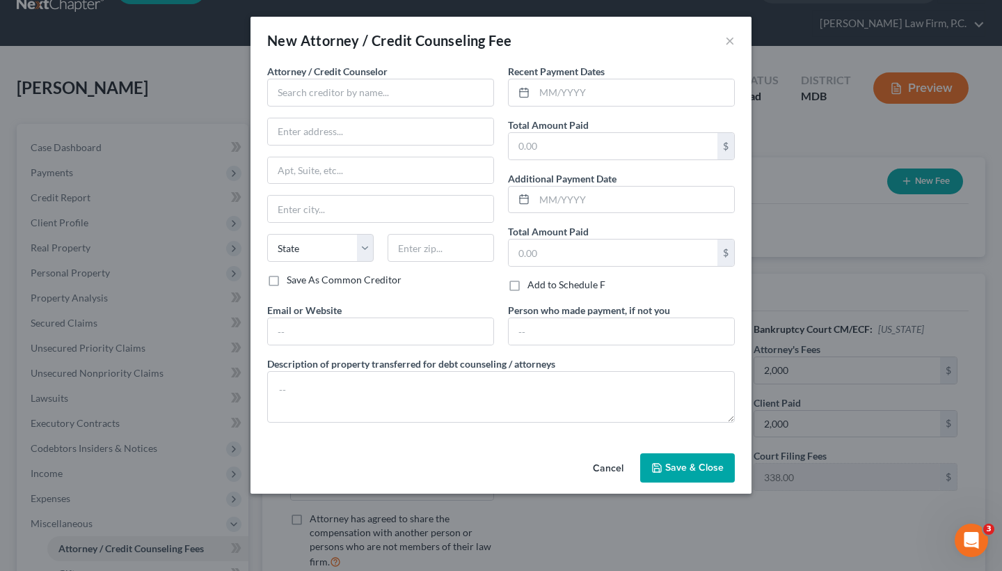
click at [376, 109] on div "Attorney / Credit Counselor * State AL AK AR AZ CA CO CT DE DC FL GA GU HI ID I…" at bounding box center [380, 168] width 227 height 209
click at [376, 98] on input "text" at bounding box center [380, 93] width 227 height 28
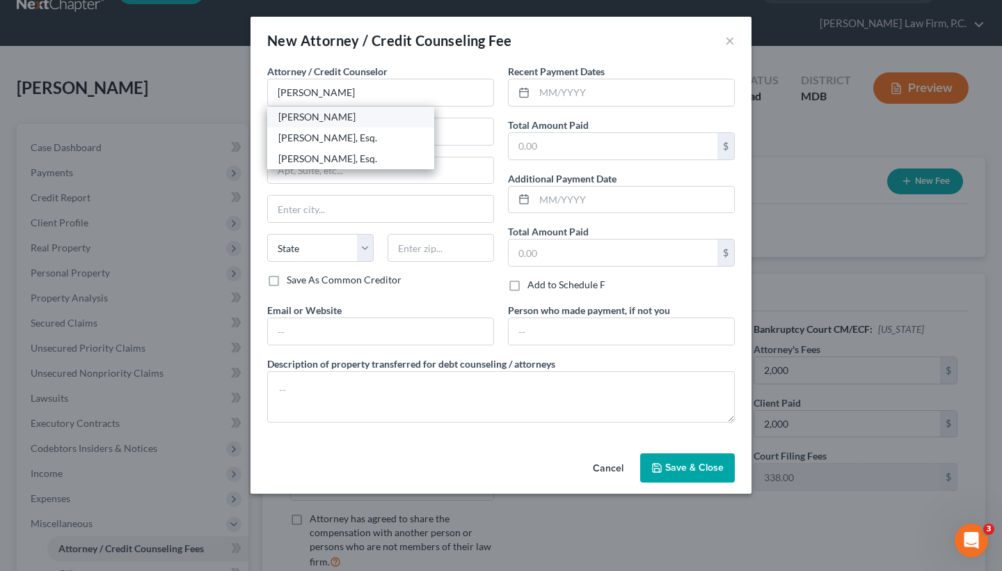
click at [400, 121] on div "[PERSON_NAME]" at bounding box center [350, 117] width 145 height 14
type input "[PERSON_NAME]"
type input "1997 Annapolis Exchange Parkway"
type input "# 300"
type input "Annapolis"
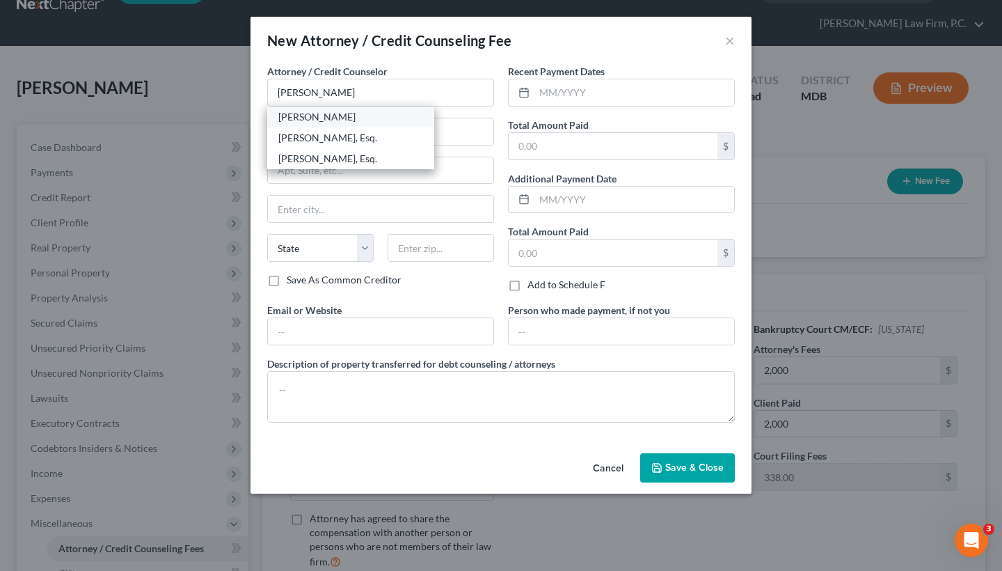
select select "21"
type input "21401"
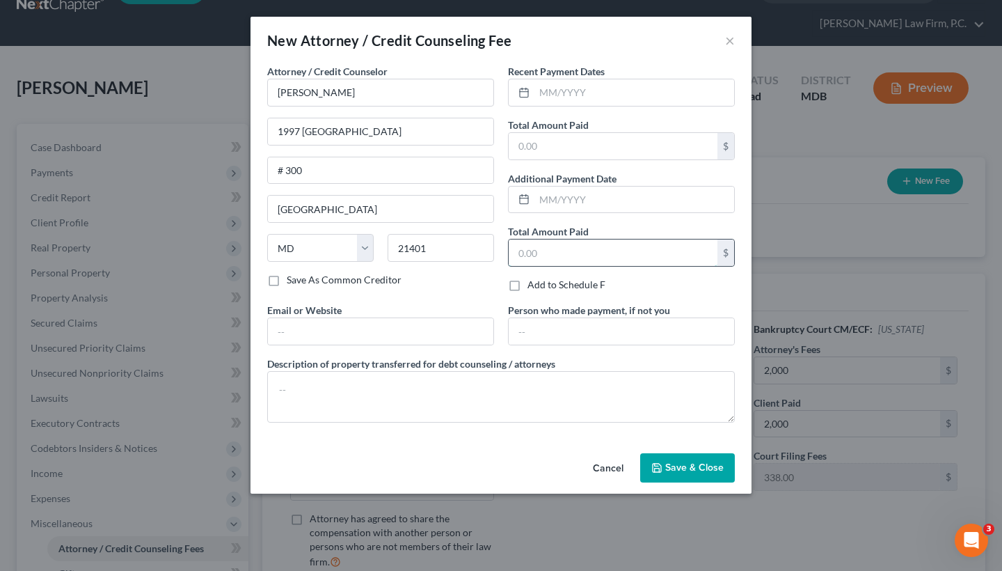
click at [571, 260] on input "text" at bounding box center [613, 252] width 209 height 26
type input "2,388"
drag, startPoint x: 545, startPoint y: 253, endPoint x: 518, endPoint y: 251, distance: 27.2
click at [518, 251] on input "2,388" at bounding box center [613, 252] width 209 height 26
click at [571, 133] on input "text" at bounding box center [613, 146] width 209 height 26
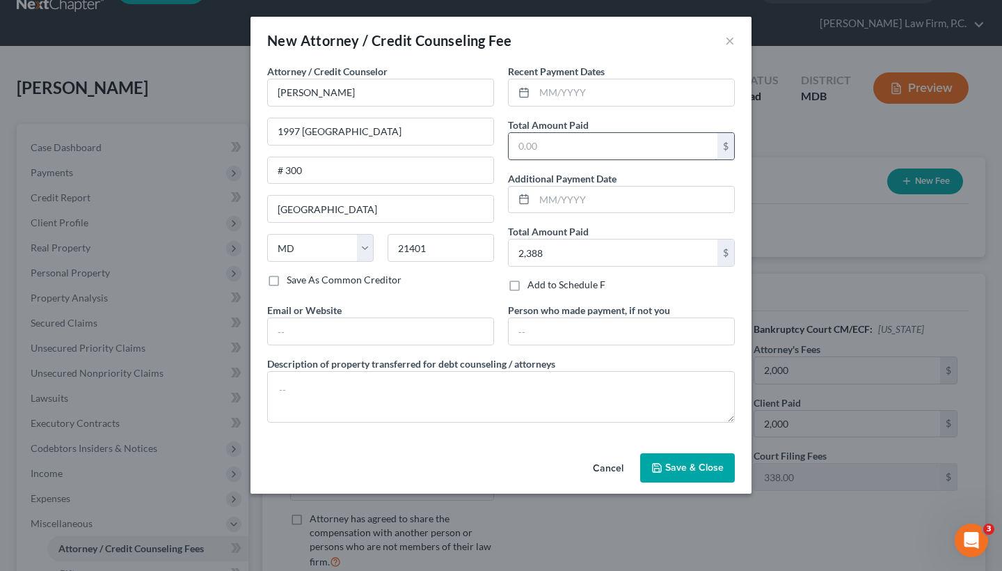
paste input "2,388"
type input "2,388"
click at [702, 473] on button "Save & Close" at bounding box center [687, 467] width 95 height 29
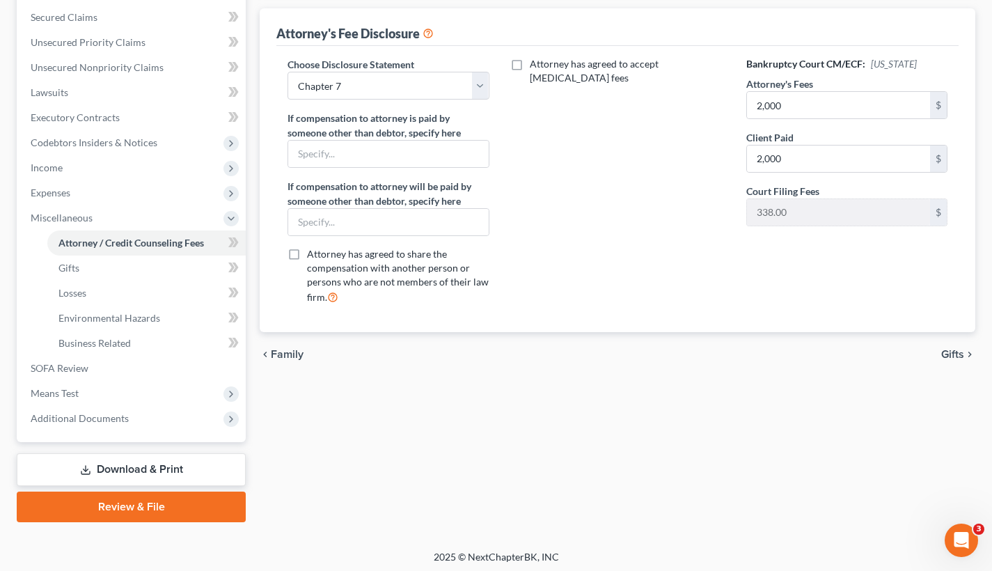
scroll to position [341, 0]
click at [958, 354] on span "Gifts" at bounding box center [952, 353] width 23 height 11
